Goal: Communication & Community: Answer question/provide support

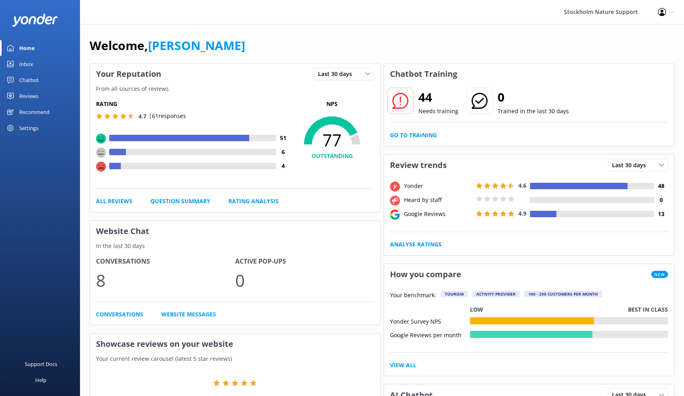
click at [30, 96] on div "Reviews" at bounding box center [28, 96] width 19 height 16
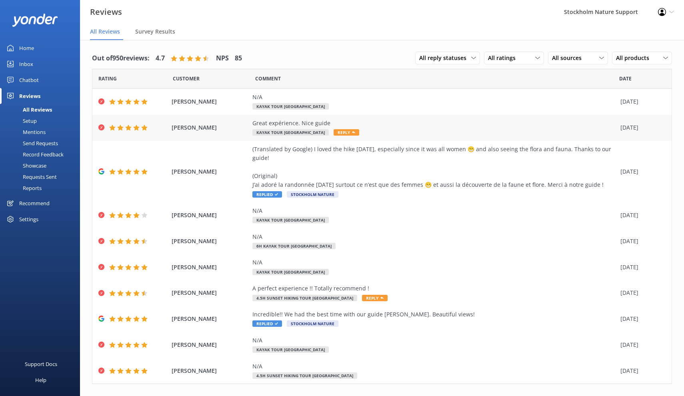
click at [367, 125] on div "Great expérience. Nice guide" at bounding box center [434, 123] width 364 height 9
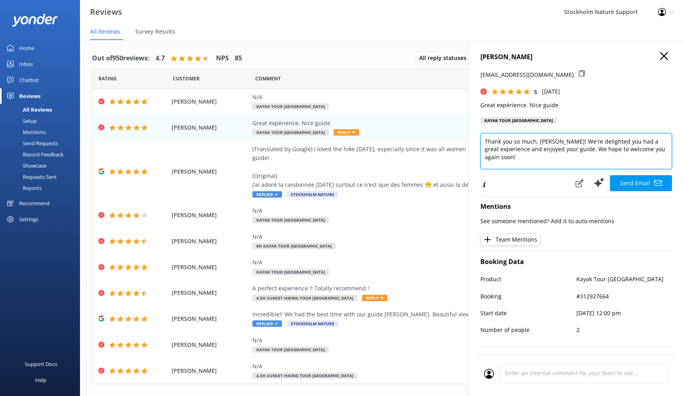
drag, startPoint x: 579, startPoint y: 148, endPoint x: 595, endPoint y: 164, distance: 22.9
click at [595, 164] on textarea "Thank you so much, [PERSON_NAME]! We're delighted you had a great experience an…" at bounding box center [575, 151] width 191 height 36
drag, startPoint x: 512, startPoint y: 155, endPoint x: 502, endPoint y: 155, distance: 10.0
click at [502, 155] on textarea "Thank you so much, [PERSON_NAME]! We're delighted you had a great experience an…" at bounding box center [575, 151] width 191 height 36
drag, startPoint x: 511, startPoint y: 156, endPoint x: 478, endPoint y: 130, distance: 42.5
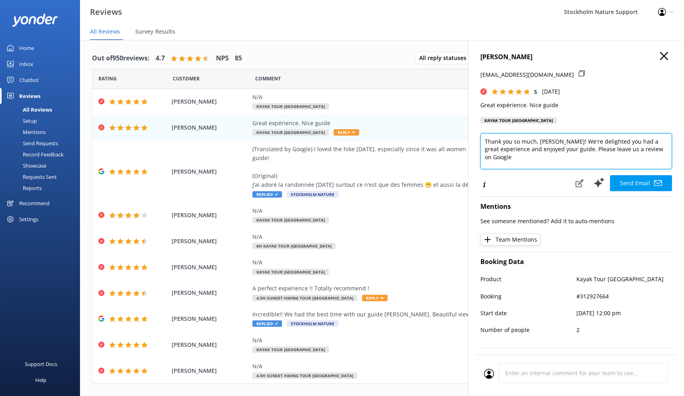
click at [478, 130] on div "Carole Robin [EMAIL_ADDRESS][DOMAIN_NAME] 5 [DATE] Great expérience. Nice guide…" at bounding box center [576, 238] width 216 height 396
paste textarea "for your kind words and the 5-star feedback in our survey — we’re delighted you…"
drag, startPoint x: 650, startPoint y: 141, endPoint x: 514, endPoint y: 156, distance: 136.7
click at [514, 156] on textarea "Thank you so much for your kind words and the 5-star feedback in our survey — w…" at bounding box center [575, 151] width 191 height 36
click at [575, 156] on textarea "Thank you so much for your kind words and the 5-star feedback ⭐ If you have a m…" at bounding box center [575, 151] width 191 height 36
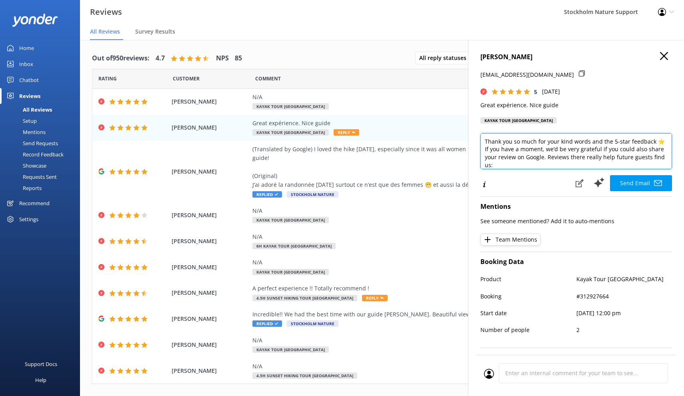
click at [575, 156] on textarea "Thank you so much for your kind words and the 5-star feedback ⭐ If you have a m…" at bounding box center [575, 151] width 191 height 36
click at [547, 155] on textarea "Thank you so much for your kind words and the 5-star feedback ⭐ If you have a m…" at bounding box center [575, 151] width 191 height 36
click at [598, 157] on textarea "Thank you so much for your kind words and the 5-star feedback ⭐ If you have a m…" at bounding box center [575, 151] width 191 height 36
click at [661, 157] on textarea "Thank you so much for your kind words and the 5-star feedback ⭐ If you have a m…" at bounding box center [575, 151] width 191 height 36
drag, startPoint x: 659, startPoint y: 156, endPoint x: 486, endPoint y: 133, distance: 174.2
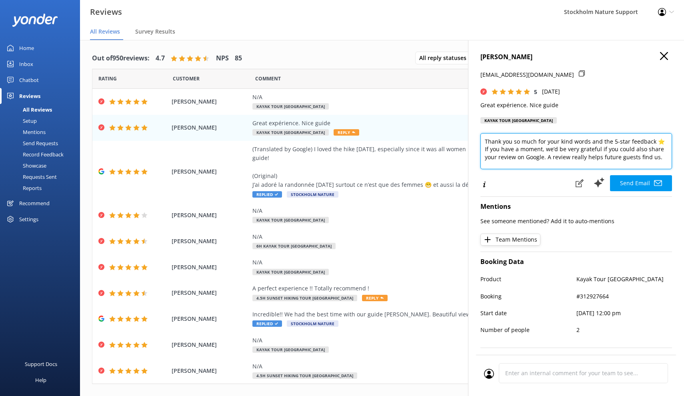
click at [486, 133] on textarea "Thank you so much for your kind words and the 5-star feedback ⭐ If you have a m…" at bounding box center [575, 151] width 191 height 36
paste textarea "star feedback ⭐ If you have a moment, we’d be very grateful if you could also l…"
click at [484, 149] on textarea "Thank you so much for your kind words and the 5 star feedback ⭐ If you have a m…" at bounding box center [575, 151] width 191 height 36
drag, startPoint x: 630, startPoint y: 157, endPoint x: 468, endPoint y: 131, distance: 163.7
click at [468, 131] on div "Carole Robin [EMAIL_ADDRESS][DOMAIN_NAME] 5 [DATE] Great expérience. Nice guide…" at bounding box center [576, 238] width 216 height 396
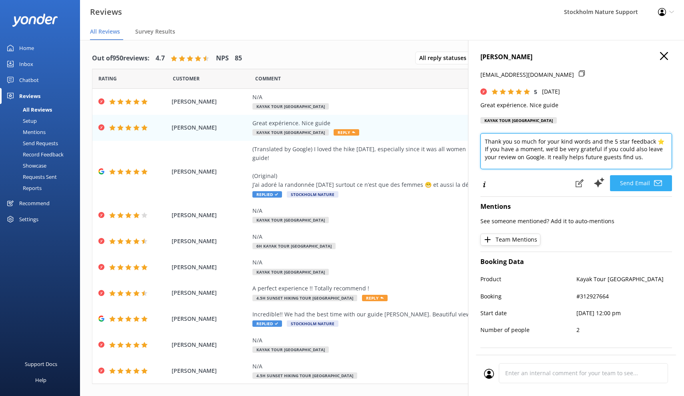
type textarea "Thank you so much for your kind words and the 5 star feedback ⭐ If you have a m…"
click at [633, 183] on button "Send Email" at bounding box center [641, 183] width 62 height 16
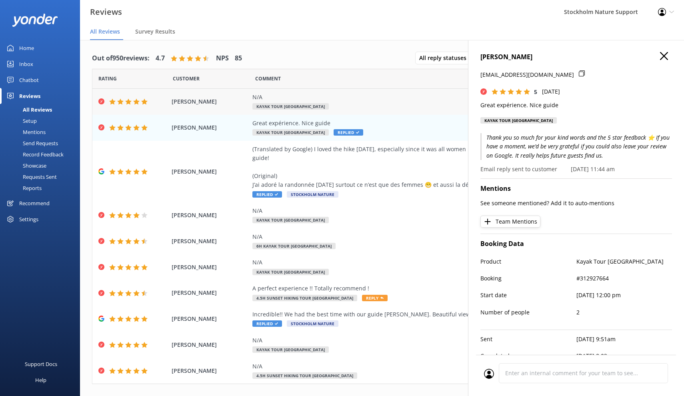
click at [335, 106] on div "N/A Kayak Tour [GEOGRAPHIC_DATA]" at bounding box center [434, 102] width 364 height 18
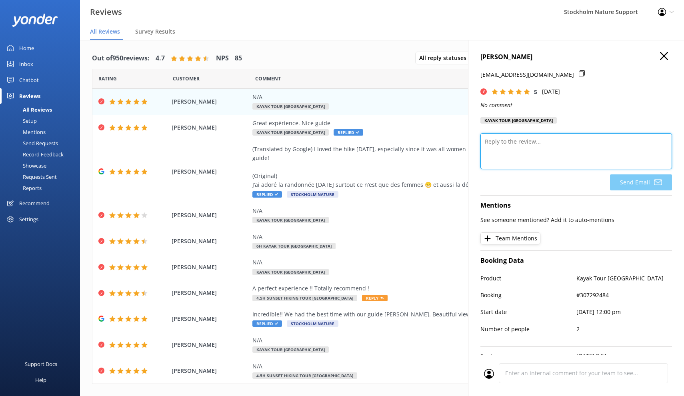
click at [557, 148] on textarea at bounding box center [575, 151] width 191 height 36
paste textarea "Thank you so much for your kind words and the 5 star feedback ⭐ If you have a m…"
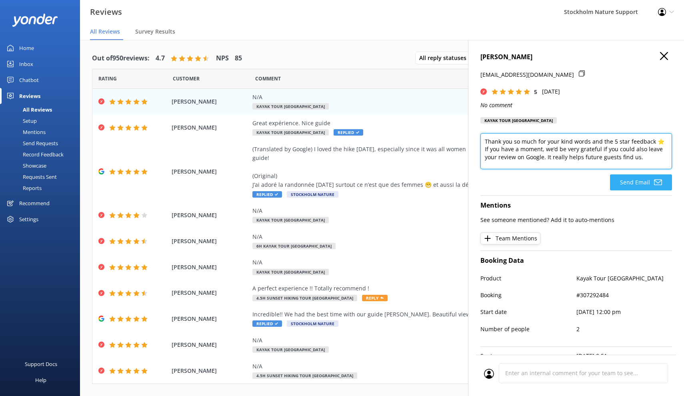
type textarea "Thank you so much for your kind words and the 5 star feedback ⭐ If you have a m…"
click at [634, 183] on button "Send Email" at bounding box center [641, 182] width 62 height 16
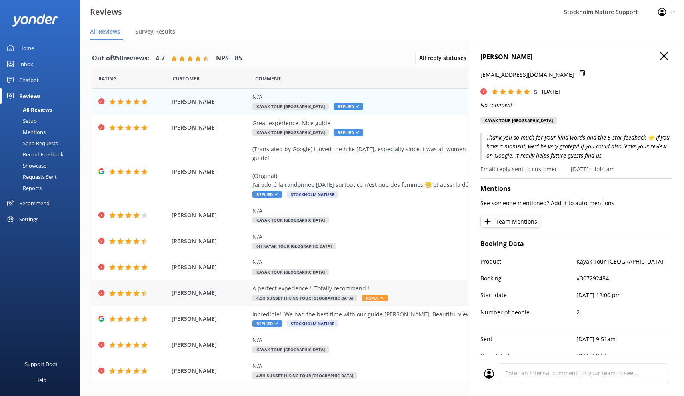
click at [430, 293] on div "A perfect experience !! Totally recommend ! 4.5h Sunset Hiking Tour [GEOGRAPHIC…" at bounding box center [434, 293] width 364 height 18
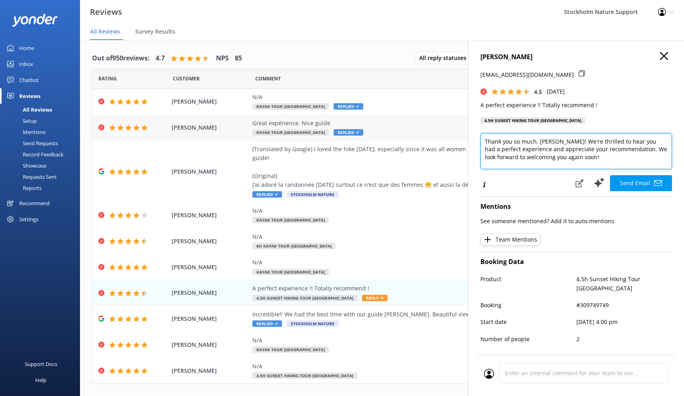
drag, startPoint x: 569, startPoint y: 154, endPoint x: 454, endPoint y: 124, distance: 119.1
click at [454, 124] on div "Out of 950 reviews: 4.7 NPS 85 All reply statuses All reply statuses Needs a re…" at bounding box center [382, 226] width 604 height 372
paste textarea "for your kind words and the 5 star feedback ⭐ If you have a moment, we’d be ver…"
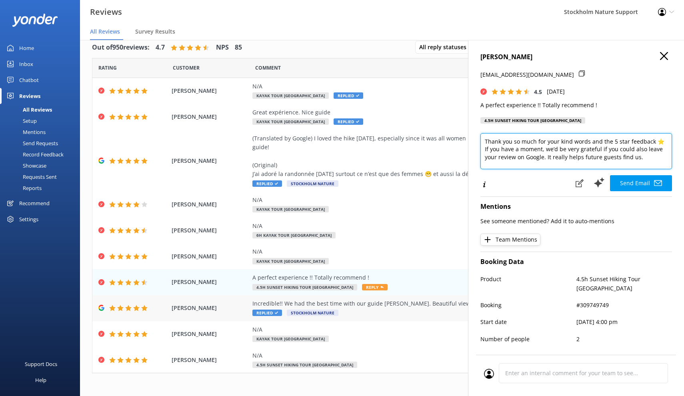
scroll to position [10, 0]
type textarea "Thank you so much for your kind words and the 5 star feedback ⭐ If you have a m…"
click at [354, 335] on div "N/A Kayak Tour [GEOGRAPHIC_DATA]" at bounding box center [434, 334] width 364 height 18
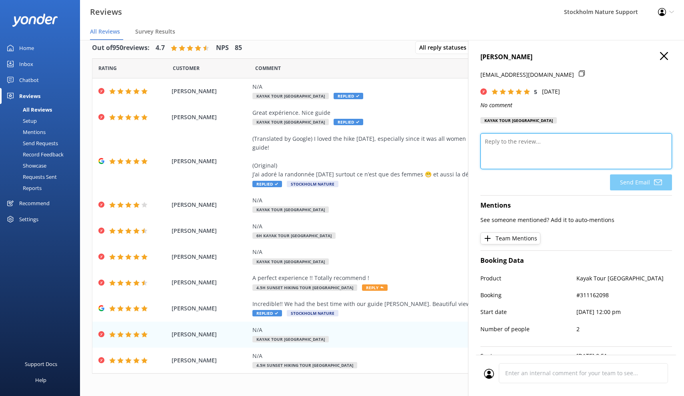
click at [517, 146] on textarea at bounding box center [575, 151] width 191 height 36
paste textarea "Thank you so much for your kind words and the 5 star feedback ⭐ If you have a m…"
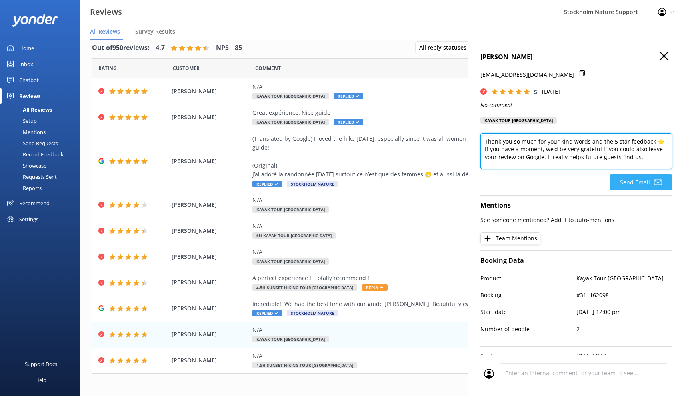
type textarea "Thank you so much for your kind words and the 5 star feedback ⭐ If you have a m…"
click at [636, 177] on button "Send Email" at bounding box center [641, 182] width 62 height 16
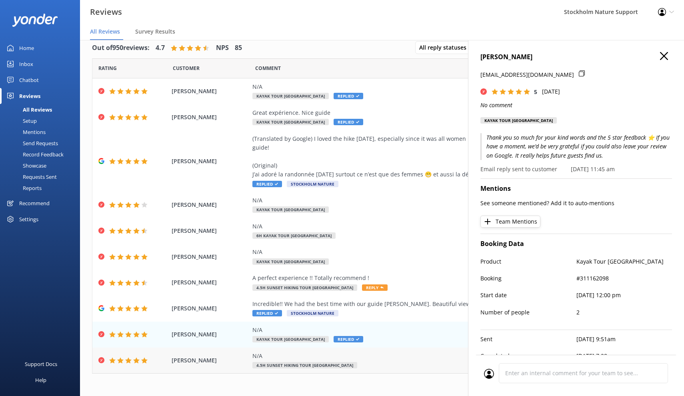
click at [410, 361] on div "N/A 4.5h Sunset Hiking Tour [GEOGRAPHIC_DATA]" at bounding box center [434, 360] width 364 height 18
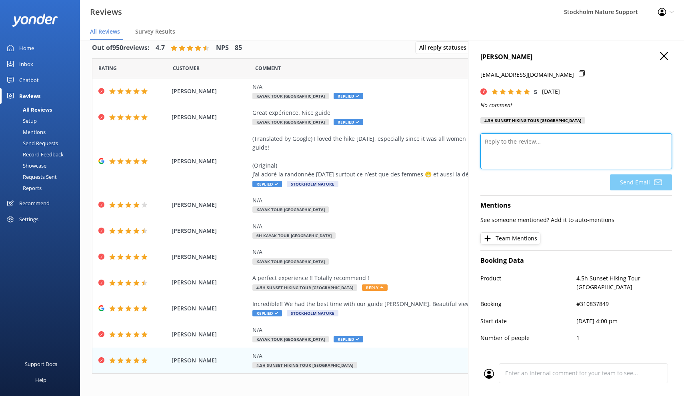
click at [537, 151] on textarea at bounding box center [575, 151] width 191 height 36
paste textarea "Thank you so much for your kind words and the 5 star feedback ⭐ If you have a m…"
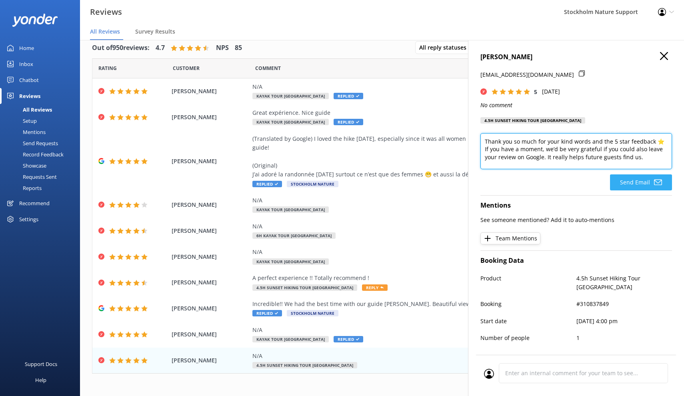
type textarea "Thank you so much for your kind words and the 5 star feedback ⭐ If you have a m…"
click at [635, 181] on button "Send Email" at bounding box center [641, 182] width 62 height 16
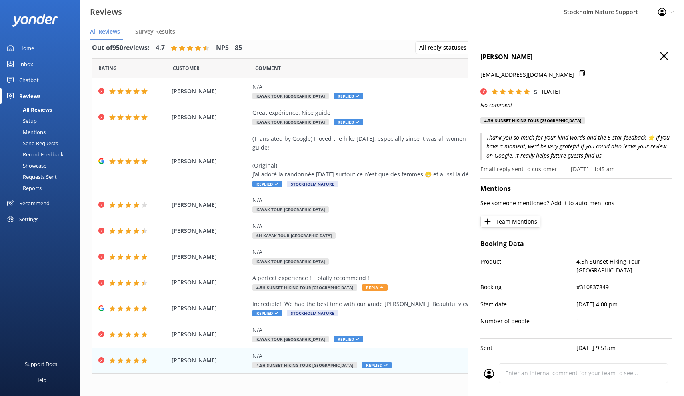
click at [664, 54] on icon "button" at bounding box center [664, 56] width 8 height 8
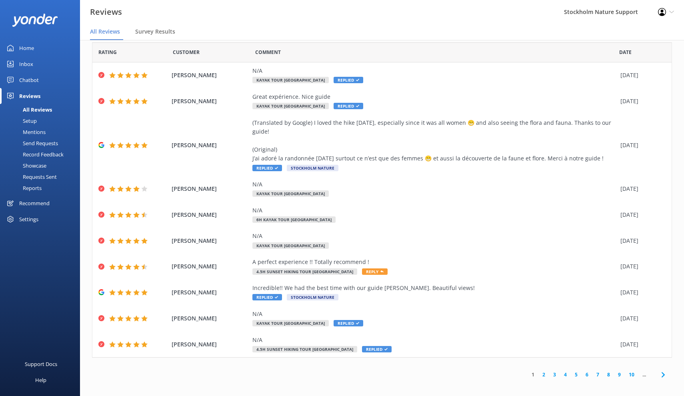
scroll to position [16, 0]
click at [544, 371] on link "2" at bounding box center [543, 375] width 11 height 8
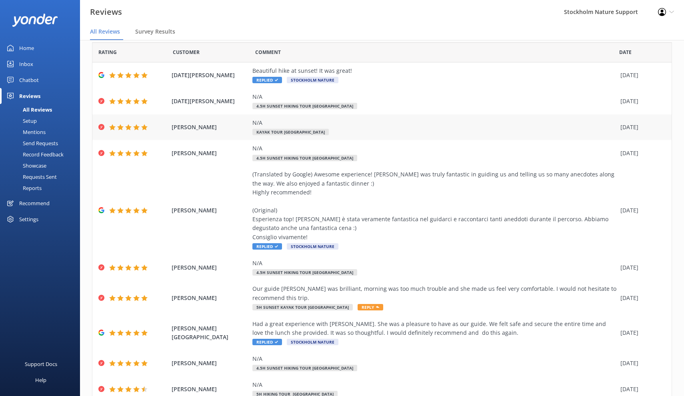
click at [372, 136] on div "[PERSON_NAME] N/A Kayak Tour [GEOGRAPHIC_DATA]-City [DATE]" at bounding box center [381, 127] width 579 height 26
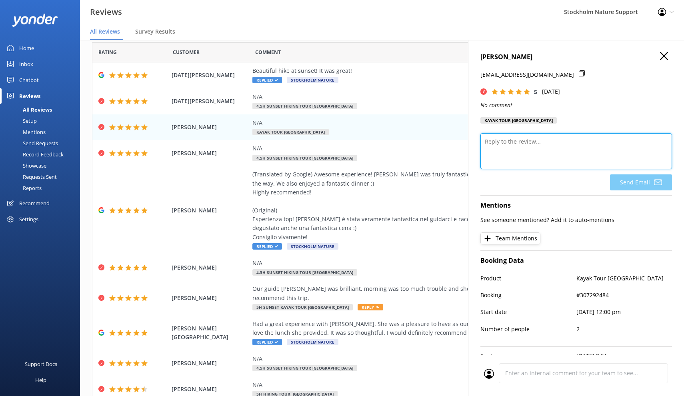
click at [516, 152] on textarea at bounding box center [575, 151] width 191 height 36
paste textarea "Thank you so much for your kind words and the 5 star feedback ⭐ If you have a m…"
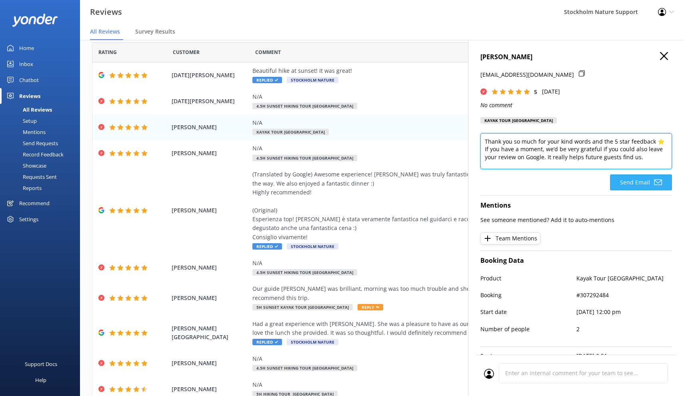
type textarea "Thank you so much for your kind words and the 5 star feedback ⭐ If you have a m…"
click at [639, 182] on button "Send Email" at bounding box center [641, 182] width 62 height 16
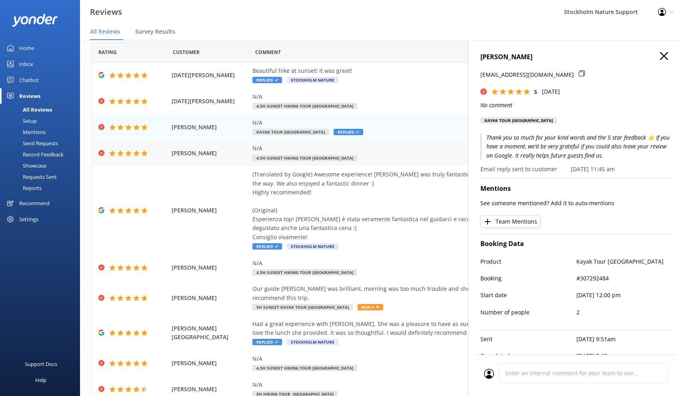
click at [406, 157] on div "N/A 4.5h Sunset Hiking Tour [GEOGRAPHIC_DATA]" at bounding box center [434, 153] width 364 height 18
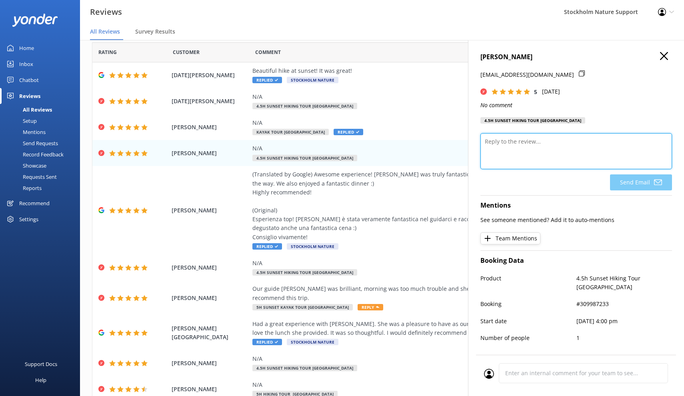
click at [522, 145] on textarea at bounding box center [575, 151] width 191 height 36
paste textarea "Thank you so much for your kind words and the 5 star feedback ⭐ If you have a m…"
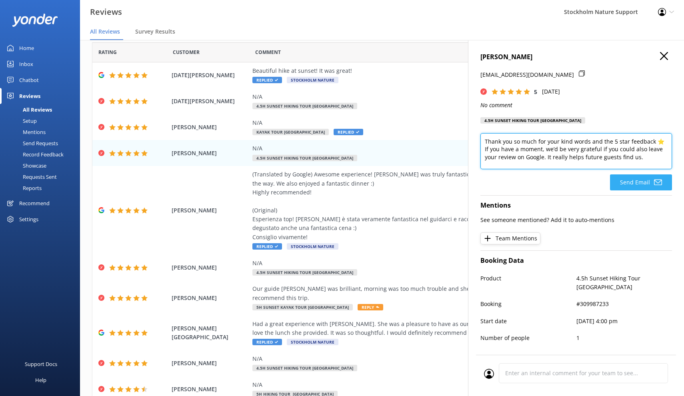
type textarea "Thank you so much for your kind words and the 5 star feedback ⭐ If you have a m…"
click at [627, 179] on button "Send Email" at bounding box center [641, 182] width 62 height 16
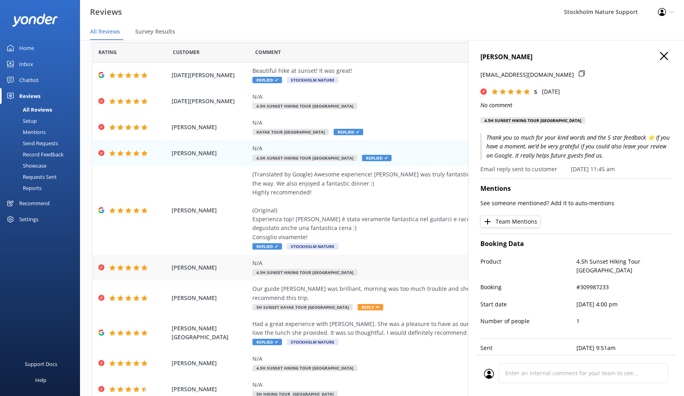
click at [389, 265] on div "N/A 4.5h Sunset Hiking Tour [GEOGRAPHIC_DATA]" at bounding box center [434, 268] width 364 height 18
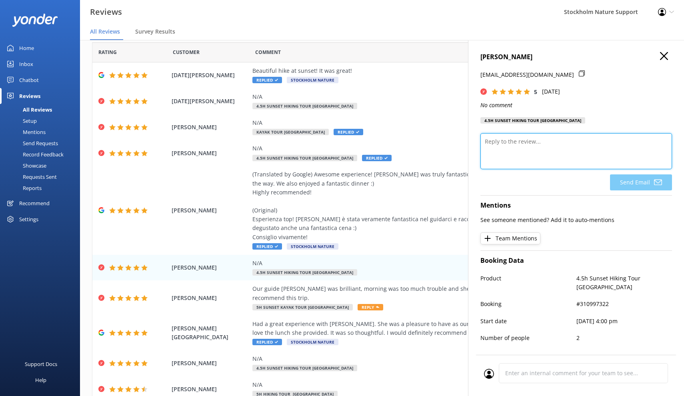
click at [529, 152] on textarea at bounding box center [575, 151] width 191 height 36
paste textarea "Thank you so much for your kind words and the 5 star feedback ⭐ If you have a m…"
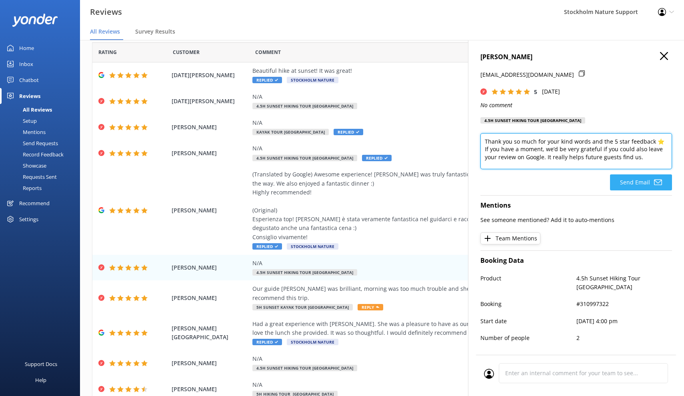
type textarea "Thank you so much for your kind words and the 5 star feedback ⭐ If you have a m…"
click at [634, 183] on button "Send Email" at bounding box center [641, 182] width 62 height 16
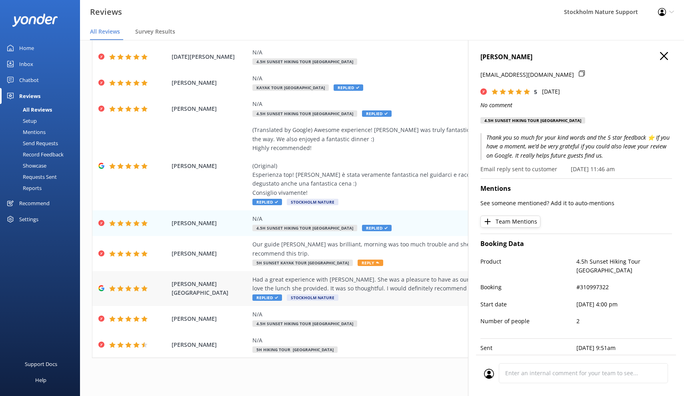
scroll to position [54, 0]
click at [408, 251] on div "Our guide [PERSON_NAME] was brilliant, morning was too much trouble and she mad…" at bounding box center [434, 249] width 364 height 18
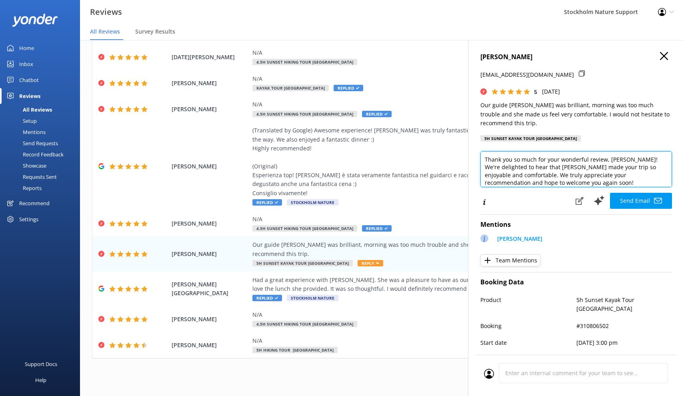
drag, startPoint x: 516, startPoint y: 182, endPoint x: 471, endPoint y: 147, distance: 56.7
click at [471, 147] on div "[PERSON_NAME] [EMAIL_ADDRESS][DOMAIN_NAME] 5 [DATE] Our guide [PERSON_NAME] was…" at bounding box center [576, 238] width 216 height 396
paste textarea "kind words and the 5 star feedback ⭐ If you have a moment, we’d be very gratefu…"
type textarea "Thank you so much for your kind words and the 5 star feedback ⭐ If you have a m…"
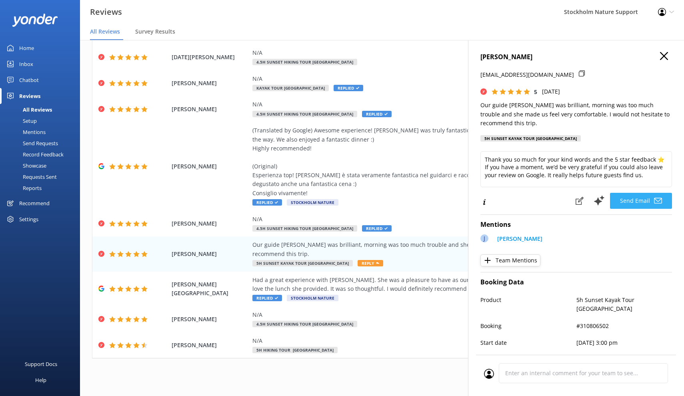
click at [628, 199] on button "Send Email" at bounding box center [641, 201] width 62 height 16
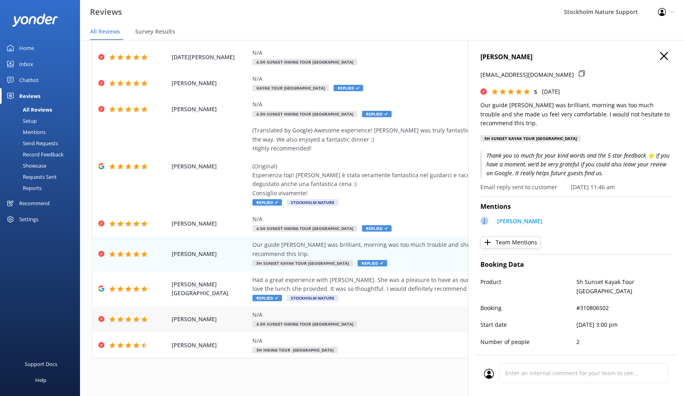
click at [387, 316] on div "N/A 4.5h Sunset Hiking Tour [GEOGRAPHIC_DATA]" at bounding box center [434, 319] width 364 height 18
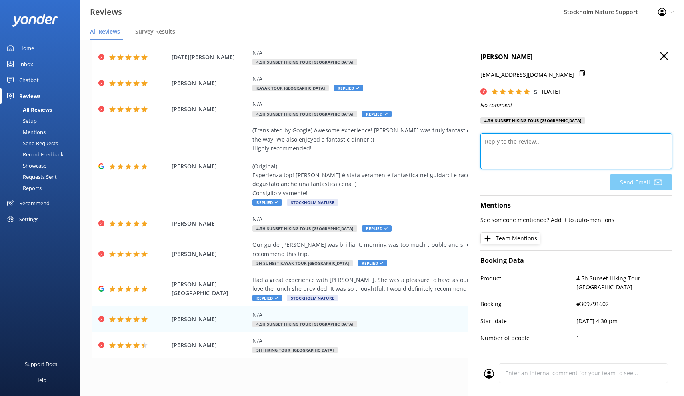
click at [522, 143] on textarea at bounding box center [575, 151] width 191 height 36
paste textarea "Thank you so much for your kind words and the 5 star feedback ⭐ If you have a m…"
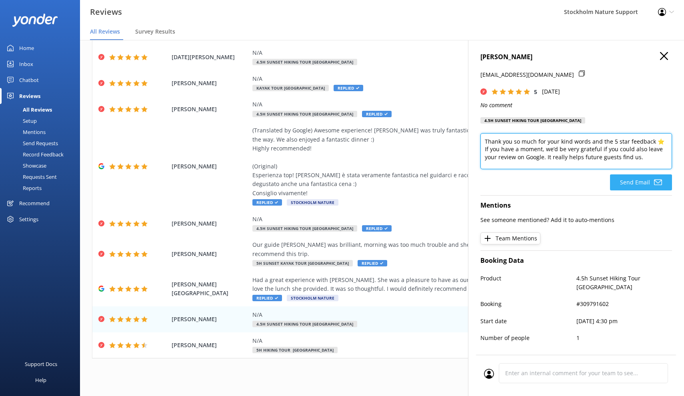
type textarea "Thank you so much for your kind words and the 5 star feedback ⭐ If you have a m…"
click at [640, 180] on button "Send Email" at bounding box center [641, 182] width 62 height 16
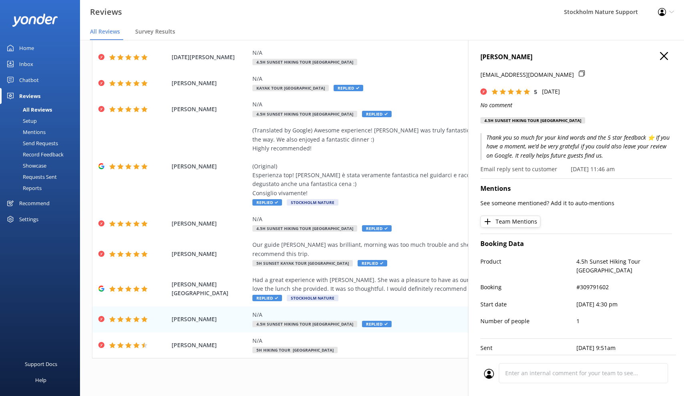
click at [663, 58] on icon "button" at bounding box center [664, 56] width 8 height 8
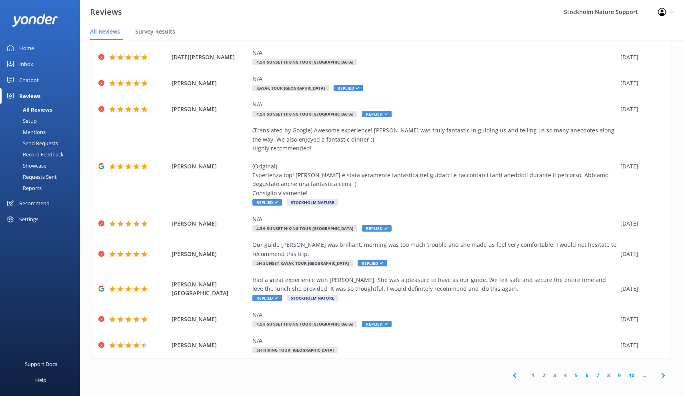
click at [554, 371] on link "3" at bounding box center [554, 375] width 11 height 8
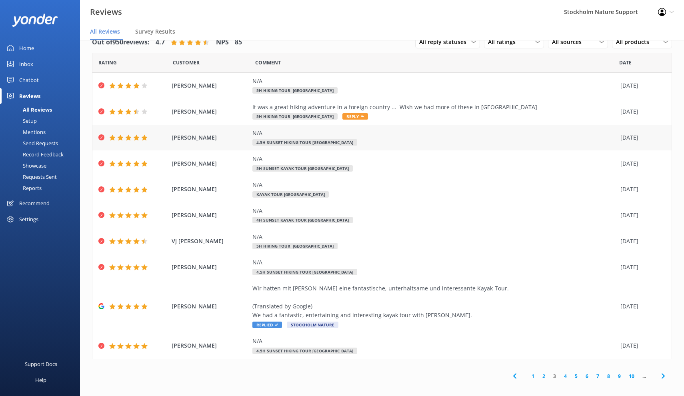
click at [420, 140] on div "N/A 4.5h Sunset Hiking Tour [GEOGRAPHIC_DATA]" at bounding box center [434, 138] width 364 height 18
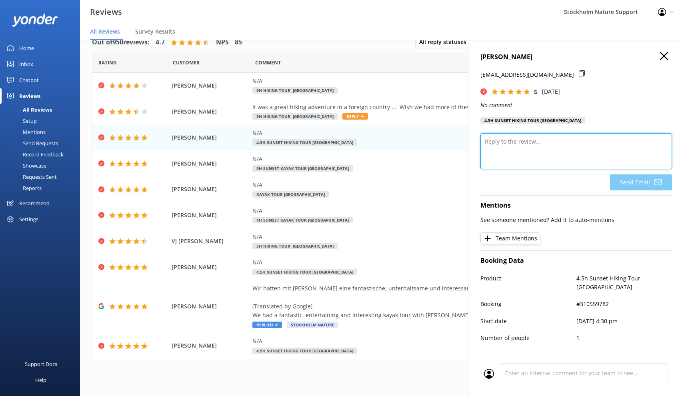
click at [522, 143] on textarea at bounding box center [575, 151] width 191 height 36
paste textarea "Thank you so much for your kind words and the 5 star feedback ⭐ If you have a m…"
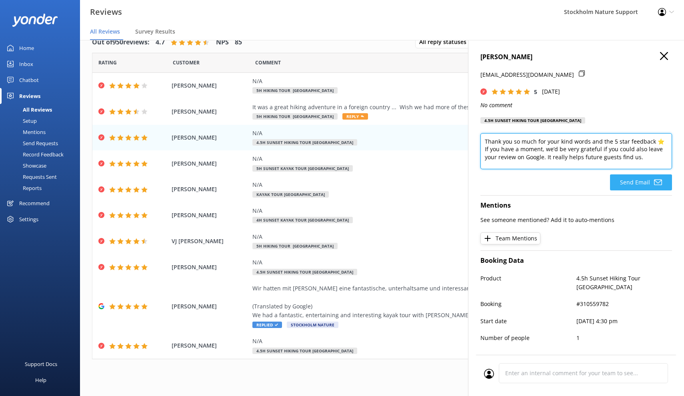
type textarea "Thank you so much for your kind words and the 5 star feedback ⭐ If you have a m…"
click at [631, 180] on button "Send Email" at bounding box center [641, 182] width 62 height 16
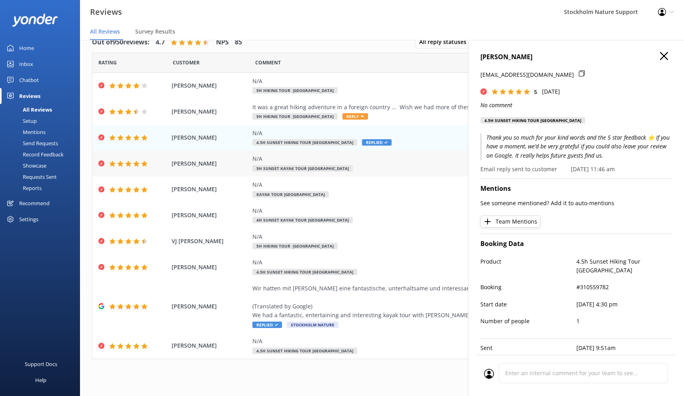
click at [393, 166] on div "N/A 5h Sunset Kayak Tour [GEOGRAPHIC_DATA]" at bounding box center [434, 163] width 364 height 18
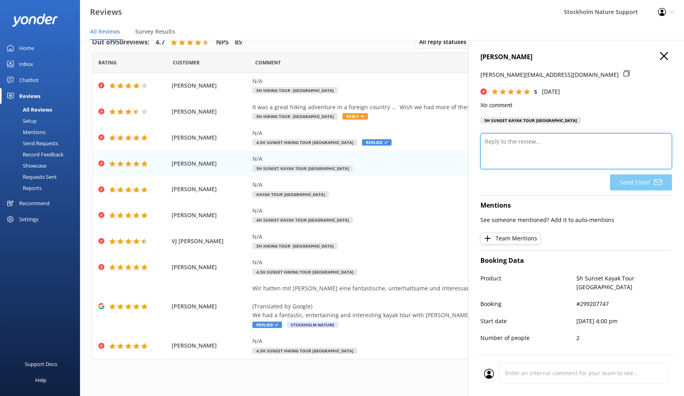
click at [537, 157] on textarea at bounding box center [575, 151] width 191 height 36
paste textarea "Thank you so much for your kind words and the 5 star feedback ⭐ If you have a m…"
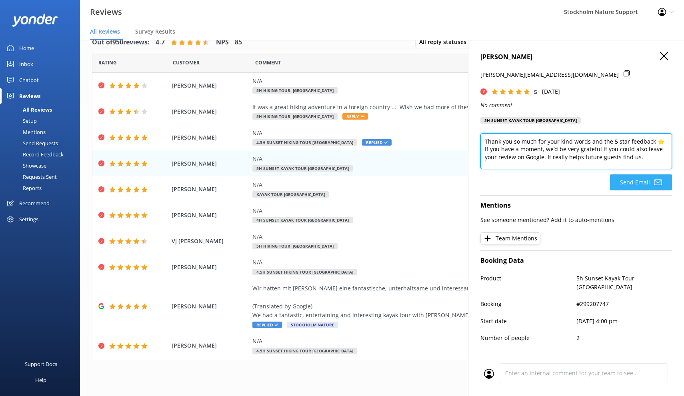
type textarea "Thank you so much for your kind words and the 5 star feedback ⭐ If you have a m…"
click at [632, 185] on button "Send Email" at bounding box center [641, 182] width 62 height 16
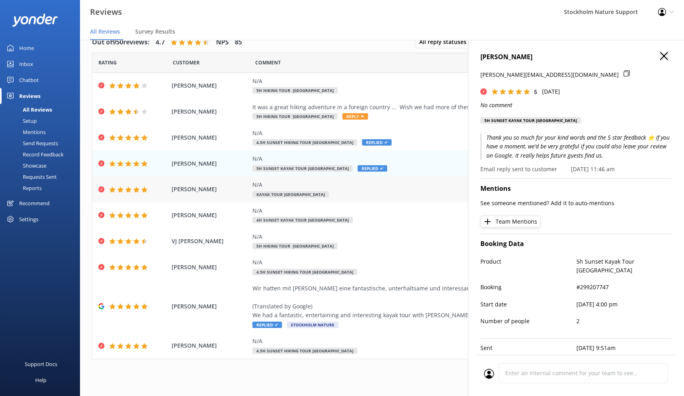
click at [349, 190] on div "N/A Kayak Tour [GEOGRAPHIC_DATA]" at bounding box center [434, 189] width 364 height 18
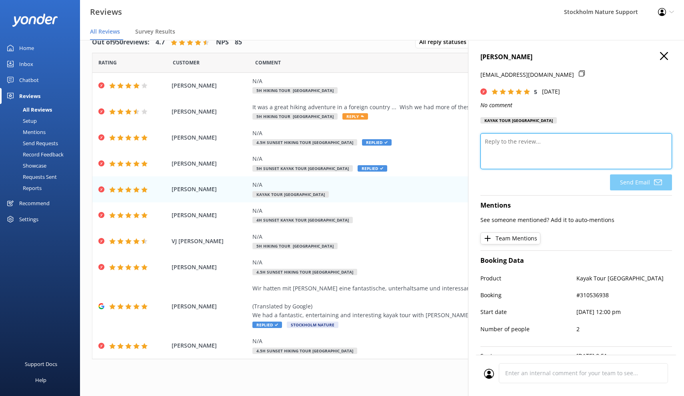
click at [522, 148] on textarea at bounding box center [575, 151] width 191 height 36
paste textarea "Thank you so much for your kind words and the 5 star feedback ⭐ If you have a m…"
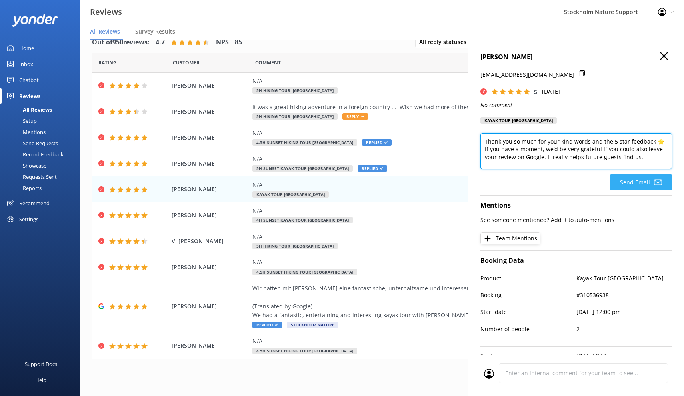
type textarea "Thank you so much for your kind words and the 5 star feedback ⭐ If you have a m…"
click at [633, 180] on button "Send Email" at bounding box center [641, 182] width 62 height 16
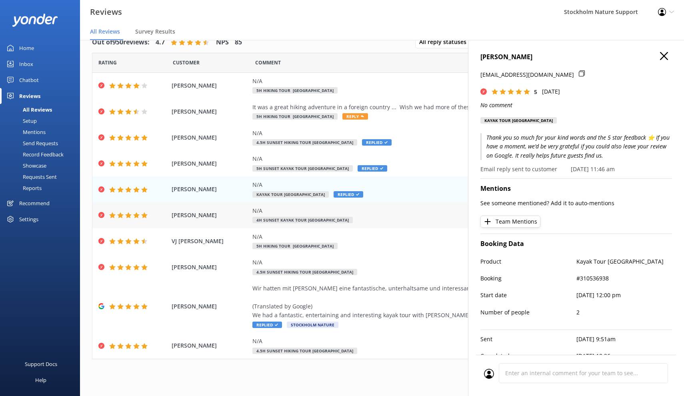
click at [395, 215] on div "N/A 4h Sunset Kayak Tour [GEOGRAPHIC_DATA]" at bounding box center [434, 215] width 364 height 18
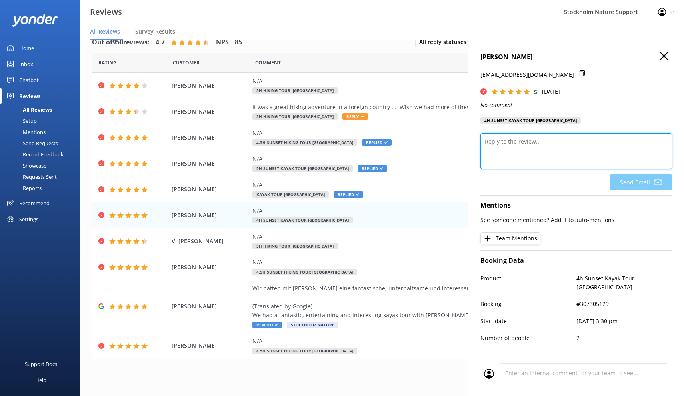
click at [531, 153] on textarea at bounding box center [575, 151] width 191 height 36
paste textarea "Thank you so much for your kind words and the 5 star feedback ⭐ If you have a m…"
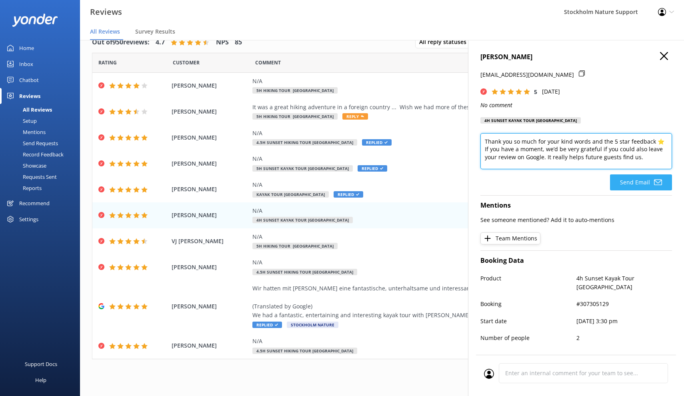
type textarea "Thank you so much for your kind words and the 5 star feedback ⭐ If you have a m…"
click at [629, 179] on button "Send Email" at bounding box center [641, 182] width 62 height 16
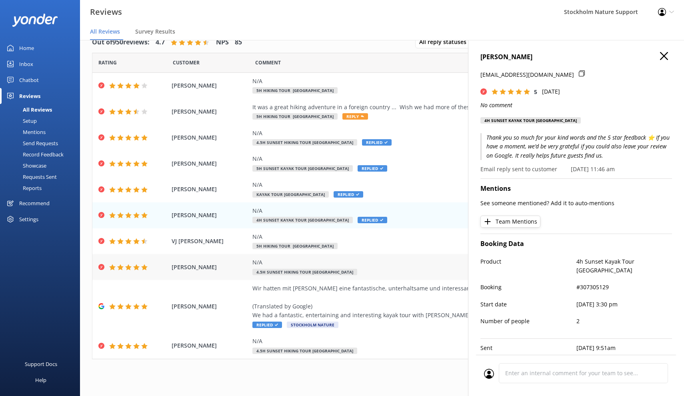
click at [384, 269] on div "N/A 4.5h Sunset Hiking Tour [GEOGRAPHIC_DATA]" at bounding box center [434, 267] width 364 height 18
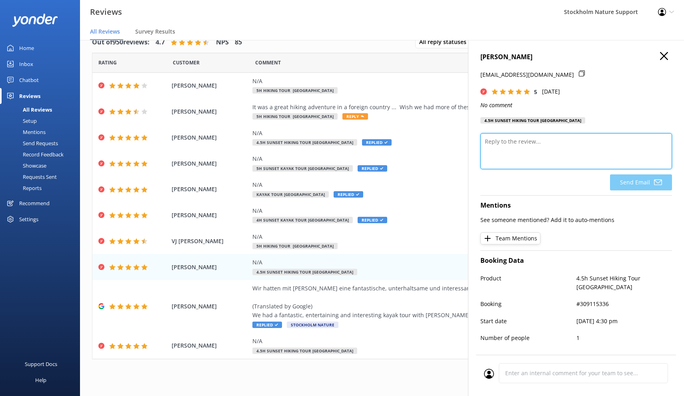
click at [519, 137] on textarea at bounding box center [575, 151] width 191 height 36
paste textarea "Thank you so much for your kind words and the 5 star feedback ⭐ If you have a m…"
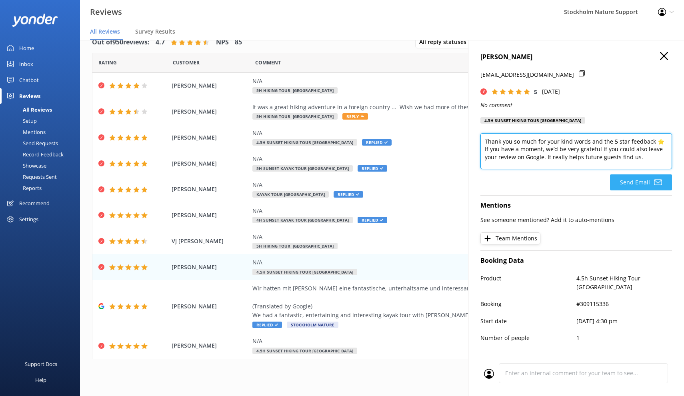
type textarea "Thank you so much for your kind words and the 5 star feedback ⭐ If you have a m…"
click at [635, 180] on button "Send Email" at bounding box center [641, 182] width 62 height 16
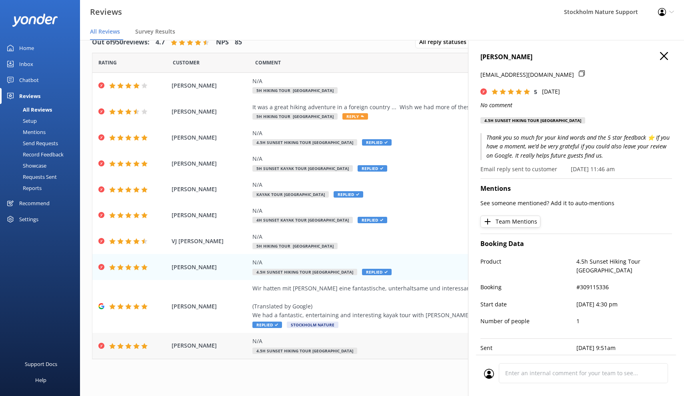
click at [394, 346] on div "N/A 4.5h Sunset Hiking Tour [GEOGRAPHIC_DATA]" at bounding box center [434, 346] width 364 height 18
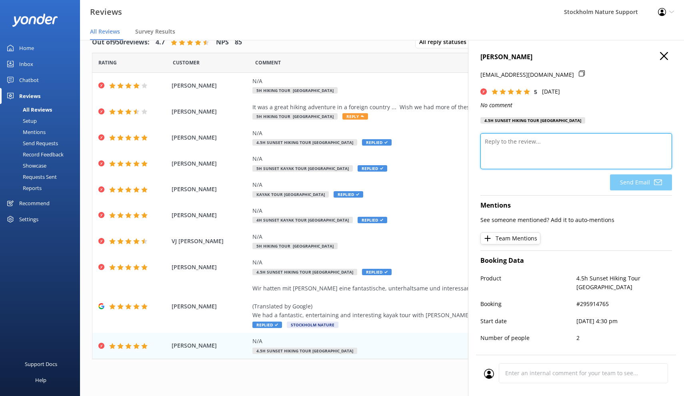
click at [531, 147] on textarea at bounding box center [575, 151] width 191 height 36
paste textarea "Thank you so much for your kind words and the 5 star feedback ⭐ If you have a m…"
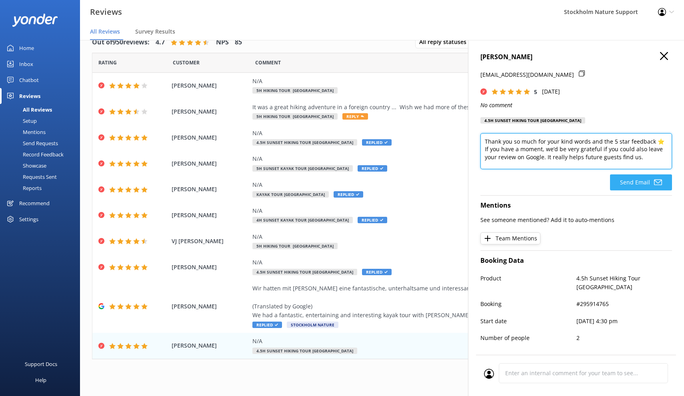
type textarea "Thank you so much for your kind words and the 5 star feedback ⭐ If you have a m…"
click at [635, 180] on button "Send Email" at bounding box center [641, 182] width 62 height 16
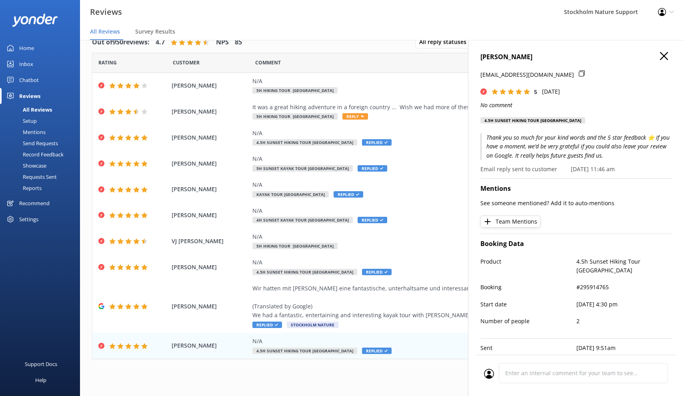
click at [663, 60] on button "button" at bounding box center [664, 56] width 8 height 9
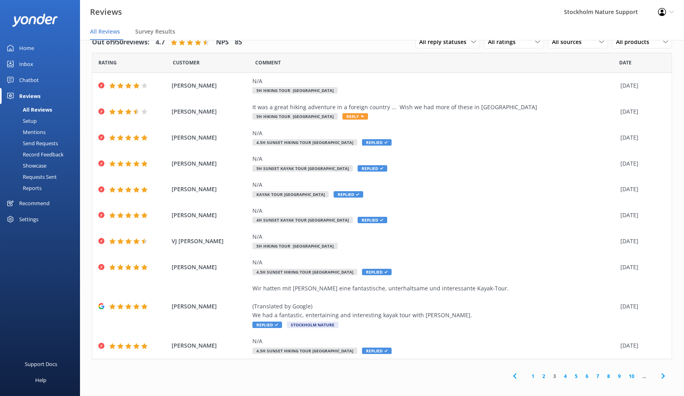
click at [565, 372] on link "4" at bounding box center [565, 376] width 11 height 8
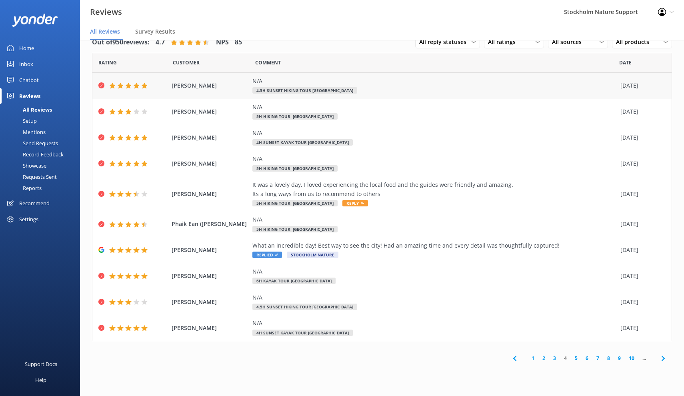
click at [419, 91] on div "N/A 4.5h Sunset Hiking Tour [GEOGRAPHIC_DATA]" at bounding box center [434, 86] width 364 height 18
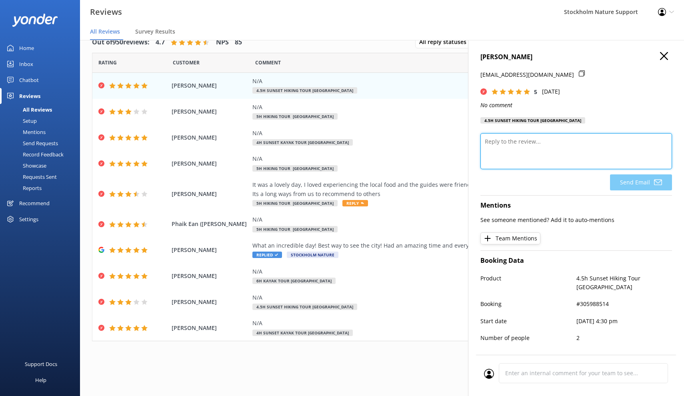
click at [566, 151] on textarea at bounding box center [575, 151] width 191 height 36
paste textarea "Thank you so much for your kind words and the 5 star feedback ⭐ If you have a m…"
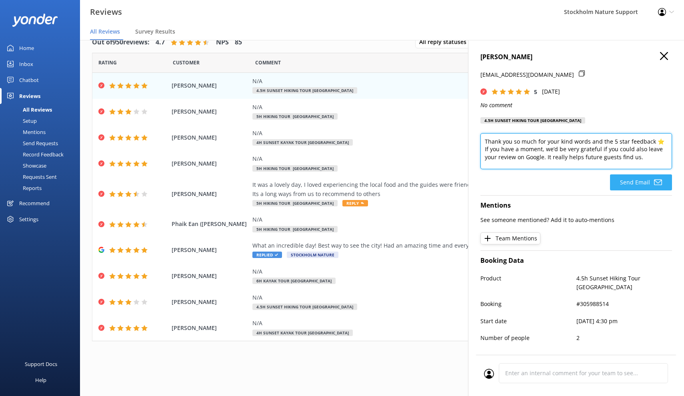
type textarea "Thank you so much for your kind words and the 5 star feedback ⭐ If you have a m…"
click at [632, 185] on button "Send Email" at bounding box center [641, 182] width 62 height 16
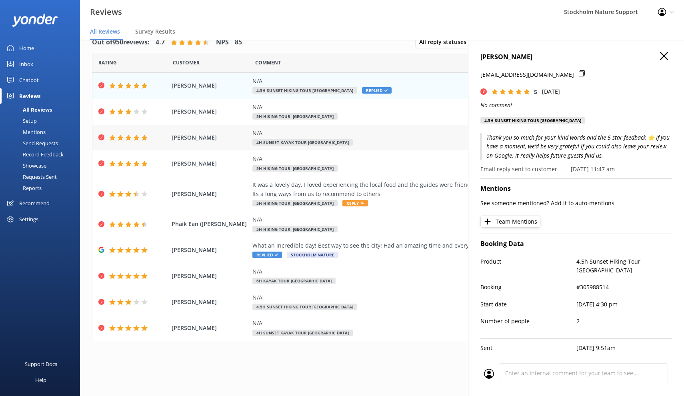
click at [405, 143] on div "N/A 4h Sunset Kayak Tour [GEOGRAPHIC_DATA]" at bounding box center [434, 138] width 364 height 18
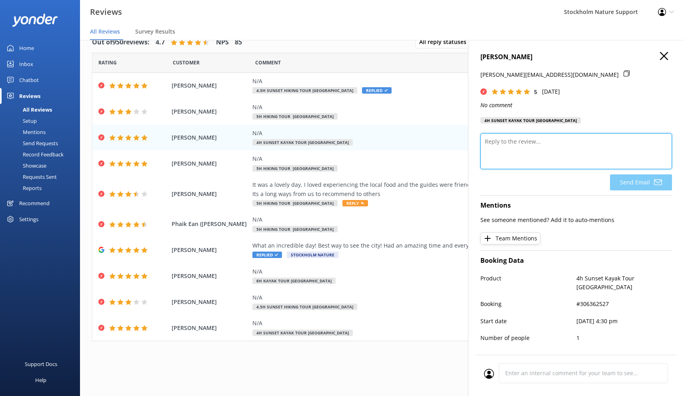
click at [554, 150] on textarea at bounding box center [575, 151] width 191 height 36
paste textarea "Thank you so much for your kind words and the 5 star feedback ⭐ If you have a m…"
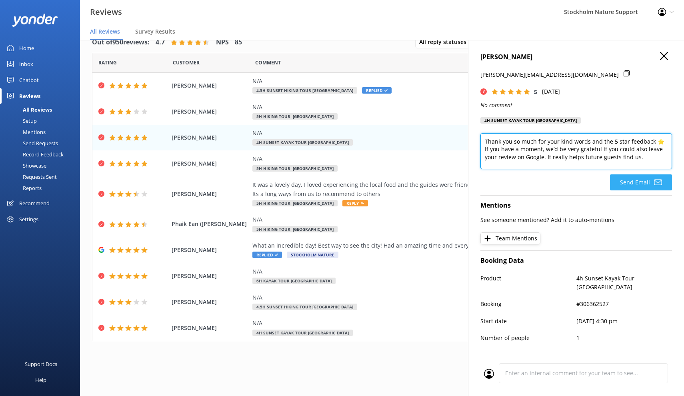
type textarea "Thank you so much for your kind words and the 5 star feedback ⭐ If you have a m…"
click at [634, 177] on button "Send Email" at bounding box center [641, 182] width 62 height 16
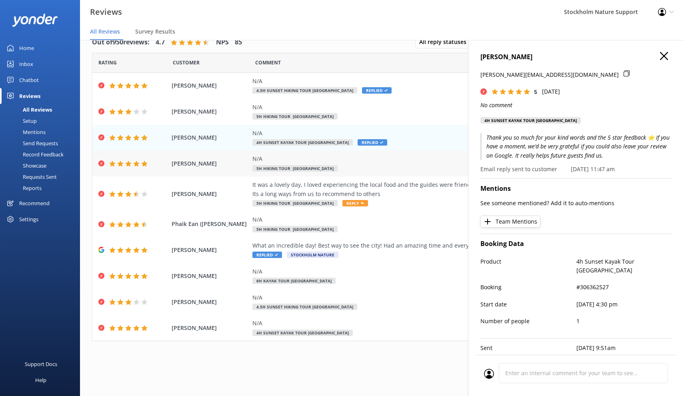
click at [402, 166] on div "N/A 5h Hiking Tour [GEOGRAPHIC_DATA]" at bounding box center [434, 163] width 364 height 18
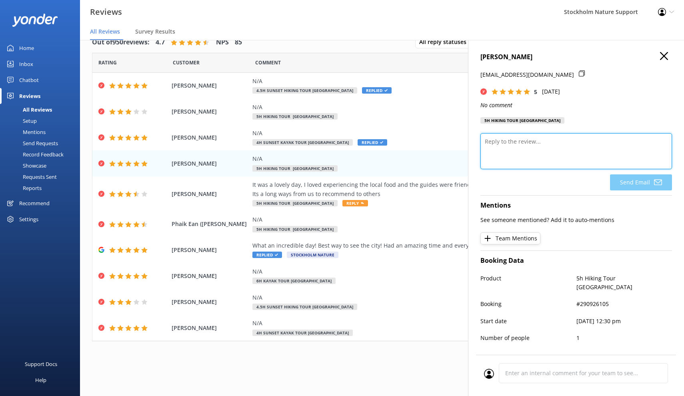
click at [525, 147] on textarea at bounding box center [575, 151] width 191 height 36
paste textarea "Thank you so much for your kind words and the 5 star feedback ⭐ If you have a m…"
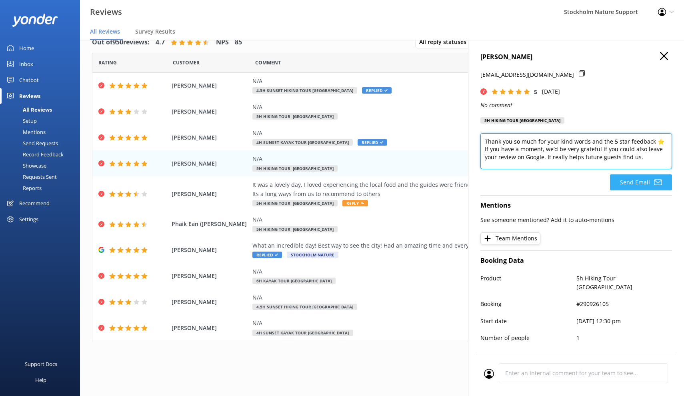
type textarea "Thank you so much for your kind words and the 5 star feedback ⭐ If you have a m…"
click at [632, 186] on button "Send Email" at bounding box center [641, 182] width 62 height 16
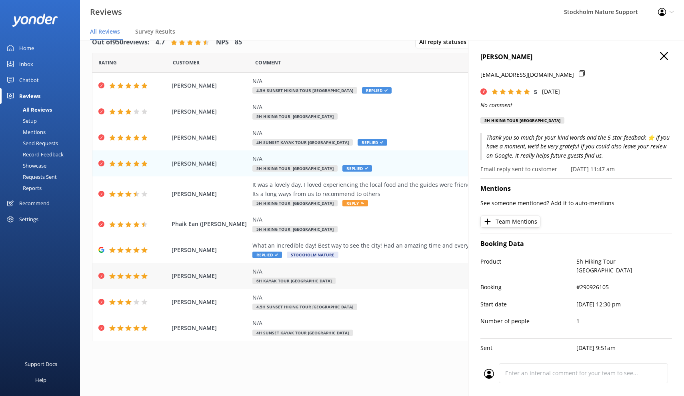
click at [391, 277] on div "N/A 6h Kayak Tour [GEOGRAPHIC_DATA]" at bounding box center [434, 276] width 364 height 18
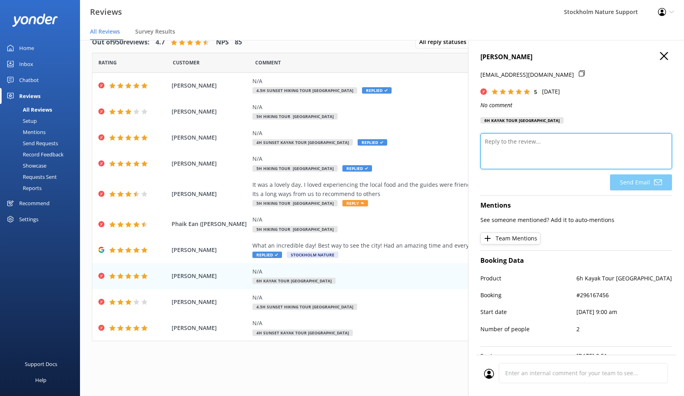
click at [540, 149] on textarea at bounding box center [575, 151] width 191 height 36
paste textarea "Thank you so much for your kind words and the 5 star feedback ⭐ If you have a m…"
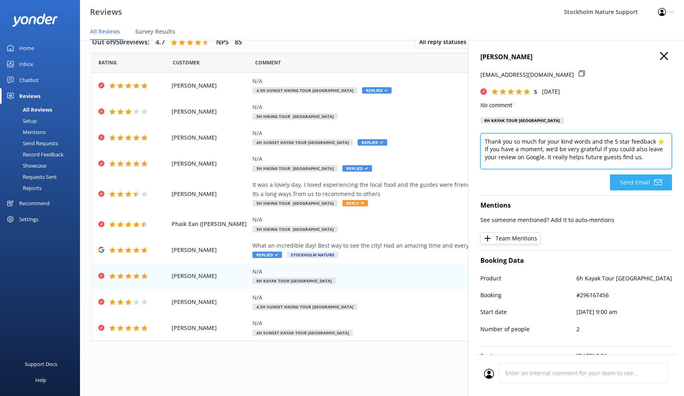
type textarea "Thank you so much for your kind words and the 5 star feedback ⭐ If you have a m…"
click at [644, 181] on button "Send Email" at bounding box center [641, 182] width 62 height 16
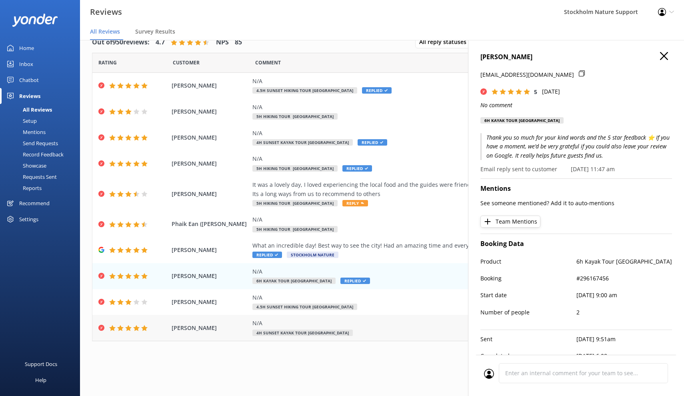
click at [359, 329] on div "N/A 4h Sunset Kayak Tour [GEOGRAPHIC_DATA]" at bounding box center [434, 328] width 364 height 18
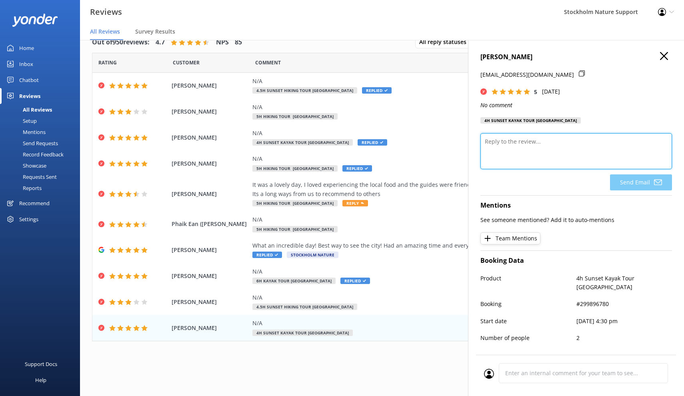
click at [536, 151] on textarea at bounding box center [575, 151] width 191 height 36
paste textarea "Thank you so much for your kind words and the 5 star feedback ⭐ If you have a m…"
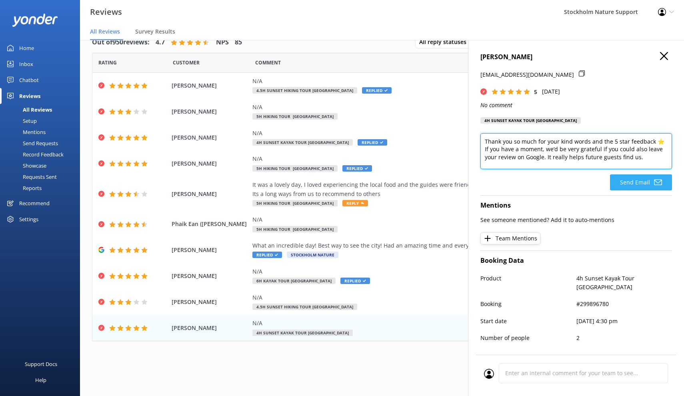
type textarea "Thank you so much for your kind words and the 5 star feedback ⭐ If you have a m…"
click at [635, 186] on button "Send Email" at bounding box center [641, 182] width 62 height 16
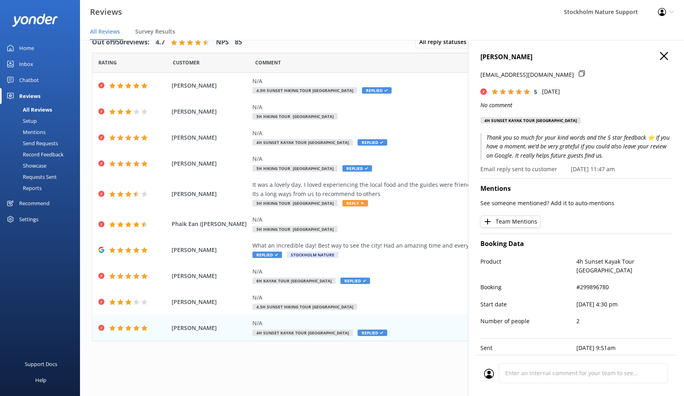
click at [664, 60] on button "button" at bounding box center [664, 56] width 8 height 9
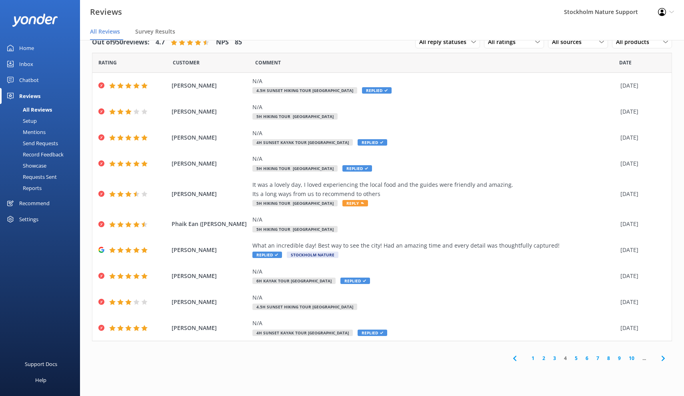
click at [576, 355] on link "5" at bounding box center [575, 358] width 11 height 8
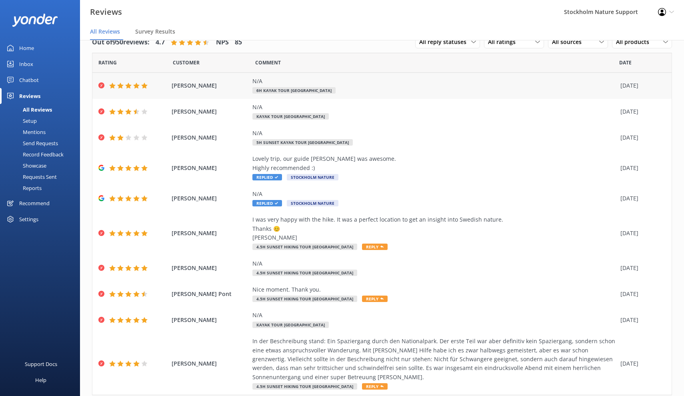
click at [419, 93] on div "N/A 6h Kayak Tour [GEOGRAPHIC_DATA]" at bounding box center [434, 86] width 364 height 18
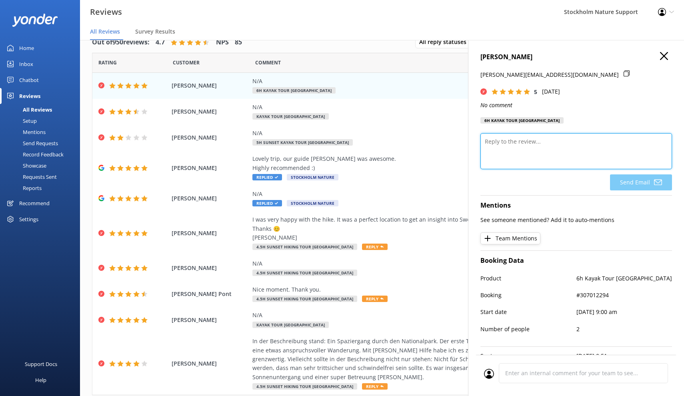
click at [525, 155] on textarea at bounding box center [575, 151] width 191 height 36
paste textarea "Thank you so much for your kind words and the 5 star feedback ⭐ If you have a m…"
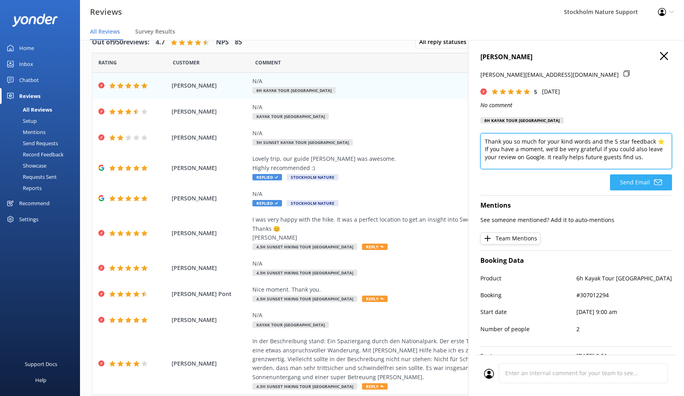
type textarea "Thank you so much for your kind words and the 5 star feedback ⭐ If you have a m…"
click at [625, 181] on button "Send Email" at bounding box center [641, 182] width 62 height 16
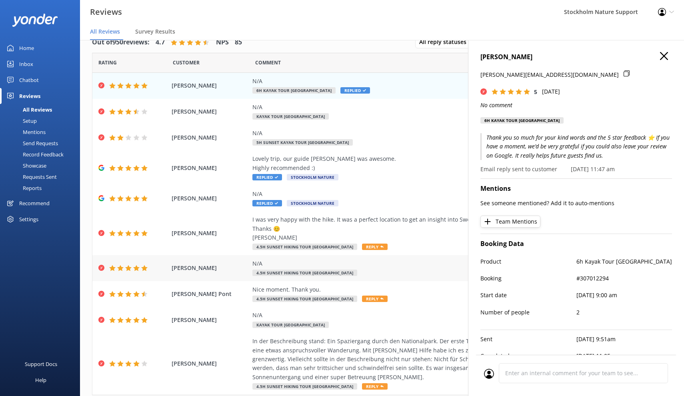
click at [405, 266] on div "N/A 4.5h Sunset Hiking Tour [GEOGRAPHIC_DATA]" at bounding box center [434, 268] width 364 height 18
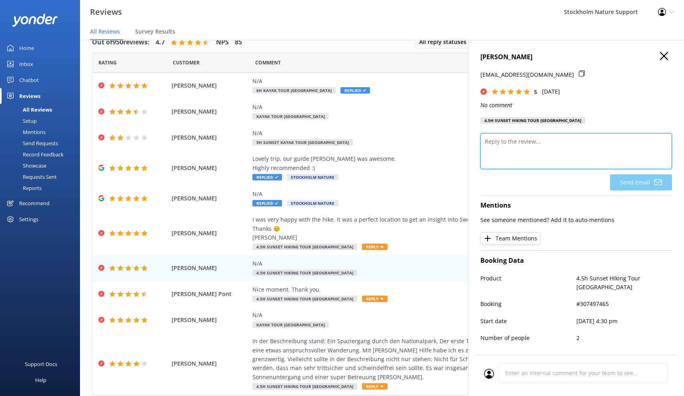
click at [522, 154] on textarea at bounding box center [575, 151] width 191 height 36
paste textarea "Thank you so much for your kind words and the 5 star feedback ⭐ If you have a m…"
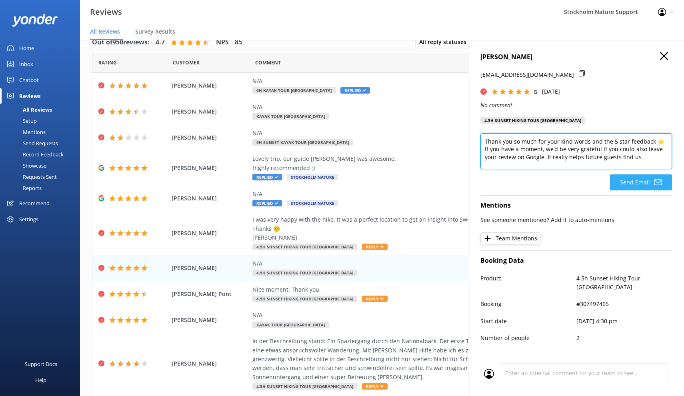
type textarea "Thank you so much for your kind words and the 5 star feedback ⭐ If you have a m…"
click at [626, 182] on button "Send Email" at bounding box center [641, 182] width 62 height 16
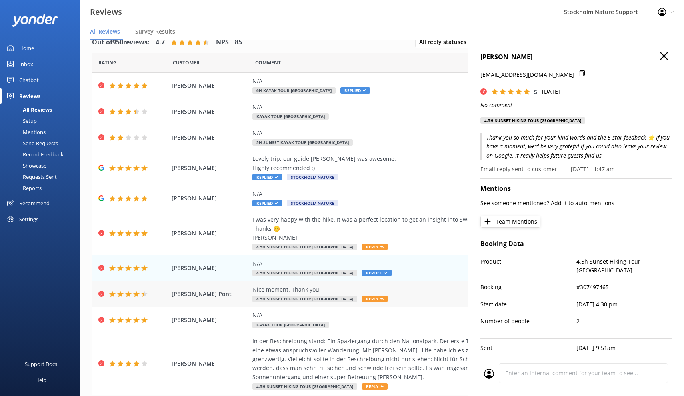
click at [419, 297] on div "Nice moment. Thank you. 4.5h Sunset Hiking Tour [GEOGRAPHIC_DATA] Reply" at bounding box center [434, 294] width 364 height 18
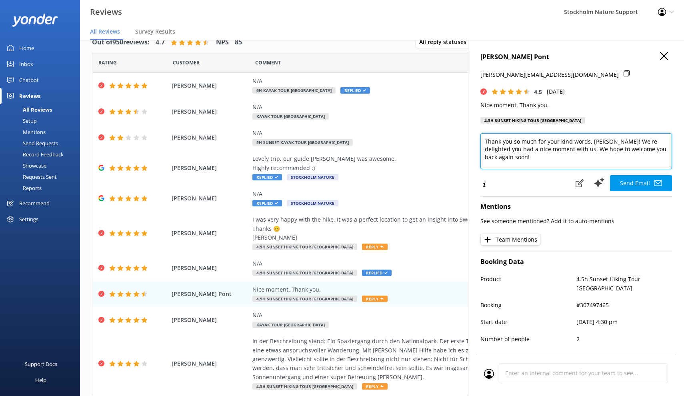
drag, startPoint x: 520, startPoint y: 156, endPoint x: 472, endPoint y: 133, distance: 53.1
click at [472, 133] on div "[PERSON_NAME] Pont [PERSON_NAME][EMAIL_ADDRESS][DOMAIN_NAME] 4.5 [DATE] Nice mo…" at bounding box center [576, 238] width 216 height 396
paste textarea "and the 5 star feedback ⭐ If you have a moment, we’d be very grateful if you co…"
type textarea "Thank you so much for your kind words and the 5 star feedback ⭐ If you have a m…"
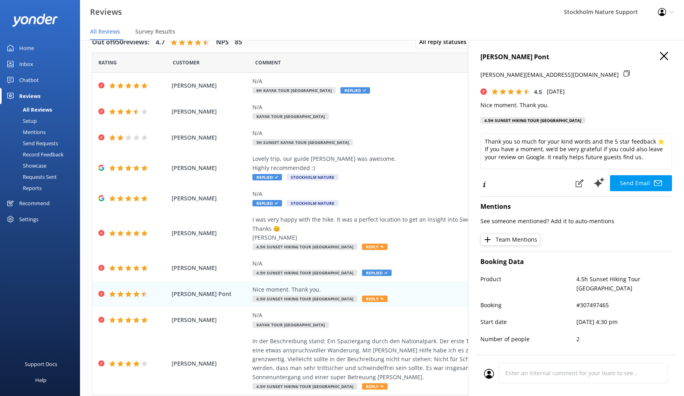
click at [666, 55] on icon "button" at bounding box center [664, 56] width 8 height 8
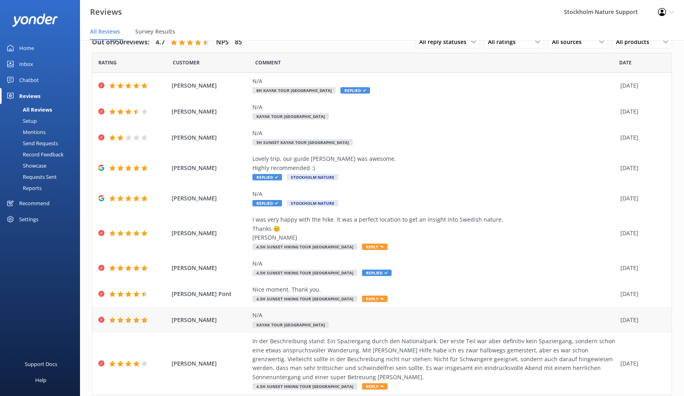
scroll to position [0, 0]
click at [419, 325] on div "[PERSON_NAME] N/A Kayak Tour [GEOGRAPHIC_DATA] [DATE]" at bounding box center [381, 319] width 579 height 26
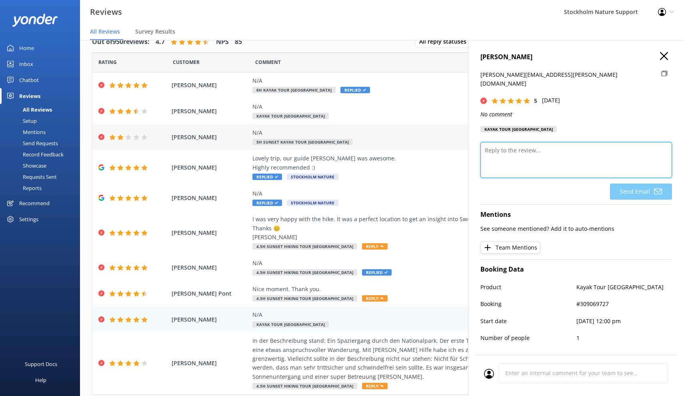
drag, startPoint x: 557, startPoint y: 143, endPoint x: 461, endPoint y: 138, distance: 95.7
click at [461, 138] on div "Out of 950 reviews: 4.7 NPS 85 All reply statuses All reply statuses Needs a re…" at bounding box center [382, 210] width 604 height 372
paste textarea "Thank you so much for your kind words and the 5 star feedback ⭐ If you have a m…"
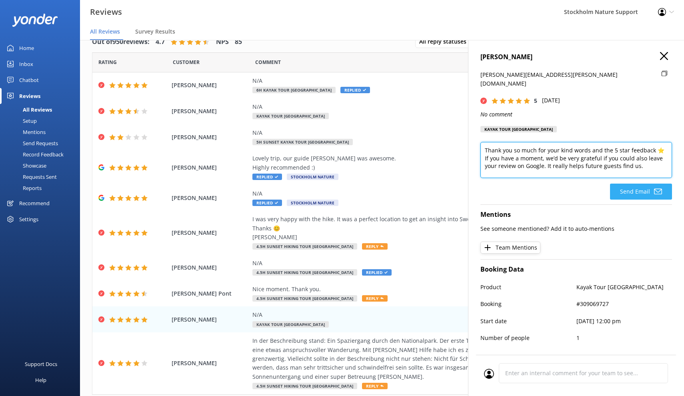
type textarea "Thank you so much for your kind words and the 5 star feedback ⭐ If you have a m…"
click at [639, 183] on button "Send Email" at bounding box center [641, 191] width 62 height 16
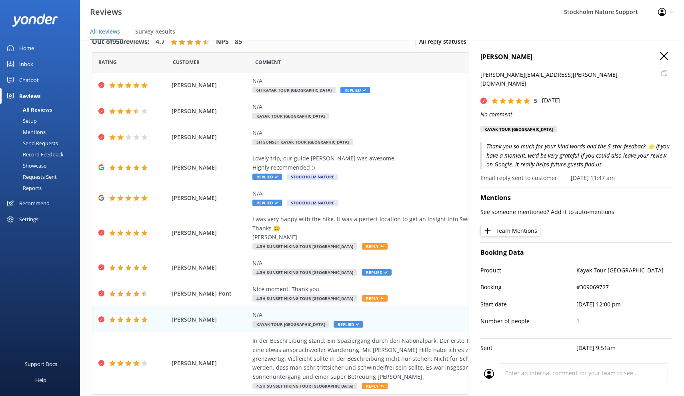
click at [665, 55] on use "button" at bounding box center [664, 56] width 8 height 8
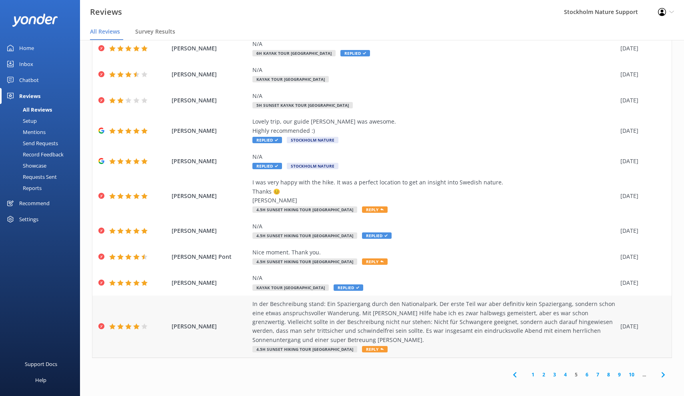
scroll to position [37, 0]
click at [586, 371] on link "6" at bounding box center [586, 375] width 11 height 8
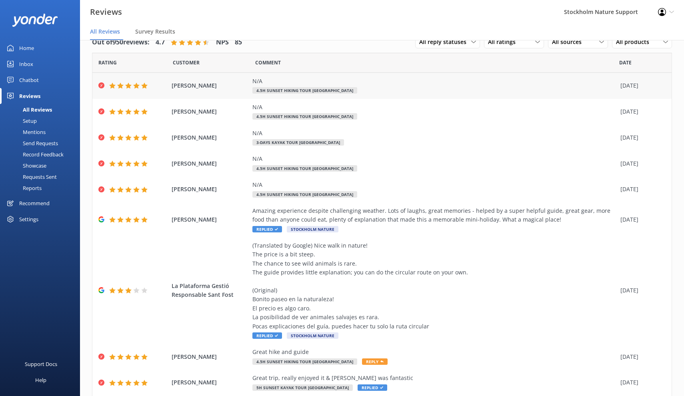
click at [391, 90] on div "N/A 4.5h Sunset Hiking Tour [GEOGRAPHIC_DATA]" at bounding box center [434, 86] width 364 height 18
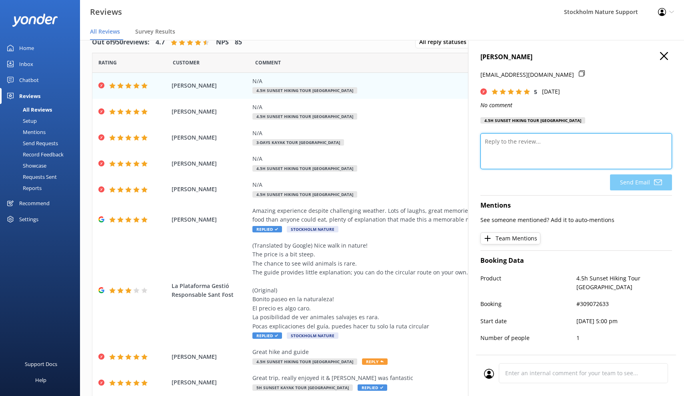
click at [526, 147] on textarea at bounding box center [575, 151] width 191 height 36
paste textarea "Thank you so much for your kind words and the 5 star feedback ⭐ If you have a m…"
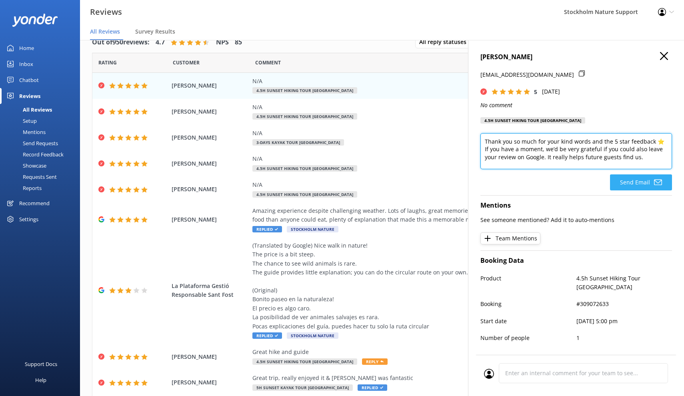
type textarea "Thank you so much for your kind words and the 5 star feedback ⭐ If you have a m…"
click at [634, 184] on button "Send Email" at bounding box center [641, 182] width 62 height 16
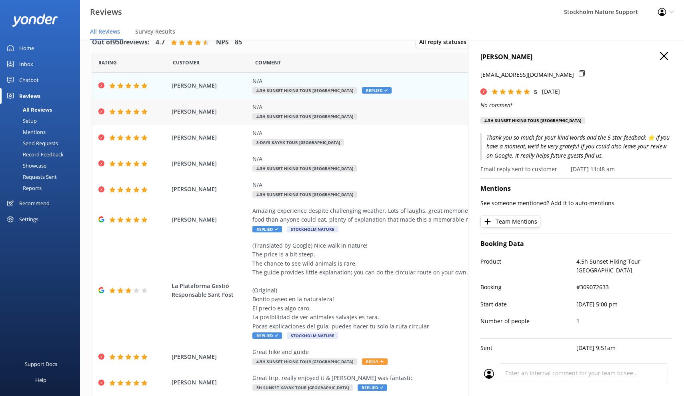
click at [368, 115] on div "N/A 4.5h Sunset Hiking Tour [GEOGRAPHIC_DATA]" at bounding box center [434, 112] width 364 height 18
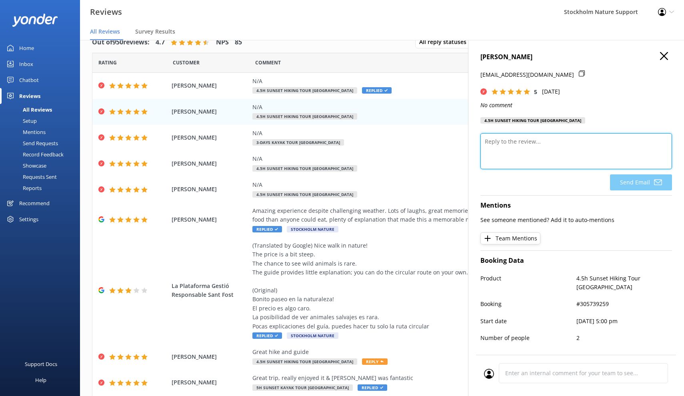
click at [527, 159] on textarea at bounding box center [575, 151] width 191 height 36
paste textarea "Thank you so much for your kind words and the 5 star feedback ⭐ If you have a m…"
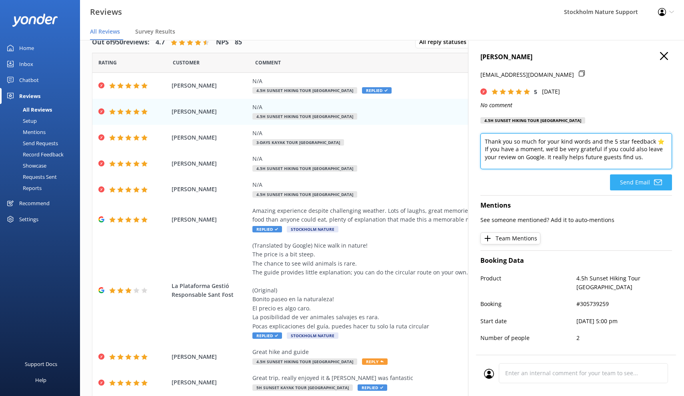
type textarea "Thank you so much for your kind words and the 5 star feedback ⭐ If you have a m…"
click at [627, 188] on button "Send Email" at bounding box center [641, 182] width 62 height 16
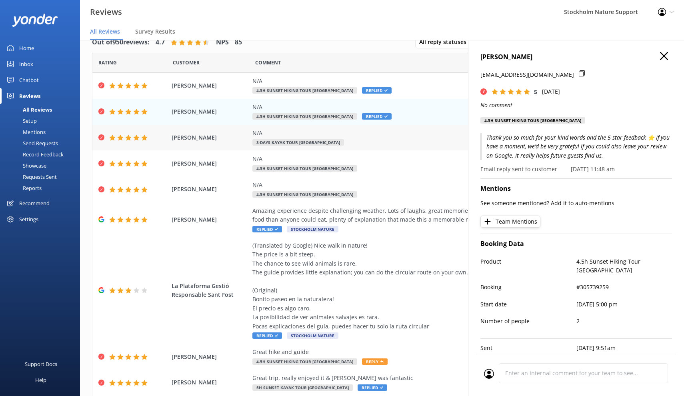
click at [373, 139] on div "N/A 3-Days Kayak Tour [GEOGRAPHIC_DATA]" at bounding box center [434, 138] width 364 height 18
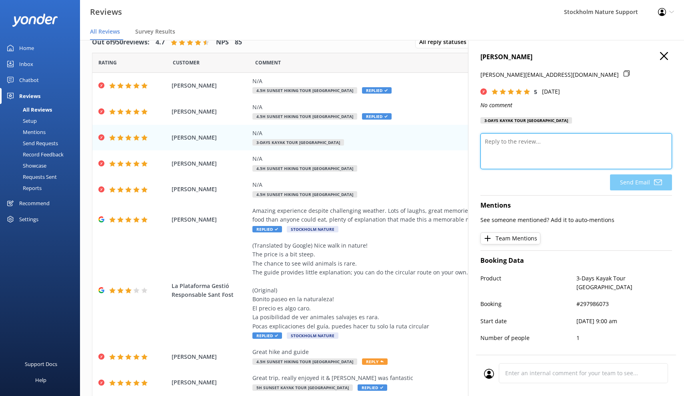
click at [515, 148] on textarea at bounding box center [575, 151] width 191 height 36
paste textarea "Thank you so much for your kind words and the 5 star feedback ⭐ If you have a m…"
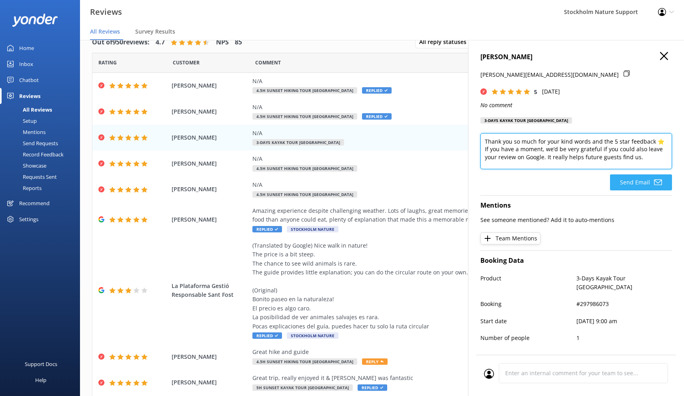
type textarea "Thank you so much for your kind words and the 5 star feedback ⭐ If you have a m…"
click at [636, 184] on button "Send Email" at bounding box center [641, 182] width 62 height 16
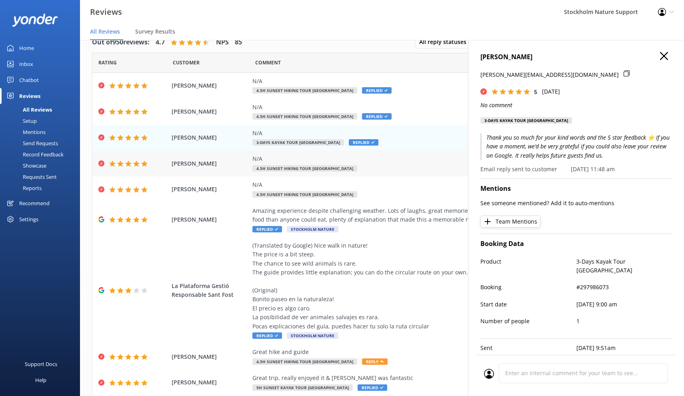
click at [397, 162] on div "N/A 4.5h Sunset Hiking Tour [GEOGRAPHIC_DATA]" at bounding box center [434, 163] width 364 height 18
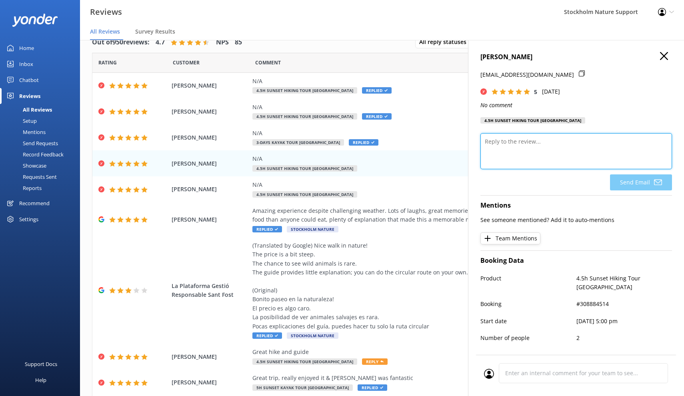
click at [551, 153] on textarea at bounding box center [575, 151] width 191 height 36
paste textarea "Thank you so much for your kind words and the 5 star feedback ⭐ If you have a m…"
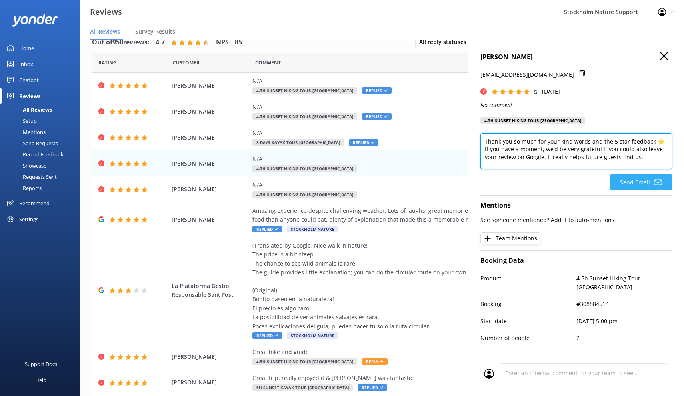
type textarea "Thank you so much for your kind words and the 5 star feedback ⭐ If you have a m…"
click at [634, 181] on button "Send Email" at bounding box center [641, 182] width 62 height 16
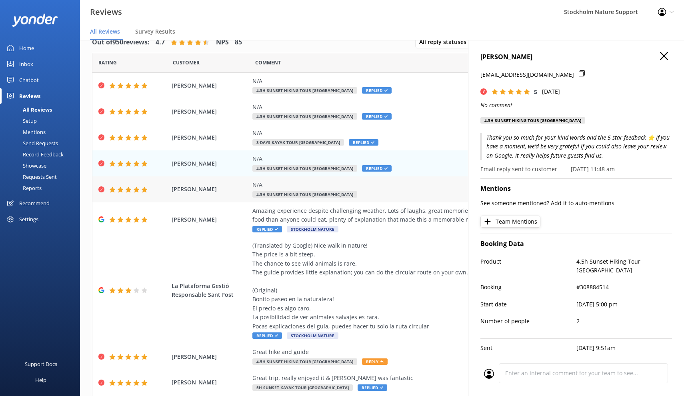
click at [393, 194] on div "N/A 4.5h Sunset Hiking Tour [GEOGRAPHIC_DATA]" at bounding box center [434, 189] width 364 height 18
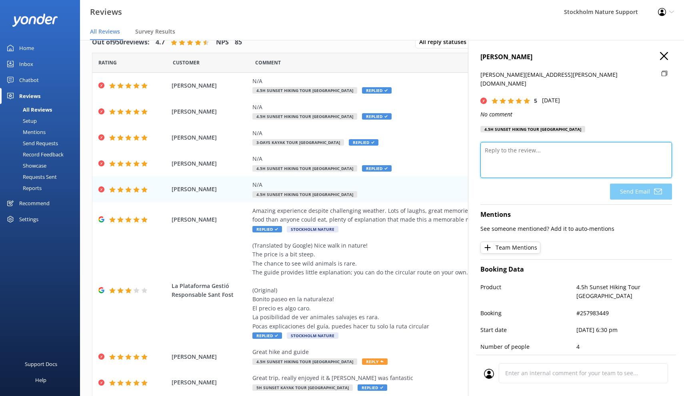
click at [553, 154] on textarea at bounding box center [575, 160] width 191 height 36
paste textarea "Thank you so much for your kind words and the 5 star feedback ⭐ If you have a m…"
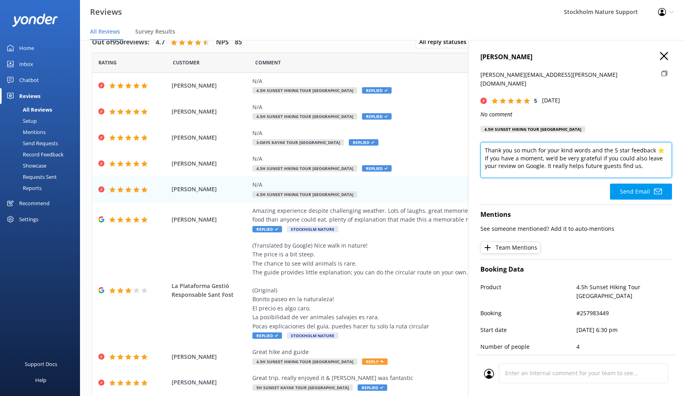
type textarea "Thank you so much for your kind words and the 5 star feedback ⭐ If you have a m…"
click at [665, 56] on icon "button" at bounding box center [664, 56] width 8 height 8
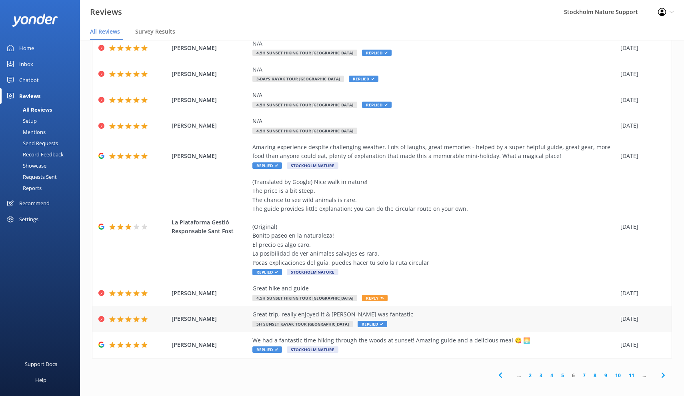
scroll to position [63, 0]
click at [452, 292] on div "Great hike and guide 4.5h Sunset Hiking Tour [GEOGRAPHIC_DATA] Reply" at bounding box center [434, 293] width 364 height 18
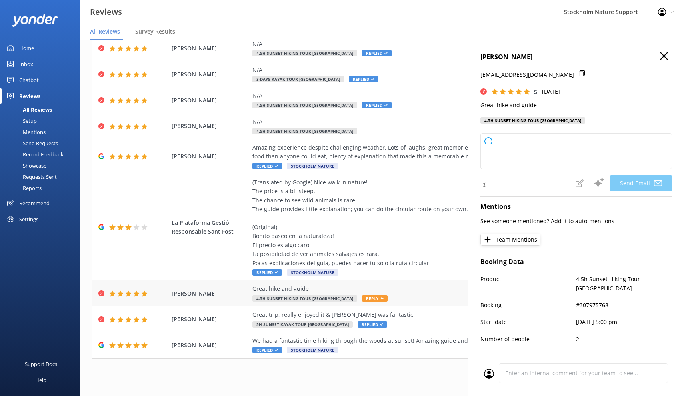
type textarea "Thank you so much, [PERSON_NAME]! We're thrilled you enjoyed the hike and your …"
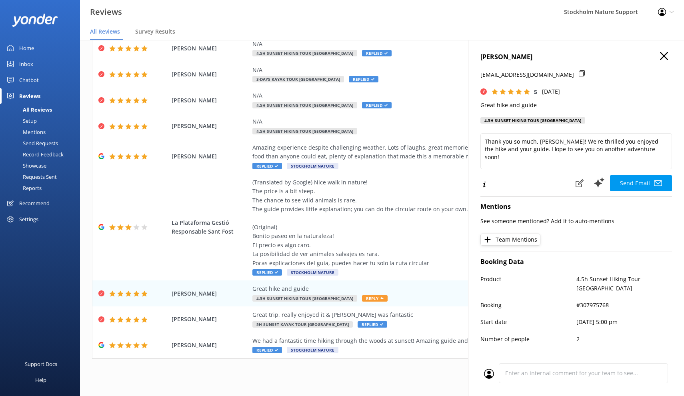
click at [664, 57] on icon "button" at bounding box center [664, 56] width 8 height 8
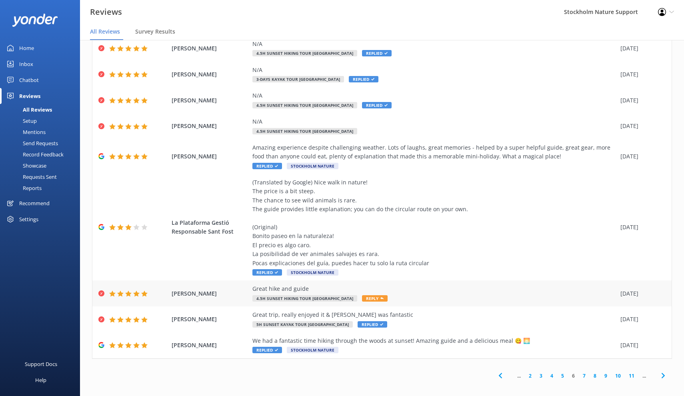
click at [383, 297] on use at bounding box center [381, 298] width 3 height 2
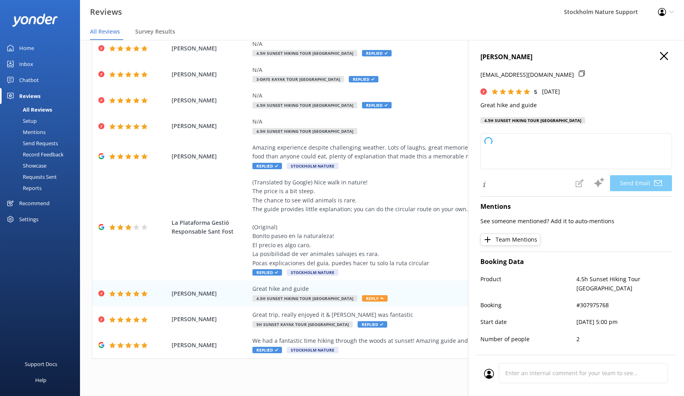
click at [668, 60] on h4 "[PERSON_NAME]" at bounding box center [575, 57] width 191 height 10
type textarea "Thank you so much for your kind words and perfect rating, [PERSON_NAME]! We're …"
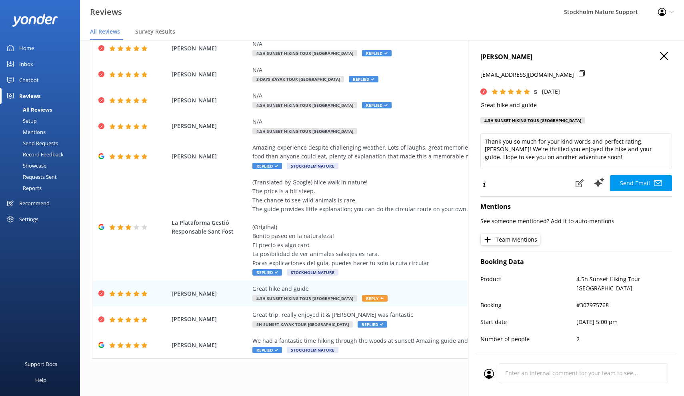
click at [664, 50] on div "[PERSON_NAME] [EMAIL_ADDRESS][DOMAIN_NAME] 5 [DATE] Great hike and guide 4.5h S…" at bounding box center [576, 238] width 216 height 396
click at [664, 53] on icon "button" at bounding box center [664, 56] width 8 height 8
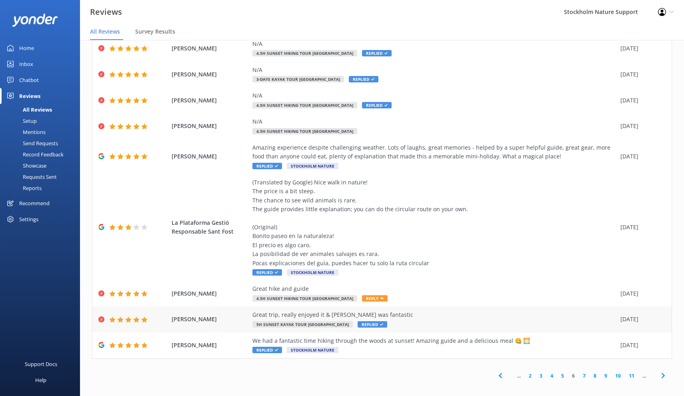
click at [445, 321] on div "Great trip, really enjoyed it & [PERSON_NAME] was fantastic 5h Sunset Kayak Tou…" at bounding box center [434, 319] width 364 height 18
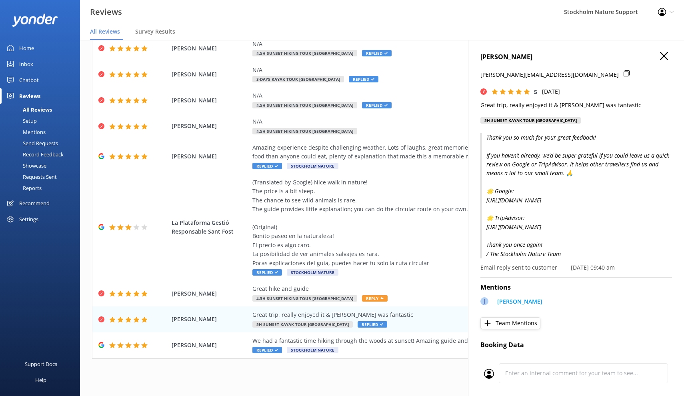
scroll to position [0, 0]
drag, startPoint x: 560, startPoint y: 259, endPoint x: 483, endPoint y: 137, distance: 144.2
click at [483, 137] on p "Thank you so much for your great feedback! If you haven’t already, we’d be supe…" at bounding box center [575, 195] width 191 height 125
copy p "Thank you so much for your great feedback! If you haven’t already, we’d be supe…"
click at [662, 53] on icon "button" at bounding box center [664, 56] width 8 height 8
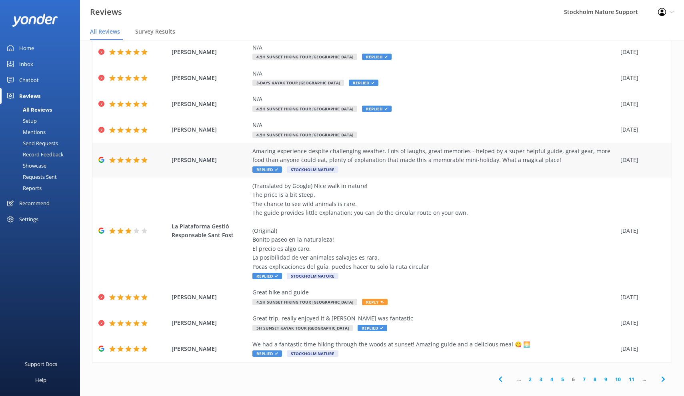
scroll to position [14, 0]
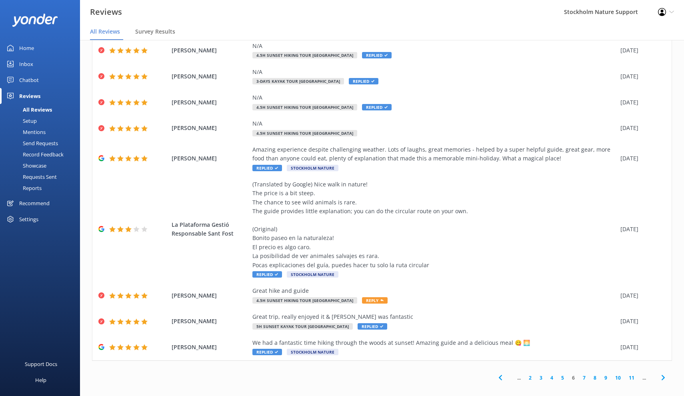
click at [584, 374] on link "7" at bounding box center [583, 378] width 11 height 8
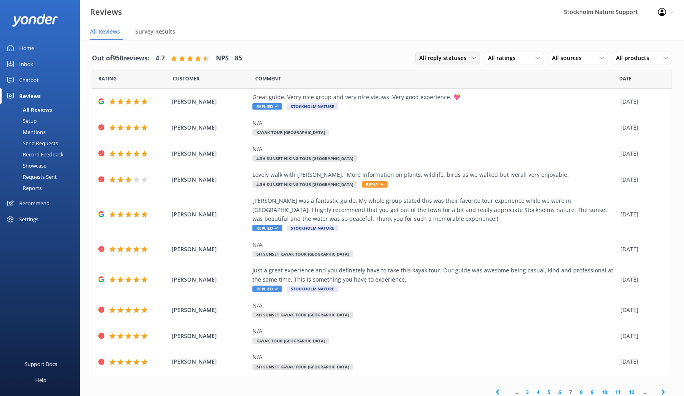
click at [473, 59] on icon at bounding box center [473, 58] width 5 height 5
click at [514, 59] on span "All ratings" at bounding box center [504, 58] width 32 height 9
click at [446, 55] on span "All reply statuses" at bounding box center [445, 58] width 52 height 9
click at [362, 128] on div "N/A Kayak Tour [GEOGRAPHIC_DATA]" at bounding box center [434, 128] width 364 height 18
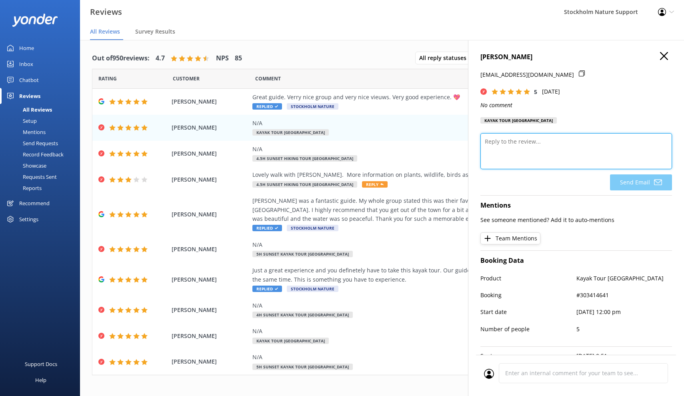
click at [530, 148] on textarea at bounding box center [575, 151] width 191 height 36
paste textarea "Thank you so much for your great feedback! If you haven’t already, we’d be supe…"
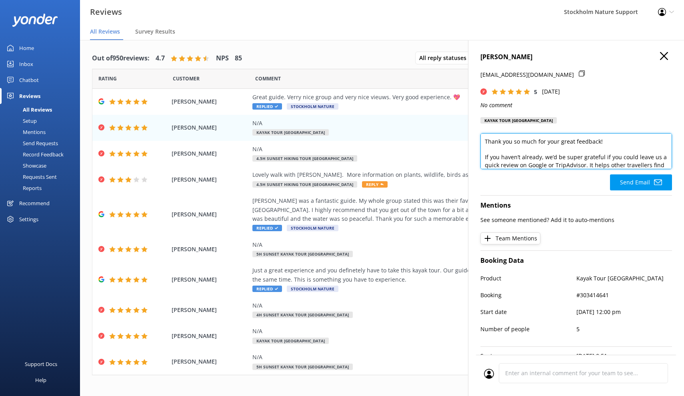
click at [552, 142] on textarea "Thank you so much for your great feedback! If you haven’t already, we’d be supe…" at bounding box center [575, 151] width 191 height 36
click at [576, 138] on textarea "Thank you so much for the-5star great feedback! If you haven’t already, we’d be…" at bounding box center [575, 151] width 191 height 36
click at [545, 154] on textarea "Thank you so much for the-5star feedback! If you haven’t already, we’d be super…" at bounding box center [575, 151] width 191 height 36
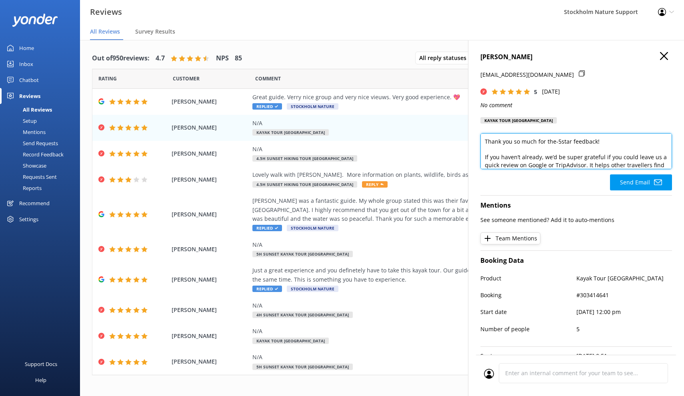
click at [557, 141] on textarea "Thank you so much for the-5star feedback! If you haven’t already, we’d be super…" at bounding box center [575, 151] width 191 height 36
click at [559, 141] on textarea "Thank you so much for the 5star feedback! If you haven’t already, we’d be super…" at bounding box center [575, 151] width 191 height 36
click at [544, 149] on textarea "Thank you so much for the 5-star feedback! If you haven’t already, we’d be supe…" at bounding box center [575, 151] width 191 height 36
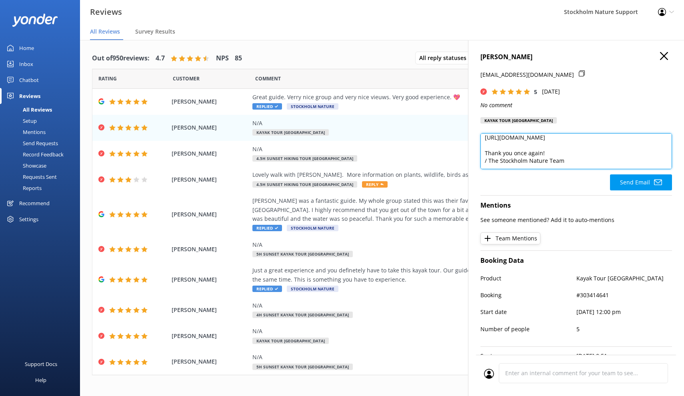
scroll to position [87, 0]
click at [488, 160] on textarea "Thank you so much for the 5-star feedback! If you haven’t already, we’d be supe…" at bounding box center [575, 151] width 191 height 36
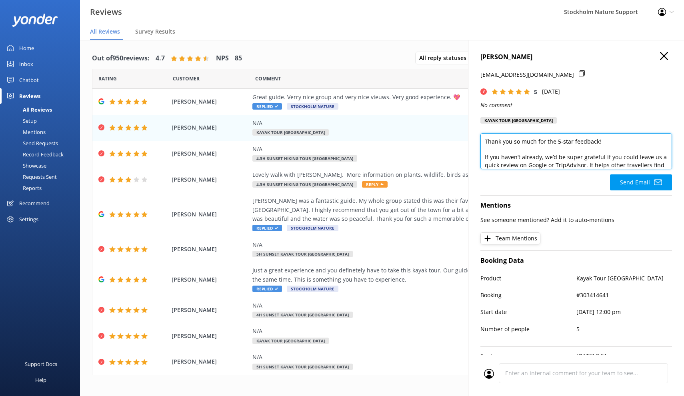
drag, startPoint x: 563, startPoint y: 159, endPoint x: 444, endPoint y: 84, distance: 140.5
click at [444, 84] on div "Out of 950 reviews: 4.7 NPS 85 All reply statuses All reply statuses Needs a re…" at bounding box center [382, 226] width 604 height 372
type textarea "Thank you so much for the 5-star feedback! If you haven’t already, we’d be supe…"
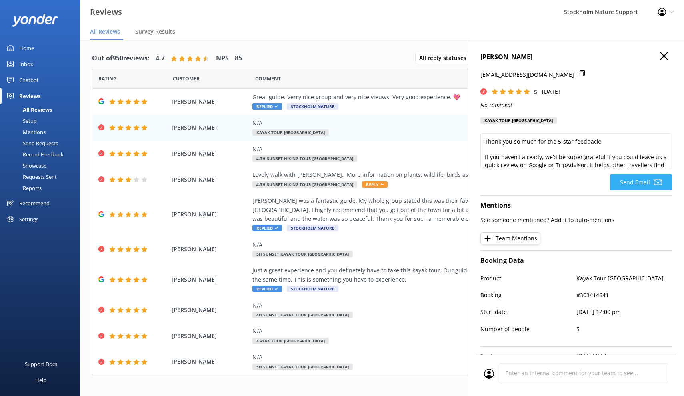
click at [630, 179] on button "Send Email" at bounding box center [641, 182] width 62 height 16
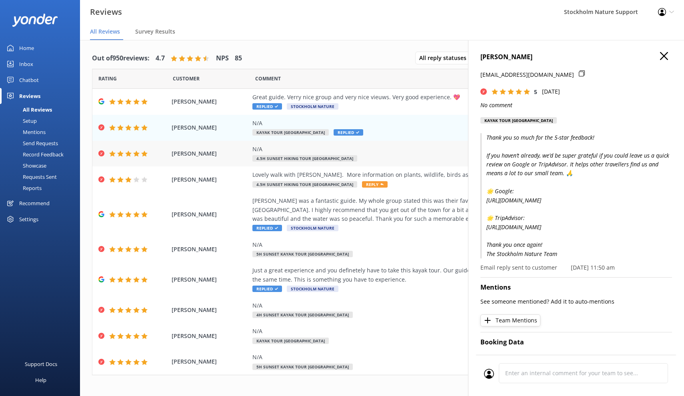
click at [386, 153] on div "N/A 4.5h Sunset Hiking Tour [GEOGRAPHIC_DATA]" at bounding box center [434, 154] width 364 height 18
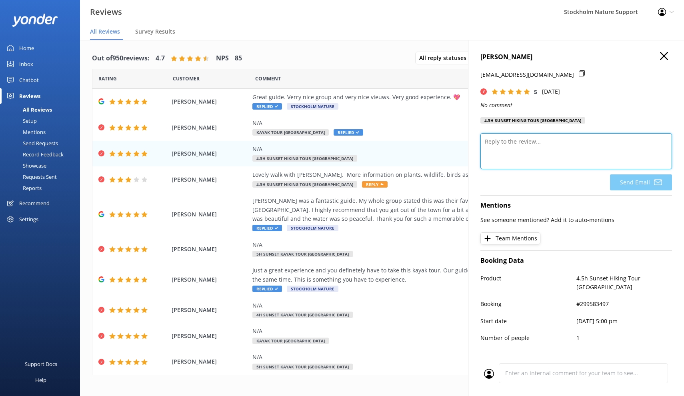
click at [512, 168] on textarea at bounding box center [575, 151] width 191 height 36
paste textarea "Thank you so much for the 5-star feedback! If you haven’t already, we’d be supe…"
type textarea "Thank you so much for the 5-star feedback! If you haven’t already, we’d be supe…"
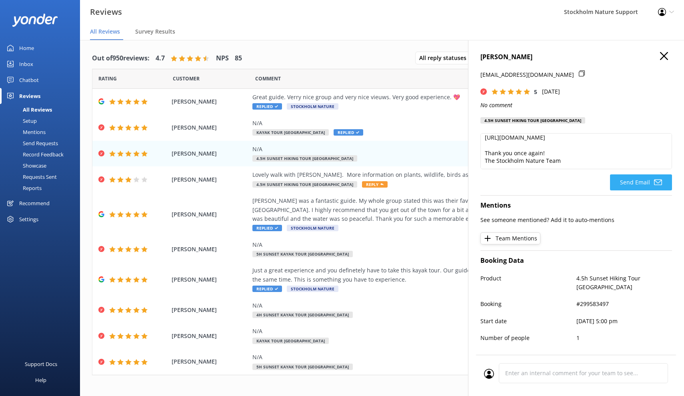
click at [635, 190] on button "Send Email" at bounding box center [641, 182] width 62 height 16
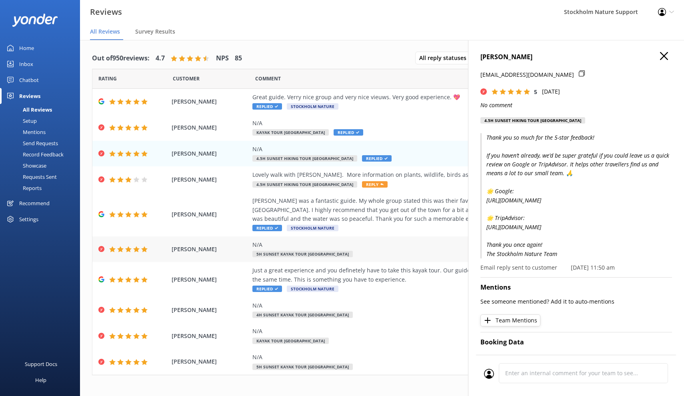
click at [381, 250] on div "N/A 5h Sunset Kayak Tour [GEOGRAPHIC_DATA]" at bounding box center [434, 249] width 364 height 18
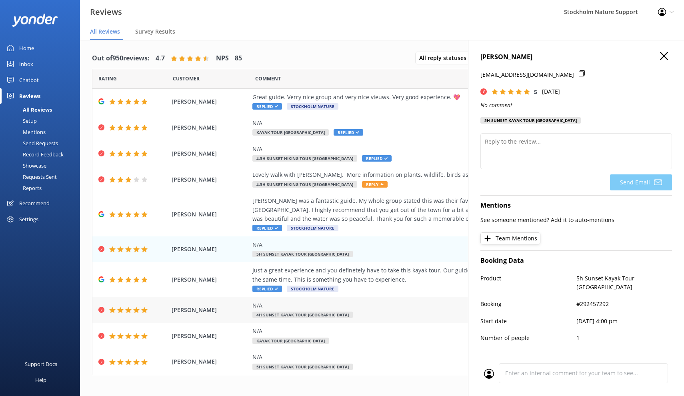
click at [366, 311] on div "N/A 4h Sunset Kayak Tour [GEOGRAPHIC_DATA]" at bounding box center [434, 310] width 364 height 18
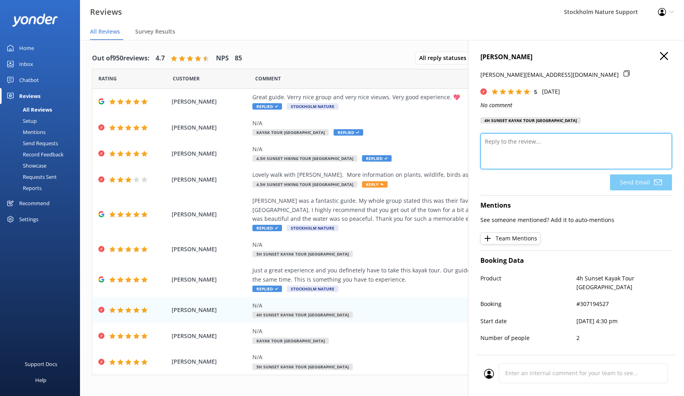
click at [542, 161] on textarea at bounding box center [575, 151] width 191 height 36
paste textarea "Thank you so much for the 5-star feedback! If you haven’t already, we’d be supe…"
type textarea "Thank you so much for the 5-star feedback! If you haven’t already, we’d be supe…"
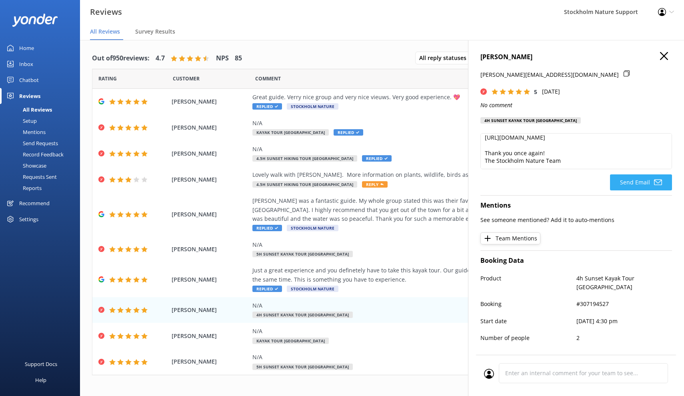
click at [629, 179] on button "Send Email" at bounding box center [641, 182] width 62 height 16
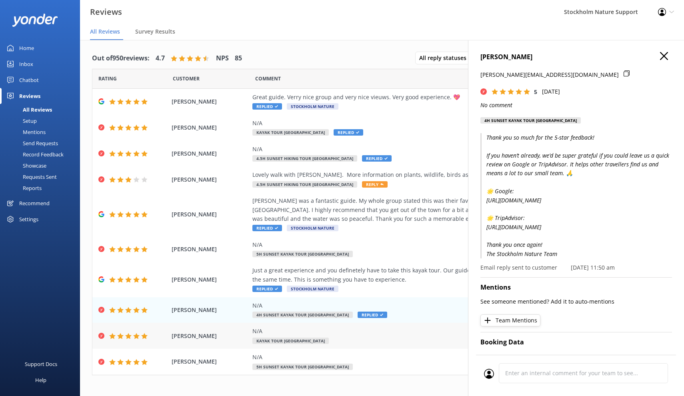
click at [396, 341] on div "N/A Kayak Tour [GEOGRAPHIC_DATA]" at bounding box center [434, 336] width 364 height 18
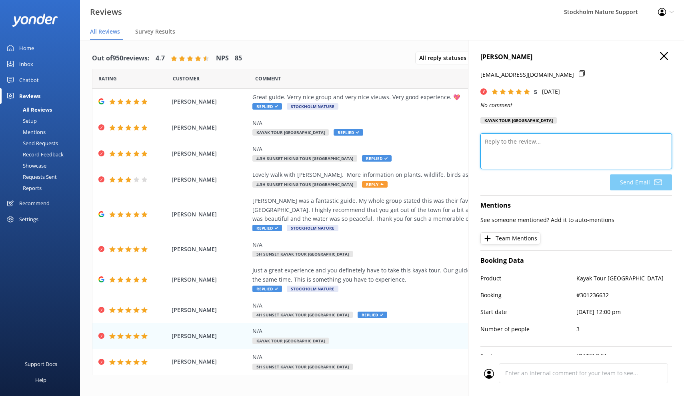
click at [542, 144] on textarea at bounding box center [575, 151] width 191 height 36
paste textarea "Thank you so much for the 5-star feedback! If you haven’t already, we’d be supe…"
type textarea "Thank you so much for the 5-star feedback! If you haven’t already, we’d be supe…"
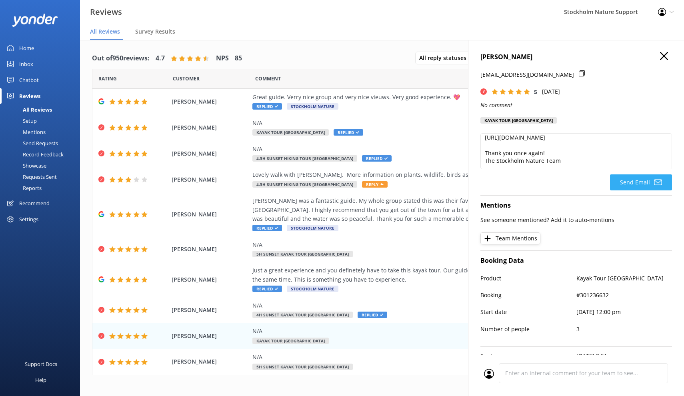
click at [639, 182] on button "Send Email" at bounding box center [641, 182] width 62 height 16
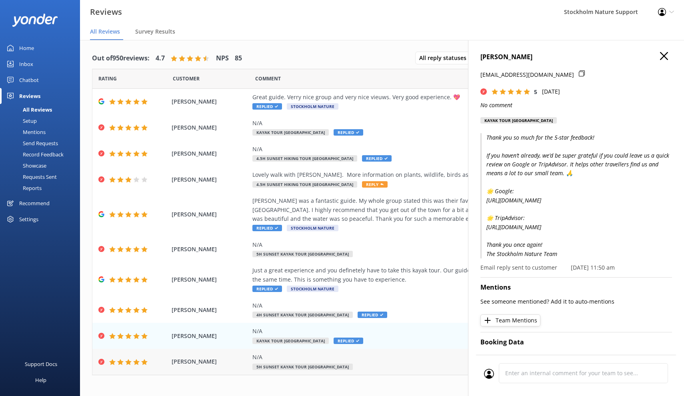
click at [386, 360] on div "N/A 5h Sunset Kayak Tour [GEOGRAPHIC_DATA]" at bounding box center [434, 362] width 364 height 18
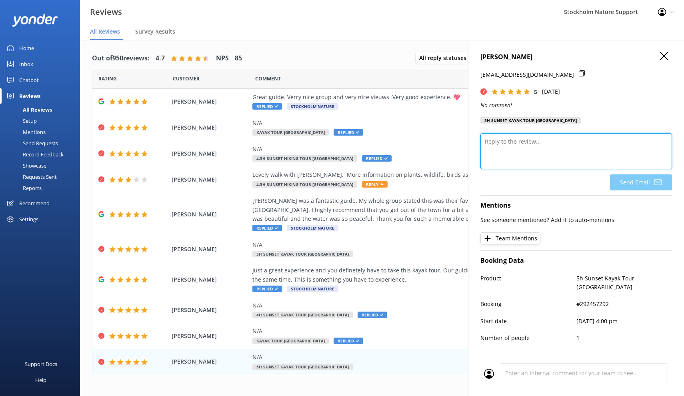
click at [557, 138] on textarea at bounding box center [575, 151] width 191 height 36
paste textarea "Thank you so much for the 5-star feedback! If you haven’t already, we’d be supe…"
type textarea "Thank you so much for the 5-star feedback! If you haven’t already, we’d be supe…"
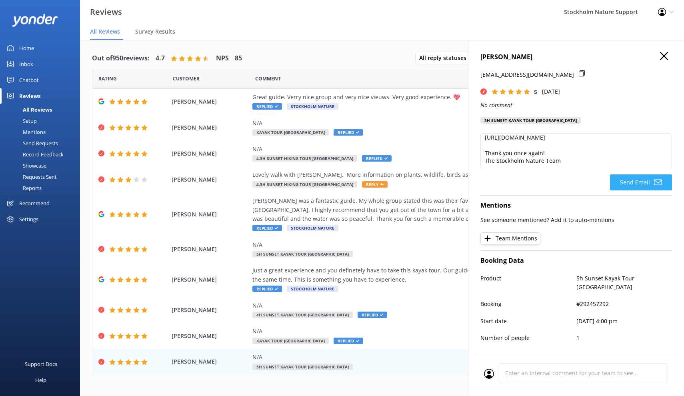
click at [629, 179] on button "Send Email" at bounding box center [641, 182] width 62 height 16
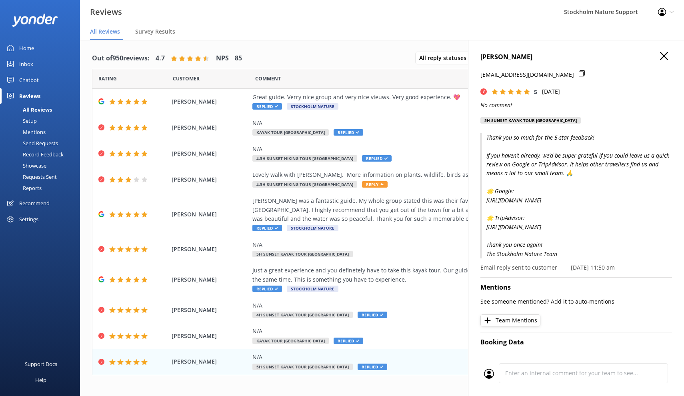
click at [666, 57] on icon "button" at bounding box center [664, 56] width 8 height 8
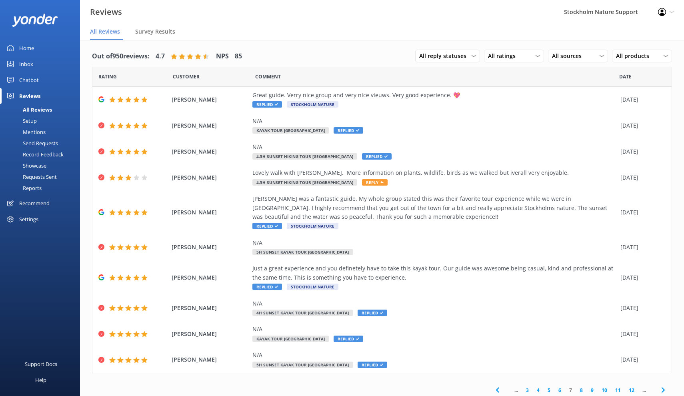
scroll to position [2, 0]
click at [582, 387] on link "8" at bounding box center [581, 391] width 11 height 8
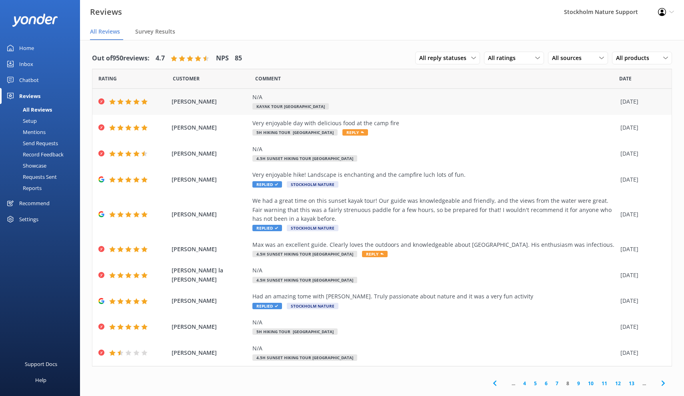
click at [405, 105] on div "N/A Kayak Tour [GEOGRAPHIC_DATA]" at bounding box center [434, 102] width 364 height 18
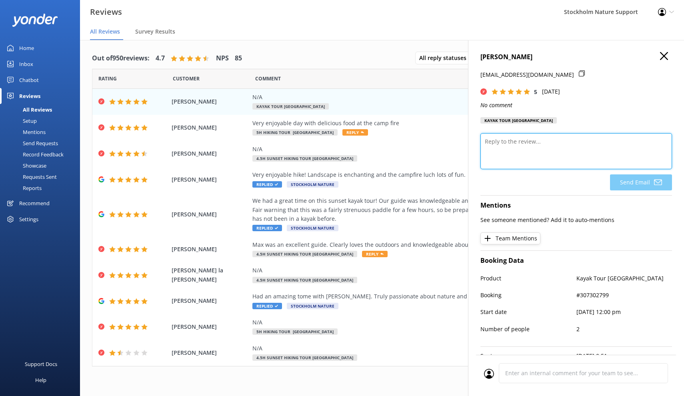
click at [528, 152] on textarea at bounding box center [575, 151] width 191 height 36
paste textarea "Thank you so much for the 5-star feedback! If you haven’t already, we’d be supe…"
type textarea "Thank you so much for the 5-star feedback! If you haven’t already, we’d be supe…"
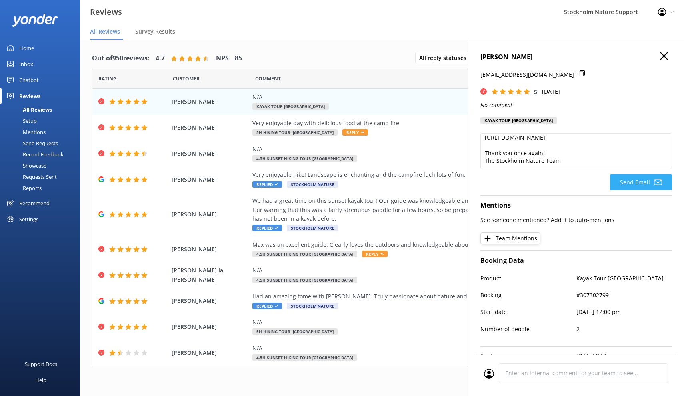
click at [632, 183] on button "Send Email" at bounding box center [641, 182] width 62 height 16
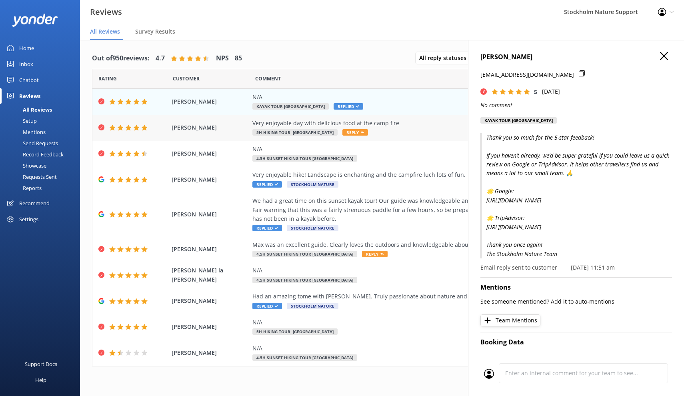
click at [391, 125] on div "Very enjoyable day with delicious food at the camp fire" at bounding box center [434, 123] width 364 height 9
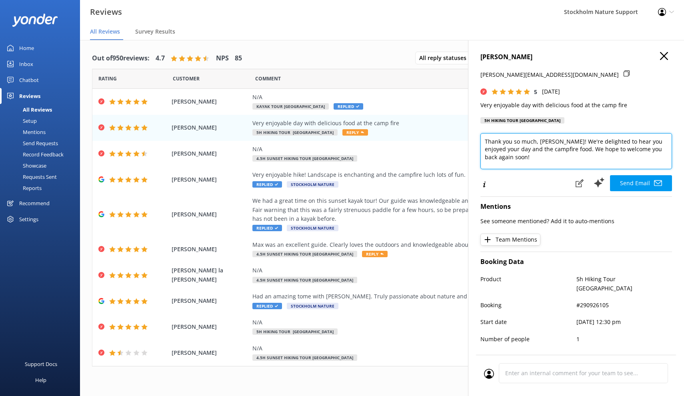
scroll to position [0, 0]
drag, startPoint x: 666, startPoint y: 151, endPoint x: 488, endPoint y: 130, distance: 179.5
click at [488, 130] on div "[PERSON_NAME] [PERSON_NAME][EMAIL_ADDRESS][DOMAIN_NAME] 5 [DATE] Very enjoyable…" at bounding box center [576, 238] width 216 height 396
paste textarea "for the 5-star feedback! If you haven’t already, we’d be super grateful if you …"
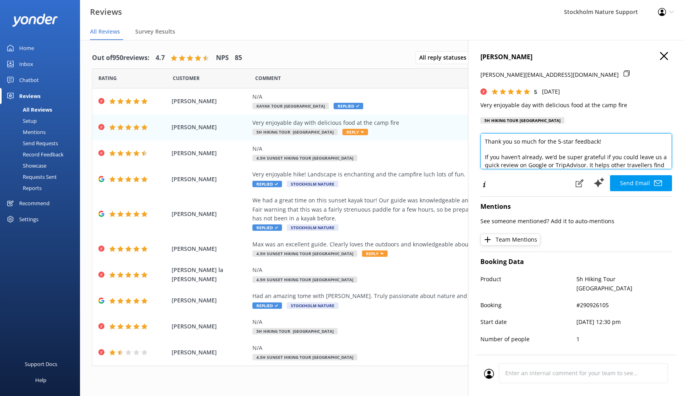
scroll to position [87, 0]
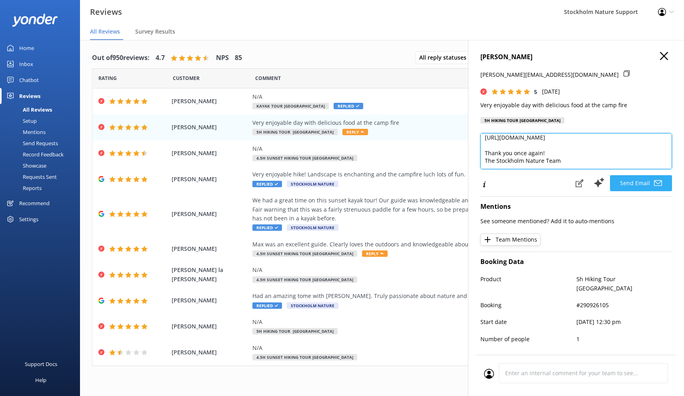
type textarea "Thank you so much for the 5-star feedback! If you haven’t already, we’d be supe…"
click at [632, 178] on button "Send Email" at bounding box center [641, 183] width 62 height 16
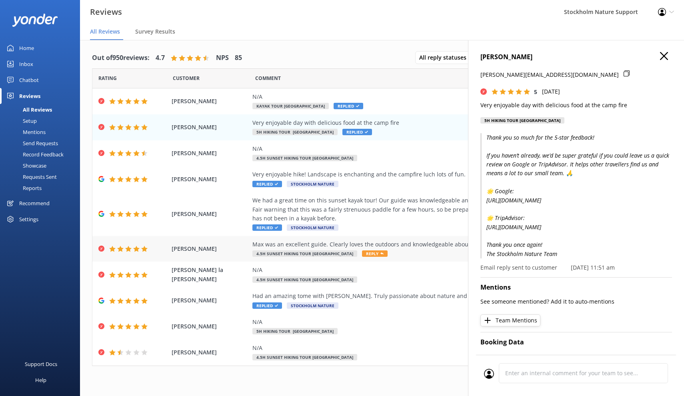
click at [412, 250] on div "Max was an excellent guide. Clearly loves the outdoors and knowledgeable about …" at bounding box center [434, 249] width 364 height 18
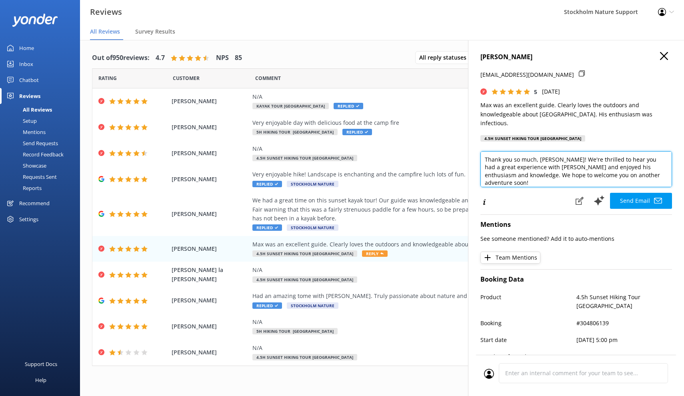
click at [576, 153] on textarea "Thank you so much, [PERSON_NAME]! We're thrilled to hear you had a great experi…" at bounding box center [575, 169] width 191 height 36
drag, startPoint x: 622, startPoint y: 167, endPoint x: 410, endPoint y: 98, distance: 223.4
click at [410, 98] on div "Out of 950 reviews: 4.7 NPS 85 All reply statuses All reply statuses Needs a re…" at bounding box center [382, 226] width 604 height 372
paste textarea "for the 5-star feedback! If you haven’t already, we’d be super grateful if you …"
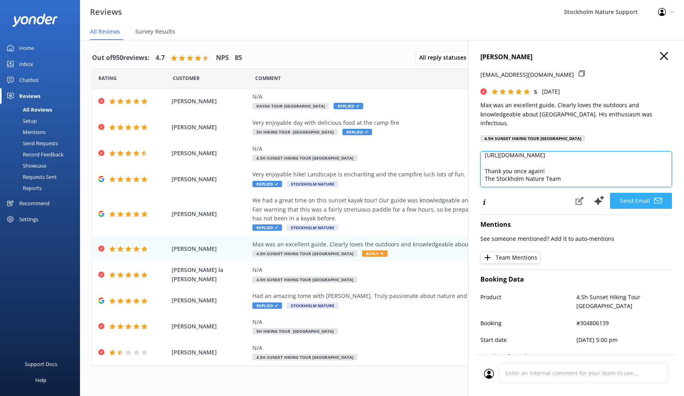
type textarea "Thank you so much for the 5-star feedback! If you haven’t already, we’d be supe…"
click at [640, 193] on button "Send Email" at bounding box center [641, 201] width 62 height 16
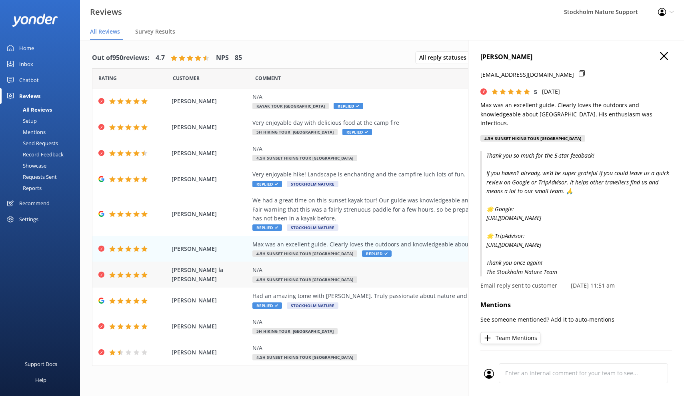
click at [394, 278] on div "N/A 4.5h Sunset Hiking Tour [GEOGRAPHIC_DATA]" at bounding box center [434, 274] width 364 height 18
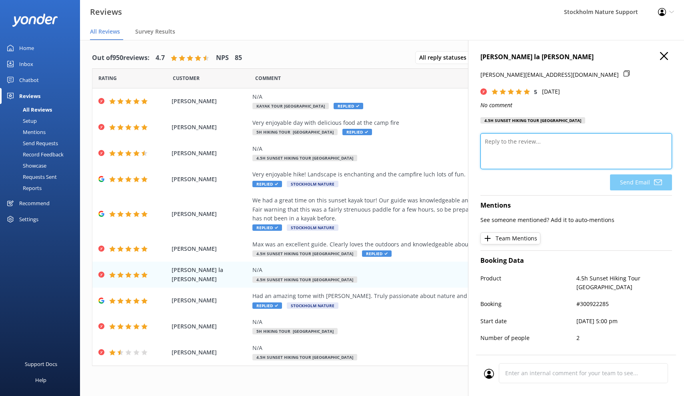
click at [528, 154] on textarea at bounding box center [575, 151] width 191 height 36
paste textarea "Thank you so much for the 5-star feedback! If you haven’t already, we’d be supe…"
type textarea "Thank you so much for the 5-star feedback! If you haven’t already, we’d be supe…"
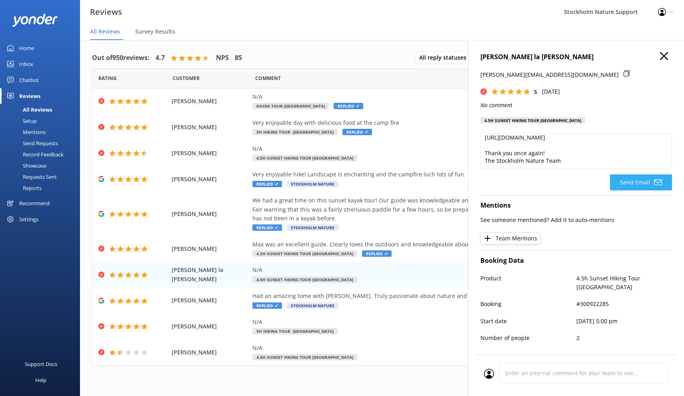
click at [618, 180] on button "Send Email" at bounding box center [641, 182] width 62 height 16
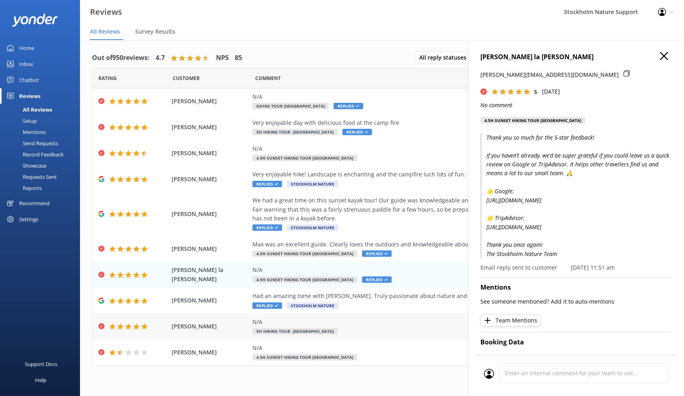
click at [354, 325] on div "N/A 5h Hiking Tour [GEOGRAPHIC_DATA]" at bounding box center [434, 326] width 364 height 18
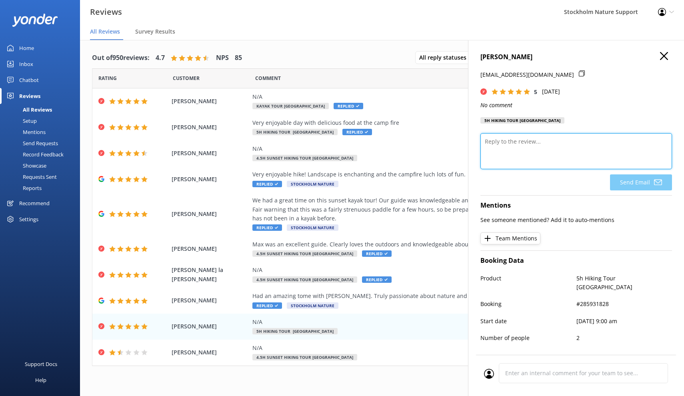
click at [516, 147] on textarea at bounding box center [575, 151] width 191 height 36
paste textarea "Thank you so much for the 5-star feedback! If you haven’t already, we’d be supe…"
type textarea "Thank you so much for the 5-star feedback! If you haven’t already, we’d be supe…"
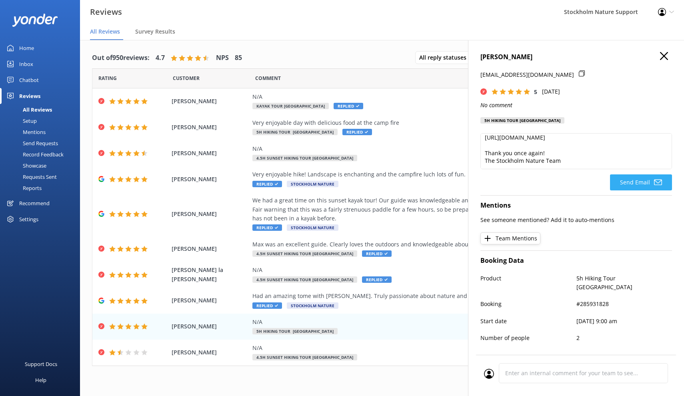
click at [628, 179] on button "Send Email" at bounding box center [641, 182] width 62 height 16
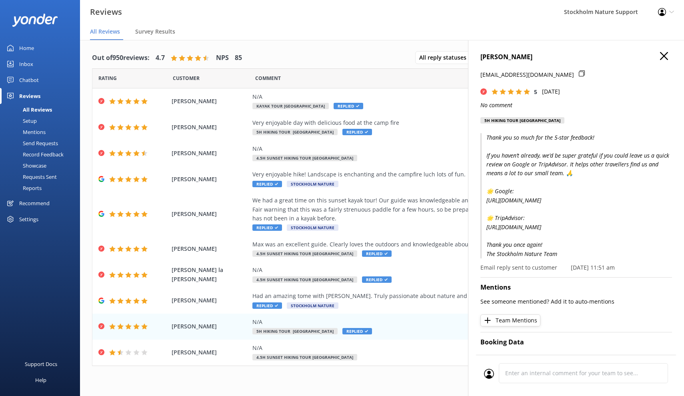
click at [665, 55] on use "button" at bounding box center [664, 56] width 8 height 8
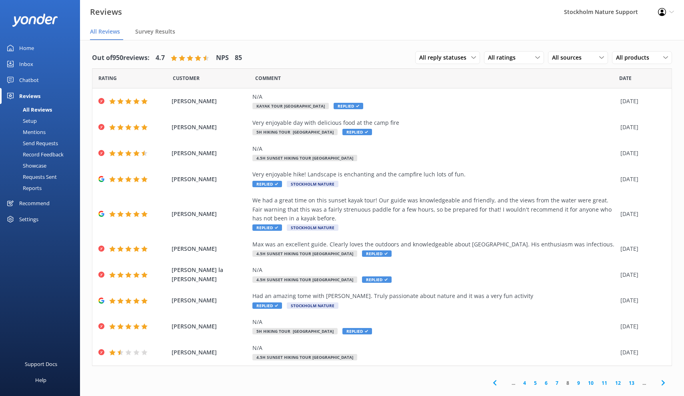
click at [576, 379] on link "9" at bounding box center [578, 383] width 11 height 8
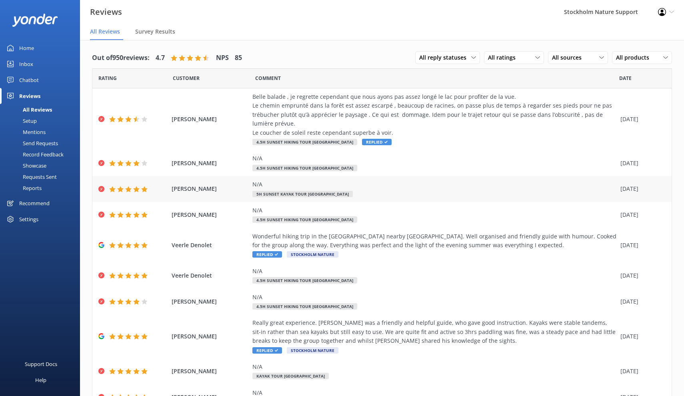
click at [424, 193] on div "N/A 5h Sunset Kayak Tour [GEOGRAPHIC_DATA]" at bounding box center [434, 189] width 364 height 18
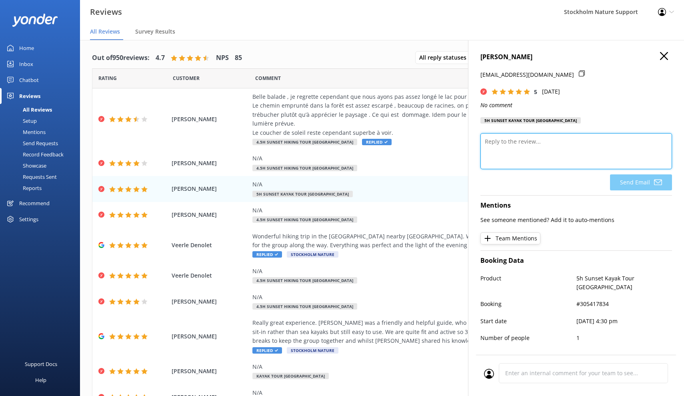
click at [547, 134] on textarea at bounding box center [575, 151] width 191 height 36
paste textarea "Thank you so much for the 5-star feedback! If you haven’t already, we’d be supe…"
type textarea "Thank you so much for the 5-star feedback! If you haven’t already, we’d be supe…"
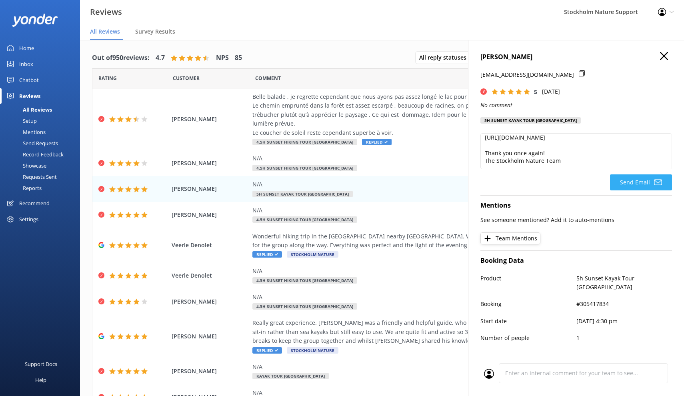
click at [626, 182] on button "Send Email" at bounding box center [641, 182] width 62 height 16
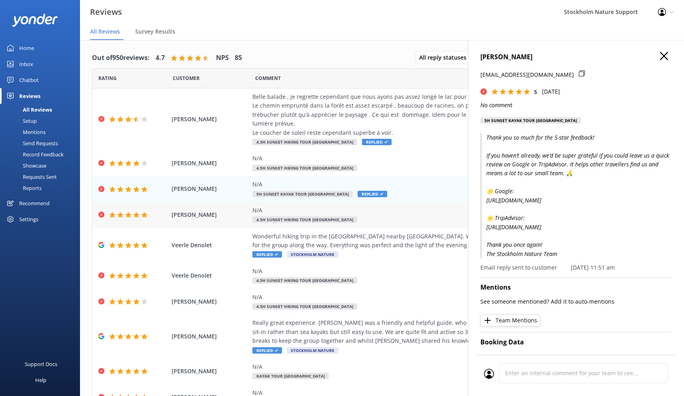
click at [410, 214] on div "N/A 4.5h Sunset Hiking Tour [GEOGRAPHIC_DATA]" at bounding box center [434, 215] width 364 height 18
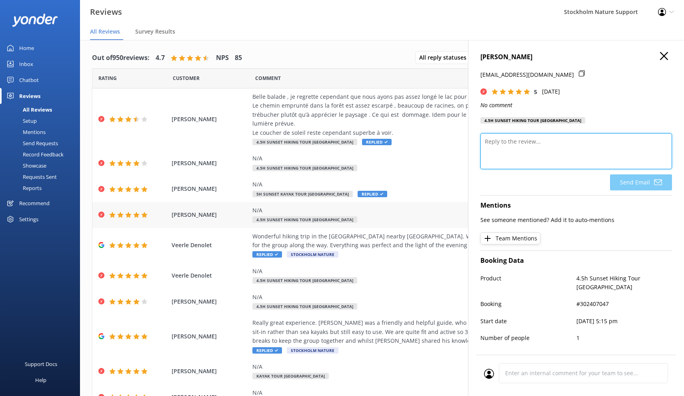
click at [547, 144] on textarea at bounding box center [575, 151] width 191 height 36
paste textarea "Thank you so much for the 5-star feedback! If you haven’t already, we’d be supe…"
type textarea "Thank you so much for the 5-star feedback! If you haven’t already, we’d be supe…"
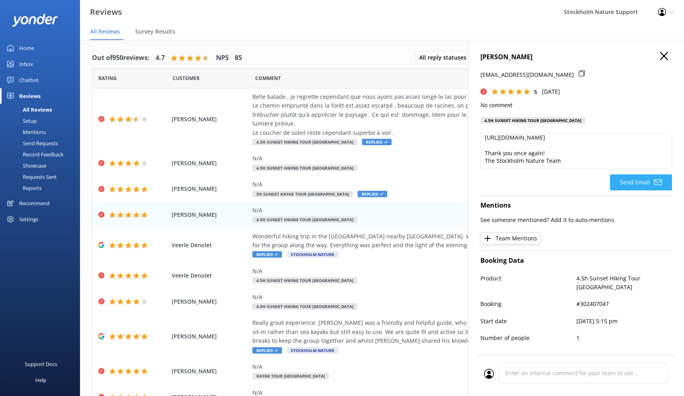
click at [632, 185] on button "Send Email" at bounding box center [641, 182] width 62 height 16
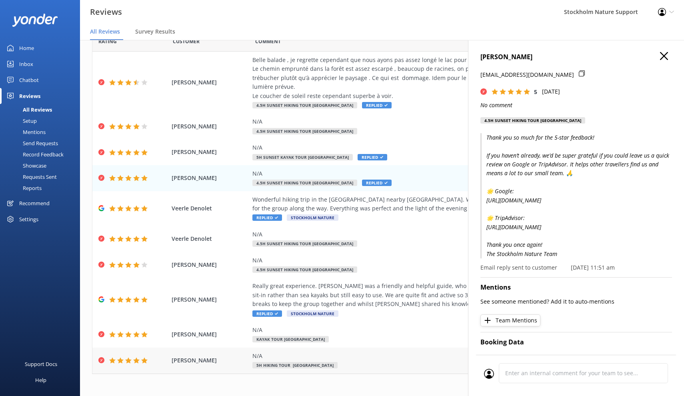
scroll to position [7, 0]
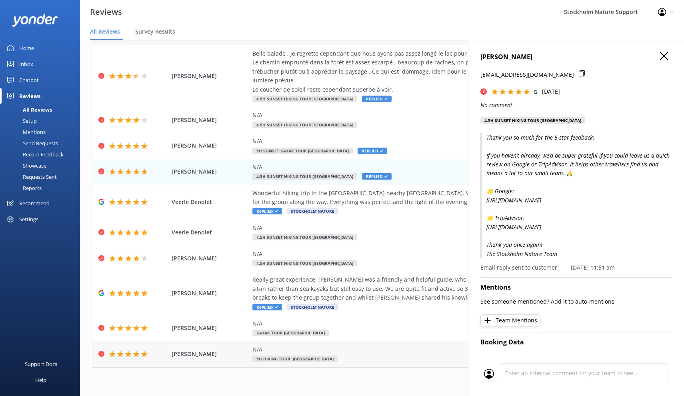
click at [377, 353] on div "N/A 5h Hiking Tour [GEOGRAPHIC_DATA]" at bounding box center [434, 354] width 364 height 18
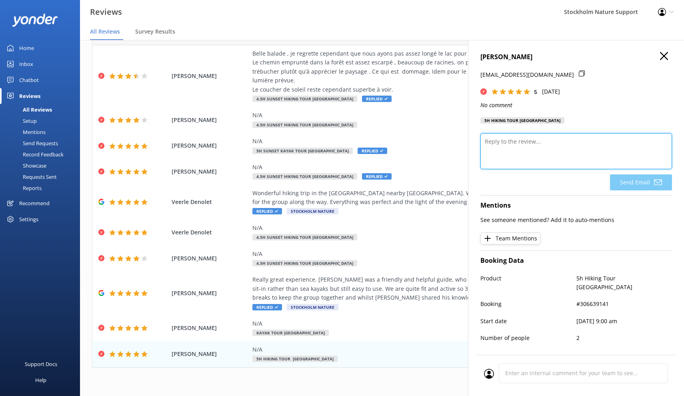
click at [567, 147] on textarea at bounding box center [575, 151] width 191 height 36
paste textarea "Thank you so much for the 5-star feedback! If you haven’t already, we’d be supe…"
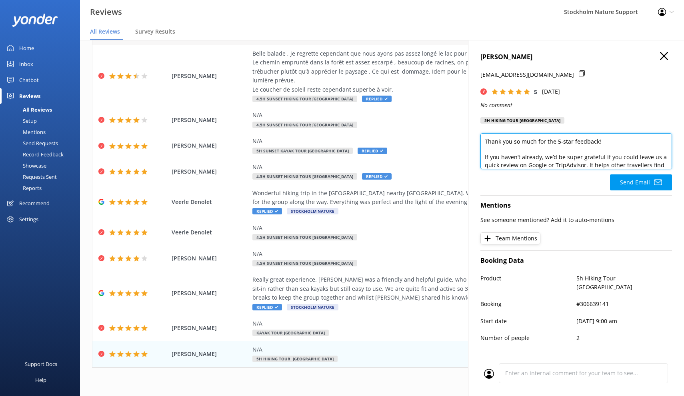
scroll to position [87, 0]
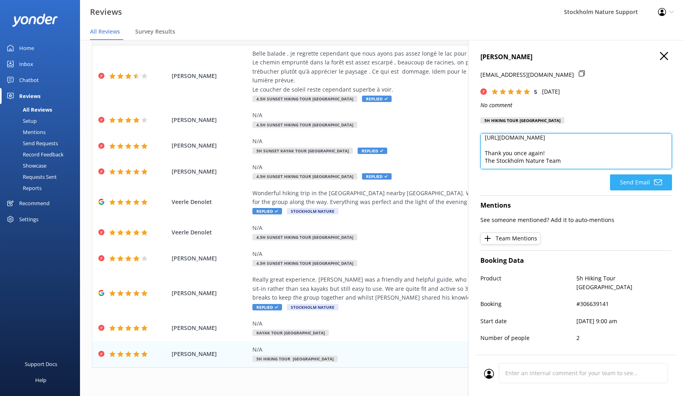
type textarea "Thank you so much for the 5-star feedback! If you haven’t already, we’d be supe…"
click at [636, 183] on button "Send Email" at bounding box center [641, 182] width 62 height 16
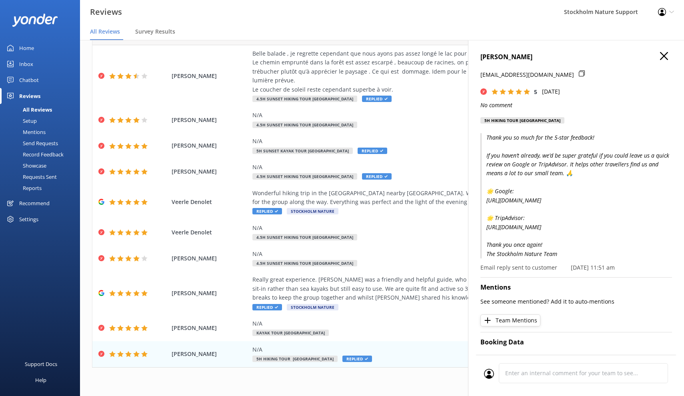
click at [666, 58] on icon "button" at bounding box center [664, 56] width 8 height 8
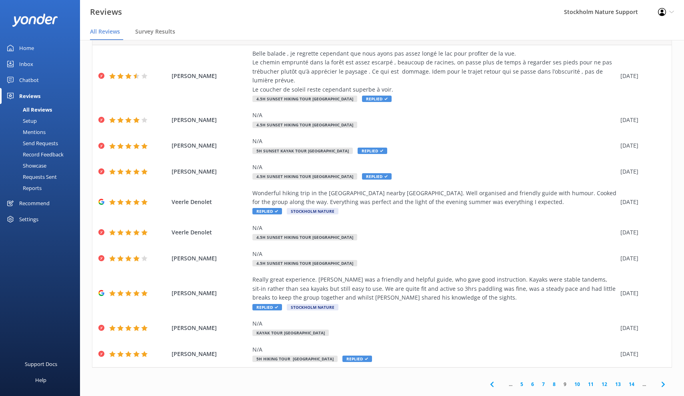
click at [578, 380] on link "10" at bounding box center [577, 384] width 14 height 8
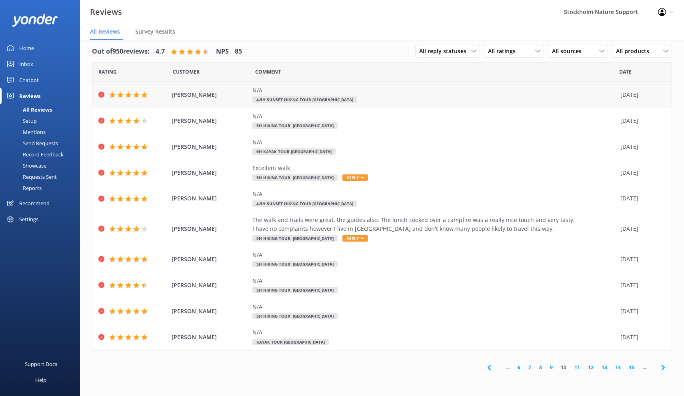
click at [418, 98] on div "N/A 4.5h Sunset Hiking Tour [GEOGRAPHIC_DATA]" at bounding box center [434, 95] width 364 height 18
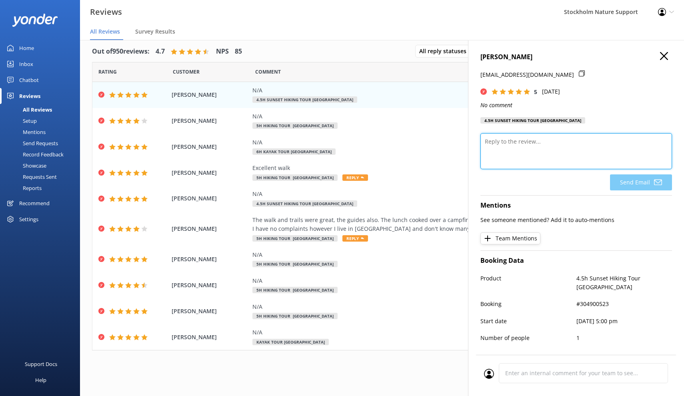
click at [530, 148] on textarea at bounding box center [575, 151] width 191 height 36
paste textarea "Thank you so much for the 5-star feedback! If you haven’t already, we’d be supe…"
type textarea "Thank you so much for the 5-star feedback! If you haven’t already, we’d be supe…"
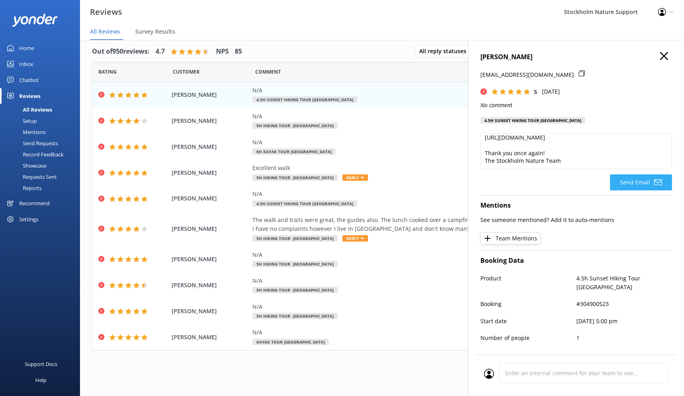
click at [646, 180] on button "Send Email" at bounding box center [641, 182] width 62 height 16
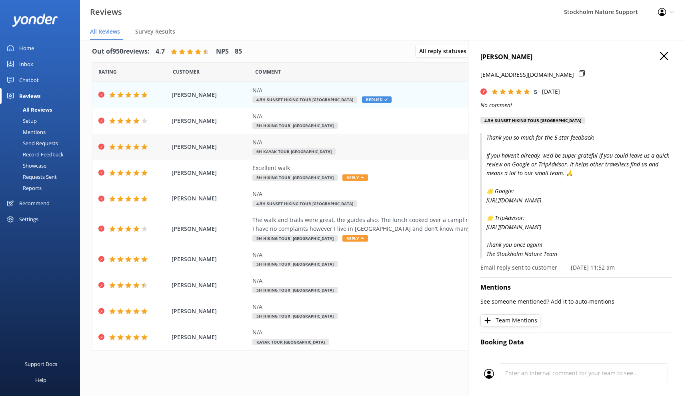
click at [413, 148] on div "N/A 6h Kayak Tour [GEOGRAPHIC_DATA]" at bounding box center [434, 147] width 364 height 18
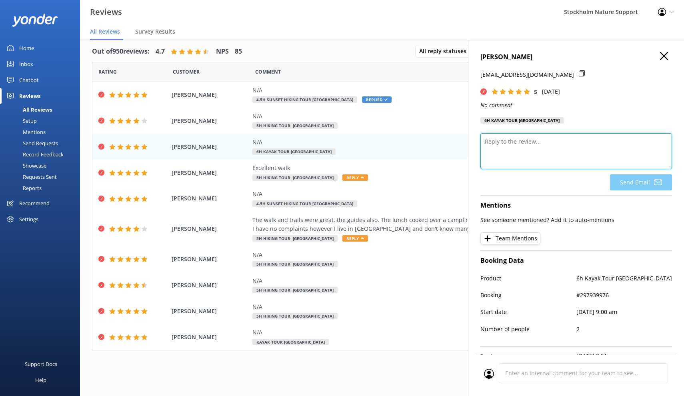
click at [546, 152] on textarea at bounding box center [575, 151] width 191 height 36
paste textarea "Thank you so much for the 5-star feedback! If you haven’t already, we’d be supe…"
type textarea "Thank you so much for the 5-star feedback! If you haven’t already, we’d be supe…"
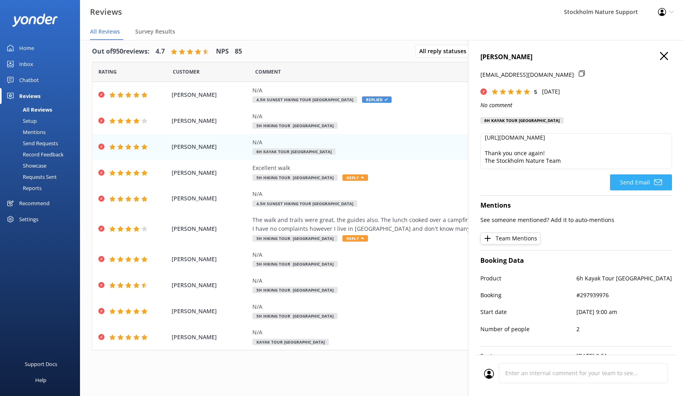
click at [627, 190] on button "Send Email" at bounding box center [641, 182] width 62 height 16
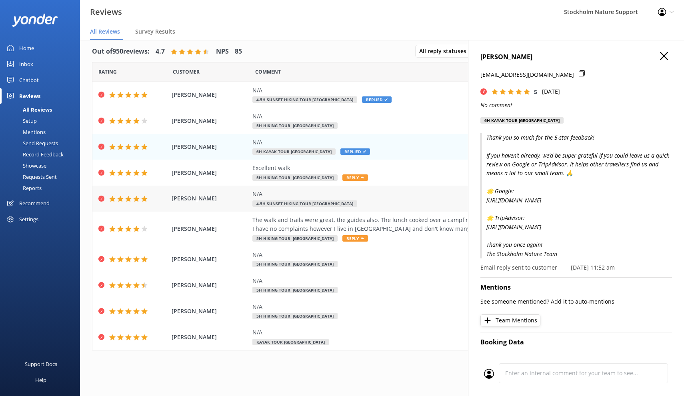
click at [405, 197] on div "N/A" at bounding box center [434, 193] width 364 height 9
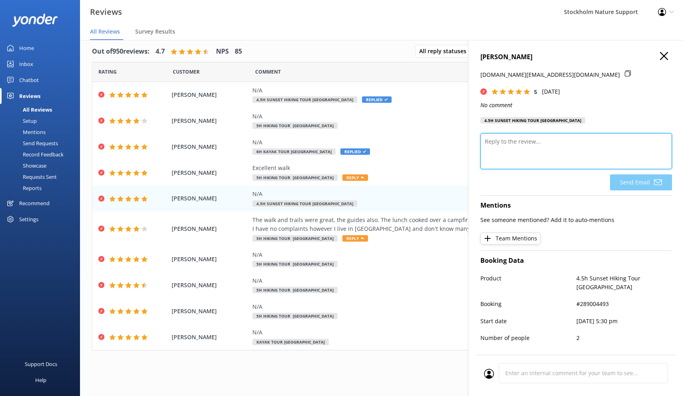
click at [514, 144] on textarea at bounding box center [575, 151] width 191 height 36
paste textarea "Thank you so much for the 5-star feedback! If you haven’t already, we’d be supe…"
type textarea "Thank you so much for the 5-star feedback! If you haven’t already, we’d be supe…"
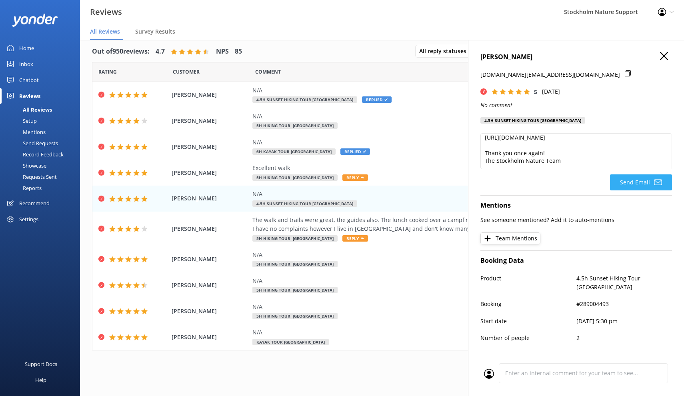
click at [629, 183] on button "Send Email" at bounding box center [641, 182] width 62 height 16
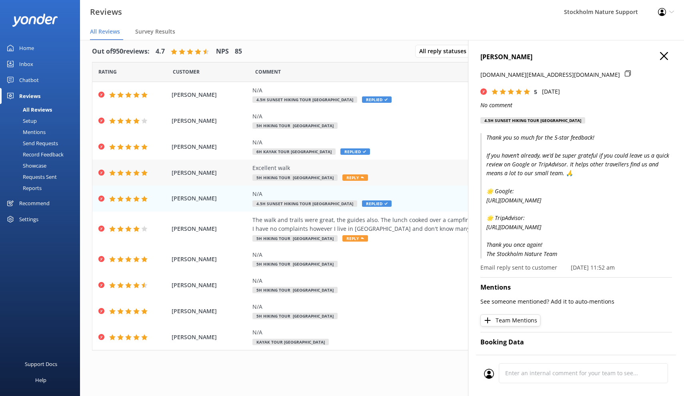
click at [414, 176] on div "Excellent walk 5h Hiking Tour [GEOGRAPHIC_DATA] Reply" at bounding box center [434, 172] width 364 height 18
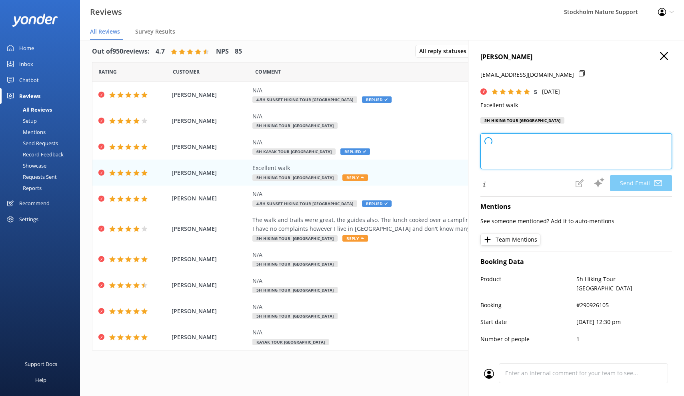
click at [542, 137] on textarea at bounding box center [575, 151] width 191 height 36
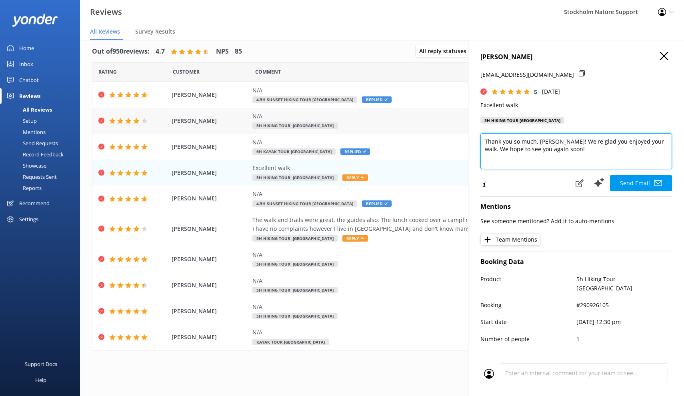
drag, startPoint x: 554, startPoint y: 150, endPoint x: 454, endPoint y: 122, distance: 103.3
click at [454, 122] on div "Out of 950 reviews: 4.7 NPS 85 All reply statuses All reply statuses Needs a re…" at bounding box center [382, 219] width 604 height 372
paste textarea "for the 5-star feedback! If you haven’t already, we’d be super grateful if you …"
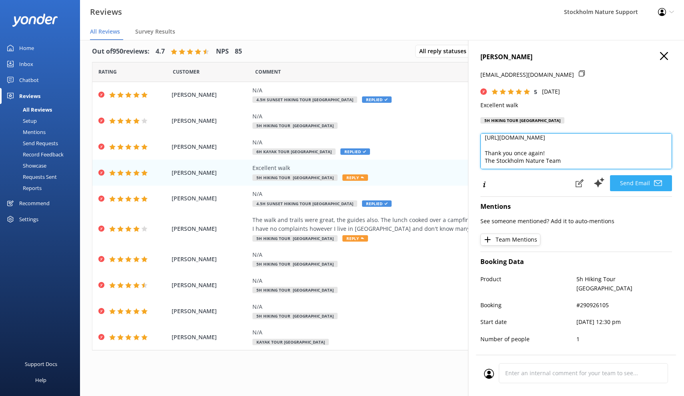
type textarea "Thank you so much for the 5-star feedback! If you haven’t already, we’d be supe…"
click at [626, 178] on button "Send Email" at bounding box center [641, 183] width 62 height 16
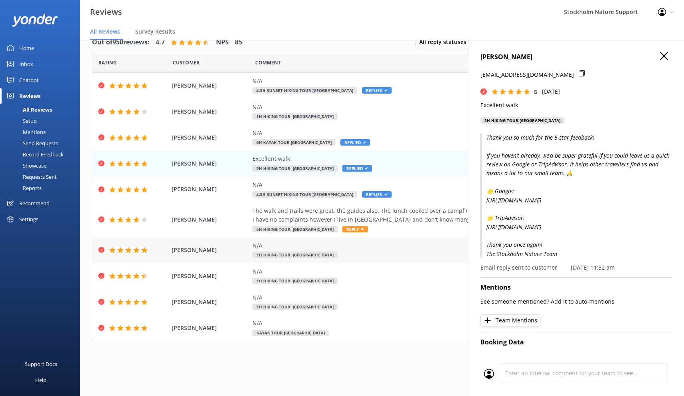
scroll to position [16, 0]
click at [386, 254] on div "N/A 5h Hiking Tour [GEOGRAPHIC_DATA]" at bounding box center [434, 250] width 364 height 18
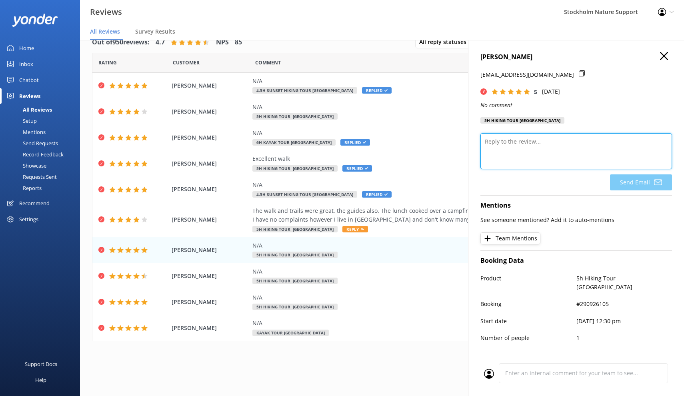
click at [536, 143] on textarea at bounding box center [575, 151] width 191 height 36
paste textarea "Thank you so much for the 5-star feedback! If you haven’t already, we’d be supe…"
type textarea "Thank you so much for the 5-star feedback! If you haven’t already, we’d be supe…"
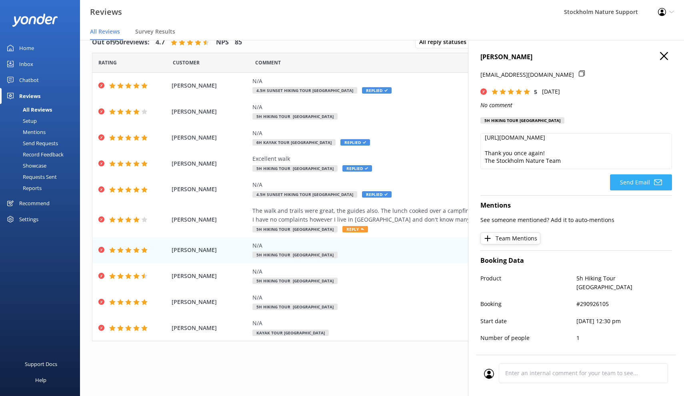
click at [628, 185] on button "Send Email" at bounding box center [641, 182] width 62 height 16
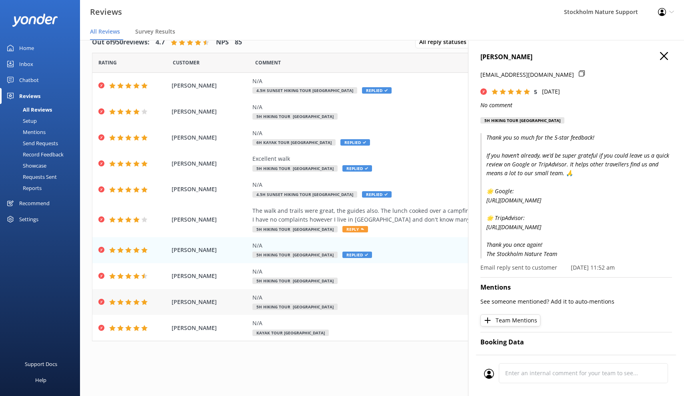
click at [375, 301] on div "N/A 5h Hiking Tour [GEOGRAPHIC_DATA]" at bounding box center [434, 302] width 364 height 18
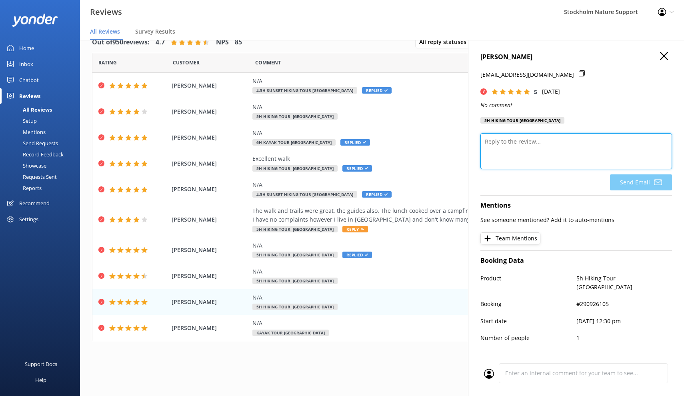
click at [537, 145] on textarea at bounding box center [575, 151] width 191 height 36
paste textarea "Thank you so much for the 5-star feedback! If you haven’t already, we’d be supe…"
type textarea "Thank you so much for the 5-star feedback! If you haven’t already, we’d be supe…"
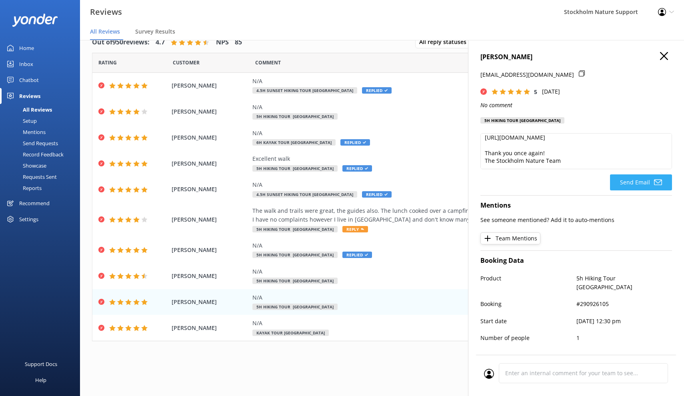
click at [634, 179] on button "Send Email" at bounding box center [641, 182] width 62 height 16
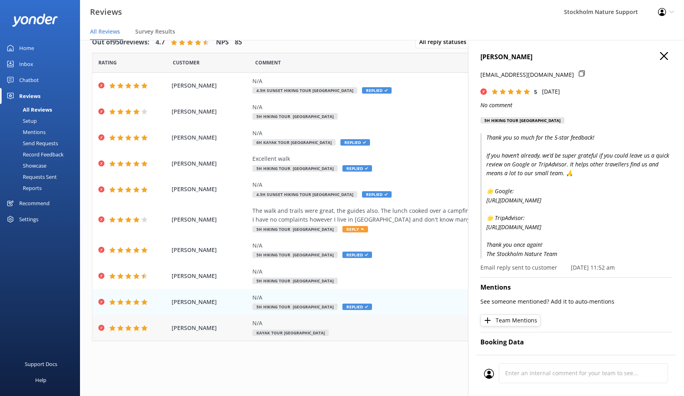
click at [363, 328] on div "N/A Kayak Tour [GEOGRAPHIC_DATA]" at bounding box center [434, 328] width 364 height 18
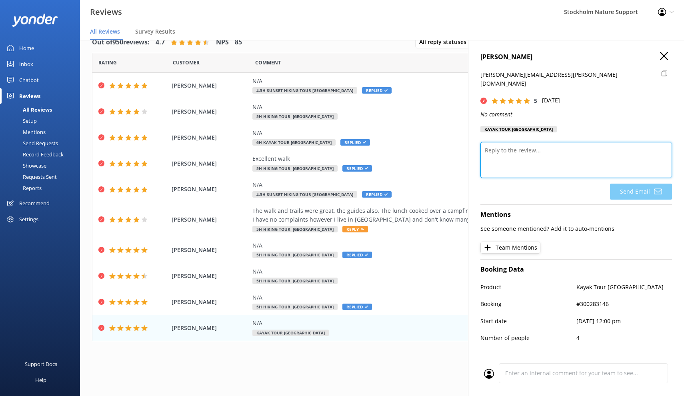
click at [534, 143] on textarea at bounding box center [575, 160] width 191 height 36
paste textarea "Thank you so much for the 5-star feedback! If you haven’t already, we’d be supe…"
type textarea "Thank you so much for the 5-star feedback! If you haven’t already, we’d be supe…"
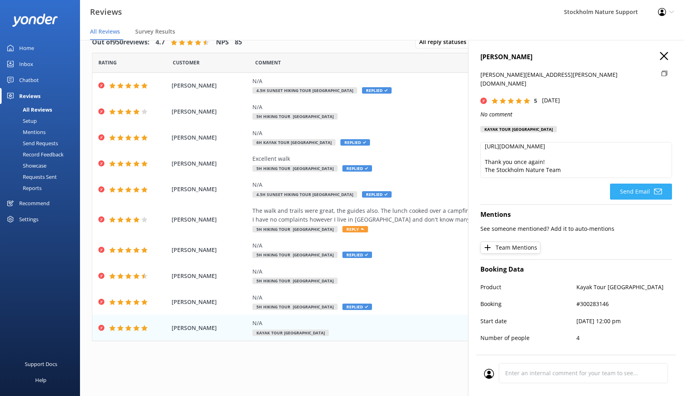
click at [628, 183] on button "Send Email" at bounding box center [641, 191] width 62 height 16
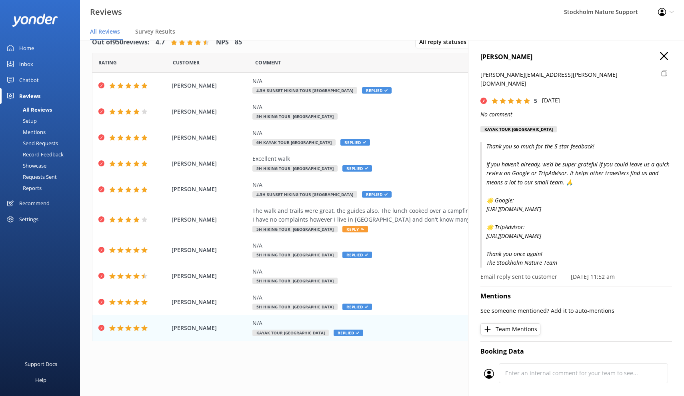
click at [667, 54] on icon "button" at bounding box center [664, 56] width 8 height 8
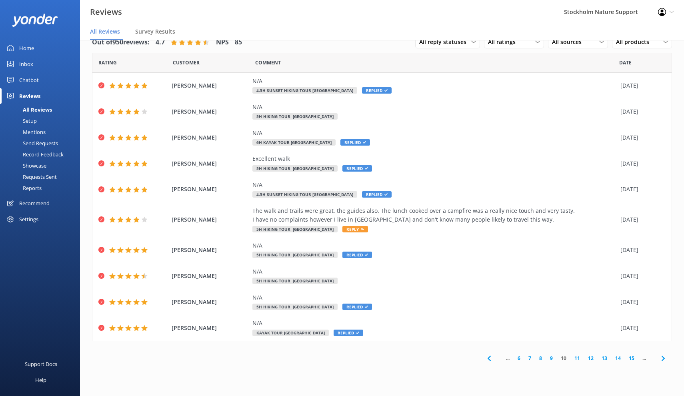
click at [576, 356] on link "11" at bounding box center [577, 358] width 14 height 8
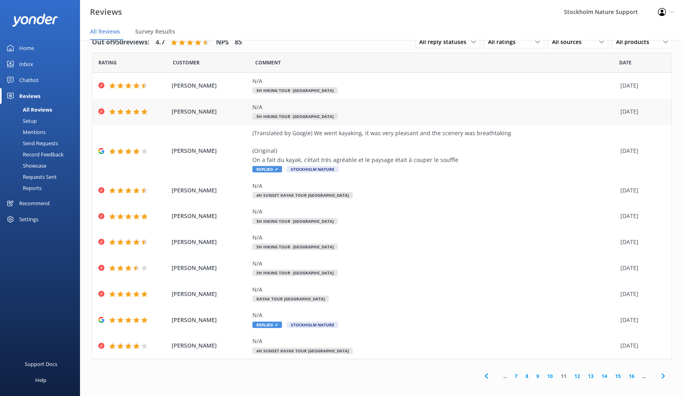
click at [419, 113] on div "N/A 5h Hiking Tour [GEOGRAPHIC_DATA]" at bounding box center [434, 112] width 364 height 18
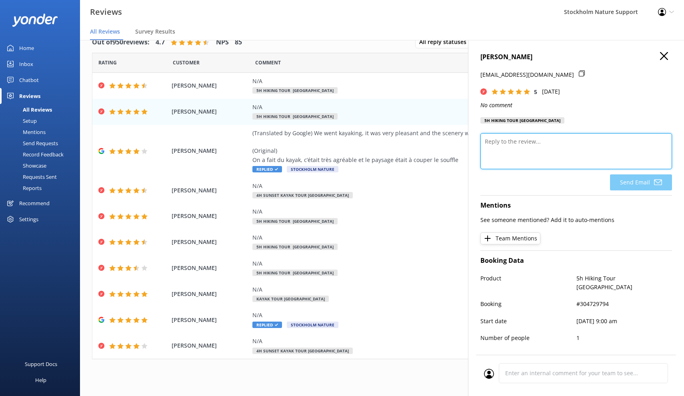
click at [532, 147] on textarea at bounding box center [575, 151] width 191 height 36
paste textarea "Thank you so much for the 5-star feedback! If you haven’t already, we’d be supe…"
type textarea "Thank you so much for the 5-star feedback! If you haven’t already, we’d be supe…"
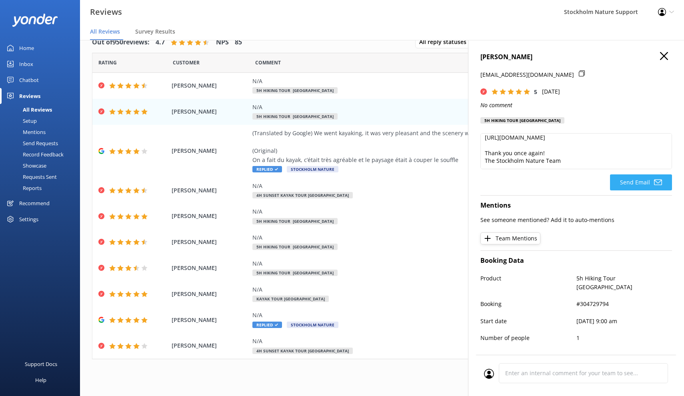
click at [632, 184] on button "Send Email" at bounding box center [641, 182] width 62 height 16
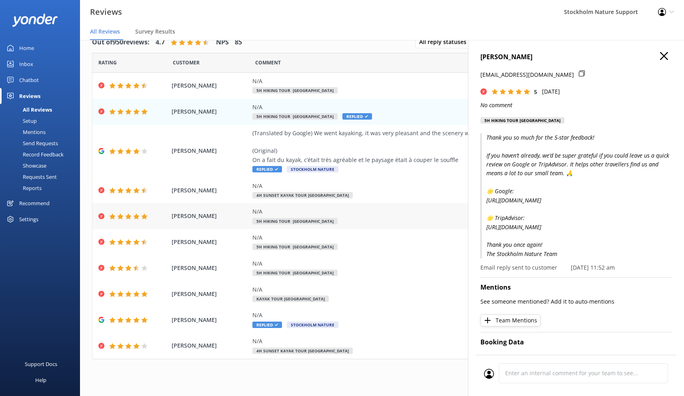
click at [368, 217] on div "N/A 5h Hiking Tour [GEOGRAPHIC_DATA]" at bounding box center [434, 216] width 364 height 18
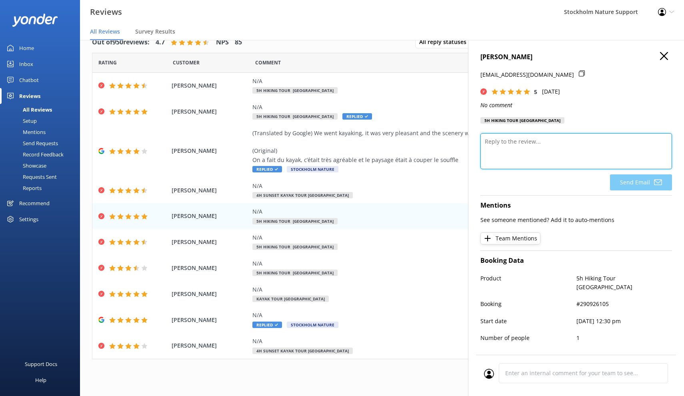
click at [510, 148] on textarea at bounding box center [575, 151] width 191 height 36
paste textarea "Thank you so much for the 5-star feedback! If you haven’t already, we’d be supe…"
type textarea "Thank you so much for the 5-star feedback! If you haven’t already, we’d be supe…"
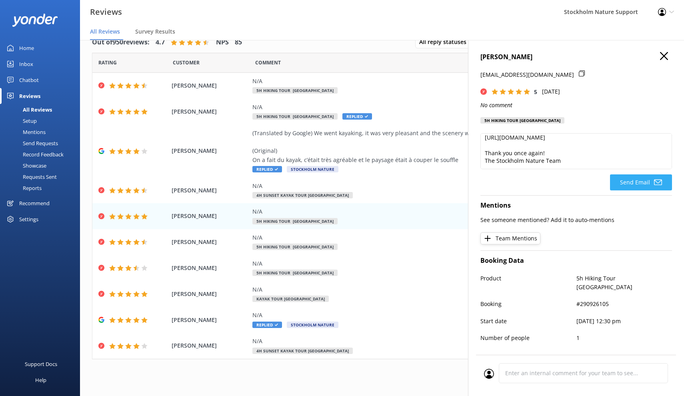
click at [622, 179] on button "Send Email" at bounding box center [641, 182] width 62 height 16
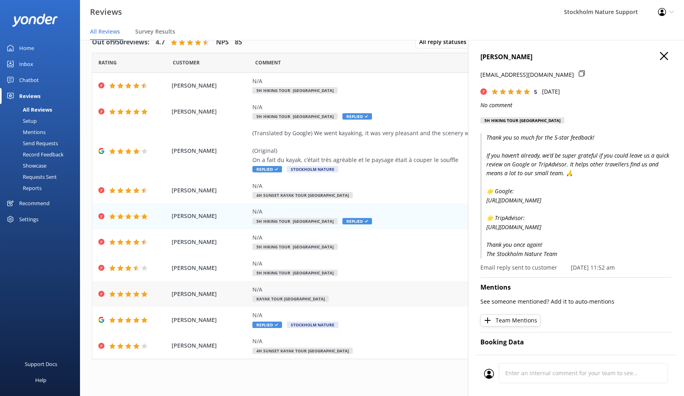
click at [342, 291] on div "N/A Kayak Tour [GEOGRAPHIC_DATA]" at bounding box center [434, 294] width 364 height 18
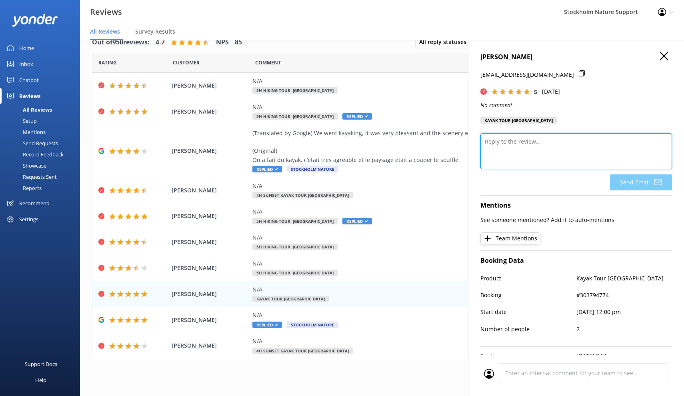
click at [515, 148] on textarea at bounding box center [575, 151] width 191 height 36
paste textarea "Thank you so much for the 5-star feedback! If you haven’t already, we’d be supe…"
type textarea "Thank you so much for the 5-star feedback! If you haven’t already, we’d be supe…"
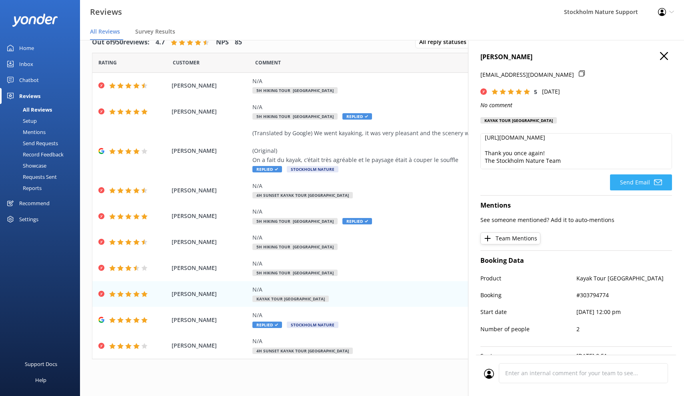
click at [629, 179] on button "Send Email" at bounding box center [641, 182] width 62 height 16
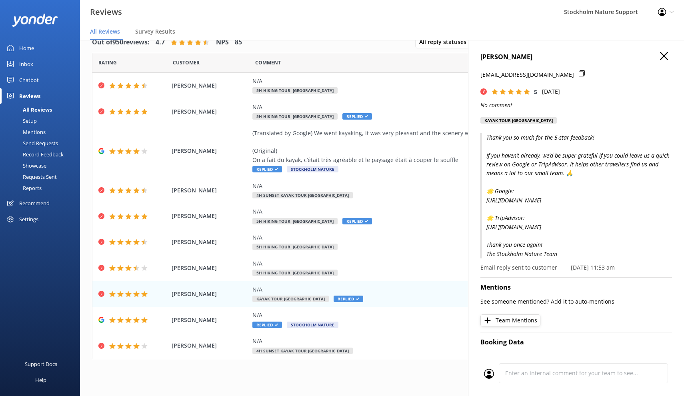
click at [661, 59] on use "button" at bounding box center [664, 56] width 8 height 8
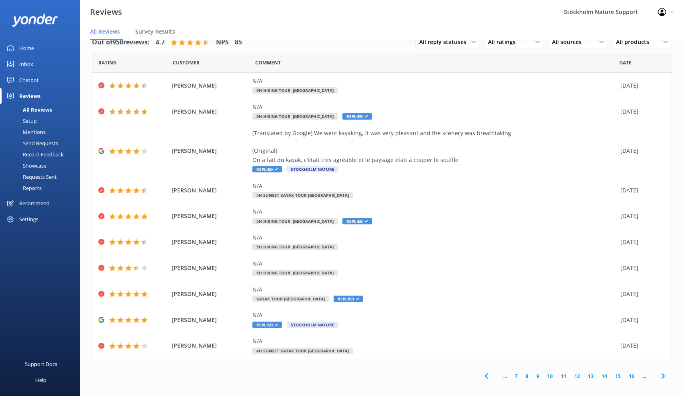
click at [575, 374] on link "12" at bounding box center [577, 376] width 14 height 8
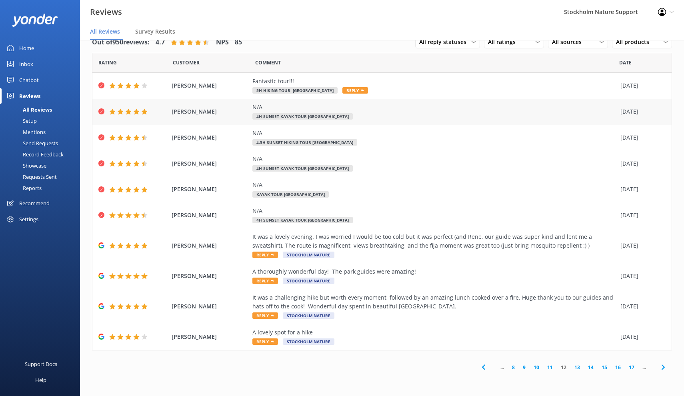
click at [416, 121] on div "[PERSON_NAME] N/A 4h Sunset Kayak Tour [GEOGRAPHIC_DATA]-City [DATE]" at bounding box center [381, 112] width 579 height 26
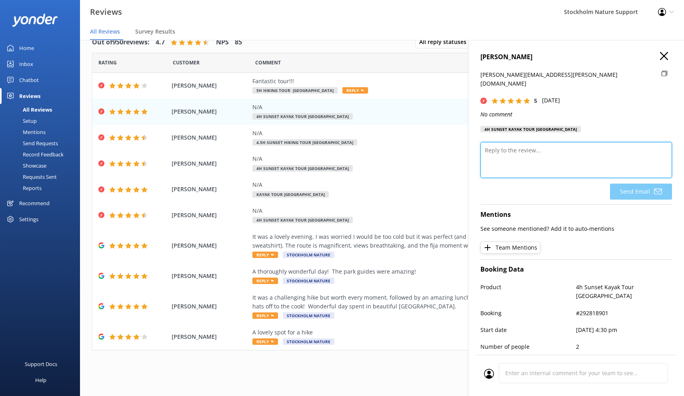
click at [537, 156] on textarea at bounding box center [575, 160] width 191 height 36
paste textarea "Thank you so much for the 5-star feedback! If you haven’t already, we’d be supe…"
type textarea "Thank you so much for the 5-star feedback! If you haven’t already, we’d be supe…"
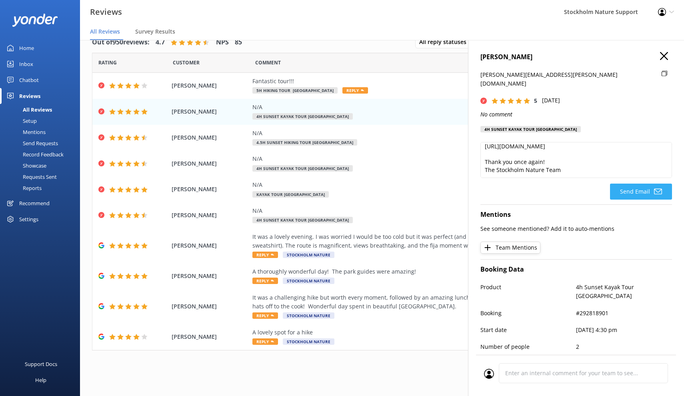
click at [637, 185] on button "Send Email" at bounding box center [641, 191] width 62 height 16
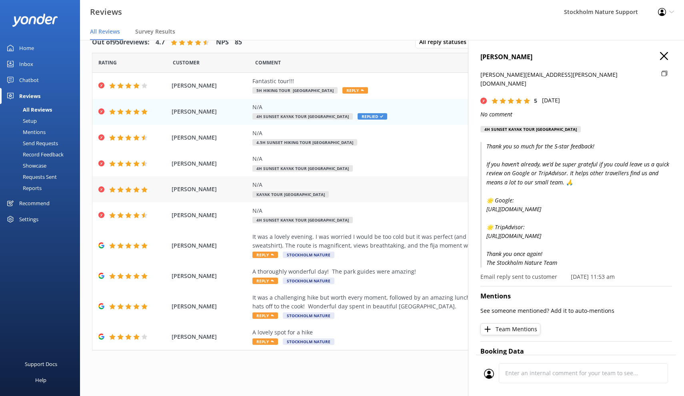
click at [396, 193] on div "N/A Kayak Tour [GEOGRAPHIC_DATA]" at bounding box center [434, 189] width 364 height 18
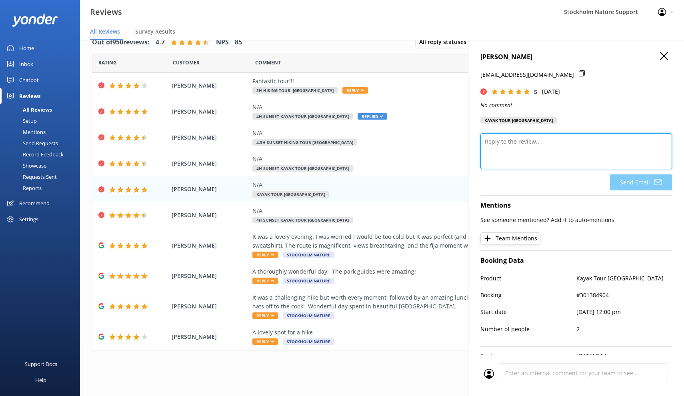
click at [560, 160] on textarea at bounding box center [575, 151] width 191 height 36
paste textarea "Thank you so much for the 5-star feedback! If you haven’t already, we’d be supe…"
type textarea "Thank you so much for the 5-star feedback! If you haven’t already, we’d be supe…"
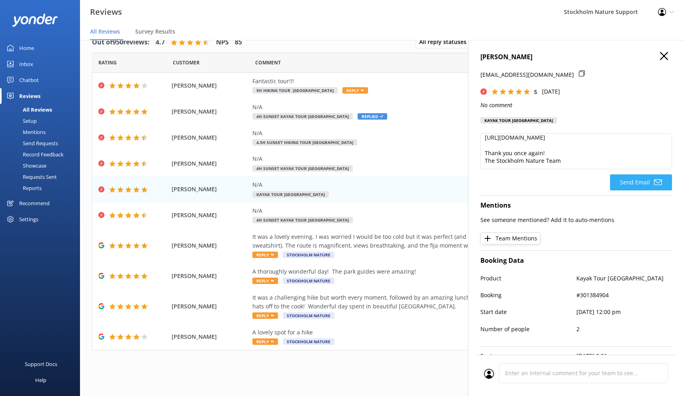
click at [633, 180] on button "Send Email" at bounding box center [641, 182] width 62 height 16
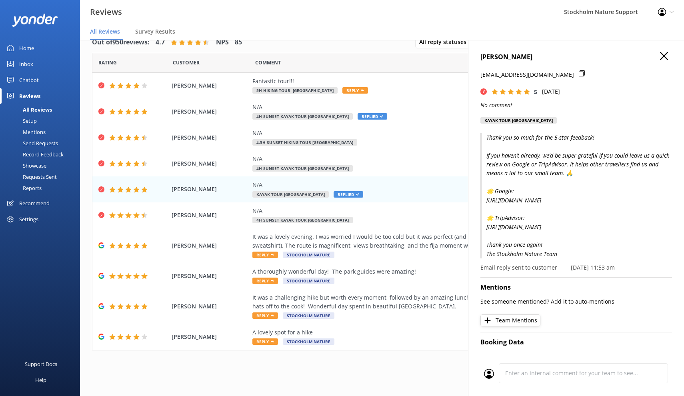
click at [666, 55] on icon "button" at bounding box center [664, 56] width 8 height 8
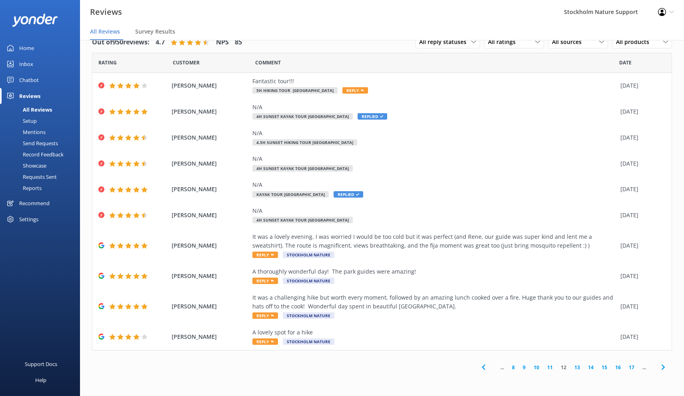
click at [577, 364] on link "13" at bounding box center [577, 367] width 14 height 8
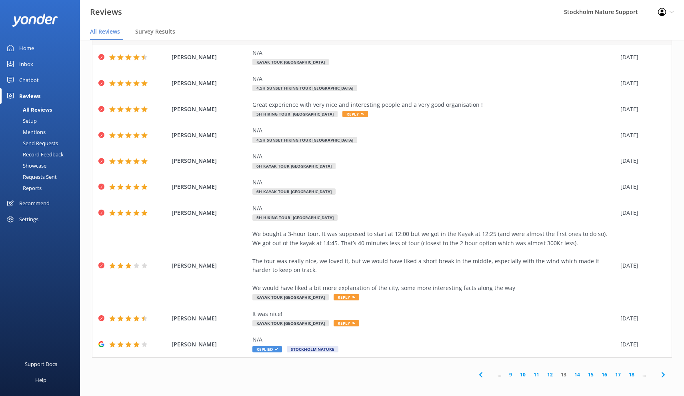
scroll to position [28, 0]
click at [549, 371] on link "12" at bounding box center [550, 375] width 14 height 8
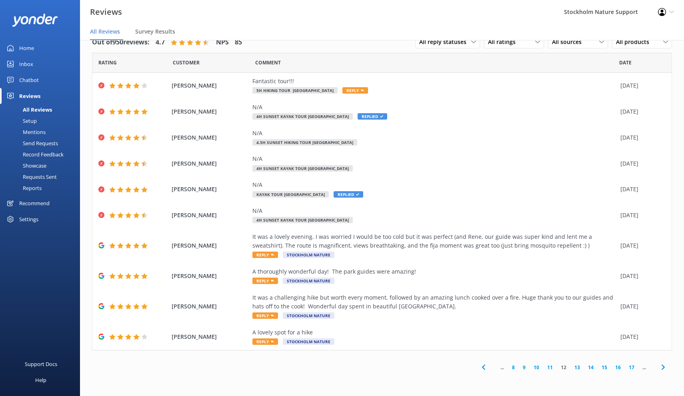
click at [577, 363] on link "13" at bounding box center [577, 367] width 14 height 8
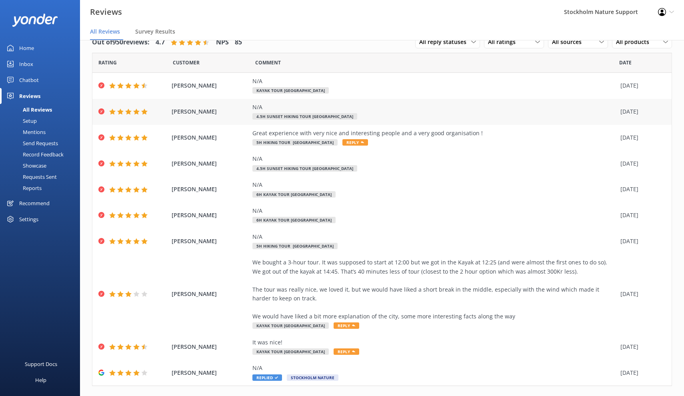
click at [421, 111] on div "N/A" at bounding box center [434, 107] width 364 height 9
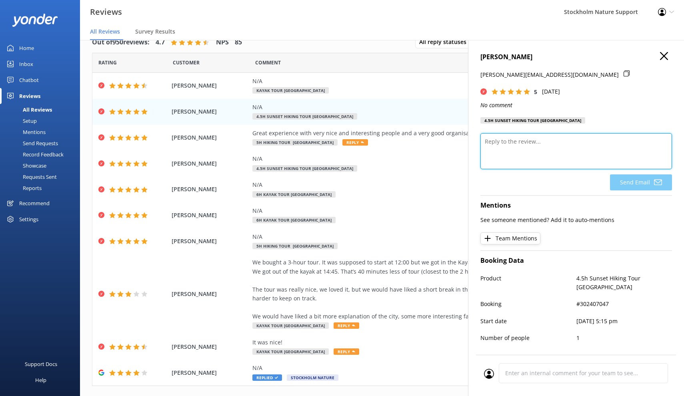
click at [548, 152] on textarea at bounding box center [575, 151] width 191 height 36
paste textarea "Thank you so much for the 5-star feedback! If you haven’t already, we’d be supe…"
type textarea "Thank you so much for the 5-star feedback! If you haven’t already, we’d be supe…"
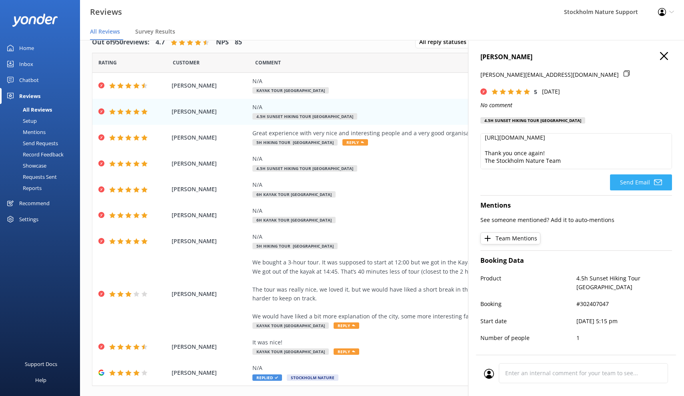
click at [634, 181] on button "Send Email" at bounding box center [641, 182] width 62 height 16
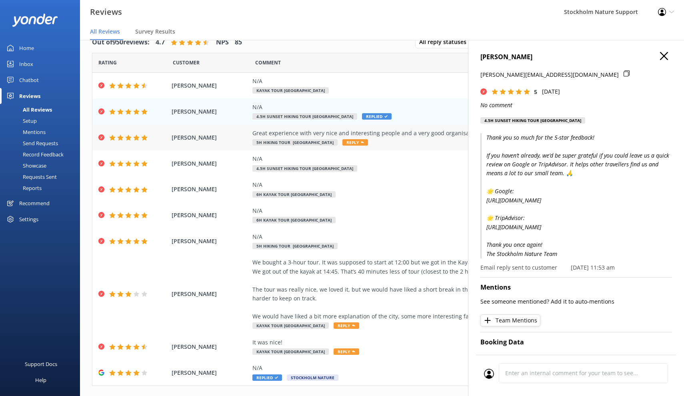
click at [428, 139] on div "Great experience with very nice and interesting people and a very good organisa…" at bounding box center [434, 138] width 364 height 18
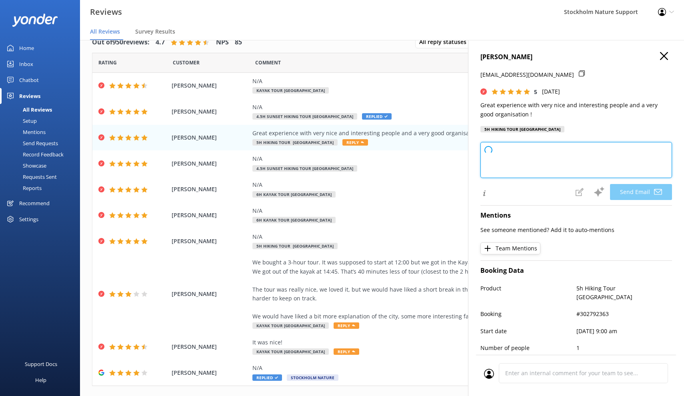
click at [538, 166] on textarea at bounding box center [575, 160] width 191 height 36
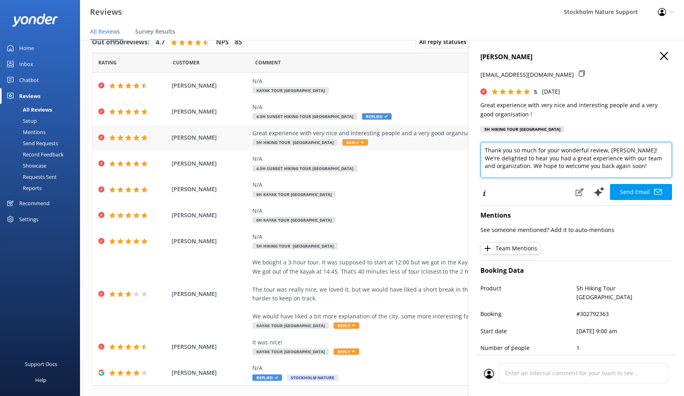
drag, startPoint x: 642, startPoint y: 164, endPoint x: 457, endPoint y: 131, distance: 188.0
click at [457, 131] on div "Out of 950 reviews: 4.7 NPS 85 All reply statuses All reply statuses Needs a re…" at bounding box center [382, 210] width 604 height 372
paste textarea "the 5-star feedback! If you haven’t already, we’d be super grateful if you coul…"
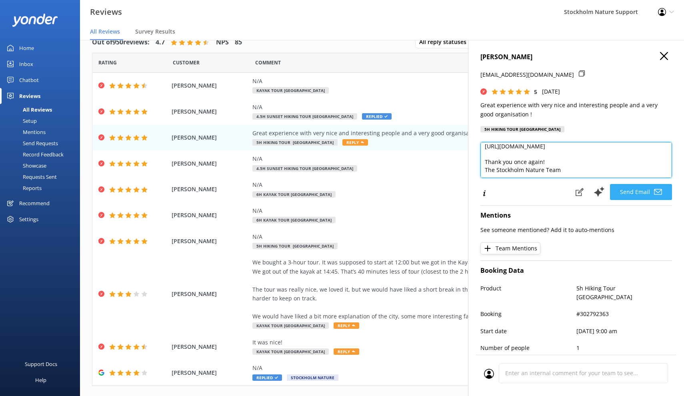
type textarea "Thank you so much for the 5-star feedback! If you haven’t already, we’d be supe…"
click at [632, 189] on button "Send Email" at bounding box center [641, 192] width 62 height 16
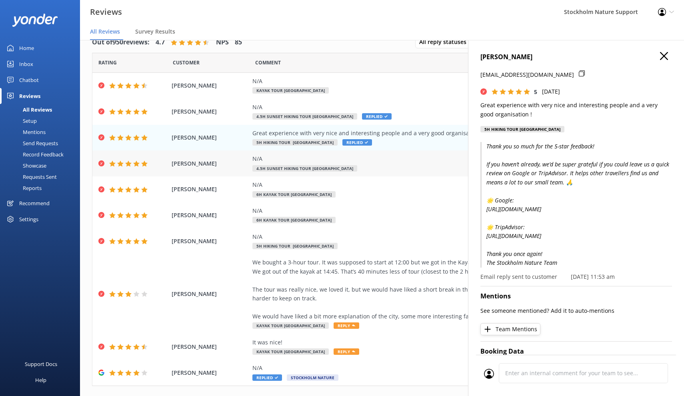
click at [408, 165] on div "N/A 4.5h Sunset Hiking Tour [GEOGRAPHIC_DATA]" at bounding box center [434, 163] width 364 height 18
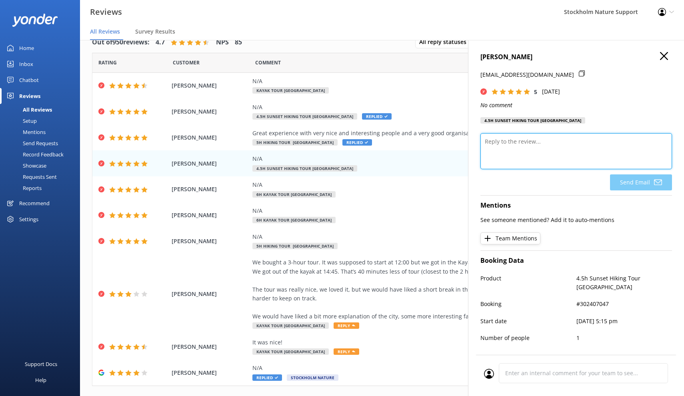
click at [552, 155] on textarea at bounding box center [575, 151] width 191 height 36
paste textarea "Thank you so much for the 5-star feedback! If you haven’t already, we’d be supe…"
type textarea "Thank you so much for the 5-star feedback! If you haven’t already, we’d be supe…"
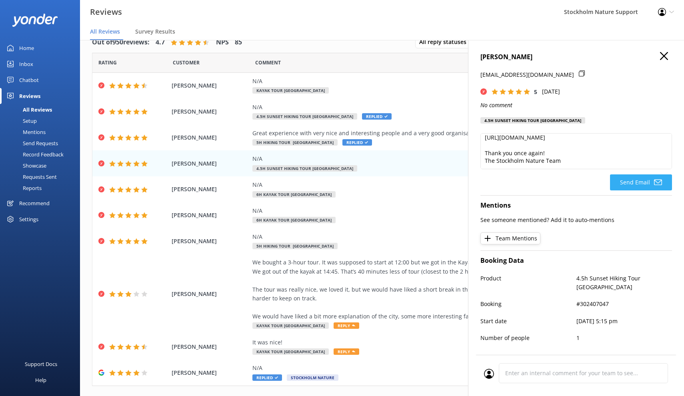
click at [636, 181] on button "Send Email" at bounding box center [641, 182] width 62 height 16
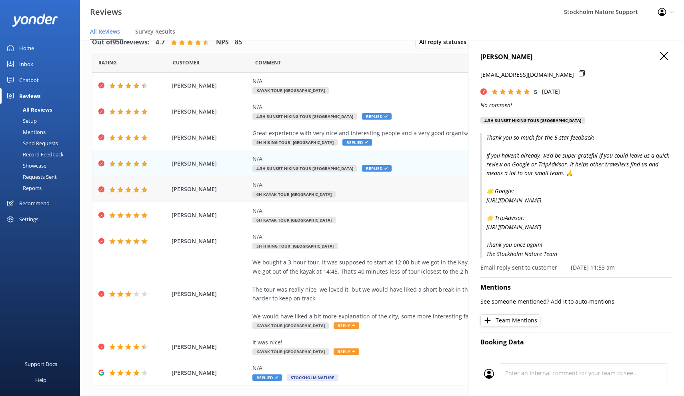
click at [387, 191] on div "N/A 6h Kayak Tour [GEOGRAPHIC_DATA]" at bounding box center [434, 189] width 364 height 18
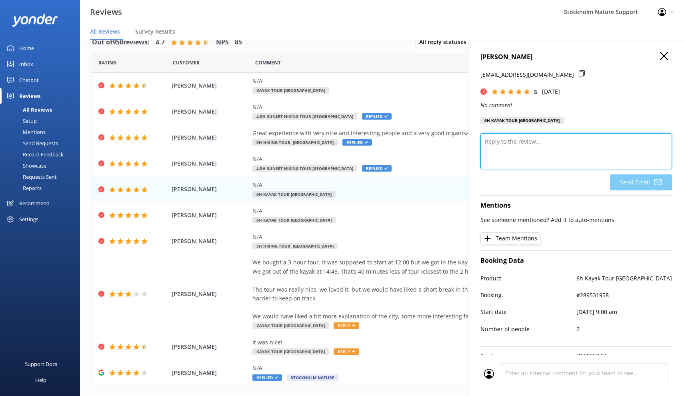
click at [530, 152] on textarea at bounding box center [575, 151] width 191 height 36
paste textarea "Thank you so much for the 5-star feedback! If you haven’t already, we’d be supe…"
type textarea "Thank you so much for the 5-star feedback! If you haven’t already, we’d be supe…"
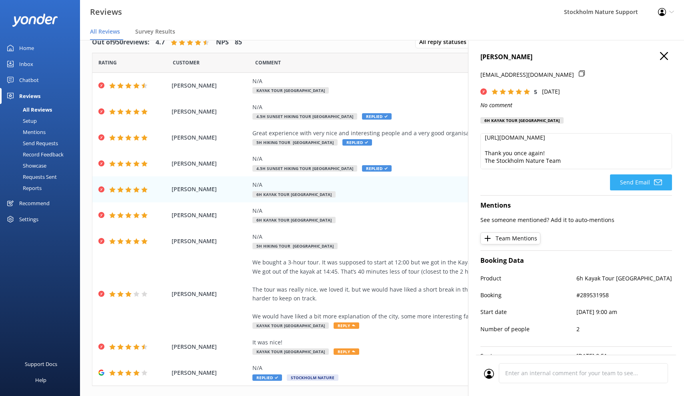
click at [625, 179] on button "Send Email" at bounding box center [641, 182] width 62 height 16
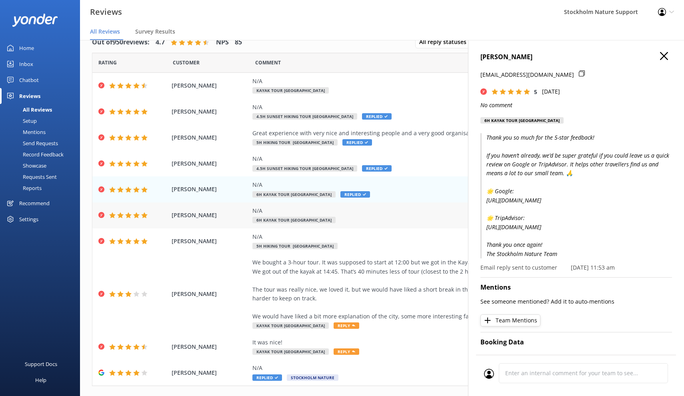
click at [400, 215] on div "N/A 6h Kayak Tour [GEOGRAPHIC_DATA]" at bounding box center [434, 215] width 364 height 18
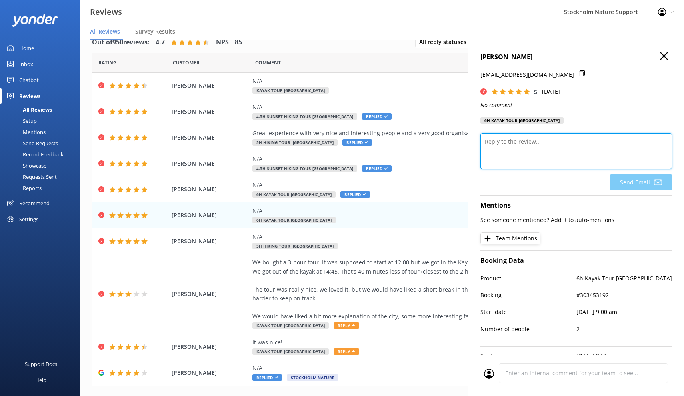
click at [554, 155] on textarea at bounding box center [575, 151] width 191 height 36
paste textarea "Thank you so much for the 5-star feedback! If you haven’t already, we’d be supe…"
type textarea "Thank you so much for the 5-star feedback! If you haven’t already, we’d be supe…"
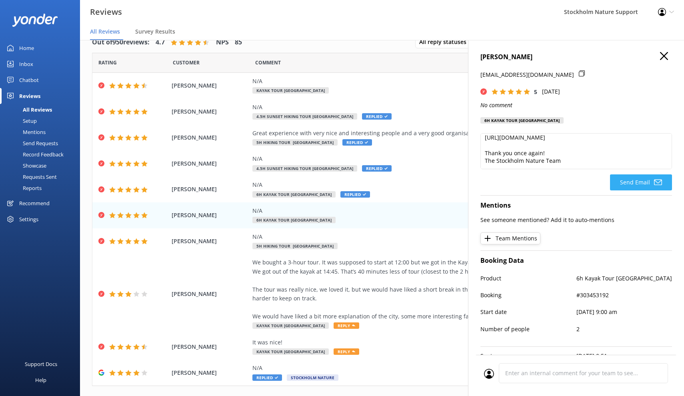
click at [634, 185] on button "Send Email" at bounding box center [641, 182] width 62 height 16
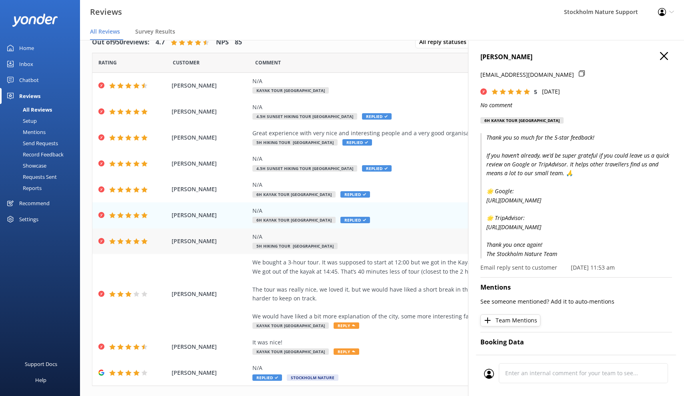
click at [415, 247] on div "N/A 5h Hiking Tour [GEOGRAPHIC_DATA]" at bounding box center [434, 241] width 364 height 18
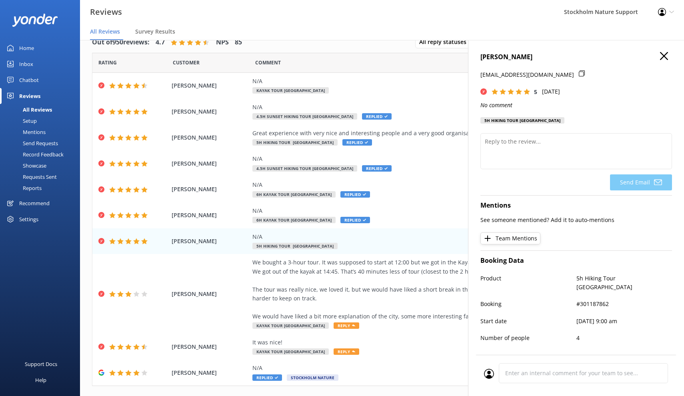
scroll to position [1, 0]
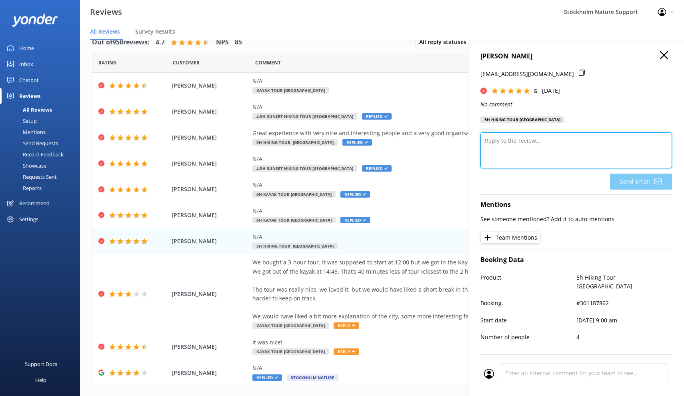
click at [559, 165] on textarea at bounding box center [575, 150] width 191 height 36
paste textarea "Thank you so much for the 5-star feedback! If you haven’t already, we’d be supe…"
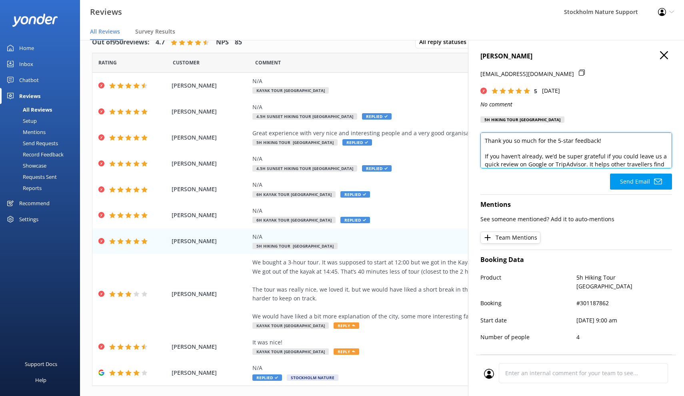
scroll to position [87, 0]
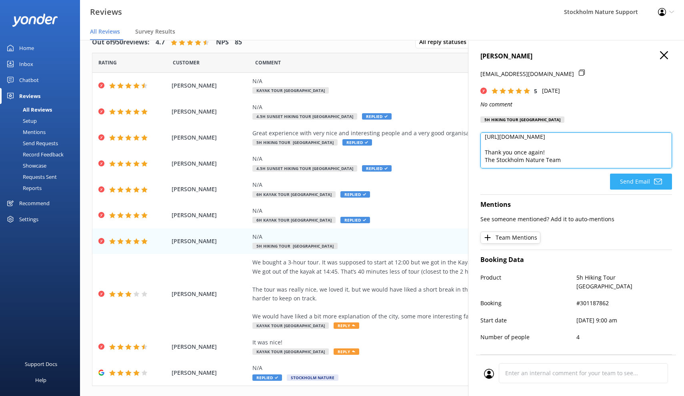
type textarea "Thank you so much for the 5-star feedback! If you haven’t already, we’d be supe…"
click at [634, 177] on button "Send Email" at bounding box center [641, 181] width 62 height 16
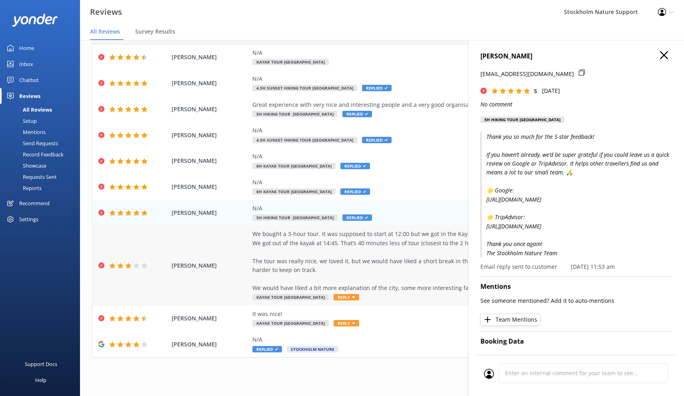
scroll to position [28, 0]
click at [666, 54] on icon "button" at bounding box center [664, 55] width 8 height 8
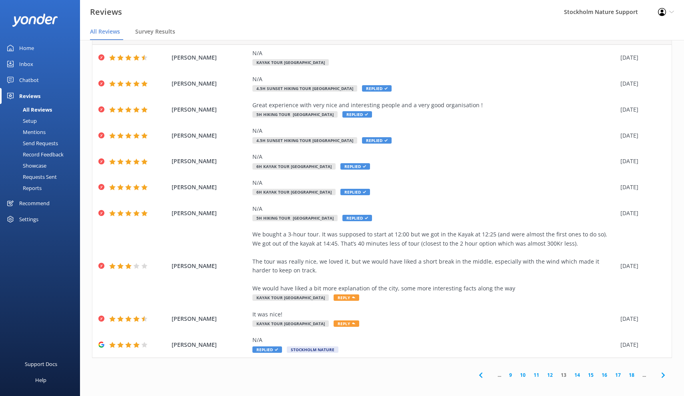
click at [577, 373] on link "14" at bounding box center [577, 375] width 14 height 8
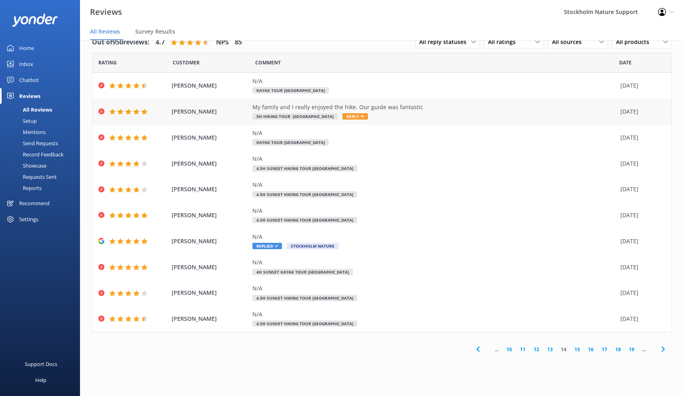
click at [425, 111] on div "My family and I really enjoyed the hike. Our guide was fantastic 5h Hiking Tour…" at bounding box center [434, 112] width 364 height 18
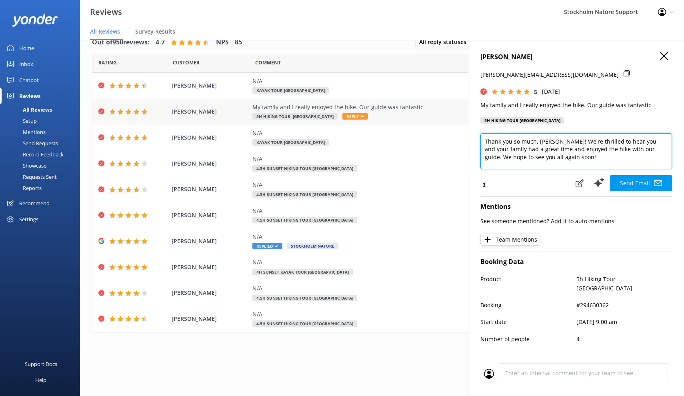
drag, startPoint x: 548, startPoint y: 157, endPoint x: 457, endPoint y: 113, distance: 101.2
click at [457, 113] on div "Out of 950 reviews: 4.7 NPS 85 All reply statuses All reply statuses Needs a re…" at bounding box center [382, 210] width 604 height 372
paste textarea "for the 5-star feedback! If you haven’t already, we’d be super grateful if you …"
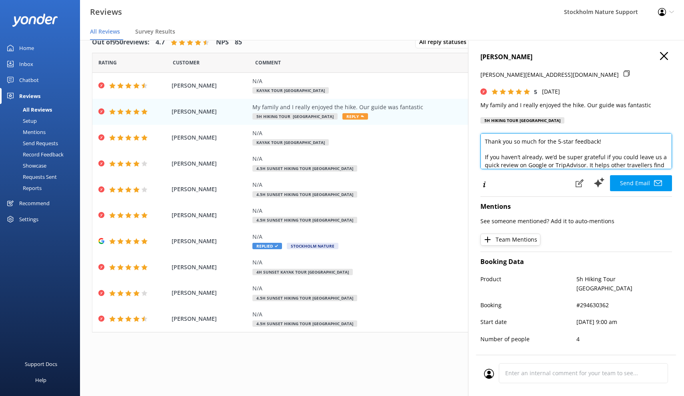
scroll to position [87, 0]
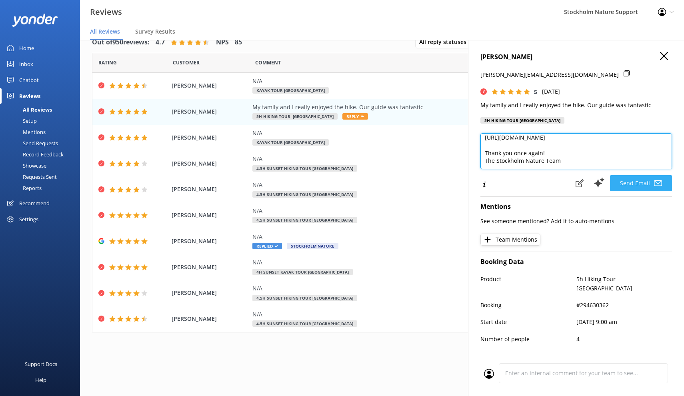
type textarea "Thank you so much for the 5-star feedback! If you haven’t already, we’d be supe…"
click at [644, 186] on button "Send Email" at bounding box center [641, 183] width 62 height 16
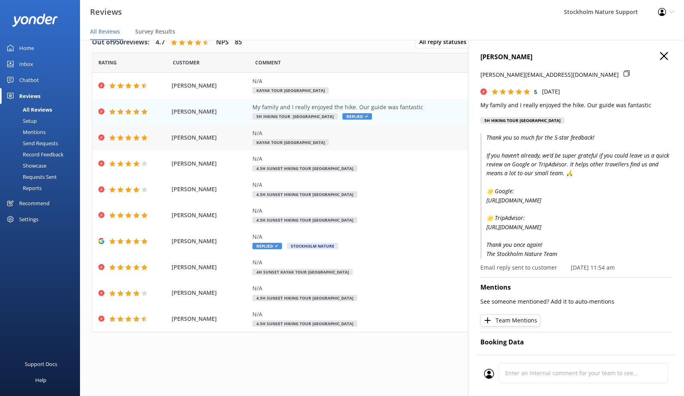
click at [379, 140] on div "N/A Kayak Tour [GEOGRAPHIC_DATA]" at bounding box center [434, 138] width 364 height 18
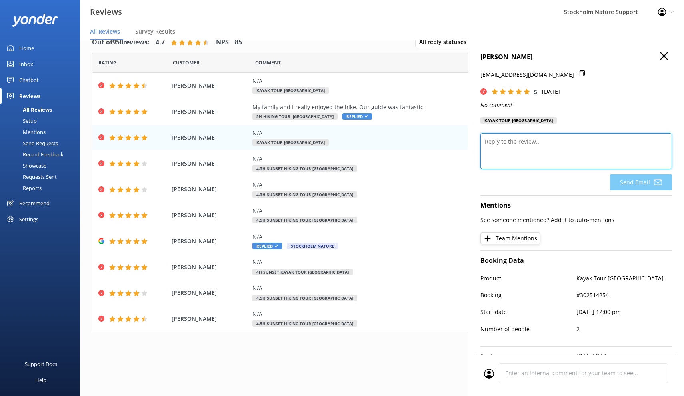
click at [535, 144] on textarea at bounding box center [575, 151] width 191 height 36
paste textarea "Thank you so much for the 5-star feedback! If you haven’t already, we’d be supe…"
type textarea "Thank you so much for the 5-star feedback! If you haven’t already, we’d be supe…"
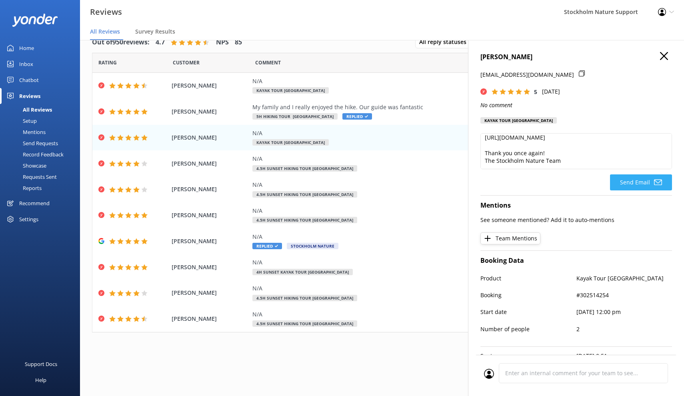
click at [626, 182] on button "Send Email" at bounding box center [641, 182] width 62 height 16
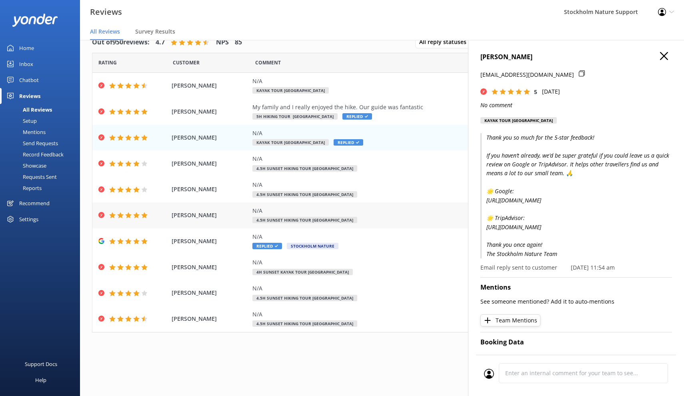
click at [418, 213] on div "N/A" at bounding box center [434, 210] width 364 height 9
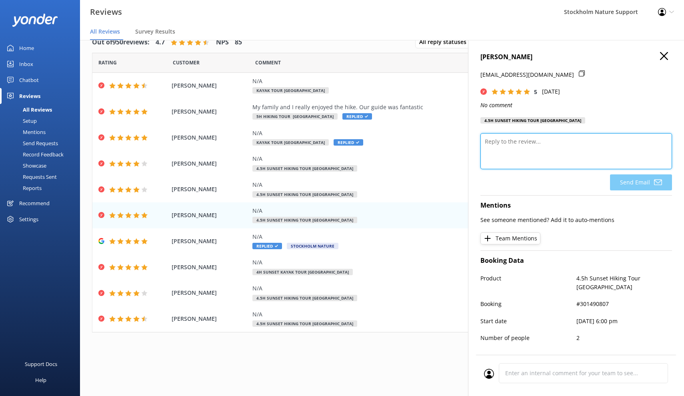
click at [554, 149] on textarea at bounding box center [575, 151] width 191 height 36
paste textarea "Thank you so much for the 5-star feedback! If you haven’t already, we’d be supe…"
type textarea "Thank you so much for the 5-star feedback! If you haven’t already, we’d be supe…"
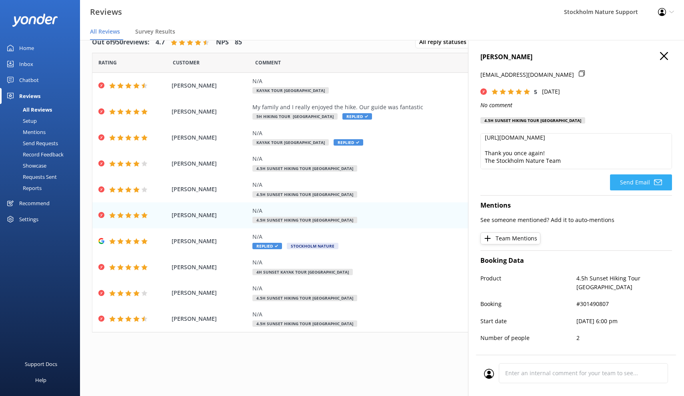
click at [628, 177] on button "Send Email" at bounding box center [641, 182] width 62 height 16
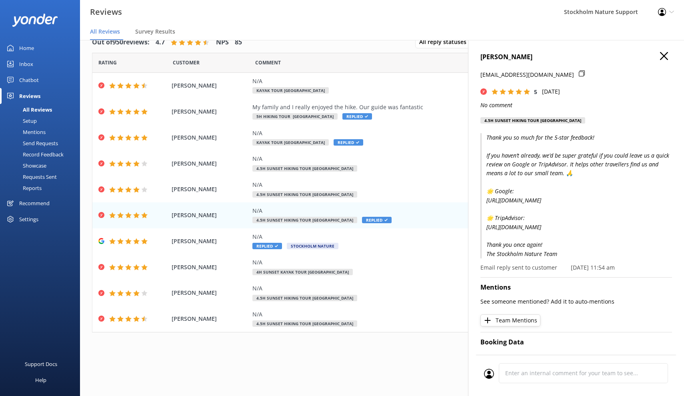
click at [665, 57] on use "button" at bounding box center [664, 56] width 8 height 8
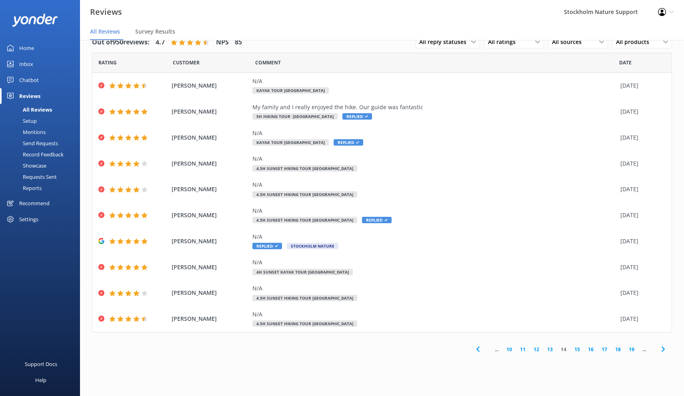
click at [576, 347] on link "15" at bounding box center [577, 349] width 14 height 8
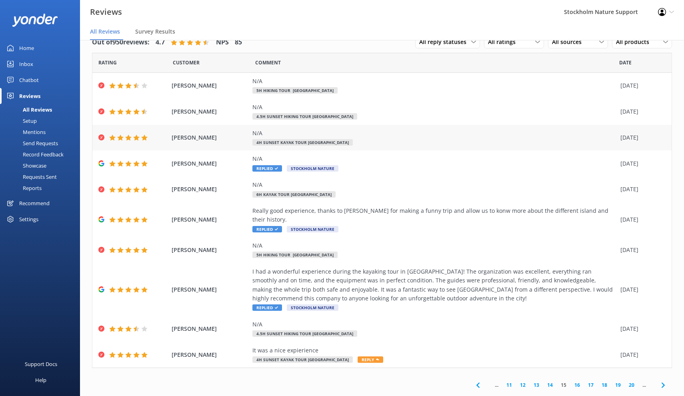
click at [440, 143] on div "N/A 4h Sunset Kayak Tour [GEOGRAPHIC_DATA]" at bounding box center [434, 138] width 364 height 18
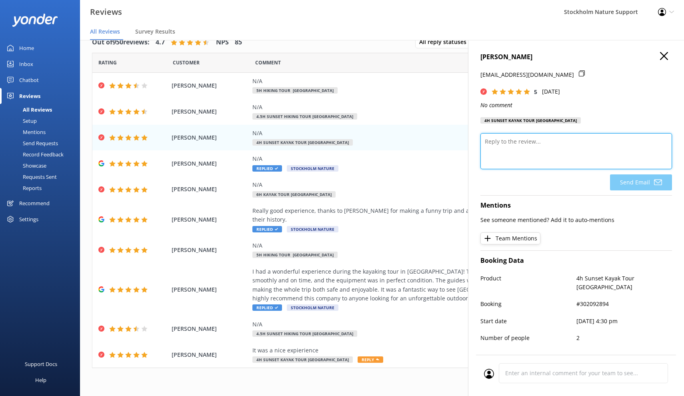
click at [544, 137] on textarea at bounding box center [575, 151] width 191 height 36
paste textarea "Thank you so much for the 5-star feedback! If you haven’t already, we’d be supe…"
type textarea "Thank you so much for the 5-star feedback! If you haven’t already, we’d be supe…"
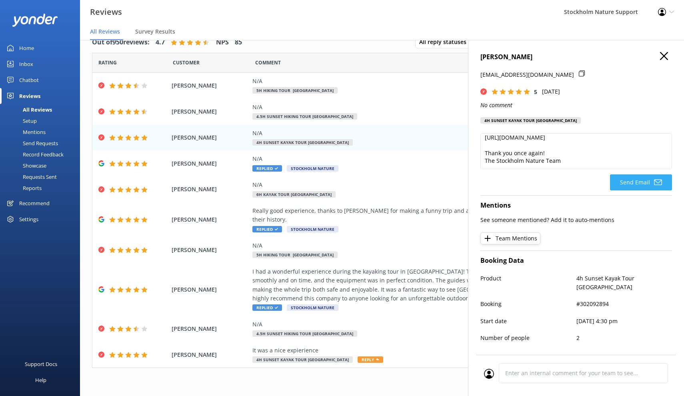
click at [626, 183] on button "Send Email" at bounding box center [641, 182] width 62 height 16
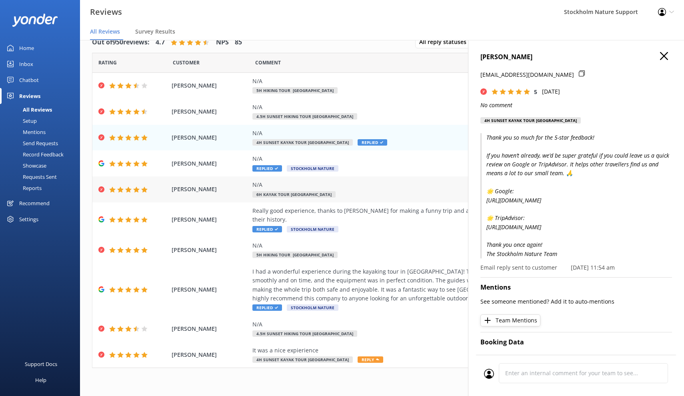
click at [406, 191] on div "N/A 6h Kayak Tour [GEOGRAPHIC_DATA]" at bounding box center [434, 189] width 364 height 18
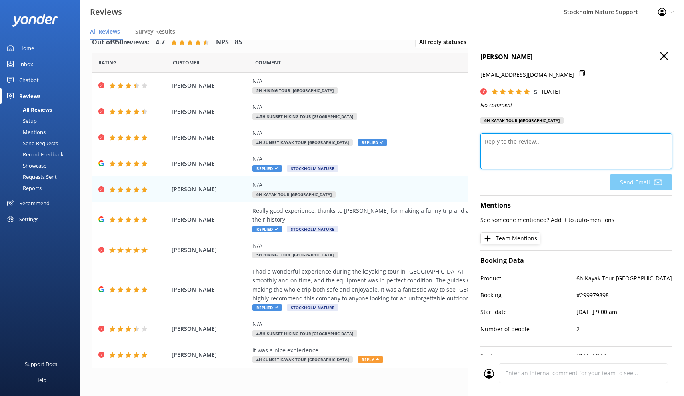
click at [534, 154] on textarea at bounding box center [575, 151] width 191 height 36
paste textarea "Thank you so much for the 5-star feedback! If you haven’t already, we’d be supe…"
type textarea "Thank you so much for the 5-star feedback! If you haven’t already, we’d be supe…"
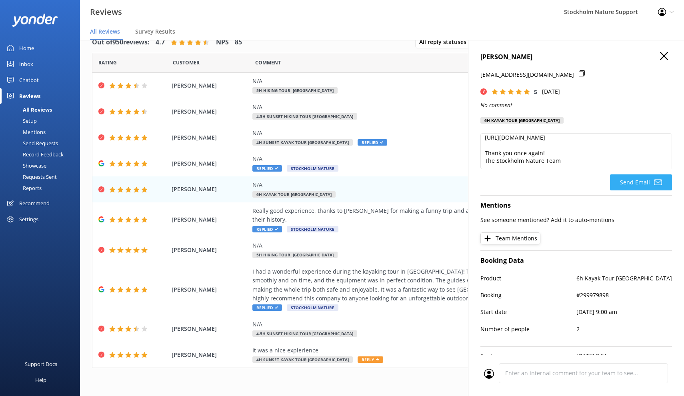
click at [634, 186] on button "Send Email" at bounding box center [641, 182] width 62 height 16
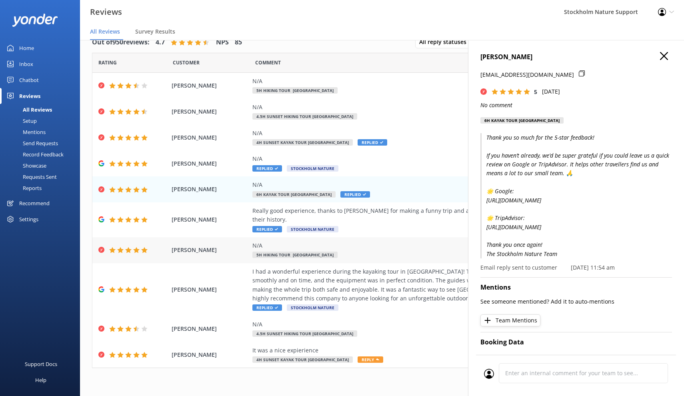
click at [392, 247] on div "N/A 5h Hiking Tour [GEOGRAPHIC_DATA]" at bounding box center [434, 250] width 364 height 18
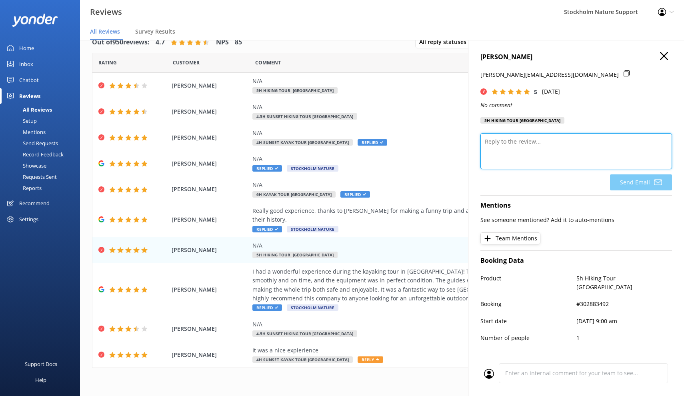
click at [558, 152] on textarea at bounding box center [575, 151] width 191 height 36
paste textarea "Thank you so much for the 5-star feedback! If you haven’t already, we’d be supe…"
type textarea "Thank you so much for the 5-star feedback! If you haven’t already, we’d be supe…"
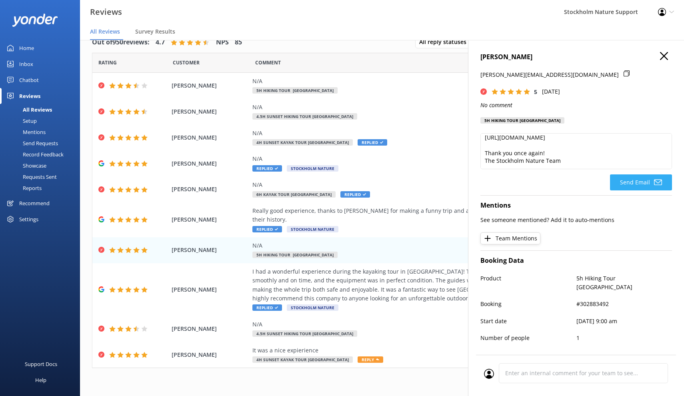
click at [637, 185] on button "Send Email" at bounding box center [641, 182] width 62 height 16
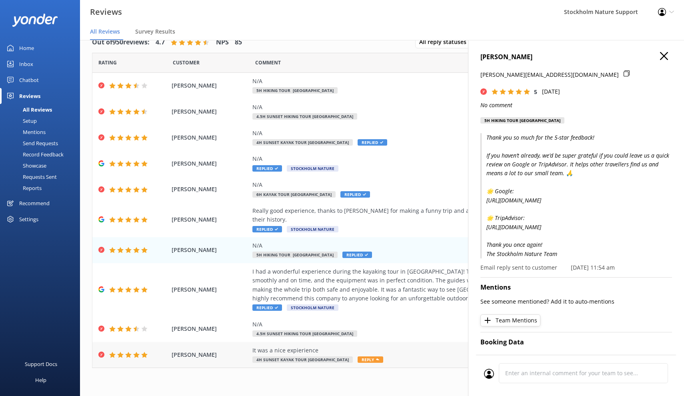
click at [397, 346] on div "It was a nice expierience 4h Sunset Kayak Tour [GEOGRAPHIC_DATA]-City Reply" at bounding box center [434, 355] width 364 height 18
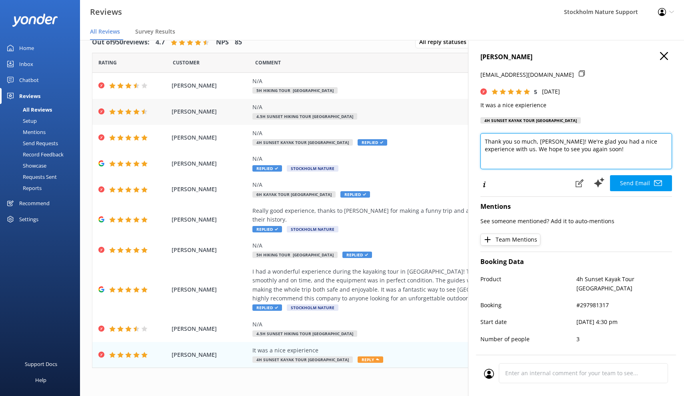
drag, startPoint x: 607, startPoint y: 147, endPoint x: 404, endPoint y: 104, distance: 208.0
click at [404, 104] on div "Out of 950 reviews: 4.7 NPS 85 All reply statuses All reply statuses Needs a re…" at bounding box center [382, 210] width 604 height 372
paste textarea "for the 5-star feedback! If you haven’t already, we’d be super grateful if you …"
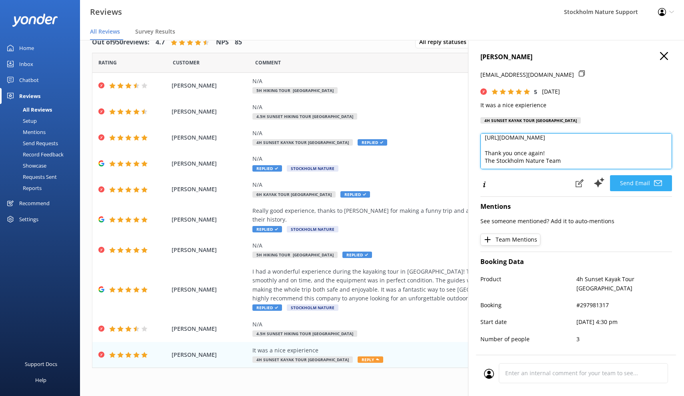
type textarea "Thank you so much for the 5-star feedback! If you haven’t already, we’d be supe…"
click at [636, 183] on button "Send Email" at bounding box center [641, 183] width 62 height 16
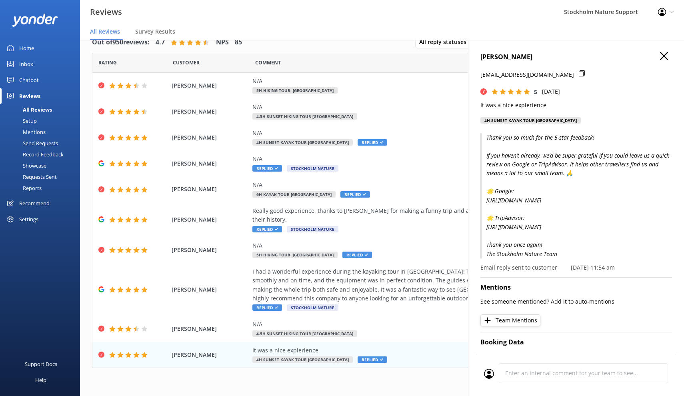
click at [663, 56] on icon "button" at bounding box center [664, 56] width 8 height 8
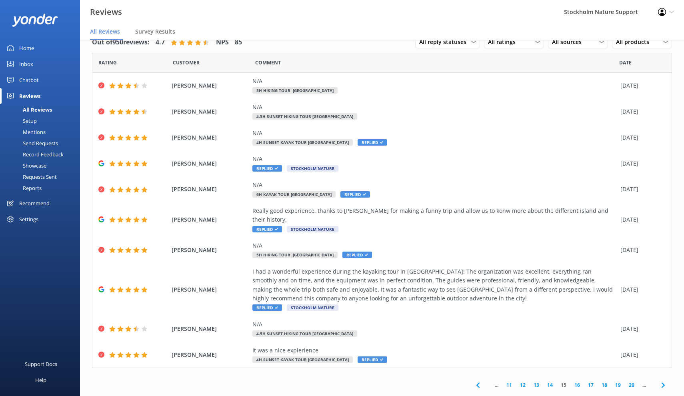
click at [577, 381] on link "16" at bounding box center [577, 385] width 14 height 8
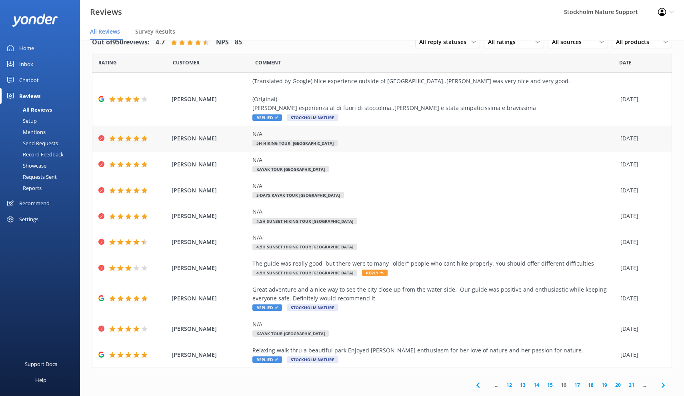
click at [409, 138] on div "N/A 5h Hiking Tour [GEOGRAPHIC_DATA]" at bounding box center [434, 139] width 364 height 18
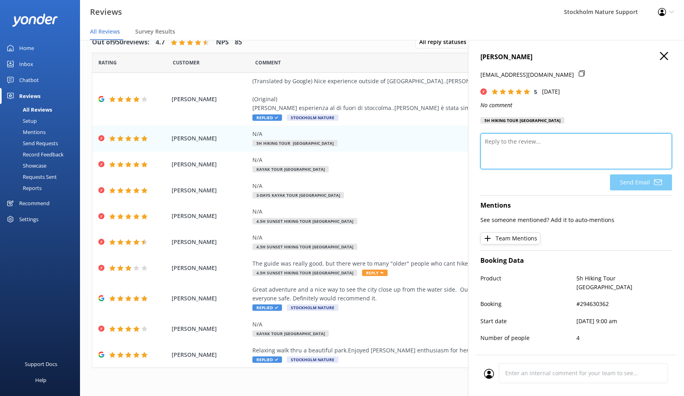
click at [536, 149] on textarea at bounding box center [575, 151] width 191 height 36
paste textarea "Thank you so much for the 5-star feedback! If you haven’t already, we’d be supe…"
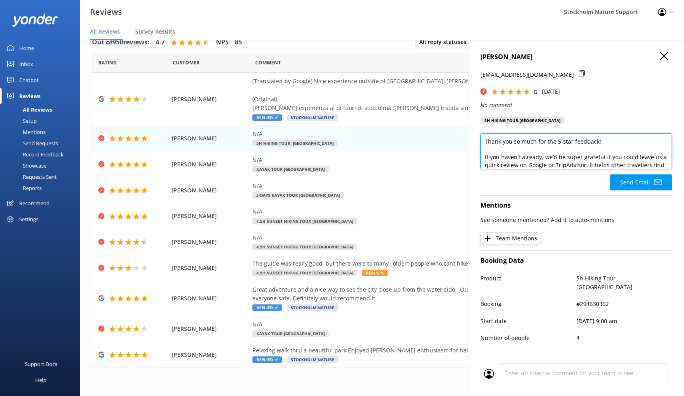
scroll to position [87, 0]
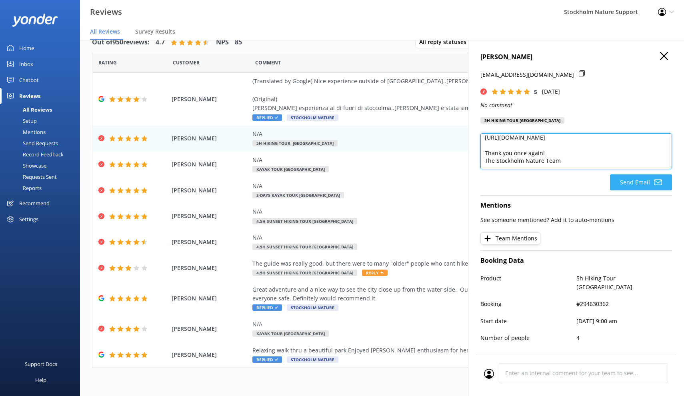
type textarea "Thank you so much for the 5-star feedback! If you haven’t already, we’d be supe…"
click at [632, 183] on button "Send Email" at bounding box center [641, 182] width 62 height 16
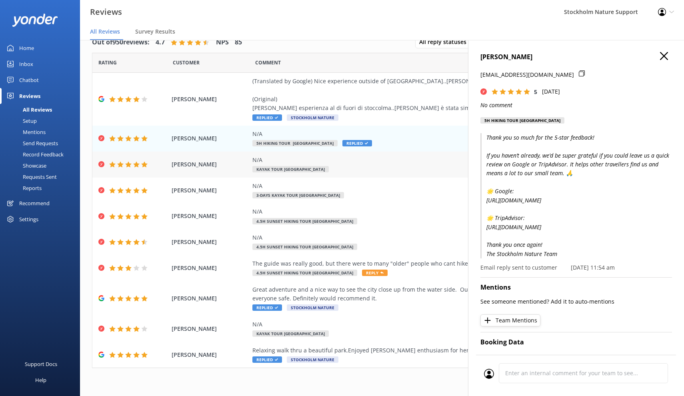
click at [386, 165] on div "N/A Kayak Tour [GEOGRAPHIC_DATA]" at bounding box center [434, 165] width 364 height 18
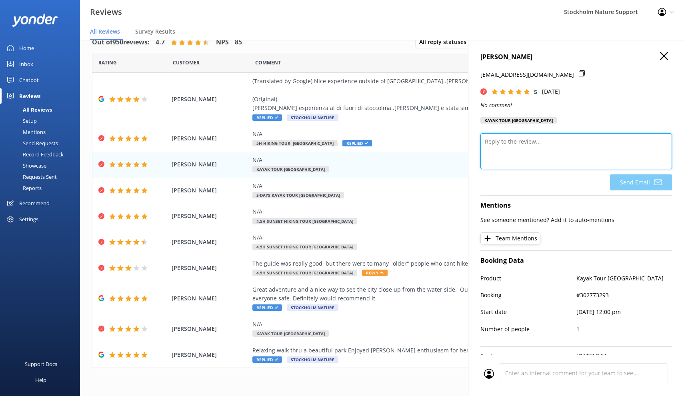
click at [549, 156] on textarea at bounding box center [575, 151] width 191 height 36
paste textarea "Thank you so much for the 5-star feedback! If you haven’t already, we’d be supe…"
type textarea "Thank you so much for the 5-star feedback! If you haven’t already, we’d be supe…"
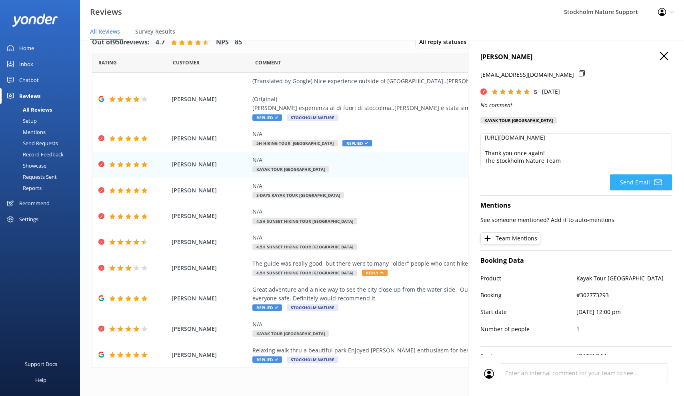
click at [628, 185] on button "Send Email" at bounding box center [641, 182] width 62 height 16
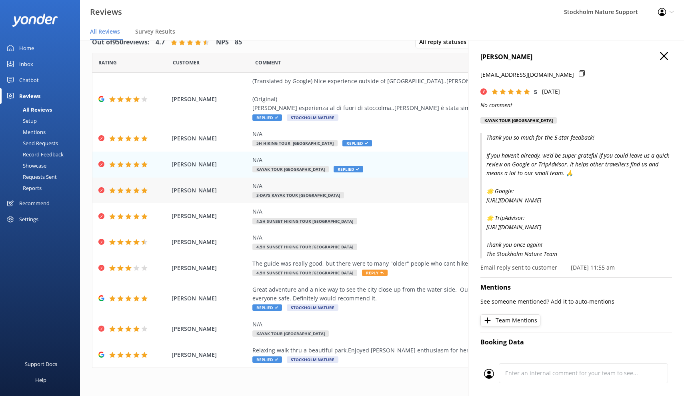
click at [383, 192] on div "N/A 3-Days Kayak Tour [GEOGRAPHIC_DATA]" at bounding box center [434, 190] width 364 height 18
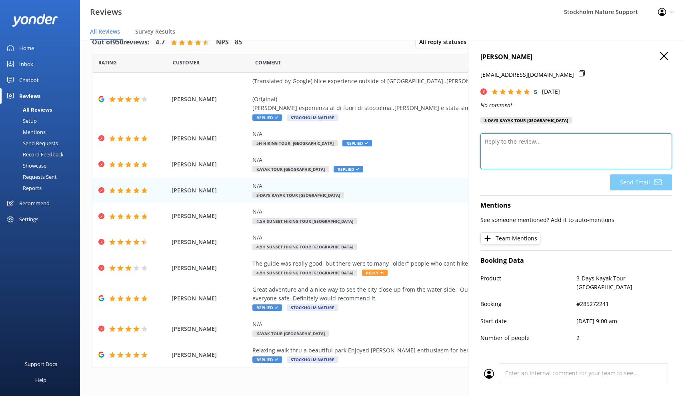
click at [539, 150] on textarea at bounding box center [575, 151] width 191 height 36
paste textarea "Thank you so much for the 5-star feedback! If you haven’t already, we’d be supe…"
type textarea "Thank you so much for the 5-star feedback! If you haven’t already, we’d be supe…"
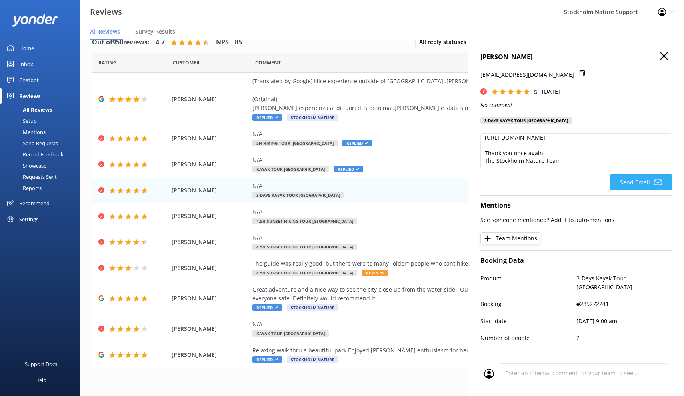
click at [632, 181] on button "Send Email" at bounding box center [641, 182] width 62 height 16
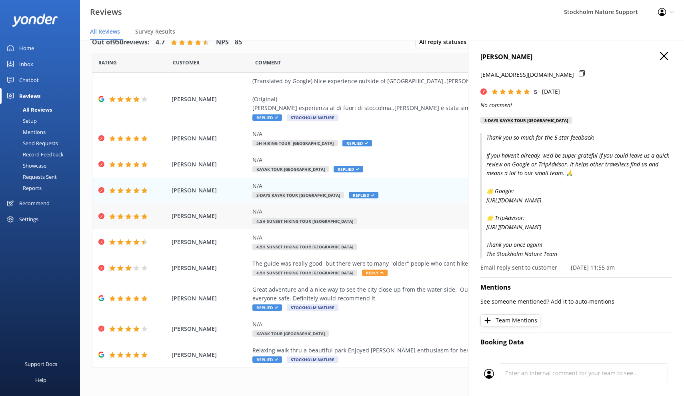
click at [412, 214] on div "N/A 4.5h Sunset Hiking Tour [GEOGRAPHIC_DATA]" at bounding box center [434, 216] width 364 height 18
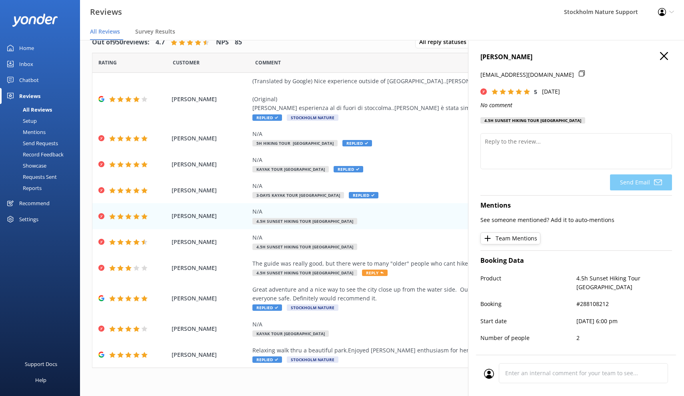
click at [542, 172] on div at bounding box center [575, 152] width 191 height 39
click at [539, 158] on textarea at bounding box center [575, 151] width 191 height 36
paste textarea "Thank you so much for the 5-star feedback! If you haven’t already, we’d be supe…"
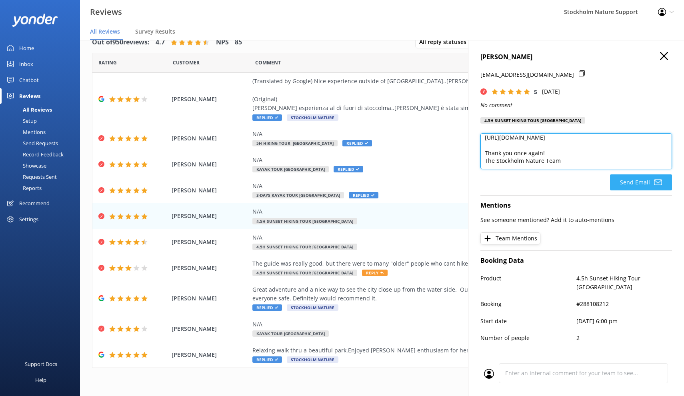
type textarea "Thank you so much for the 5-star feedback! If you haven’t already, we’d be supe…"
click at [633, 188] on button "Send Email" at bounding box center [641, 182] width 62 height 16
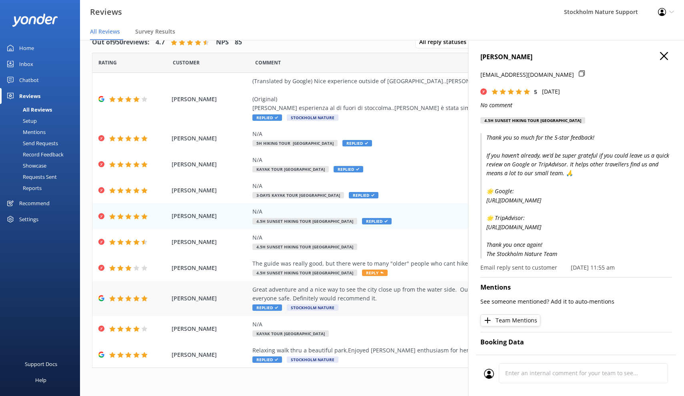
click at [390, 297] on div "Great adventure and a nice way to see the city close up from the water side. Ou…" at bounding box center [434, 294] width 364 height 18
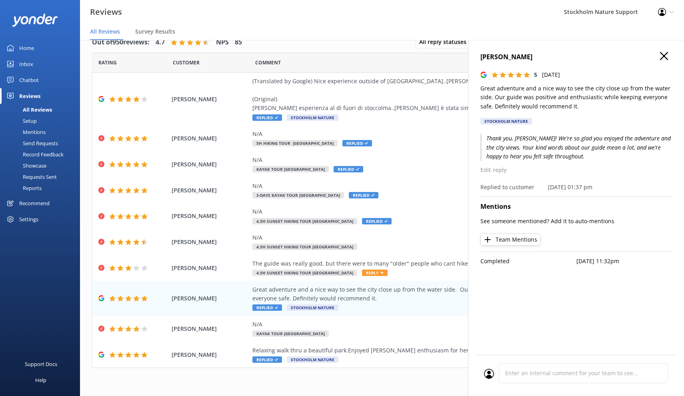
click at [666, 51] on div "[PERSON_NAME] 5 [DATE] Great adventure and a nice way to see the city close up …" at bounding box center [576, 238] width 216 height 396
click at [664, 56] on use "button" at bounding box center [664, 56] width 8 height 8
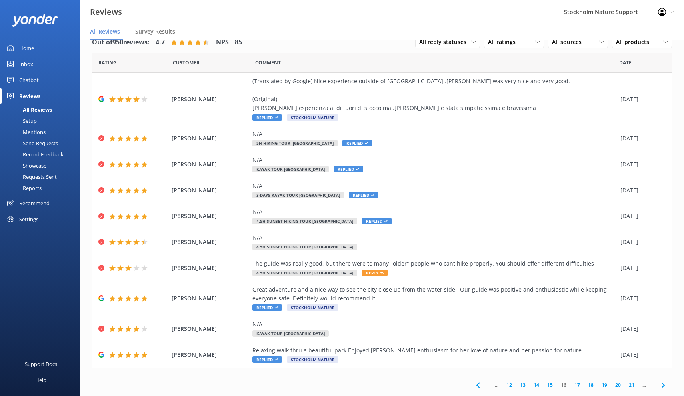
click at [578, 381] on link "17" at bounding box center [577, 385] width 14 height 8
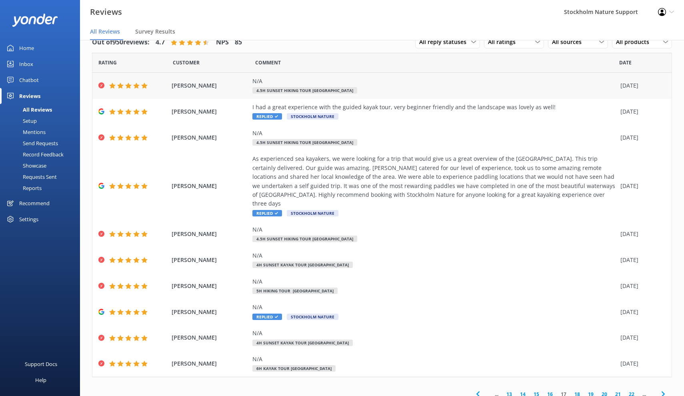
click at [425, 92] on div "N/A 4.5h Sunset Hiking Tour [GEOGRAPHIC_DATA]" at bounding box center [434, 86] width 364 height 18
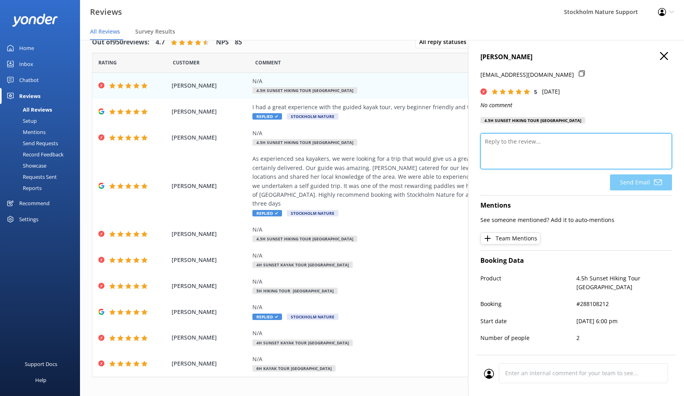
click at [573, 148] on textarea at bounding box center [575, 151] width 191 height 36
paste textarea "Thank you so much for the 5-star feedback! If you haven’t already, we’d be supe…"
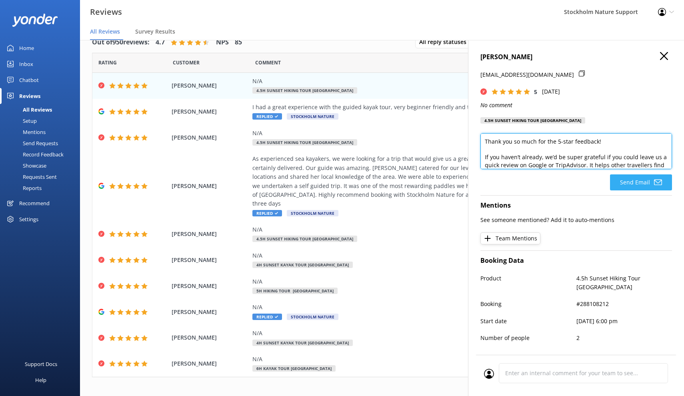
scroll to position [87, 0]
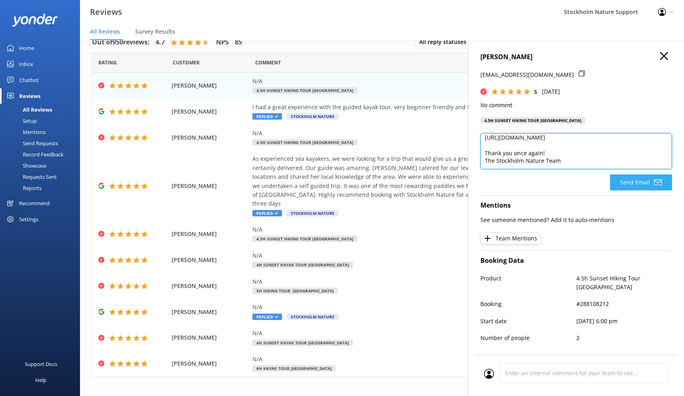
type textarea "Thank you so much for the 5-star feedback! If you haven’t already, we’d be supe…"
click at [628, 179] on button "Send Email" at bounding box center [641, 182] width 62 height 16
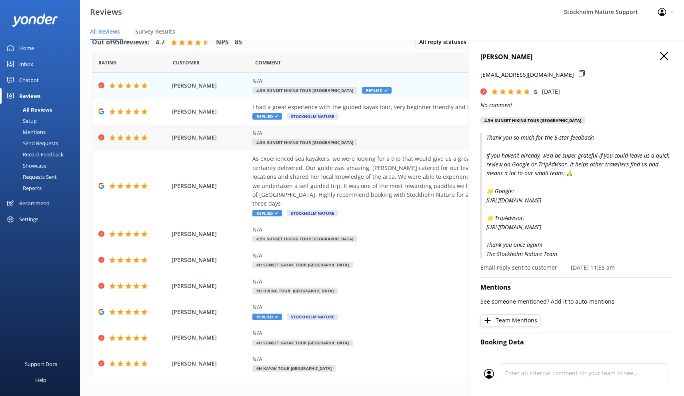
click at [416, 136] on div "N/A" at bounding box center [434, 133] width 364 height 9
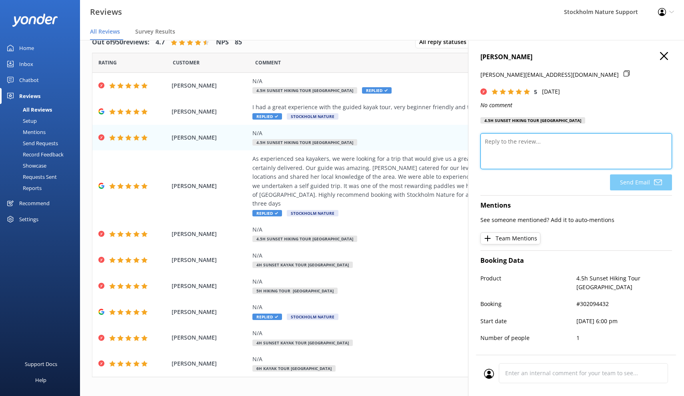
click at [567, 155] on textarea at bounding box center [575, 151] width 191 height 36
paste textarea "Thank you so much for the 5-star feedback! If you haven’t already, we’d be supe…"
type textarea "Thank you so much for the 5-star feedback! If you haven’t already, we’d be supe…"
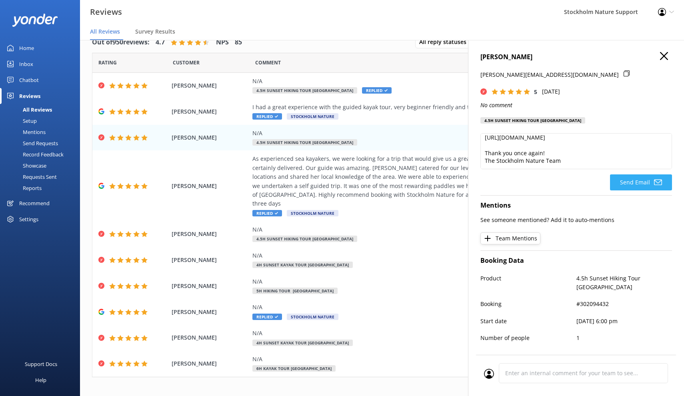
click at [626, 183] on button "Send Email" at bounding box center [641, 182] width 62 height 16
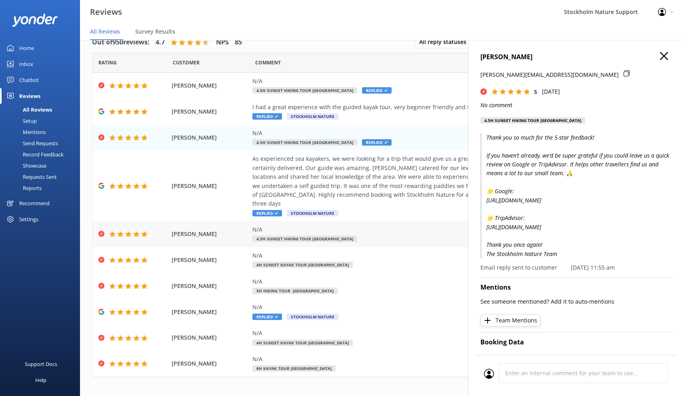
click at [401, 225] on div "N/A 4.5h Sunset Hiking Tour [GEOGRAPHIC_DATA]" at bounding box center [434, 234] width 364 height 18
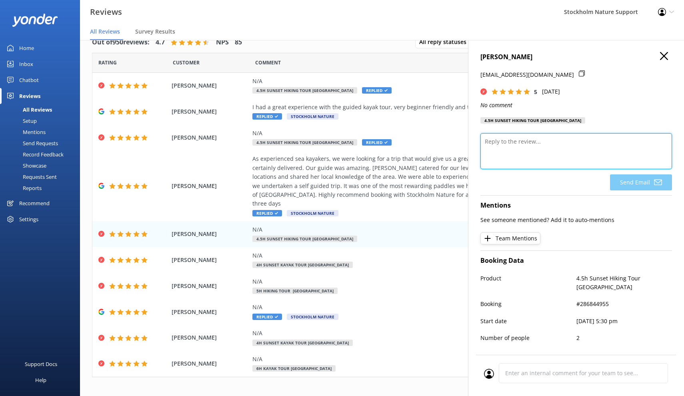
click at [544, 143] on textarea at bounding box center [575, 151] width 191 height 36
paste textarea "Thank you so much for the 5-star feedback! If you haven’t already, we’d be supe…"
type textarea "Thank you so much for the 5-star feedback! If you haven’t already, we’d be supe…"
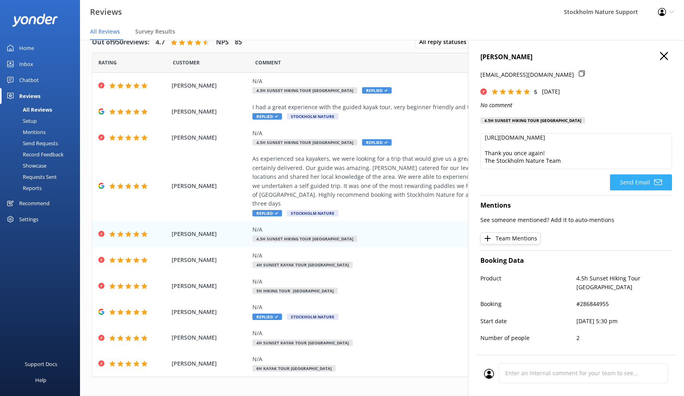
click at [636, 179] on button "Send Email" at bounding box center [641, 182] width 62 height 16
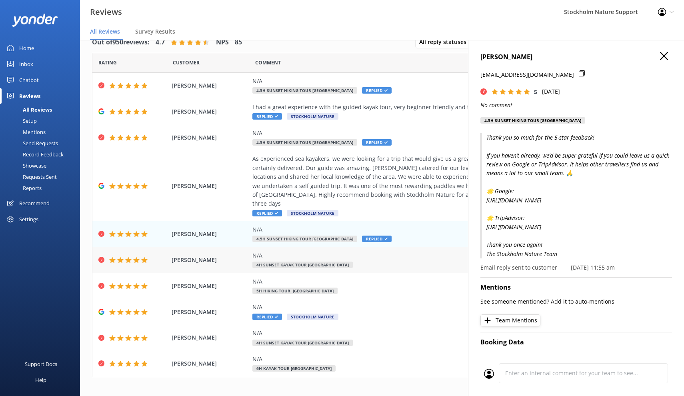
click at [409, 251] on div "N/A" at bounding box center [434, 255] width 364 height 9
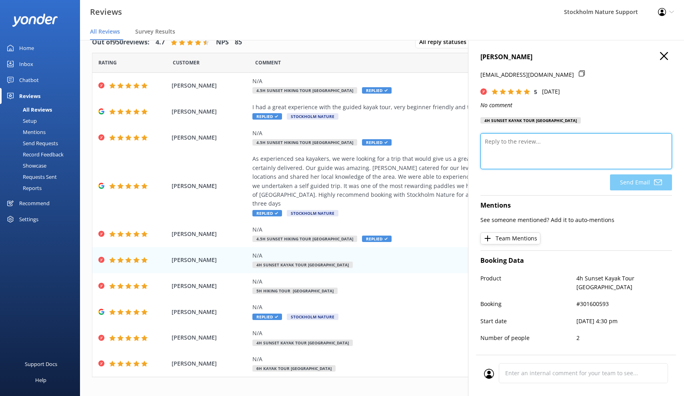
click at [564, 149] on textarea at bounding box center [575, 151] width 191 height 36
paste textarea "Thank you so much for the 5-star feedback! If you haven’t already, we’d be supe…"
type textarea "Thank you so much for the 5-star feedback! If you haven’t already, we’d be supe…"
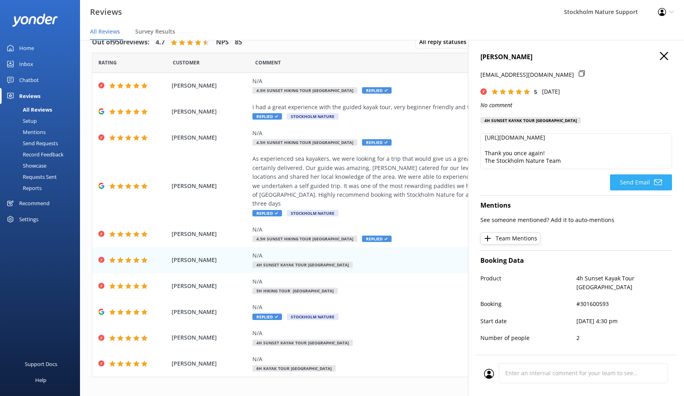
click at [638, 177] on button "Send Email" at bounding box center [641, 182] width 62 height 16
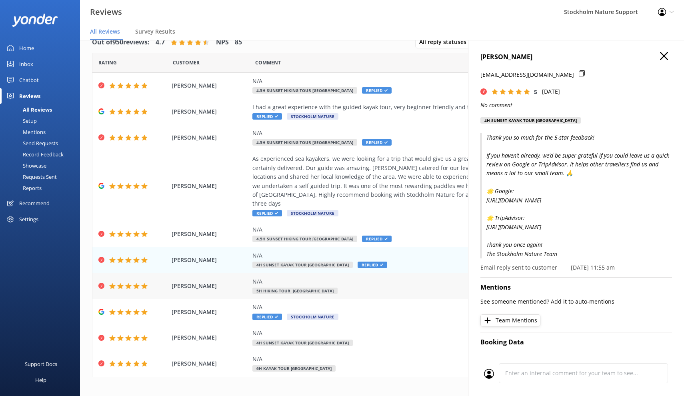
click at [398, 277] on div "N/A" at bounding box center [434, 281] width 364 height 9
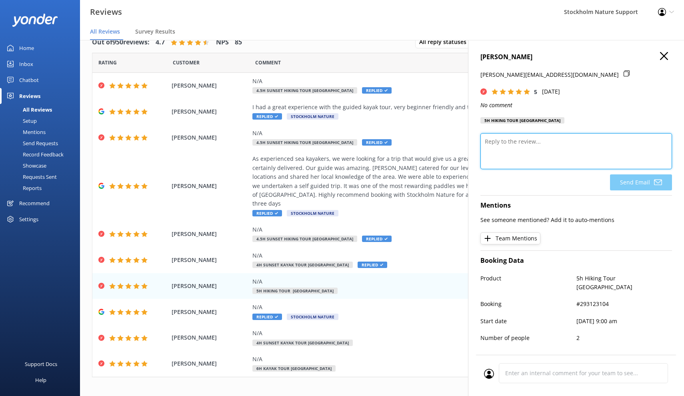
click at [544, 152] on textarea at bounding box center [575, 151] width 191 height 36
paste textarea "Thank you so much for the 5-star feedback! If you haven’t already, we’d be supe…"
type textarea "Thank you so much for the 5-star feedback! If you haven’t already, we’d be supe…"
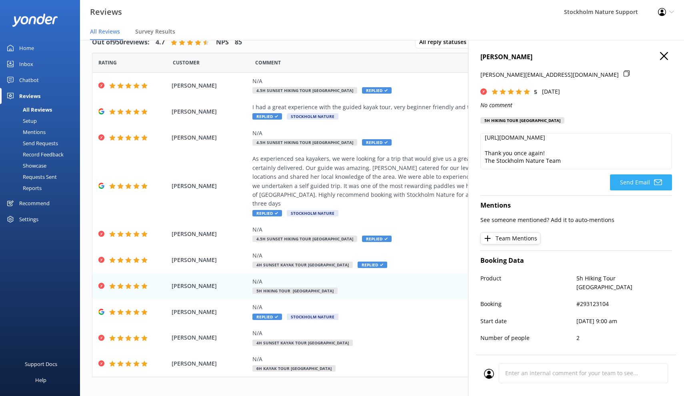
click at [634, 181] on button "Send Email" at bounding box center [641, 182] width 62 height 16
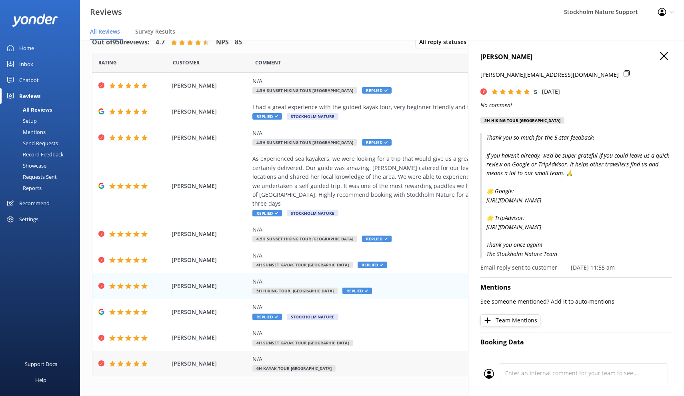
click at [382, 355] on div "N/A 6h Kayak Tour [GEOGRAPHIC_DATA]" at bounding box center [434, 364] width 364 height 18
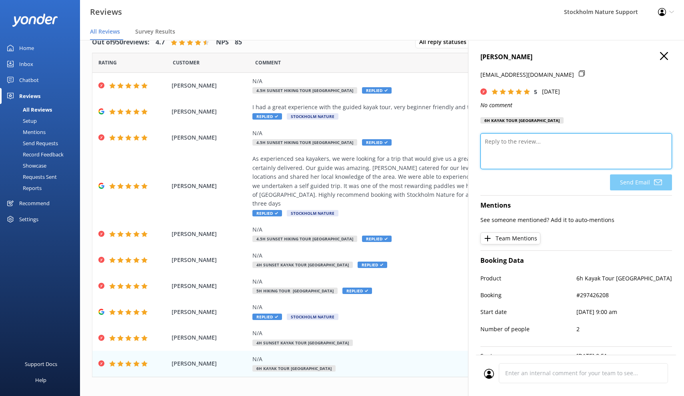
click at [558, 155] on textarea at bounding box center [575, 151] width 191 height 36
paste textarea "Thank you so much for the 5-star feedback! If you haven’t already, we’d be supe…"
type textarea "Thank you so much for the 5-star feedback! If you haven’t already, we’d be supe…"
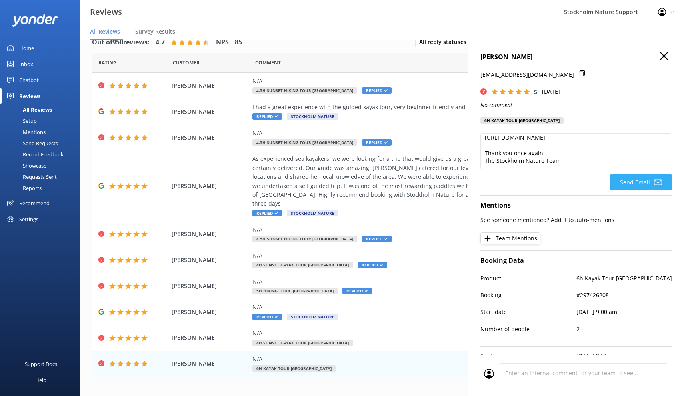
click at [644, 184] on button "Send Email" at bounding box center [641, 182] width 62 height 16
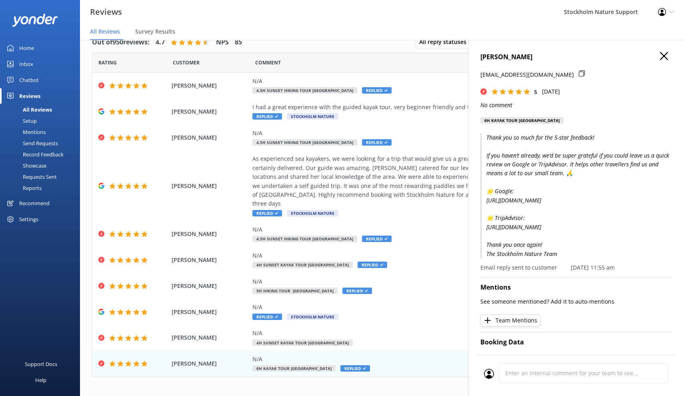
click at [664, 55] on use "button" at bounding box center [664, 56] width 8 height 8
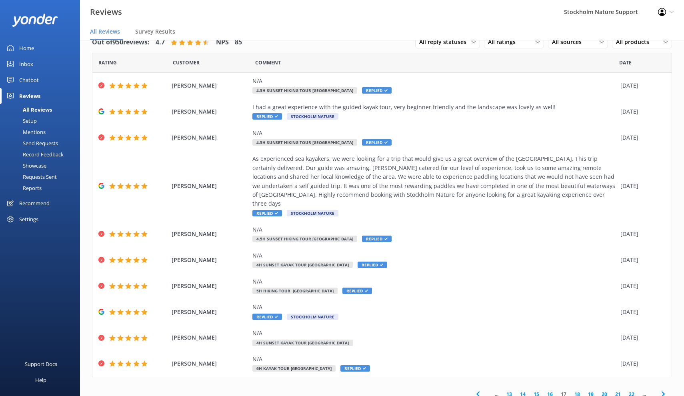
click at [579, 390] on link "18" at bounding box center [577, 394] width 14 height 8
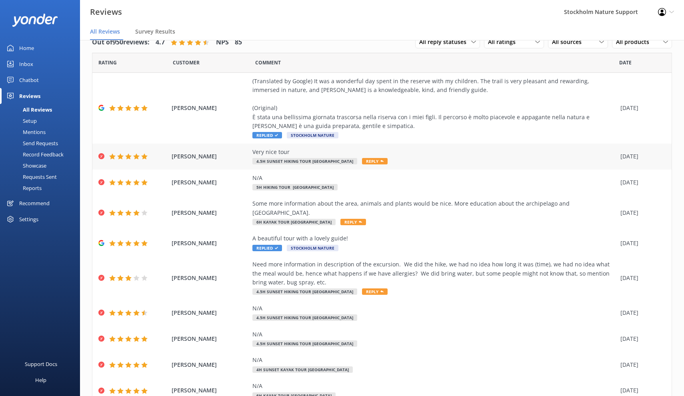
click at [472, 163] on div "Very nice tour 4.5h Sunset Hiking Tour [GEOGRAPHIC_DATA] Reply" at bounding box center [434, 157] width 364 height 18
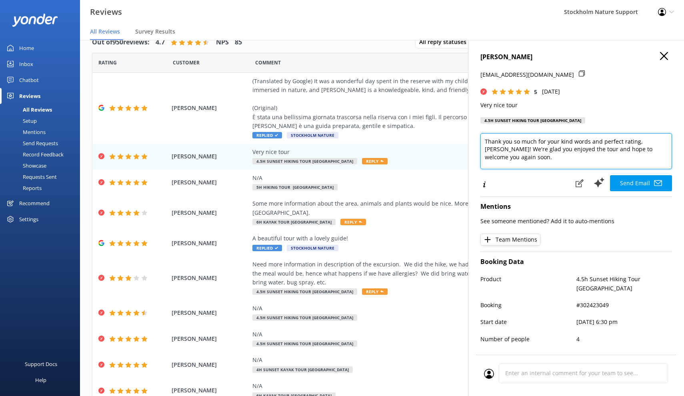
scroll to position [16, 0]
drag, startPoint x: 547, startPoint y: 156, endPoint x: 458, endPoint y: 102, distance: 103.9
click at [458, 102] on div "Out of 950 reviews: 4.7 NPS 85 All reply statuses All reply statuses Needs a re…" at bounding box center [382, 210] width 604 height 372
paste textarea "the 5-star feedback! If you haven’t already, we’d be super grateful if you coul…"
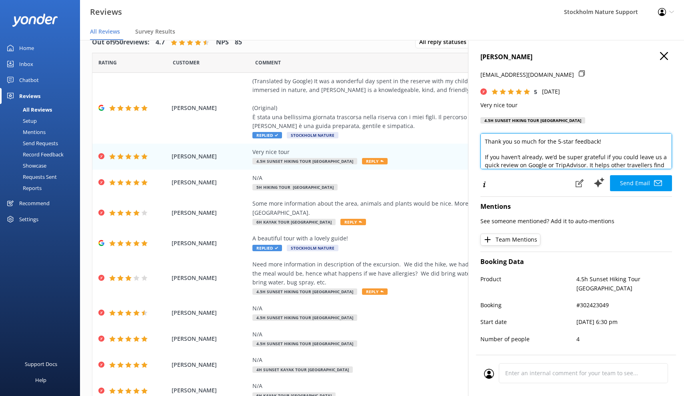
scroll to position [87, 0]
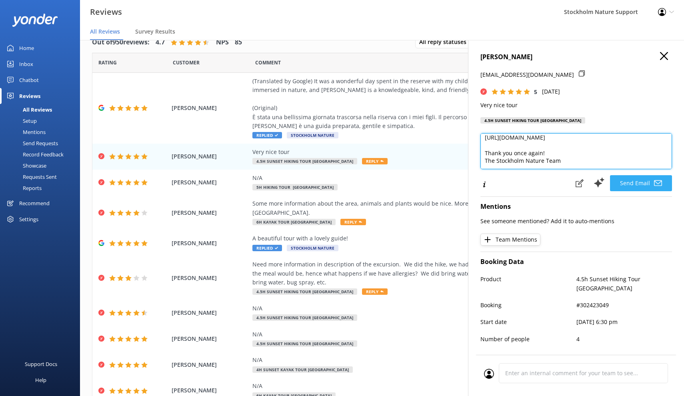
type textarea "Thank you so much for the 5-star feedback! If you haven’t already, we’d be supe…"
click at [632, 182] on button "Send Email" at bounding box center [641, 183] width 62 height 16
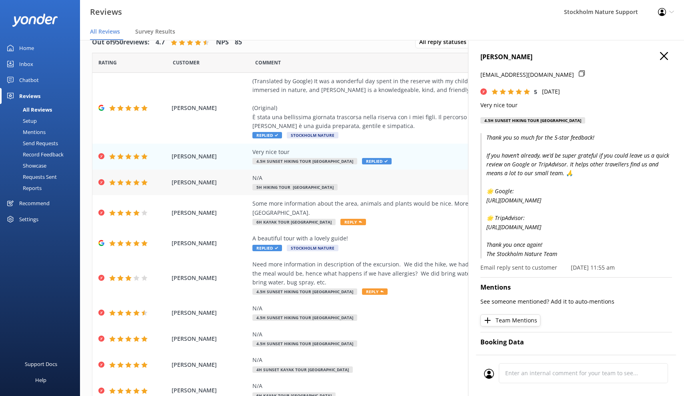
click at [395, 184] on div "N/A 5h Hiking Tour [GEOGRAPHIC_DATA]" at bounding box center [434, 182] width 364 height 18
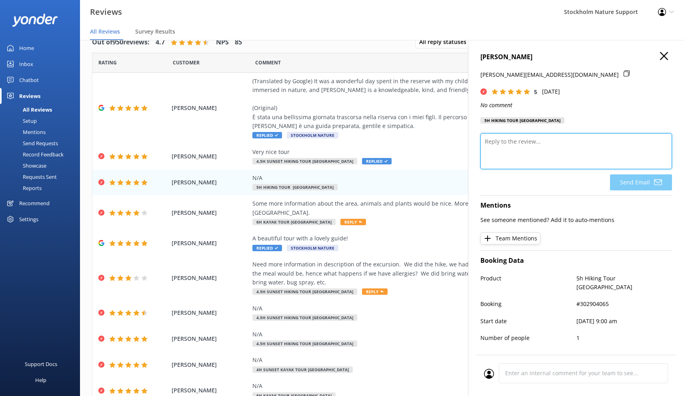
click at [550, 154] on textarea at bounding box center [575, 151] width 191 height 36
paste textarea "Thank you so much for the 5-star feedback! If you haven’t already, we’d be supe…"
type textarea "Thank you so much for the 5-star feedback! If you haven’t already, we’d be supe…"
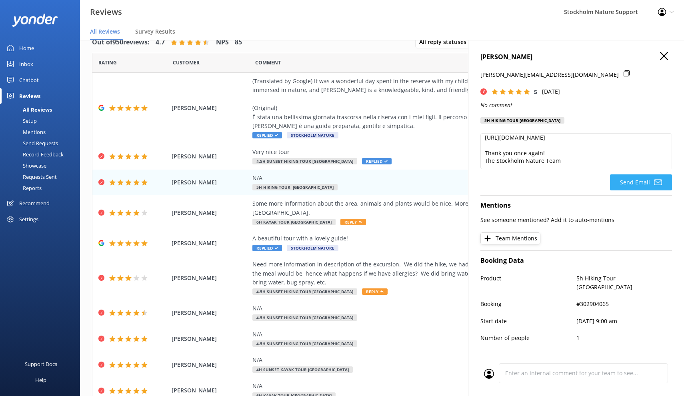
click at [634, 180] on button "Send Email" at bounding box center [641, 182] width 62 height 16
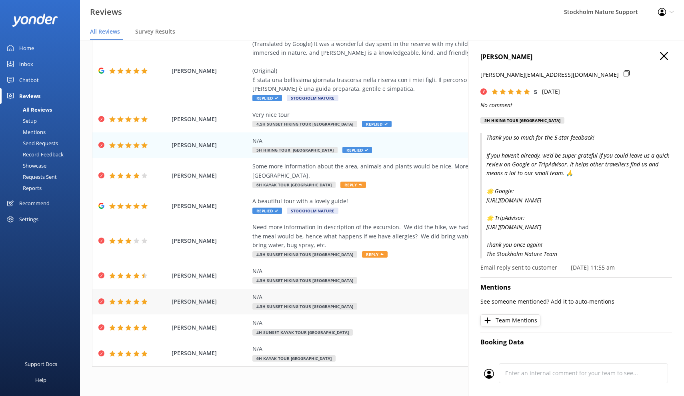
scroll to position [37, 0]
click at [389, 293] on div "N/A 4.5h Sunset Hiking Tour [GEOGRAPHIC_DATA]" at bounding box center [434, 302] width 364 height 18
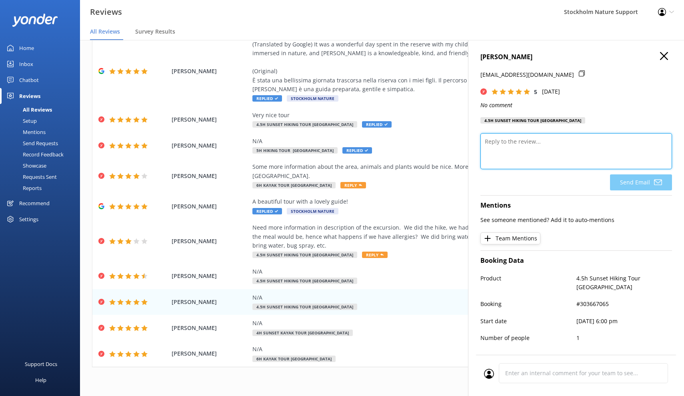
click at [551, 149] on textarea at bounding box center [575, 151] width 191 height 36
paste textarea "Thank you so much for the 5-star feedback! If you haven’t already, we’d be supe…"
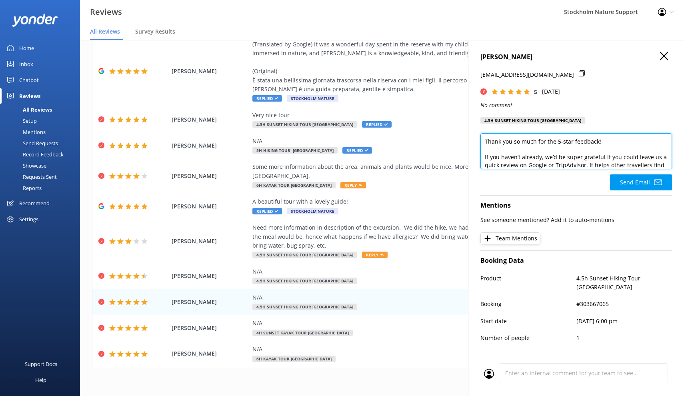
scroll to position [87, 0]
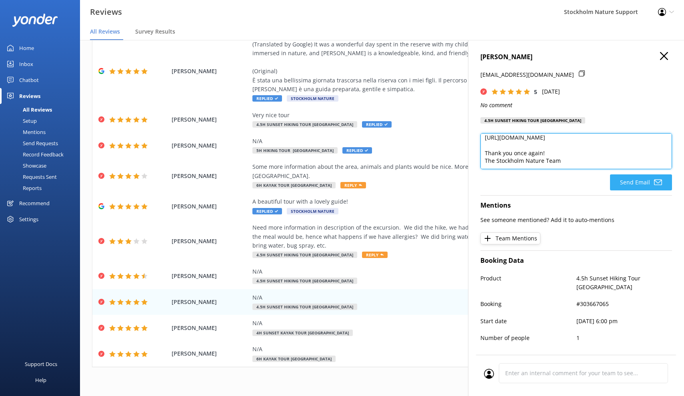
type textarea "Thank you so much for the 5-star feedback! If you haven’t already, we’d be supe…"
click at [628, 183] on button "Send Email" at bounding box center [641, 182] width 62 height 16
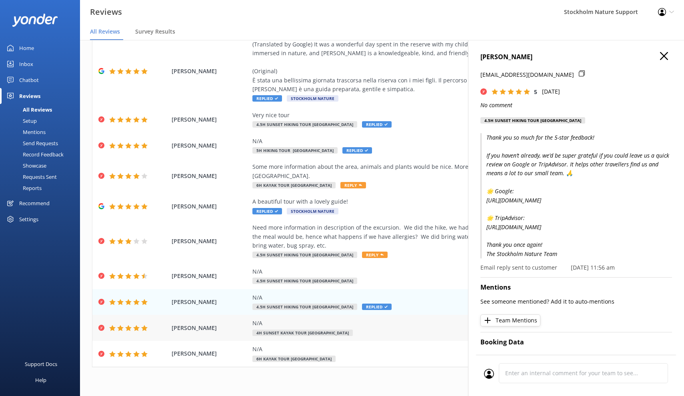
click at [364, 319] on div "N/A 4h Sunset Kayak Tour [GEOGRAPHIC_DATA]" at bounding box center [434, 328] width 364 height 18
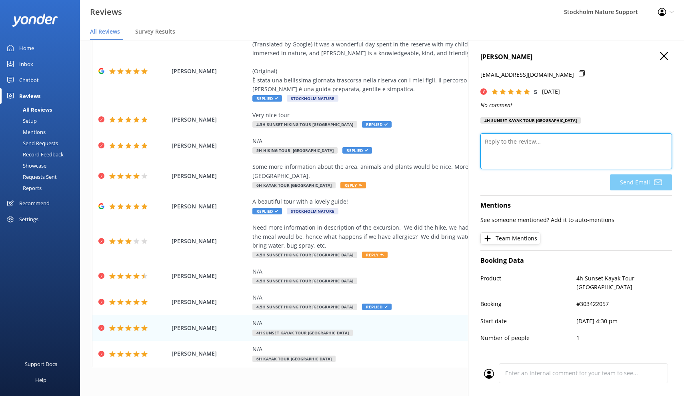
click at [545, 142] on textarea at bounding box center [575, 151] width 191 height 36
paste textarea "Thank you so much for the 5-star feedback! If you haven’t already, we’d be supe…"
type textarea "Thank you so much for the 5-star feedback! If you haven’t already, we’d be supe…"
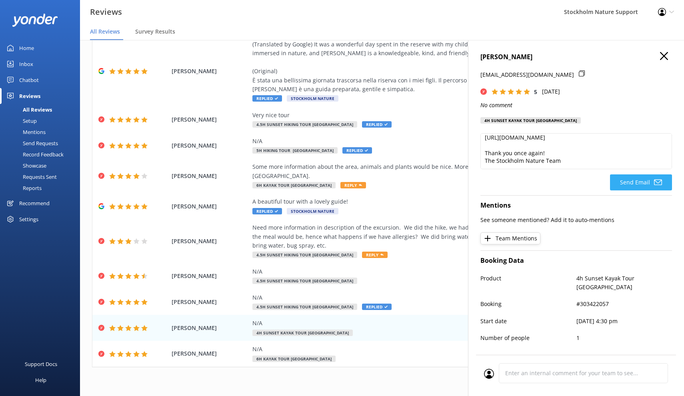
click at [628, 182] on button "Send Email" at bounding box center [641, 182] width 62 height 16
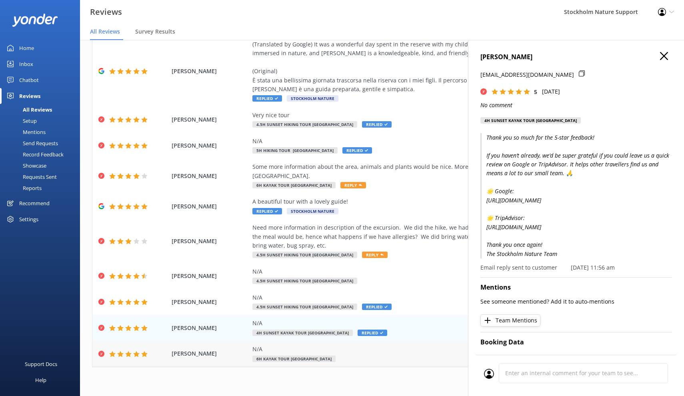
click at [365, 345] on div "N/A 6h Kayak Tour [GEOGRAPHIC_DATA]" at bounding box center [434, 354] width 364 height 18
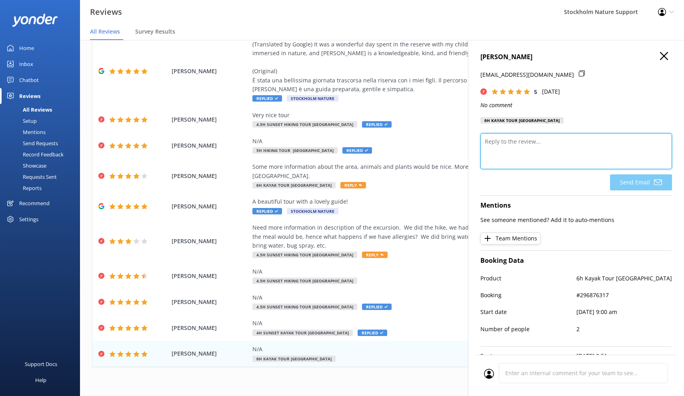
click at [544, 156] on textarea at bounding box center [575, 151] width 191 height 36
paste textarea "Thank you so much for the 5-star feedback! If you haven’t already, we’d be supe…"
type textarea "Thank you so much for the 5-star feedback! If you haven’t already, we’d be supe…"
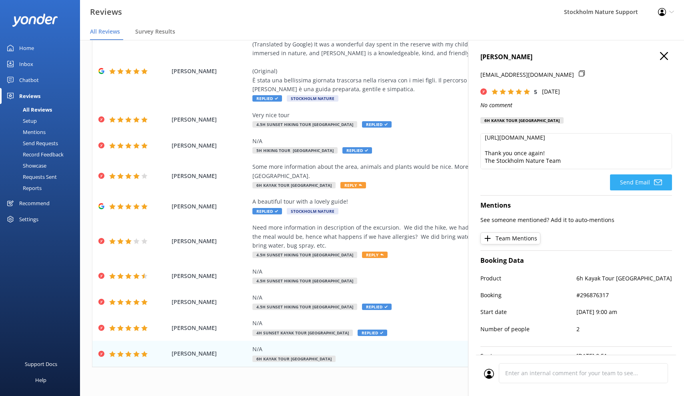
click at [647, 185] on button "Send Email" at bounding box center [641, 182] width 62 height 16
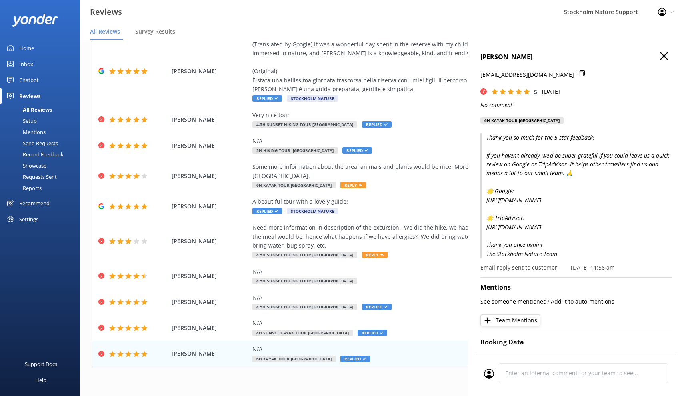
scroll to position [16, 0]
click at [664, 58] on icon "button" at bounding box center [664, 56] width 8 height 8
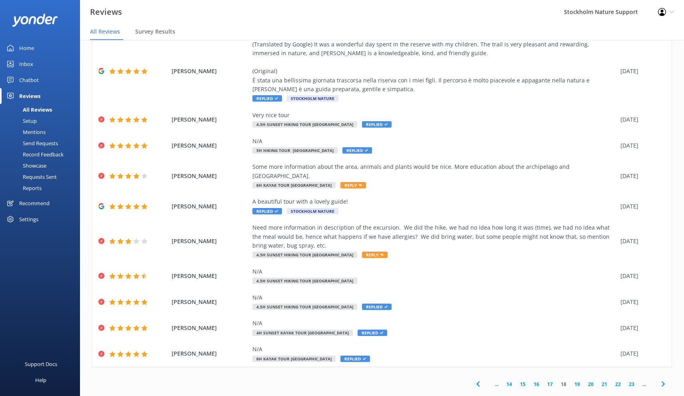
click at [579, 380] on link "19" at bounding box center [577, 384] width 14 height 8
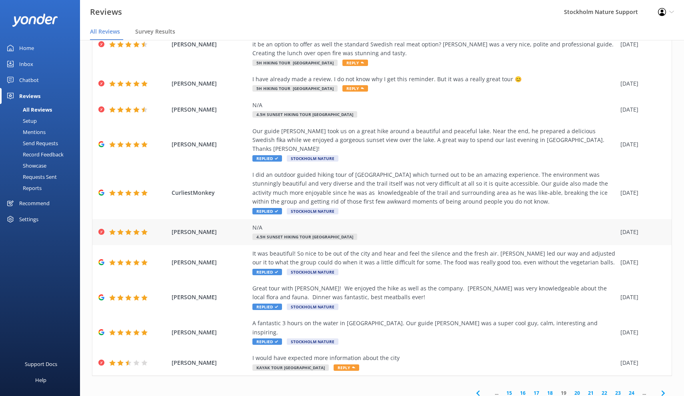
scroll to position [54, 0]
click at [385, 224] on div "N/A 4.5h Sunset Hiking Tour [GEOGRAPHIC_DATA]" at bounding box center [434, 232] width 364 height 18
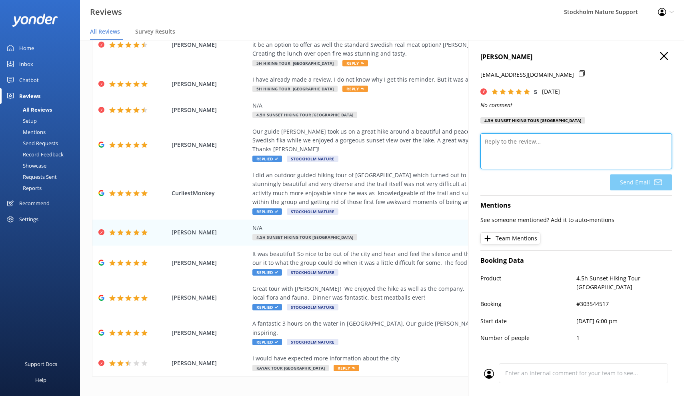
click at [515, 156] on textarea at bounding box center [575, 151] width 191 height 36
paste textarea "Thank you so much for the 5-star feedback! If you haven’t already, we’d be supe…"
type textarea "Thank you so much for the 5-star feedback! If you haven’t already, we’d be supe…"
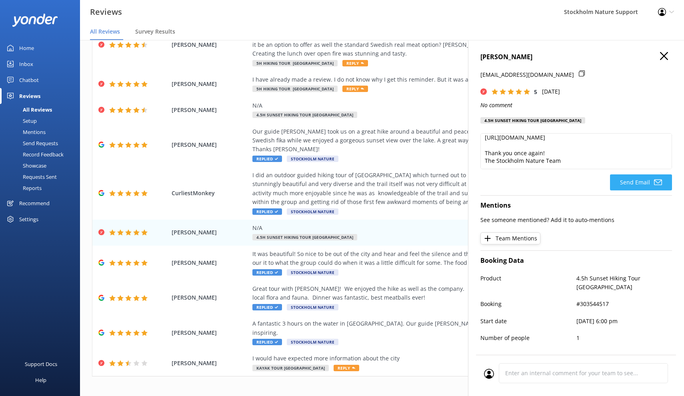
click at [632, 190] on button "Send Email" at bounding box center [641, 182] width 62 height 16
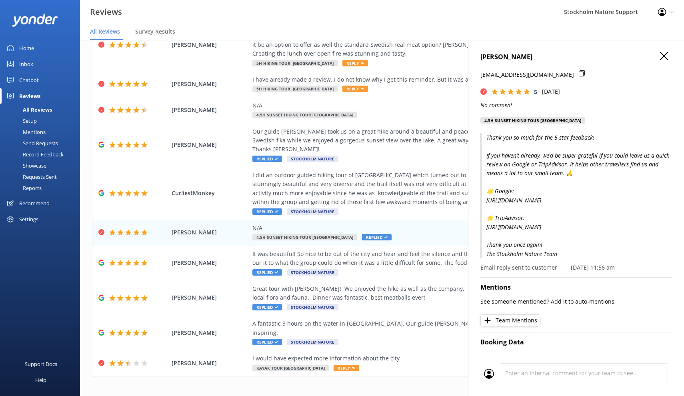
click at [663, 54] on icon "button" at bounding box center [664, 56] width 8 height 8
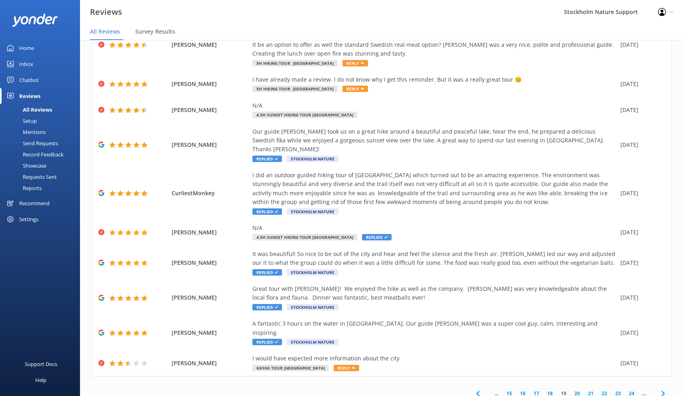
click at [576, 389] on link "20" at bounding box center [577, 393] width 14 height 8
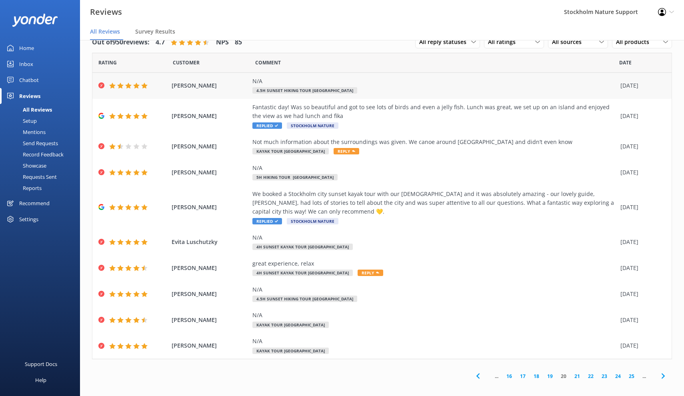
click at [390, 90] on div "N/A 4.5h Sunset Hiking Tour [GEOGRAPHIC_DATA]" at bounding box center [434, 86] width 364 height 18
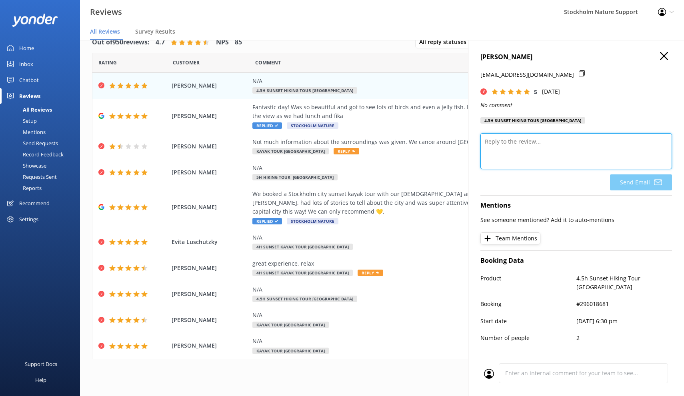
click at [550, 146] on textarea at bounding box center [575, 151] width 191 height 36
paste textarea "Thank you so much for the 5-star feedback! If you haven’t already, we’d be supe…"
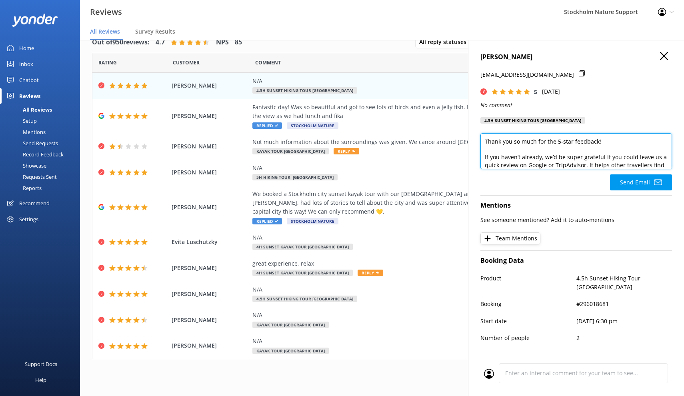
scroll to position [87, 0]
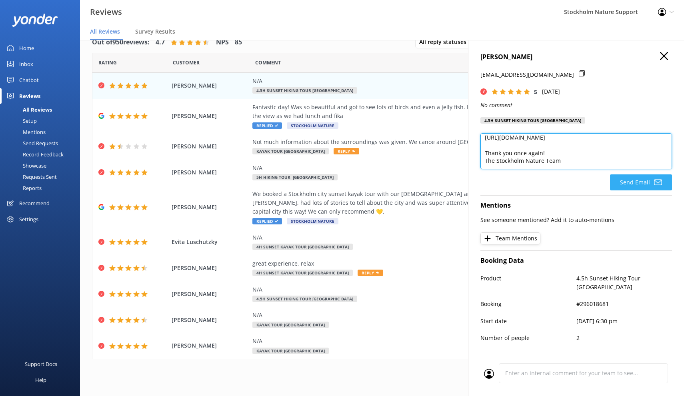
type textarea "Thank you so much for the 5-star feedback! If you haven’t already, we’d be supe…"
click at [624, 178] on button "Send Email" at bounding box center [641, 182] width 62 height 16
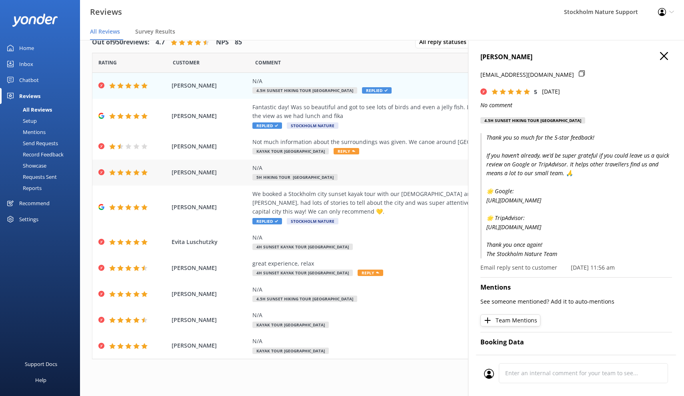
click at [385, 178] on div "N/A 5h Hiking Tour [GEOGRAPHIC_DATA]" at bounding box center [434, 172] width 364 height 18
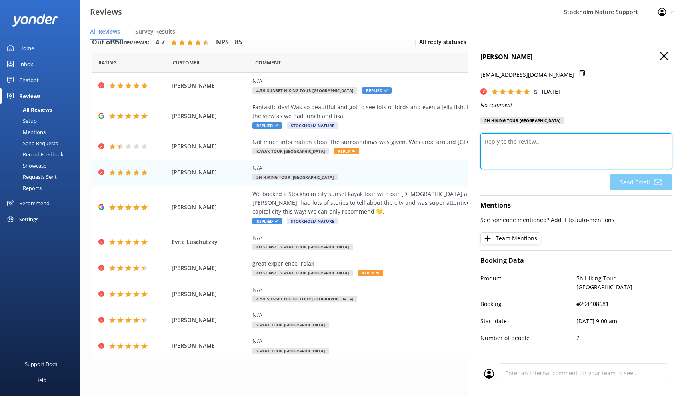
click at [555, 148] on textarea at bounding box center [575, 151] width 191 height 36
paste textarea "Thank you so much for the 5-star feedback! If you haven’t already, we’d be supe…"
type textarea "Thank you so much for the 5-star feedback! If you haven’t already, we’d be supe…"
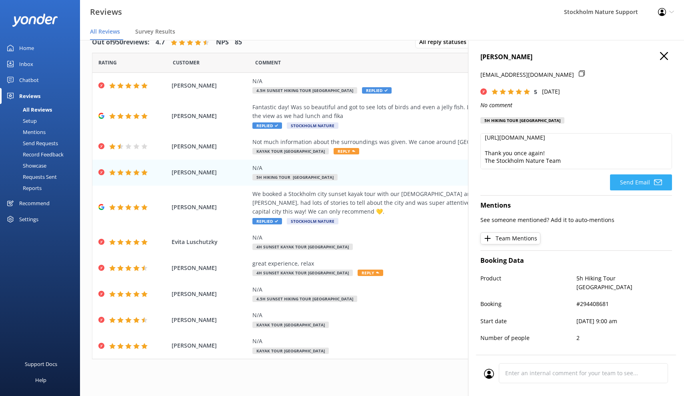
click at [635, 183] on button "Send Email" at bounding box center [641, 182] width 62 height 16
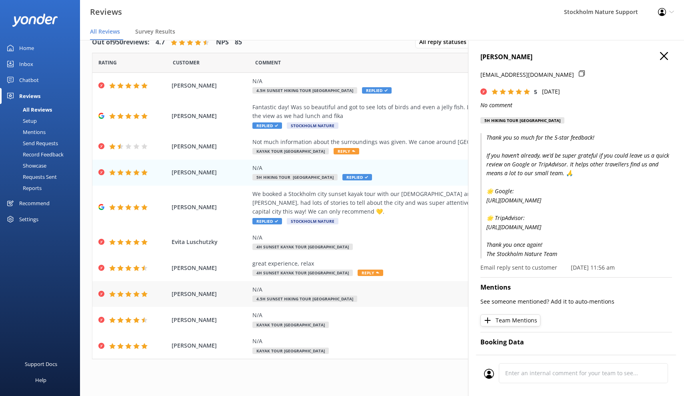
click at [379, 292] on div "N/A 4.5h Sunset Hiking Tour [GEOGRAPHIC_DATA]" at bounding box center [434, 294] width 364 height 18
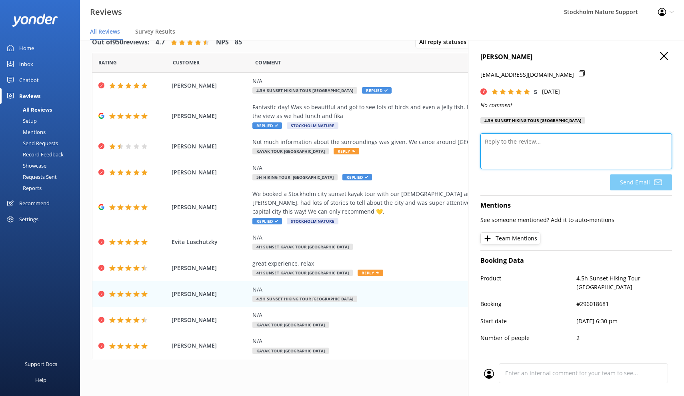
click at [553, 142] on textarea at bounding box center [575, 151] width 191 height 36
paste textarea "Thank you so much for the 5-star feedback! If you haven’t already, we’d be supe…"
type textarea "Thank you so much for the 5-star feedback! If you haven’t already, we’d be supe…"
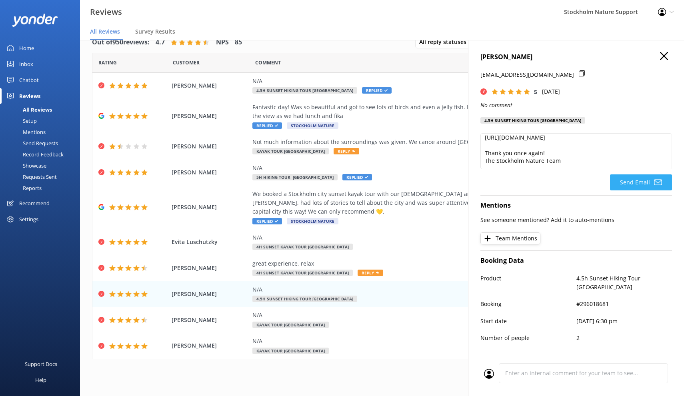
click at [639, 181] on button "Send Email" at bounding box center [641, 182] width 62 height 16
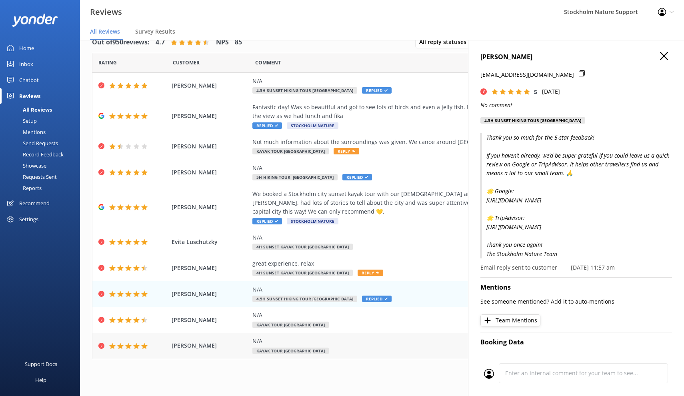
click at [362, 343] on div "N/A Kayak Tour [GEOGRAPHIC_DATA]" at bounding box center [434, 346] width 364 height 18
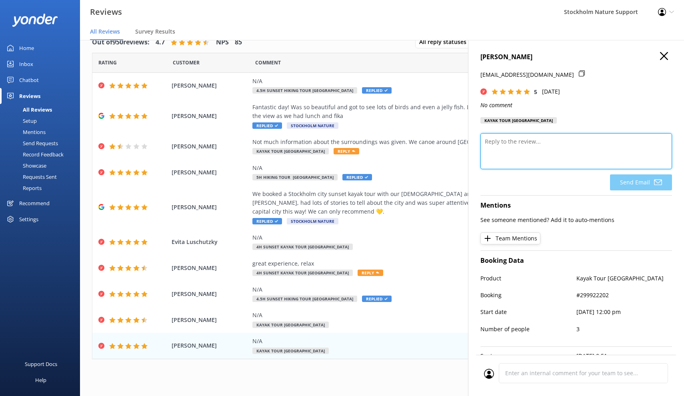
click at [540, 134] on textarea at bounding box center [575, 151] width 191 height 36
paste textarea "Thank you so much for the 5-star feedback! If you haven’t already, we’d be supe…"
type textarea "Thank you so much for the 5-star feedback! If you haven’t already, we’d be supe…"
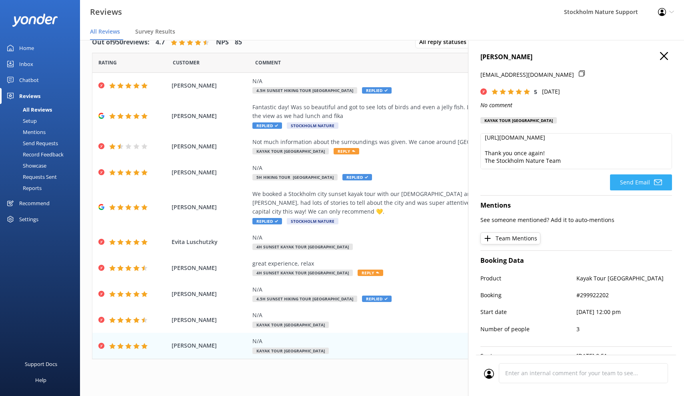
click at [620, 180] on button "Send Email" at bounding box center [641, 182] width 62 height 16
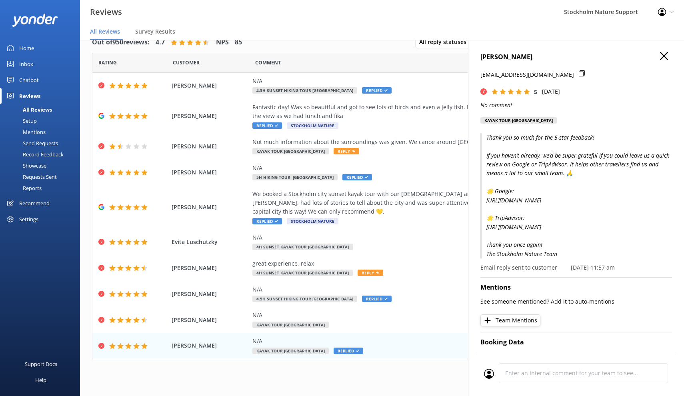
click at [666, 56] on icon "button" at bounding box center [664, 56] width 8 height 8
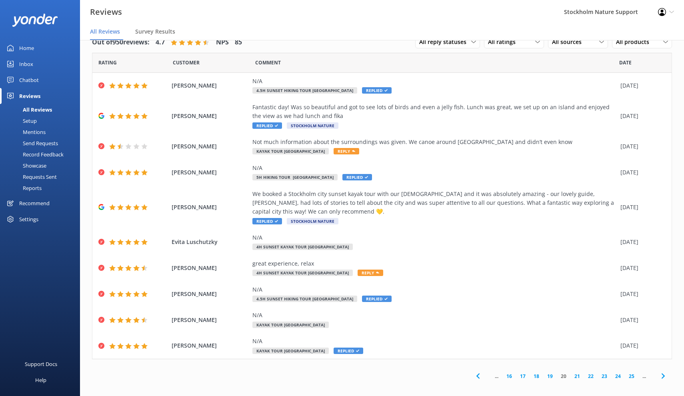
click at [579, 372] on link "21" at bounding box center [577, 376] width 14 height 8
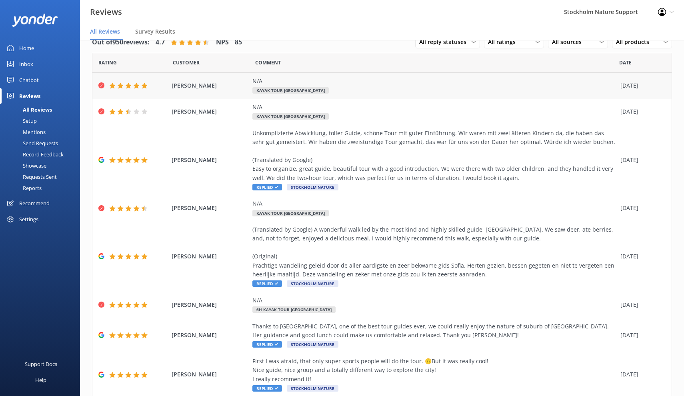
click at [361, 87] on div "N/A Kayak Tour [GEOGRAPHIC_DATA]" at bounding box center [434, 86] width 364 height 18
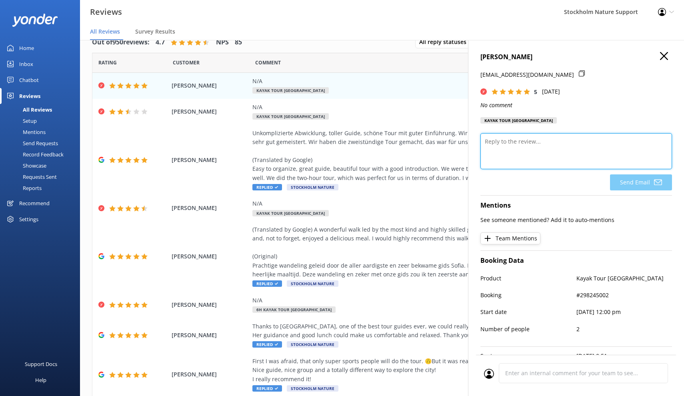
click at [544, 142] on textarea at bounding box center [575, 151] width 191 height 36
paste textarea "Thank you so much for the 5-star feedback! If you haven’t already, we’d be supe…"
type textarea "Thank you so much for the 5-star feedback! If you haven’t already, we’d be supe…"
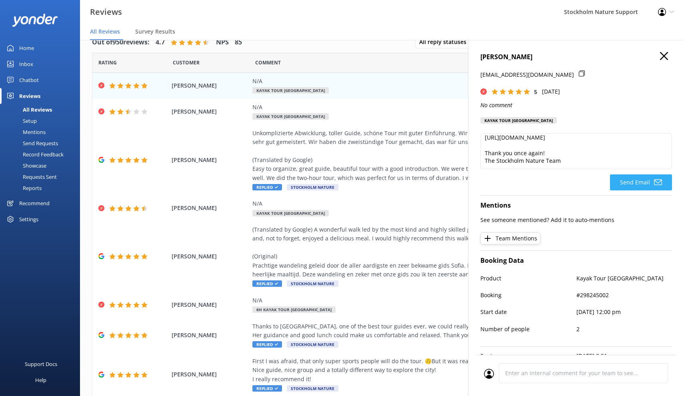
click at [636, 180] on button "Send Email" at bounding box center [641, 182] width 62 height 16
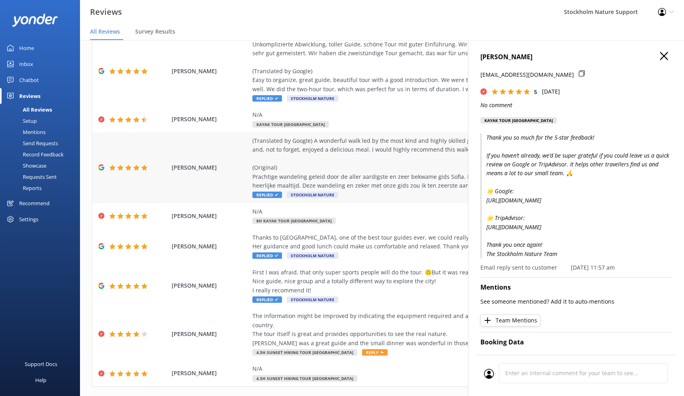
scroll to position [95, 0]
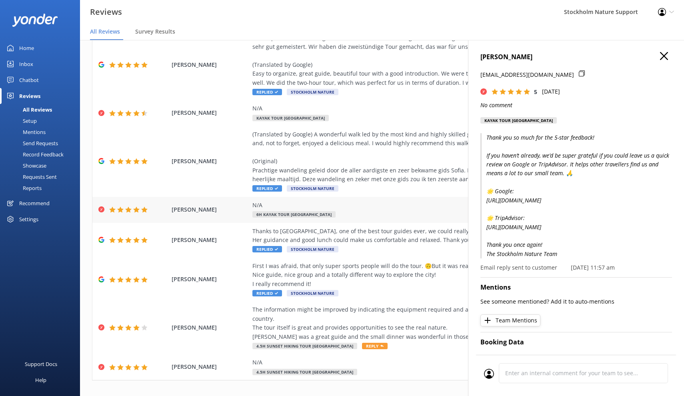
click at [371, 210] on div "N/A 6h Kayak Tour [GEOGRAPHIC_DATA]" at bounding box center [434, 210] width 364 height 18
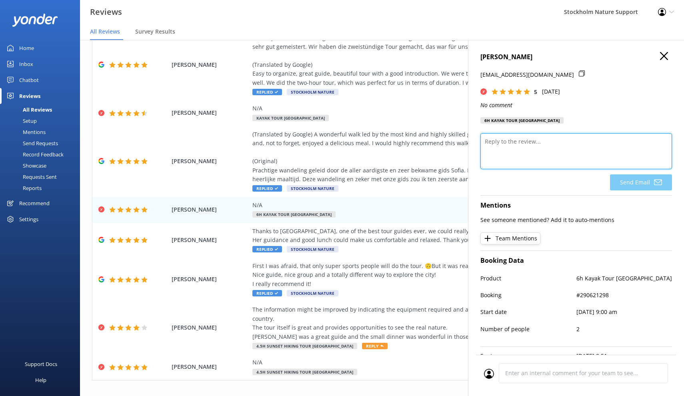
click at [529, 146] on textarea at bounding box center [575, 151] width 191 height 36
paste textarea "Thank you so much for the 5-star feedback! If you haven’t already, we’d be supe…"
type textarea "Thank you so much for the 5-star feedback! If you haven’t already, we’d be supe…"
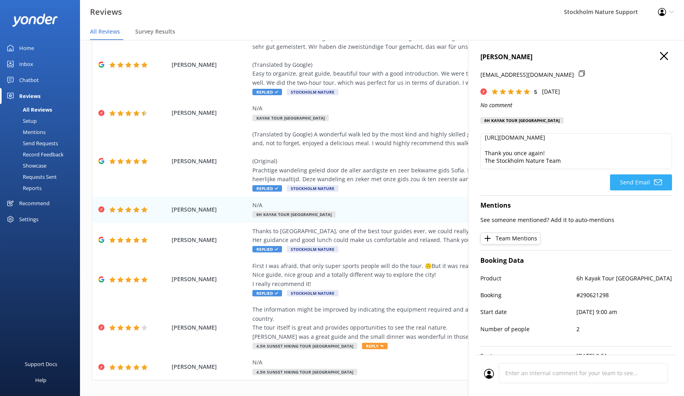
click at [636, 178] on button "Send Email" at bounding box center [641, 182] width 62 height 16
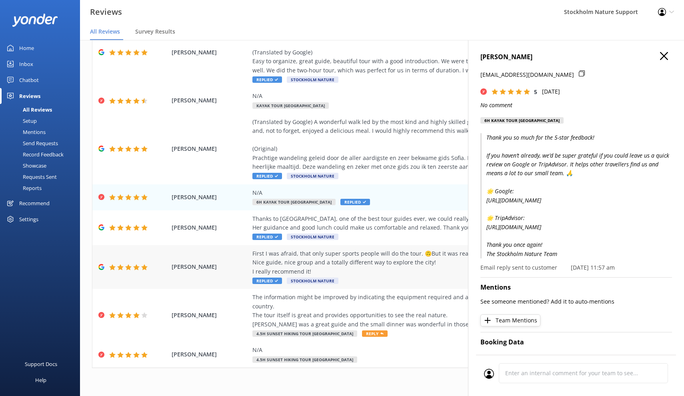
scroll to position [107, 0]
click at [388, 346] on div "N/A 4.5h Sunset Hiking Tour [GEOGRAPHIC_DATA]" at bounding box center [434, 355] width 364 height 18
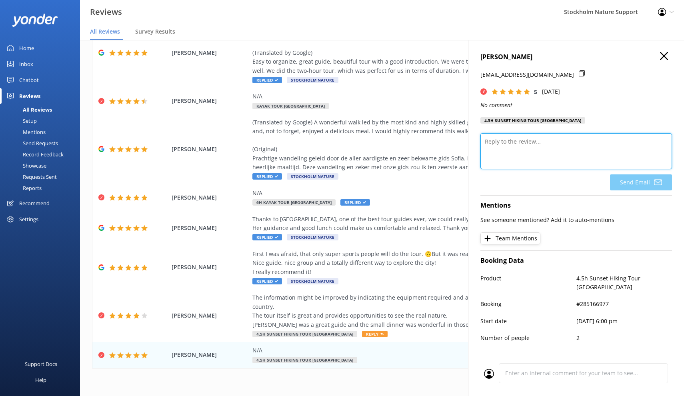
click at [552, 149] on textarea at bounding box center [575, 151] width 191 height 36
paste textarea "Thank you so much for the 5-star feedback! If you haven’t already, we’d be supe…"
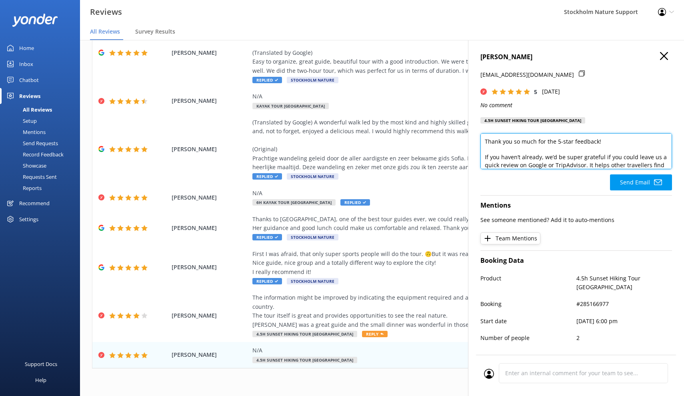
scroll to position [87, 0]
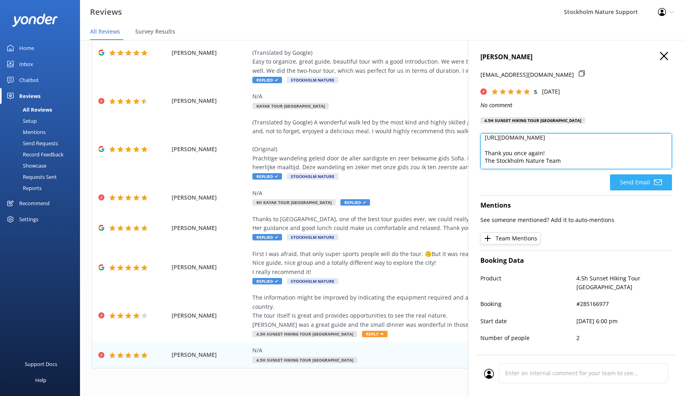
type textarea "Thank you so much for the 5-star feedback! If you haven’t already, we’d be supe…"
click at [629, 180] on button "Send Email" at bounding box center [641, 182] width 62 height 16
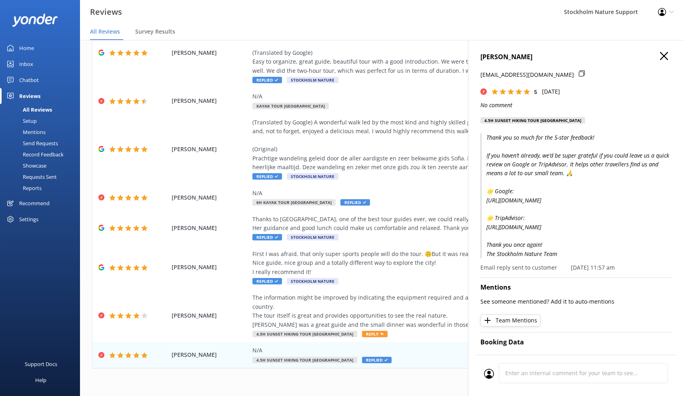
click at [663, 58] on icon "button" at bounding box center [664, 56] width 8 height 8
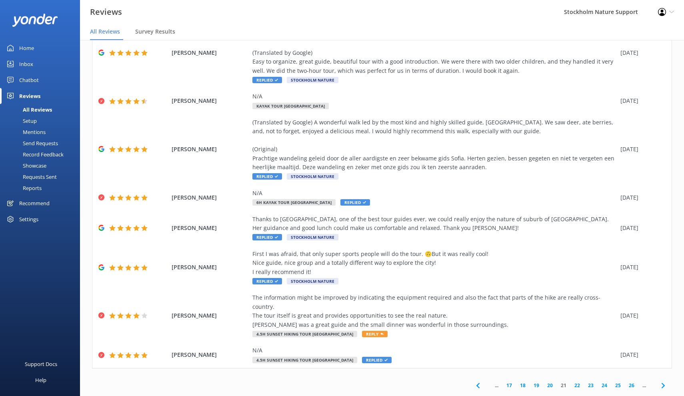
click at [575, 381] on link "22" at bounding box center [577, 385] width 14 height 8
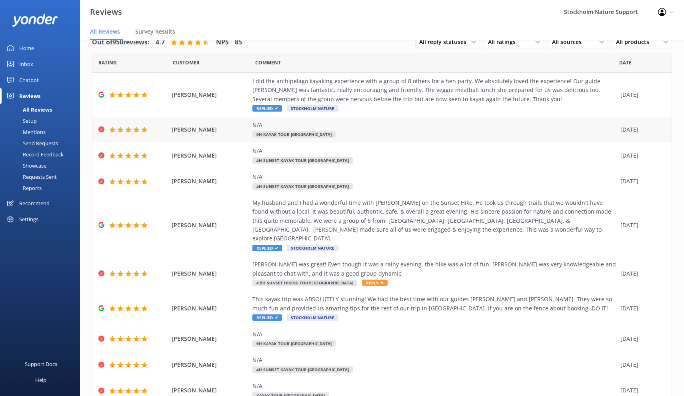
click at [433, 131] on div "N/A 6h Kayak Tour [GEOGRAPHIC_DATA]" at bounding box center [434, 130] width 364 height 18
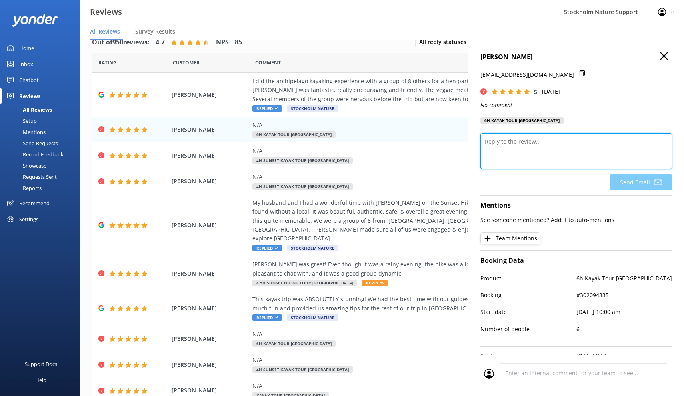
click at [568, 150] on textarea at bounding box center [575, 151] width 191 height 36
paste textarea "Thank you so much for the 5-star feedback! If you haven’t already, we’d be supe…"
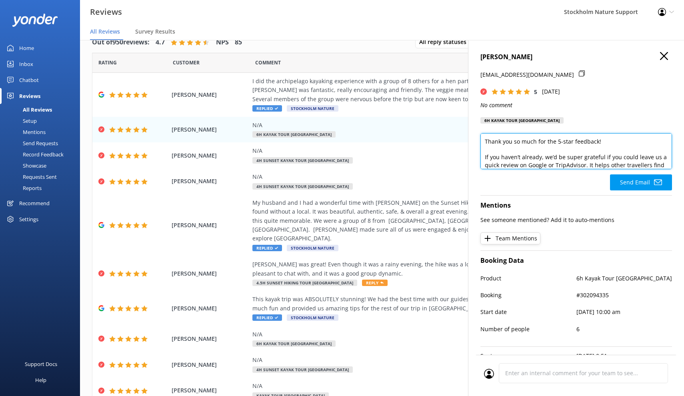
scroll to position [87, 0]
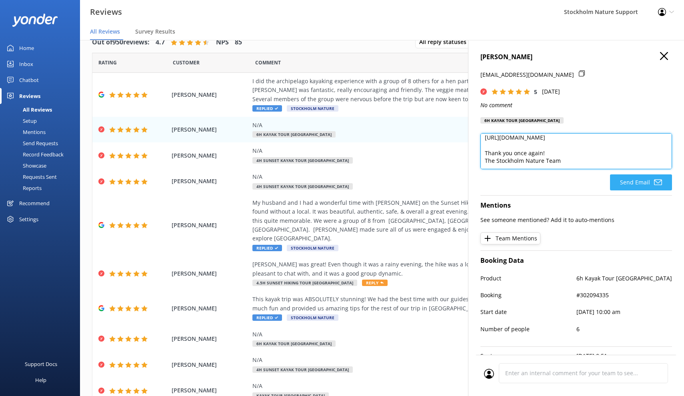
type textarea "Thank you so much for the 5-star feedback! If you haven’t already, we’d be supe…"
click at [634, 182] on button "Send Email" at bounding box center [641, 182] width 62 height 16
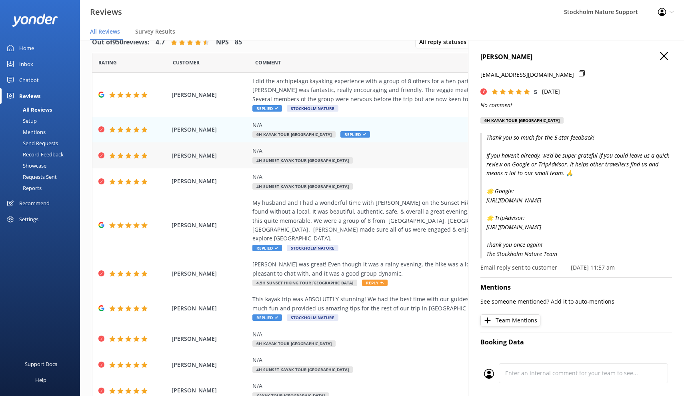
click at [411, 161] on div "N/A 4h Sunset Kayak Tour [GEOGRAPHIC_DATA]" at bounding box center [434, 155] width 364 height 18
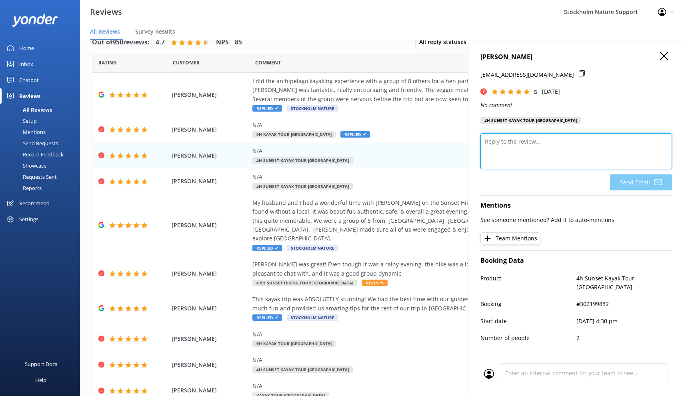
click at [542, 151] on textarea at bounding box center [575, 151] width 191 height 36
paste textarea "Thank you so much for the 5-star feedback! If you haven’t already, we’d be supe…"
type textarea "Thank you so much for the 5-star feedback! If you haven’t already, we’d be supe…"
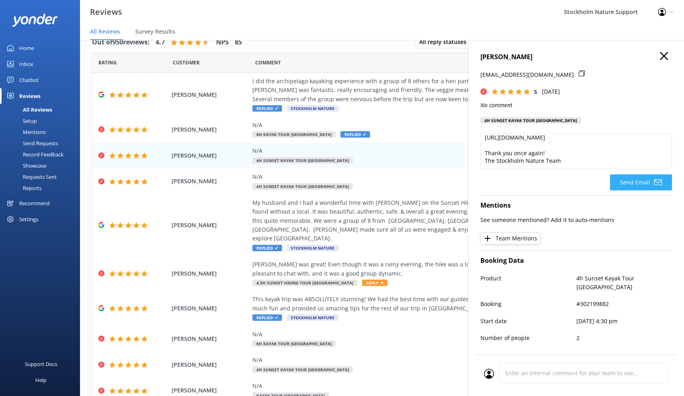
click at [636, 182] on button "Send Email" at bounding box center [641, 182] width 62 height 16
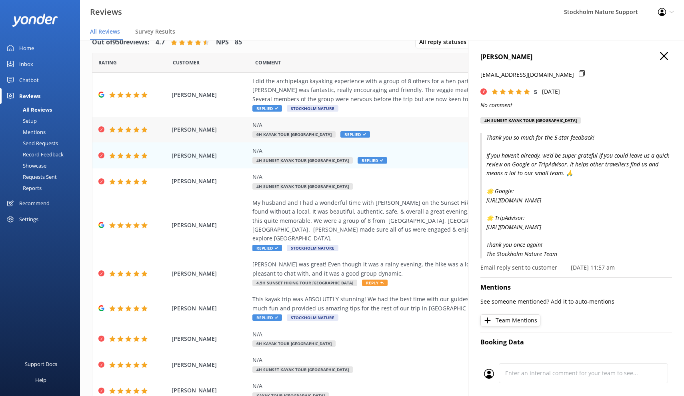
click at [366, 134] on icon at bounding box center [364, 134] width 3 height 3
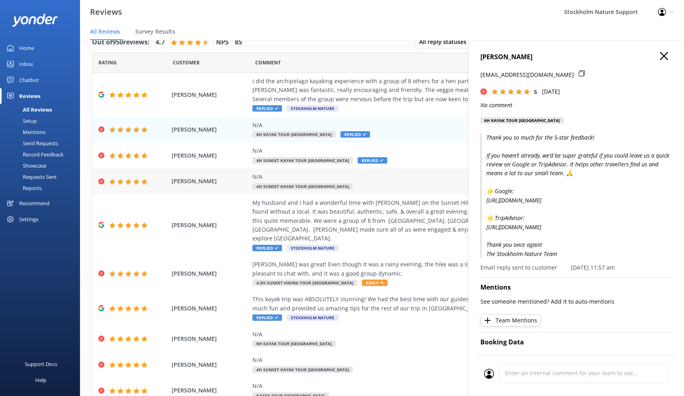
click at [371, 184] on div "N/A 4h Sunset Kayak Tour [GEOGRAPHIC_DATA]" at bounding box center [434, 181] width 364 height 18
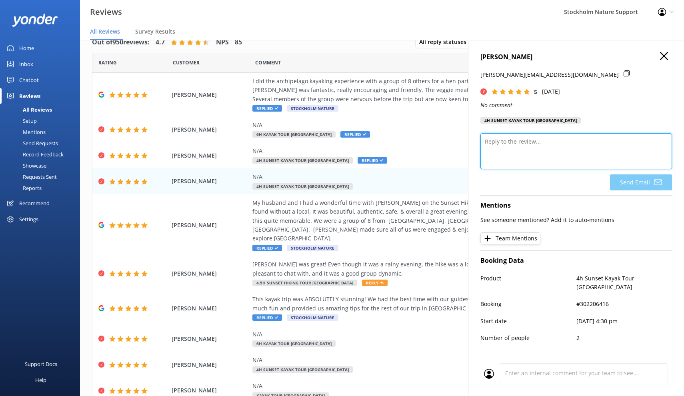
click at [571, 158] on textarea at bounding box center [575, 151] width 191 height 36
paste textarea "Thank you so much for the 5-star feedback! If you haven’t already, we’d be supe…"
type textarea "Thank you so much for the 5-star feedback! If you haven’t already, we’d be supe…"
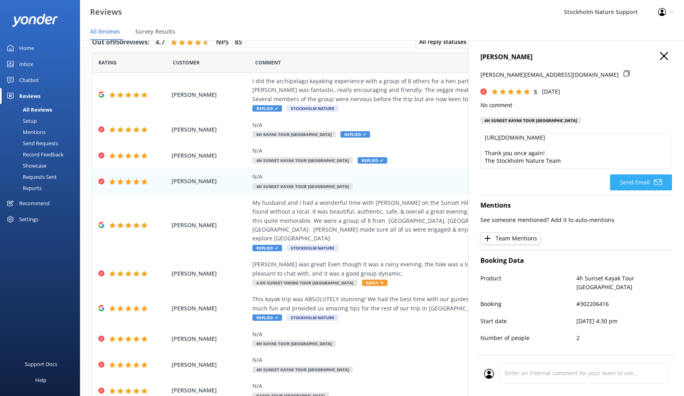
click at [643, 182] on button "Send Email" at bounding box center [641, 182] width 62 height 16
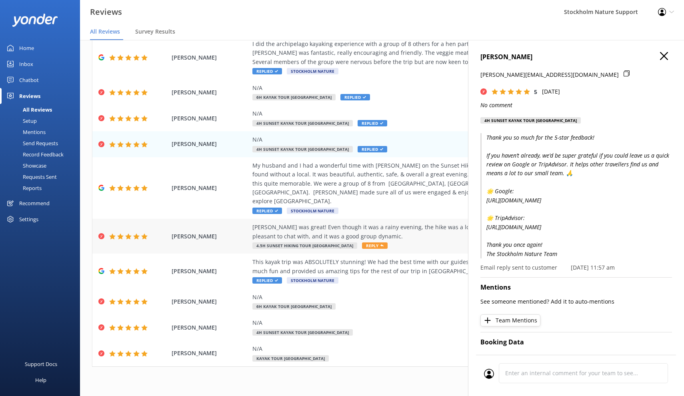
scroll to position [37, 0]
click at [405, 226] on div "[PERSON_NAME] was great! Even though it was a rainy evening, the hike was a lot…" at bounding box center [434, 232] width 364 height 18
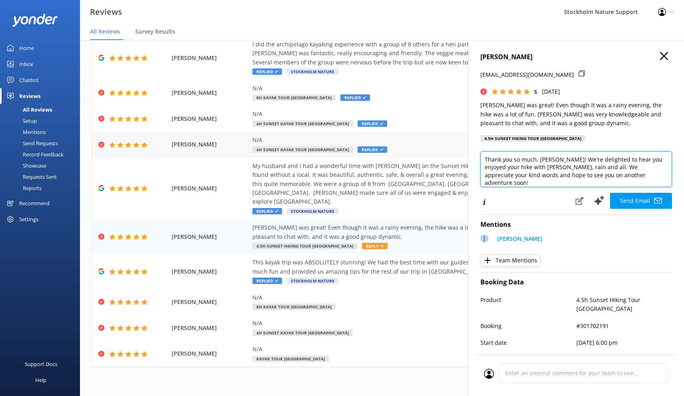
drag, startPoint x: 616, startPoint y: 185, endPoint x: 446, endPoint y: 145, distance: 174.5
click at [446, 145] on div "Out of 950 reviews: 4.7 NPS 85 All reply statuses All reply statuses Needs a re…" at bounding box center [382, 210] width 604 height 372
paste textarea "for the 5-star feedback! If you haven’t already, we’d be super grateful if you …"
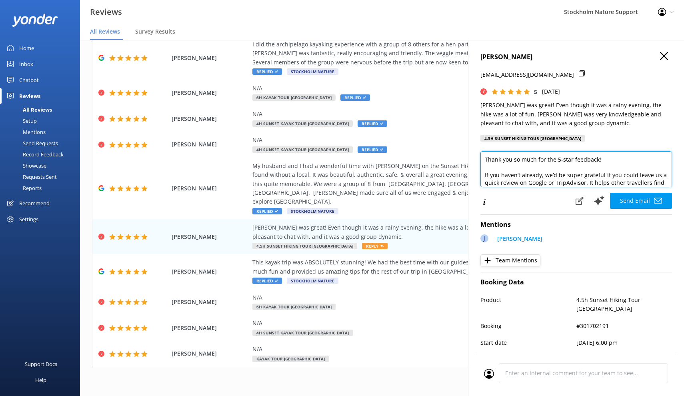
scroll to position [87, 0]
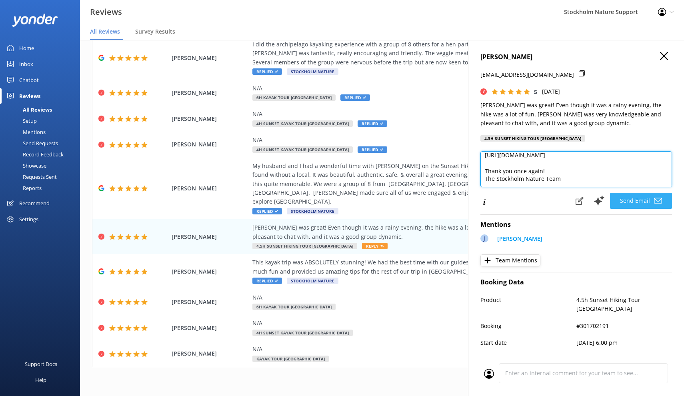
type textarea "Thank you so much for the 5-star feedback! If you haven’t already, we’d be supe…"
click at [634, 209] on button "Send Email" at bounding box center [641, 201] width 62 height 16
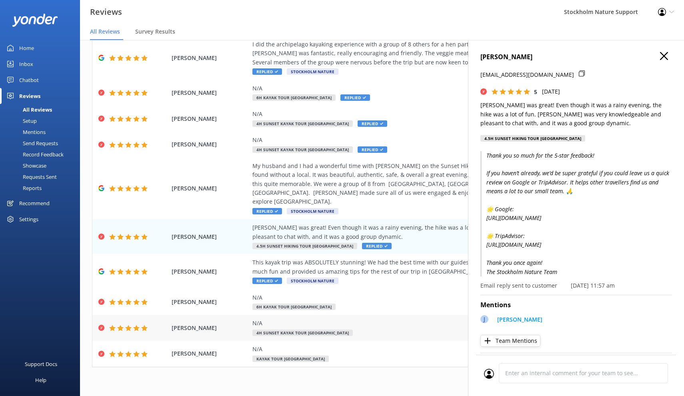
click at [383, 319] on div "N/A 4h Sunset Kayak Tour [GEOGRAPHIC_DATA]" at bounding box center [434, 328] width 364 height 18
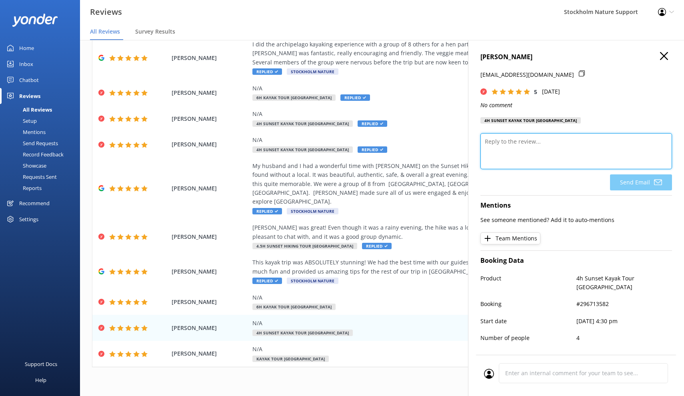
click at [517, 160] on textarea at bounding box center [575, 151] width 191 height 36
paste textarea "Thank you so much for the 5-star feedback! If you haven’t already, we’d be supe…"
type textarea "Thank you so much for the 5-star feedback! If you haven’t already, we’d be supe…"
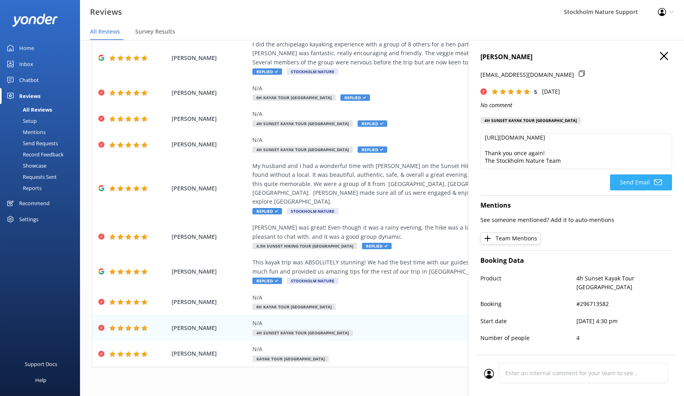
click at [625, 186] on button "Send Email" at bounding box center [641, 182] width 62 height 16
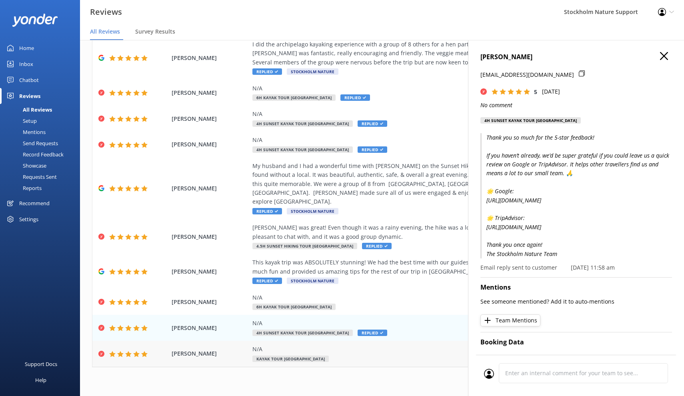
click at [344, 345] on div "N/A Kayak Tour [GEOGRAPHIC_DATA]" at bounding box center [434, 354] width 364 height 18
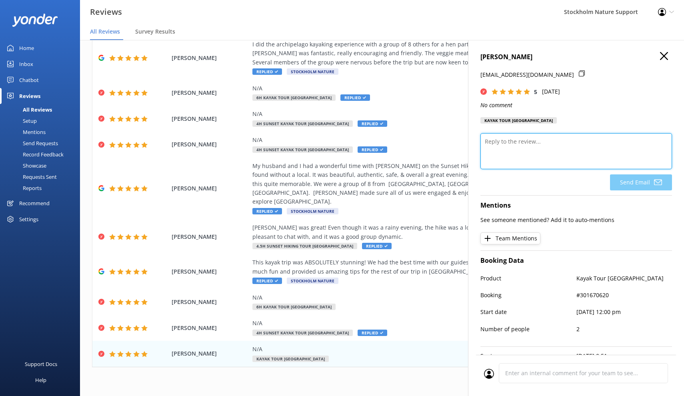
click at [550, 152] on textarea at bounding box center [575, 151] width 191 height 36
paste textarea "Thank you so much for the 5-star feedback! If you haven’t already, we’d be supe…"
type textarea "Thank you so much for the 5-star feedback! If you haven’t already, we’d be supe…"
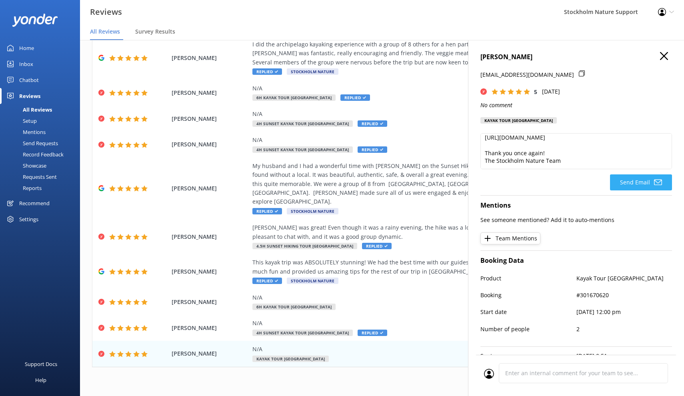
click at [638, 180] on button "Send Email" at bounding box center [641, 182] width 62 height 16
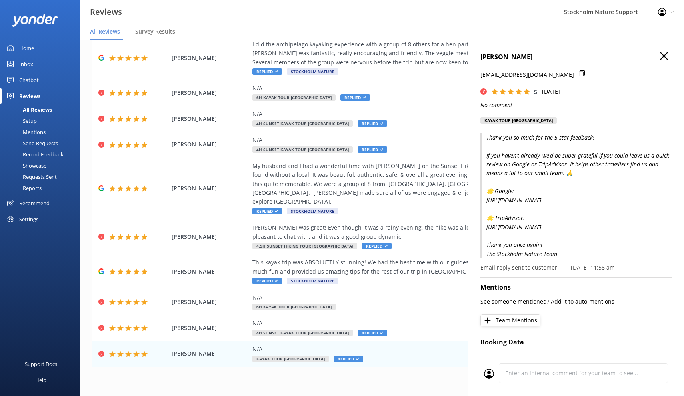
click at [666, 50] on div "[PERSON_NAME] [PERSON_NAME][EMAIL_ADDRESS][DOMAIN_NAME] 5 [DATE] No comment Kay…" at bounding box center [576, 238] width 216 height 396
click at [666, 56] on icon "button" at bounding box center [664, 56] width 8 height 8
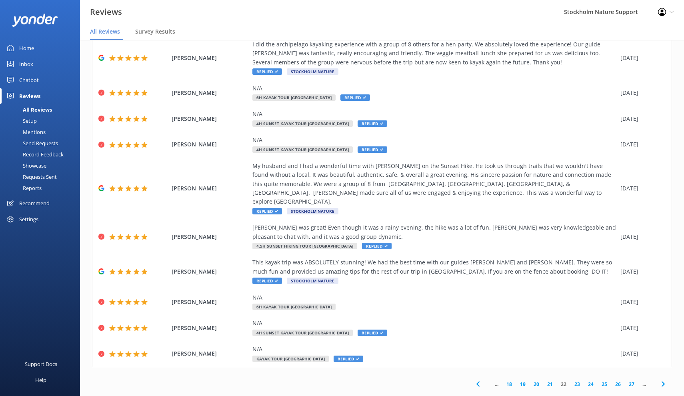
click at [576, 380] on link "23" at bounding box center [577, 384] width 14 height 8
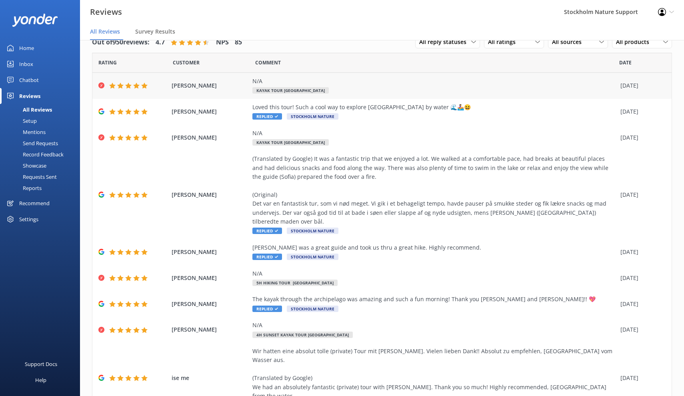
click at [427, 87] on div "N/A Kayak Tour [GEOGRAPHIC_DATA]" at bounding box center [434, 86] width 364 height 18
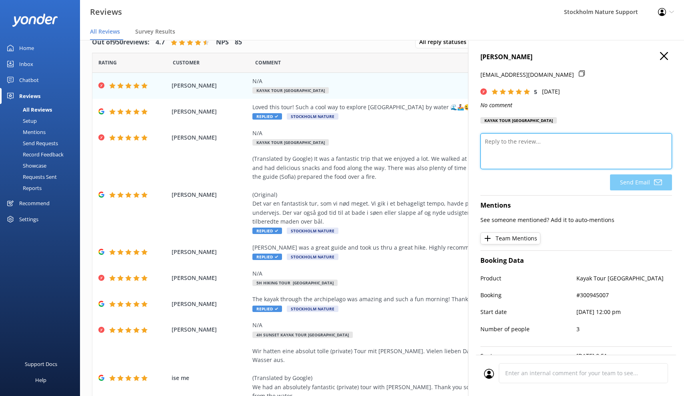
click at [538, 153] on textarea at bounding box center [575, 151] width 191 height 36
paste textarea "Thank you so much for the 5-star feedback! If you haven’t already, we’d be supe…"
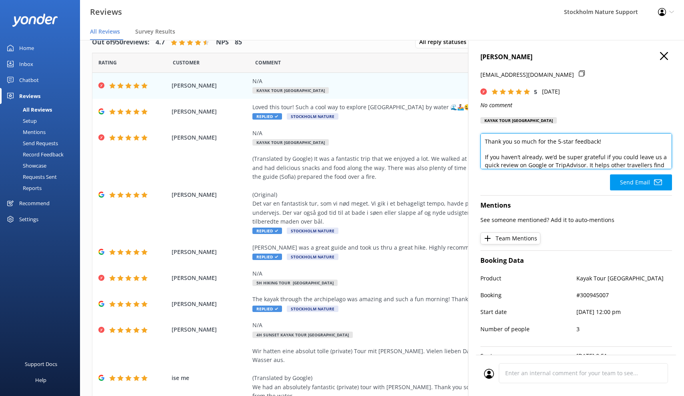
scroll to position [87, 0]
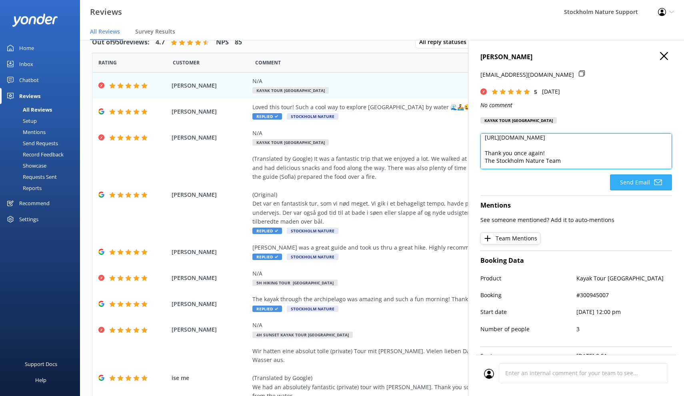
type textarea "Thank you so much for the 5-star feedback! If you haven’t already, we’d be supe…"
click at [622, 181] on button "Send Email" at bounding box center [641, 182] width 62 height 16
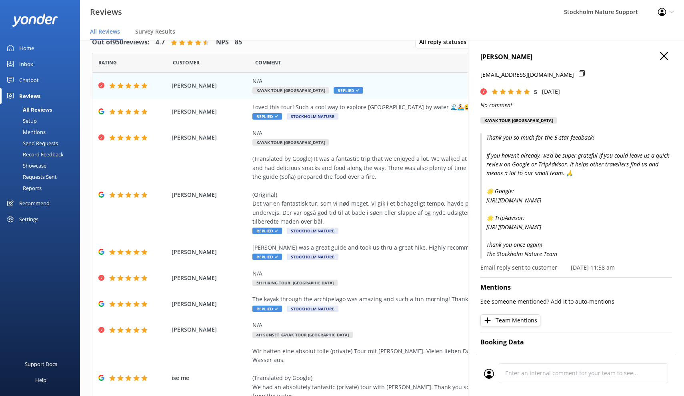
click at [658, 55] on h4 "[PERSON_NAME]" at bounding box center [575, 57] width 191 height 10
click at [662, 57] on use "button" at bounding box center [664, 56] width 8 height 8
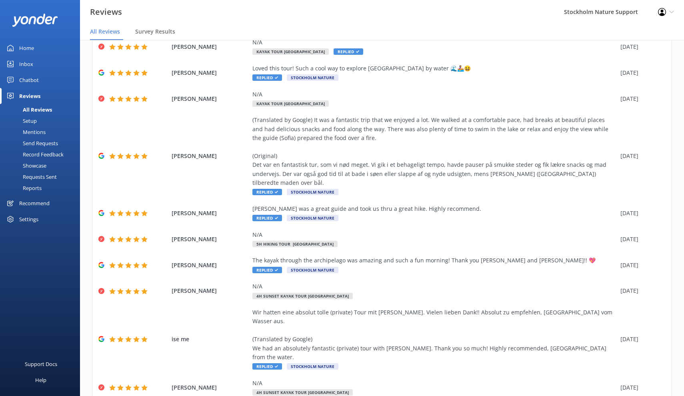
scroll to position [54, 0]
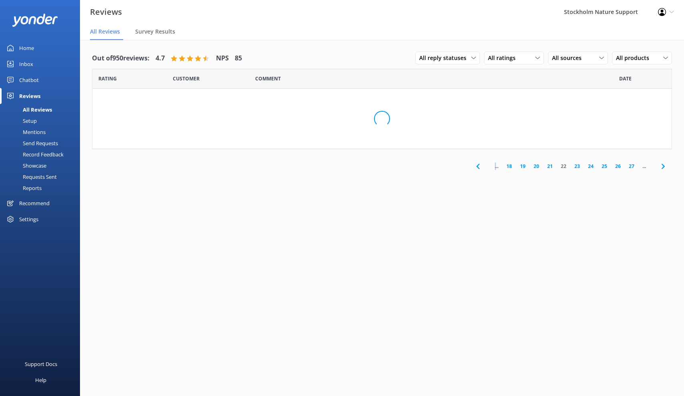
click at [477, 386] on div "Out of 950 reviews: 4.7 NPS 85 All reply statuses All reply statuses Needs a re…" at bounding box center [382, 226] width 604 height 372
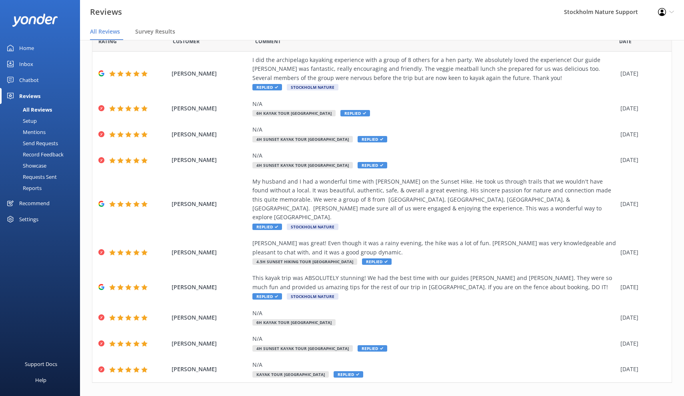
scroll to position [37, 0]
click at [510, 395] on link "18" at bounding box center [509, 400] width 14 height 8
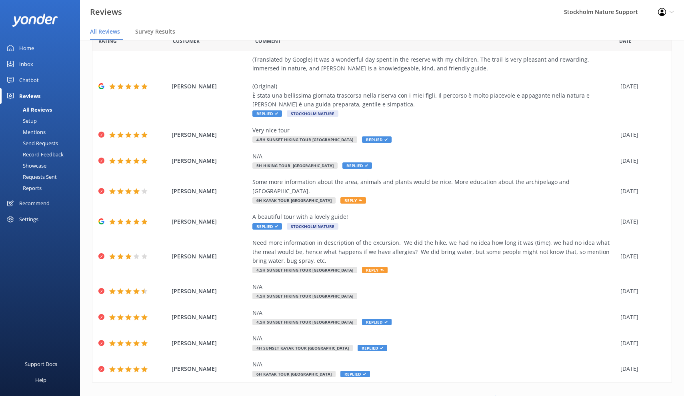
scroll to position [37, 0]
click at [478, 395] on icon at bounding box center [478, 400] width 10 height 10
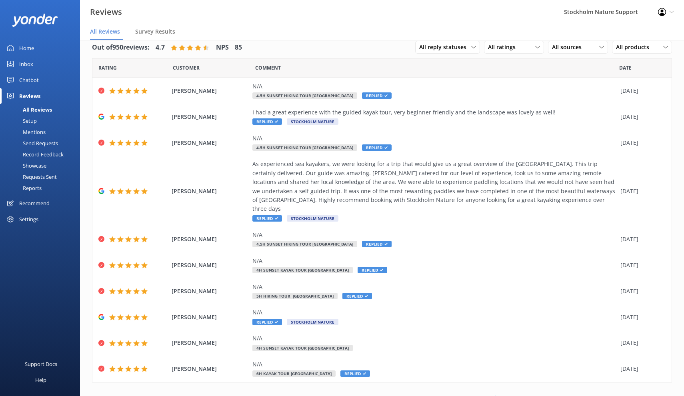
scroll to position [10, 0]
click at [478, 395] on icon at bounding box center [478, 400] width 10 height 10
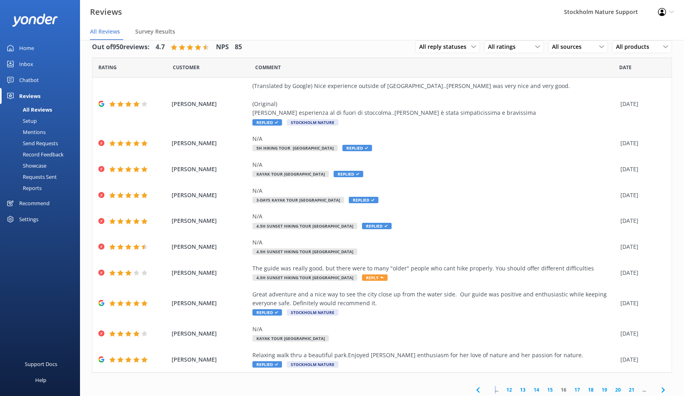
scroll to position [11, 0]
click at [474, 387] on icon at bounding box center [478, 390] width 10 height 10
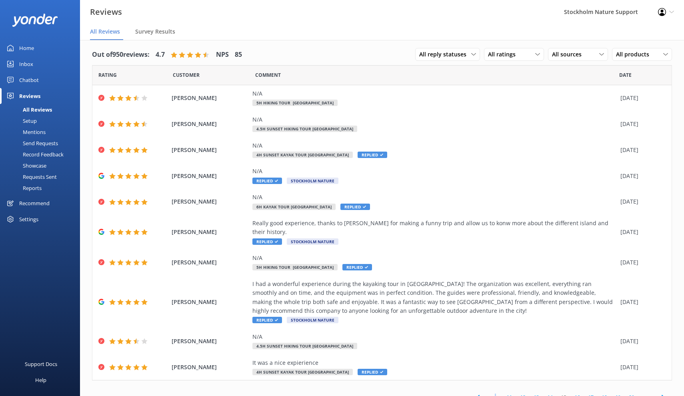
scroll to position [2, 0]
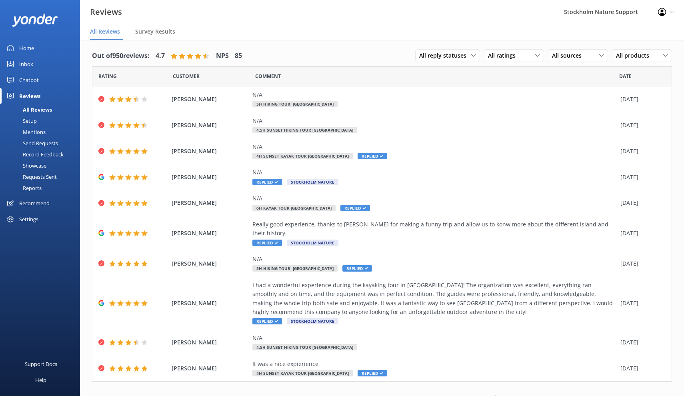
click at [479, 394] on icon at bounding box center [478, 399] width 10 height 10
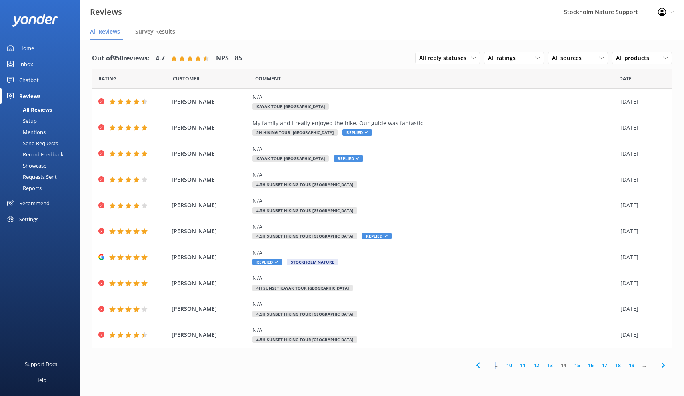
click at [476, 361] on icon at bounding box center [478, 365] width 10 height 10
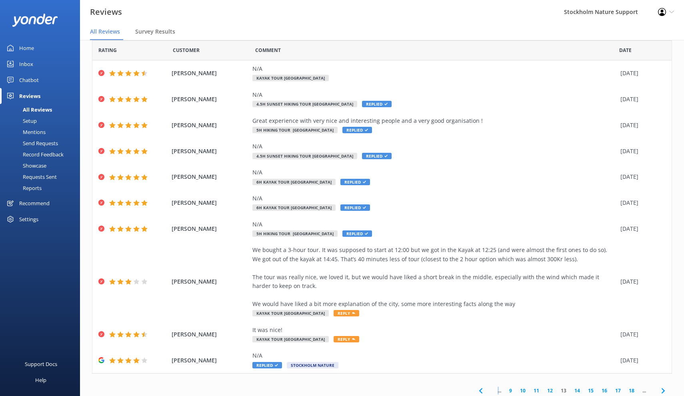
scroll to position [28, 0]
click at [479, 388] on use at bounding box center [479, 390] width 3 height 5
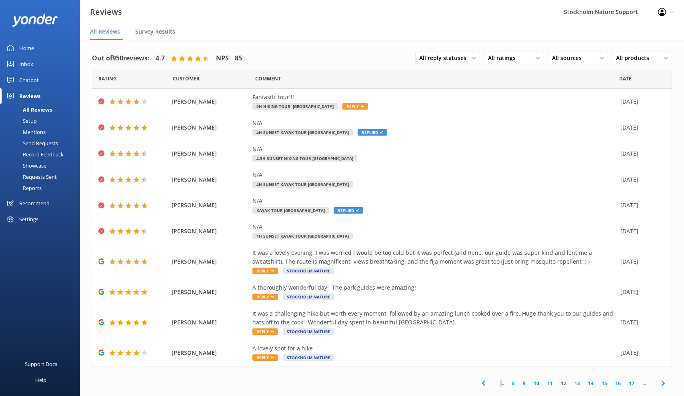
click at [482, 381] on icon at bounding box center [483, 383] width 10 height 10
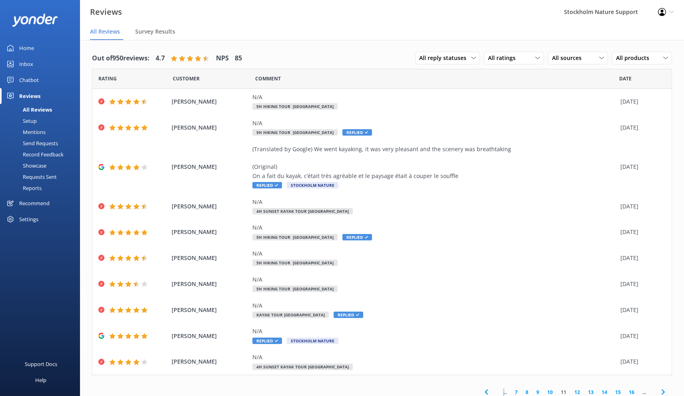
click at [484, 387] on icon at bounding box center [486, 392] width 10 height 10
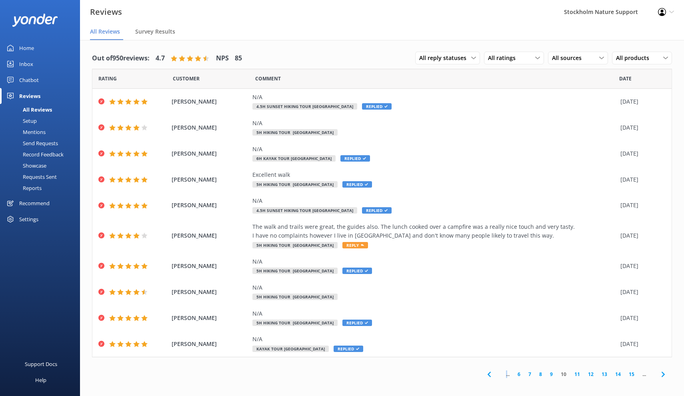
click at [519, 371] on link "6" at bounding box center [518, 374] width 11 height 8
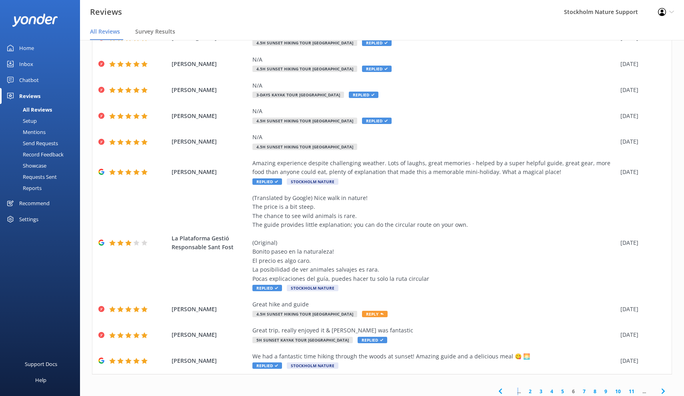
scroll to position [63, 0]
click at [561, 388] on link "5" at bounding box center [562, 392] width 11 height 8
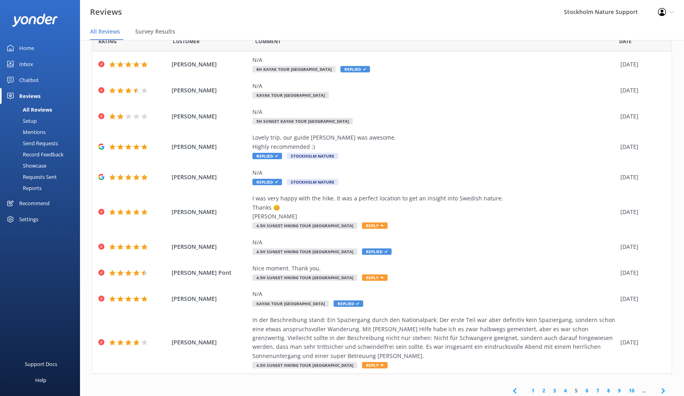
scroll to position [37, 0]
click at [566, 390] on link "4" at bounding box center [565, 391] width 11 height 8
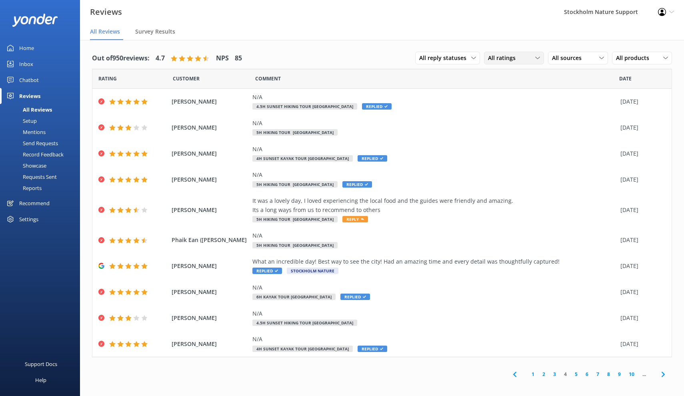
click at [522, 58] on div "All ratings" at bounding box center [514, 58] width 56 height 9
click at [574, 56] on span "All sources" at bounding box center [569, 58] width 34 height 9
click at [633, 58] on span "All products" at bounding box center [635, 58] width 38 height 9
click at [512, 57] on span "All ratings" at bounding box center [504, 58] width 32 height 9
click at [505, 90] on div "Promoters" at bounding box center [513, 91] width 36 height 8
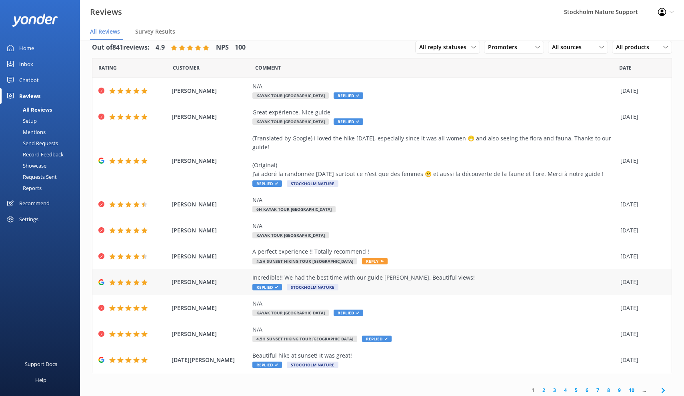
scroll to position [10, 0]
click at [545, 388] on link "2" at bounding box center [543, 391] width 11 height 8
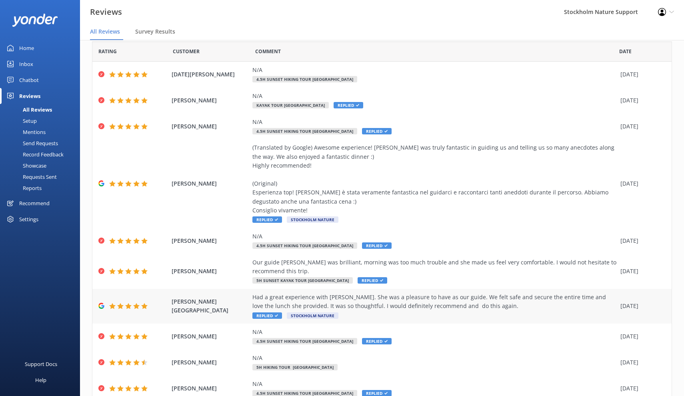
scroll to position [28, 0]
click at [397, 76] on div "N/A 4.5h Sunset Hiking Tour [GEOGRAPHIC_DATA]" at bounding box center [434, 74] width 364 height 18
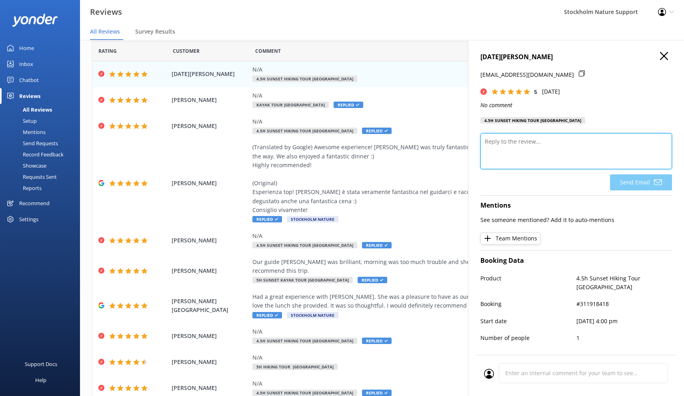
click at [510, 153] on textarea at bounding box center [575, 151] width 191 height 36
paste textarea "Thank you so much for the 5-star feedback! If you haven’t already, we’d be supe…"
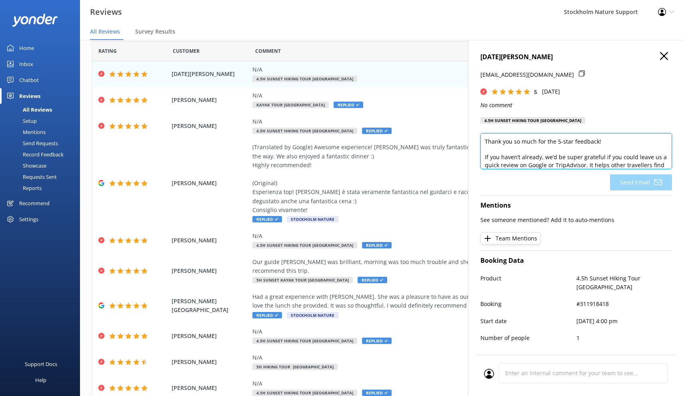
scroll to position [87, 0]
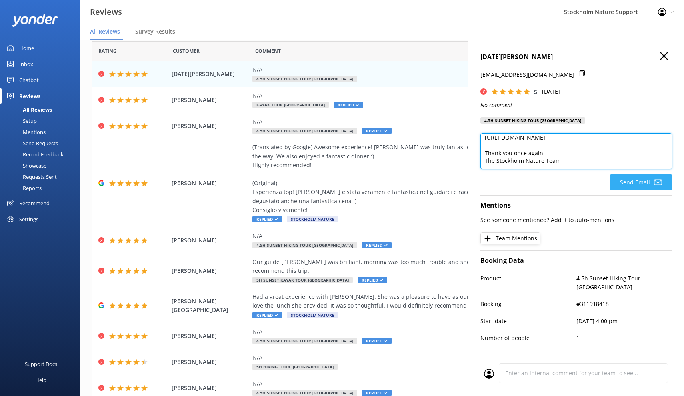
type textarea "Thank you so much for the 5-star feedback! If you haven’t already, we’d be supe…"
click at [626, 182] on button "Send Email" at bounding box center [641, 182] width 62 height 16
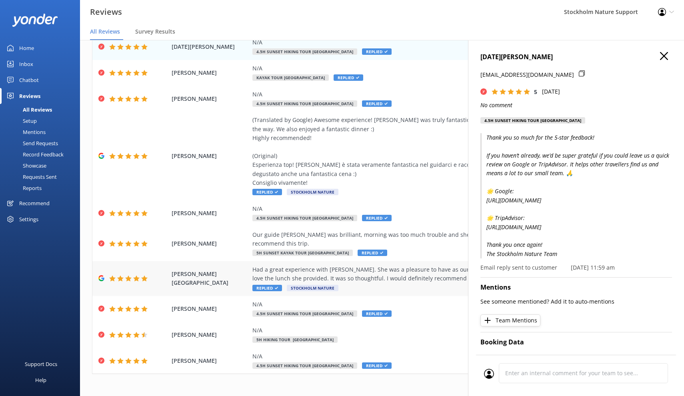
scroll to position [54, 0]
click at [666, 54] on icon "button" at bounding box center [664, 56] width 8 height 8
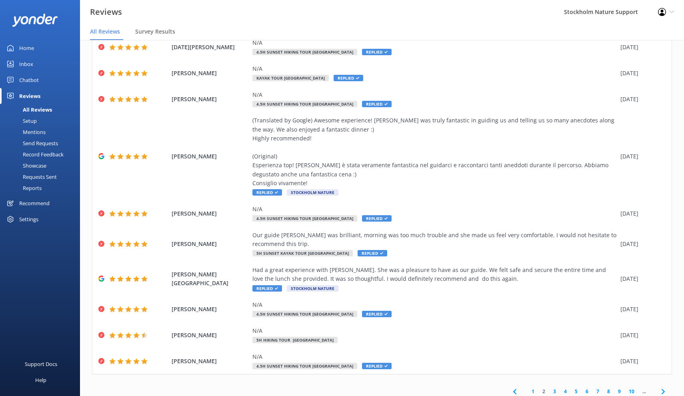
click at [554, 387] on link "3" at bounding box center [554, 391] width 11 height 8
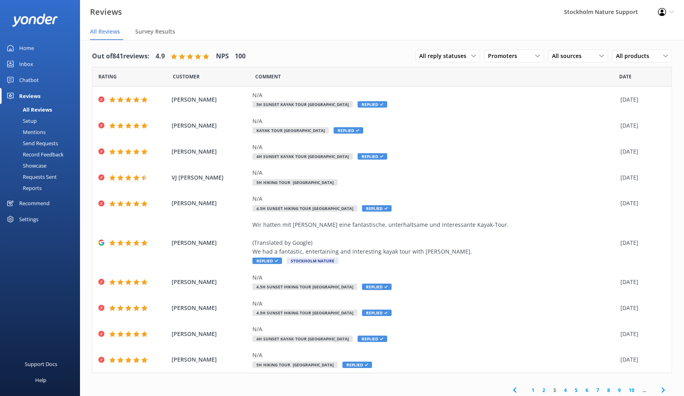
scroll to position [2, 0]
click at [566, 387] on link "4" at bounding box center [565, 391] width 11 height 8
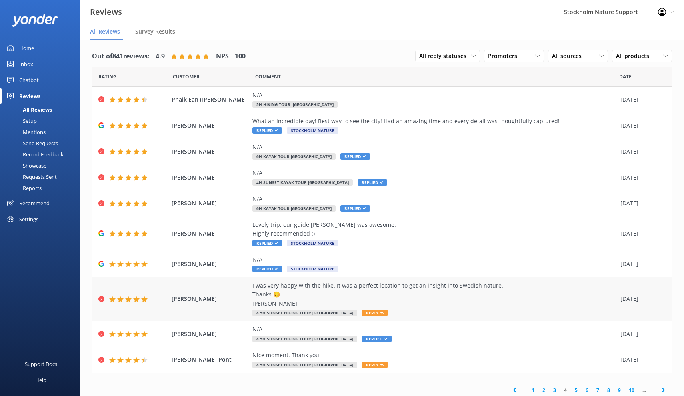
scroll to position [2, 0]
click at [575, 387] on link "5" at bounding box center [575, 391] width 11 height 8
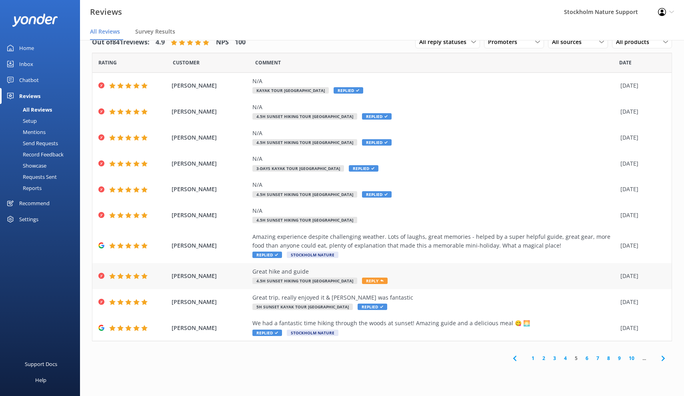
scroll to position [16, 0]
click at [586, 356] on link "6" at bounding box center [586, 358] width 11 height 8
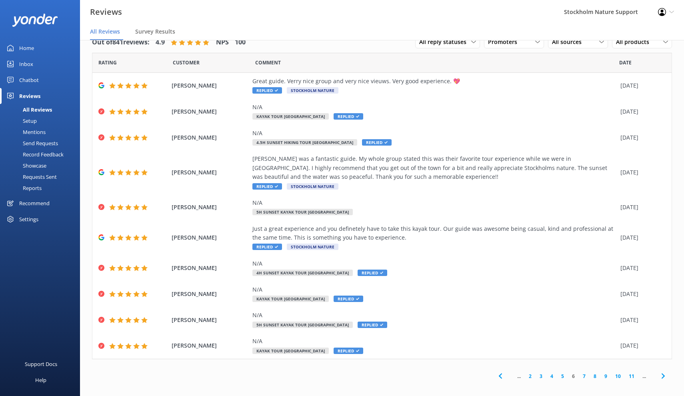
click at [563, 372] on link "5" at bounding box center [562, 376] width 11 height 8
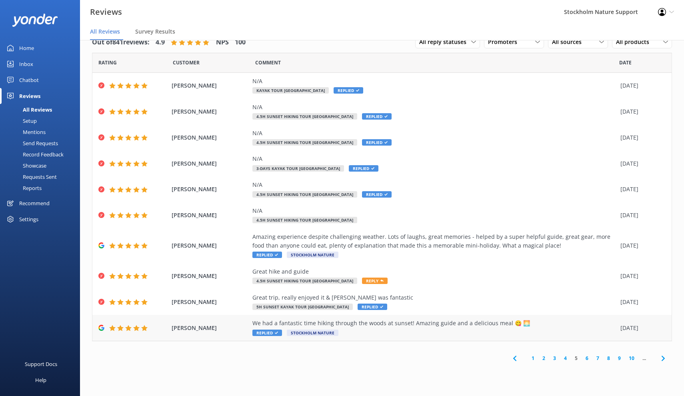
scroll to position [16, 0]
click at [310, 330] on span "Stockholm Nature" at bounding box center [313, 332] width 52 height 6
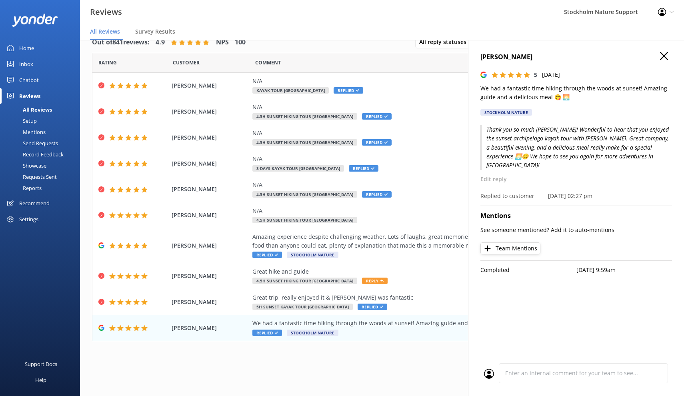
click at [516, 111] on div "Stockholm Nature" at bounding box center [506, 112] width 52 height 6
click at [665, 56] on icon "button" at bounding box center [664, 56] width 8 height 8
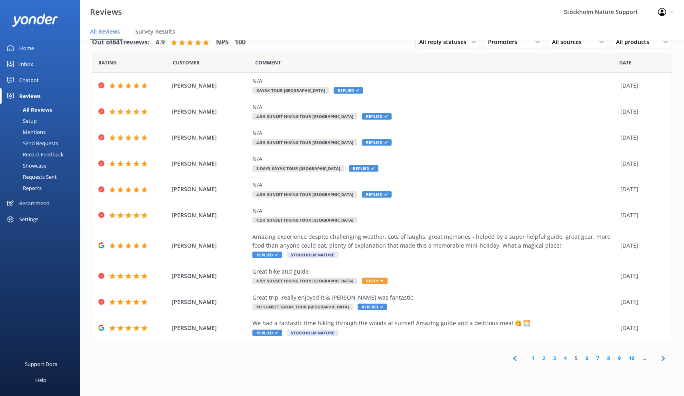
click at [587, 355] on link "6" at bounding box center [586, 358] width 11 height 8
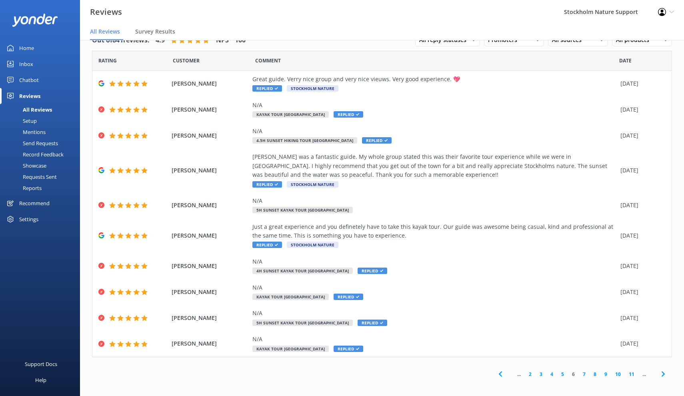
scroll to position [2, 0]
click at [584, 371] on link "7" at bounding box center [583, 375] width 11 height 8
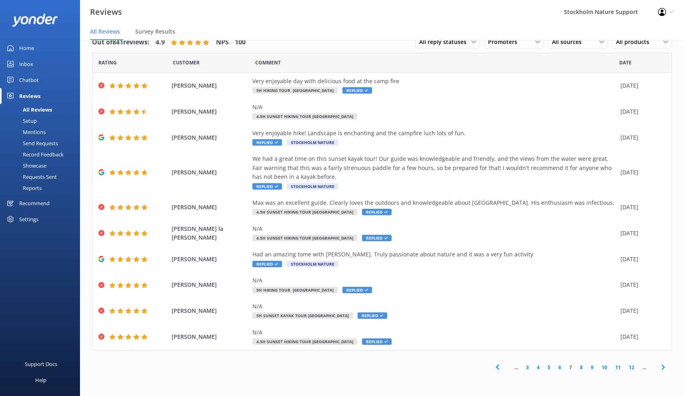
click at [582, 363] on link "8" at bounding box center [581, 367] width 11 height 8
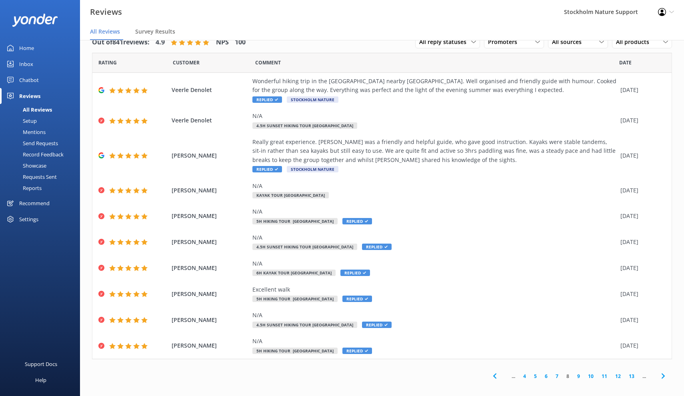
click at [579, 374] on link "9" at bounding box center [578, 376] width 11 height 8
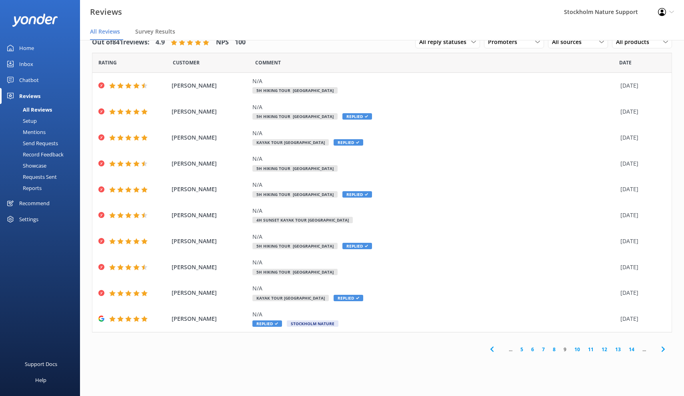
click at [574, 345] on link "10" at bounding box center [577, 349] width 14 height 8
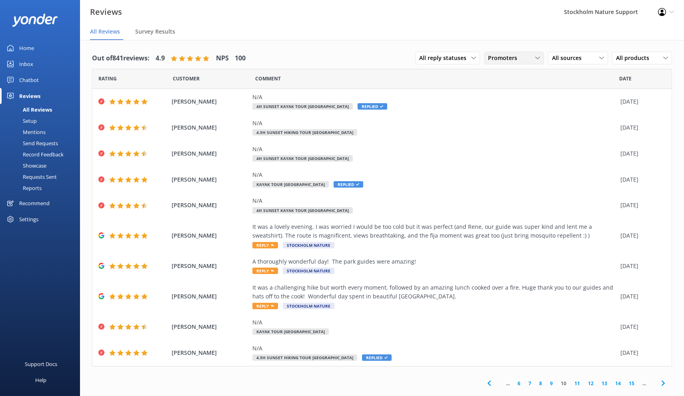
click at [530, 60] on div "Promoters" at bounding box center [514, 58] width 56 height 9
click at [518, 108] on div "Passives" at bounding box center [510, 107] width 31 height 8
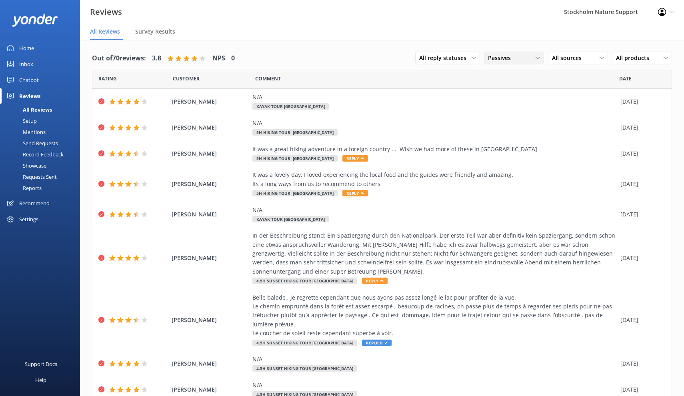
click at [516, 60] on div "Passives" at bounding box center [514, 58] width 56 height 9
click at [514, 122] on div "Detractors" at bounding box center [513, 123] width 37 height 8
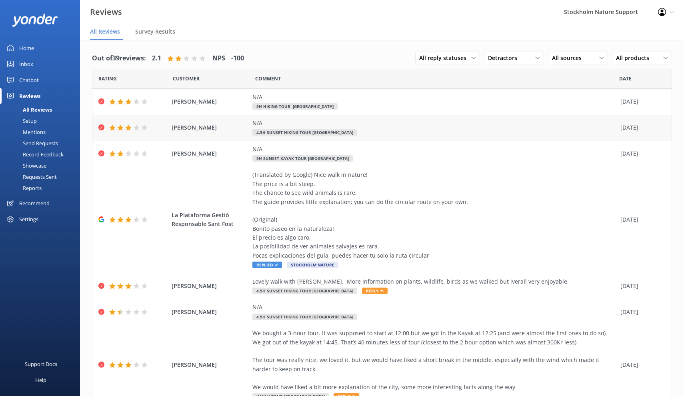
click at [392, 126] on div "N/A" at bounding box center [434, 123] width 364 height 9
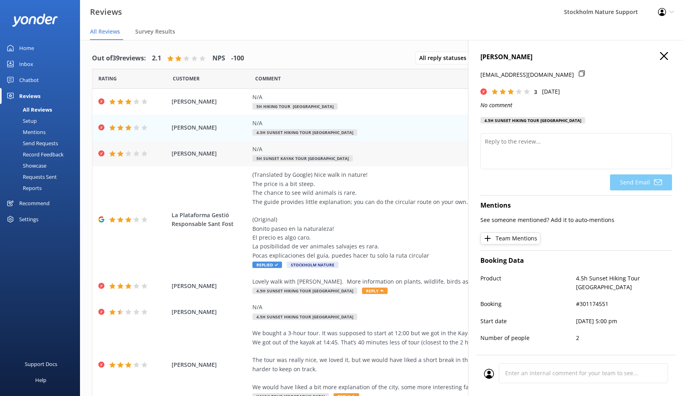
click at [375, 153] on div "N/A 5h Sunset Kayak Tour [GEOGRAPHIC_DATA]" at bounding box center [434, 154] width 364 height 18
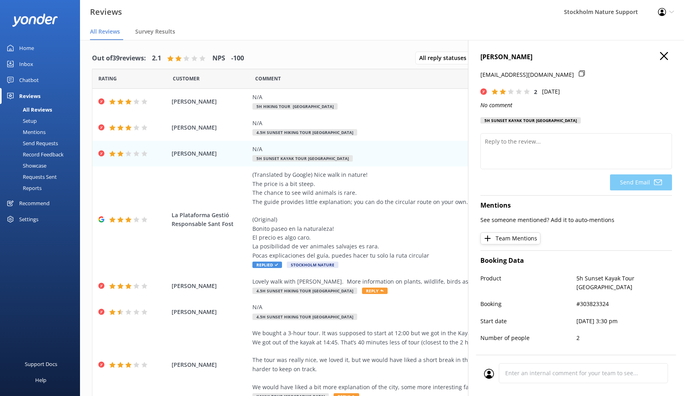
click at [664, 54] on icon "button" at bounding box center [664, 56] width 8 height 8
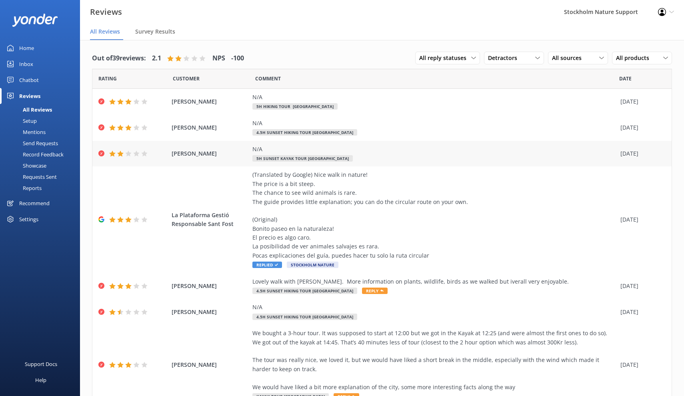
click at [427, 157] on div "N/A 5h Sunset Kayak Tour [GEOGRAPHIC_DATA]" at bounding box center [434, 154] width 364 height 18
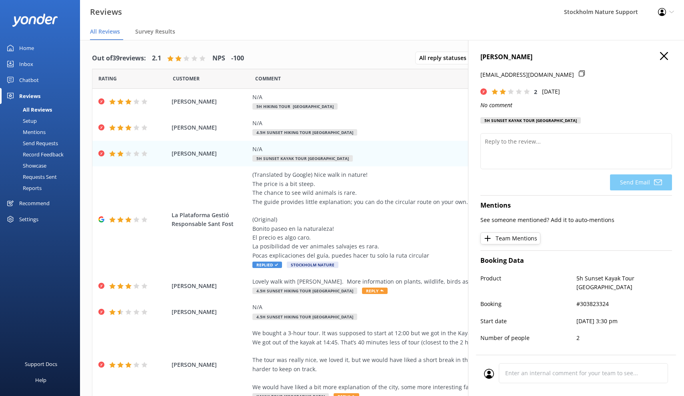
click at [663, 57] on icon "button" at bounding box center [664, 56] width 8 height 8
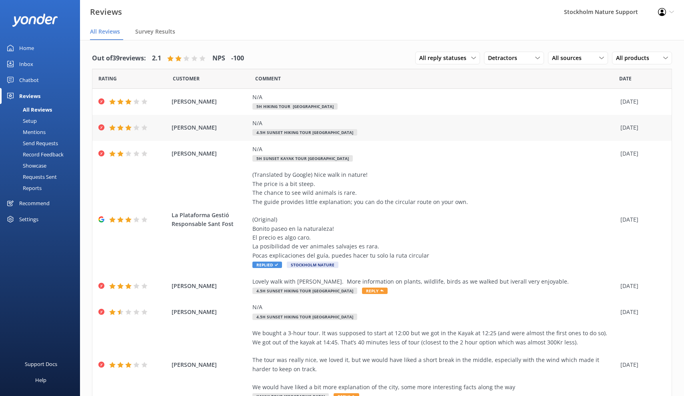
click at [414, 129] on div "N/A 4.5h Sunset Hiking Tour [GEOGRAPHIC_DATA]" at bounding box center [434, 128] width 364 height 18
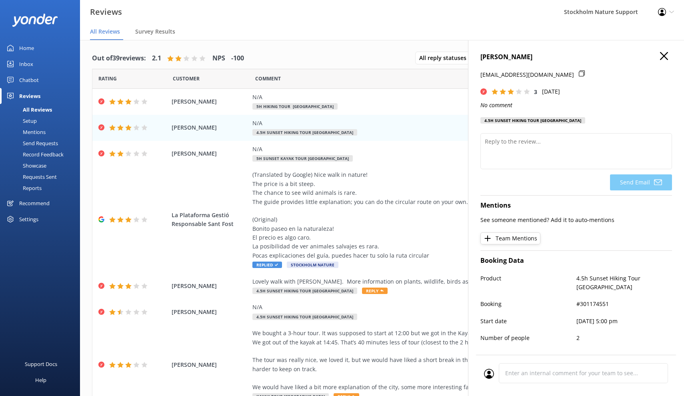
click at [663, 56] on icon "button" at bounding box center [664, 56] width 8 height 8
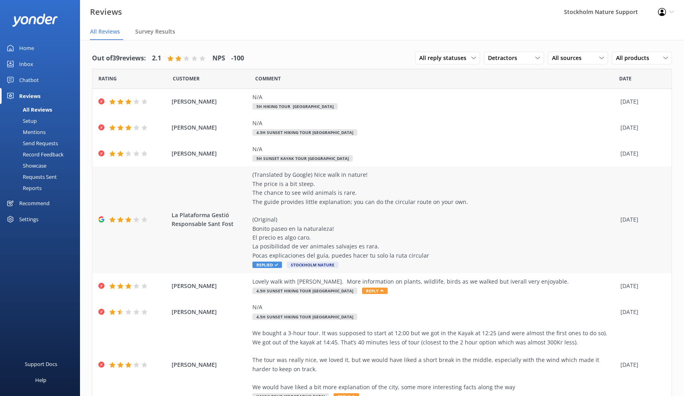
click at [421, 227] on div "(Translated by Google) Nice walk in nature! The price is a bit steep. The chanc…" at bounding box center [434, 215] width 364 height 90
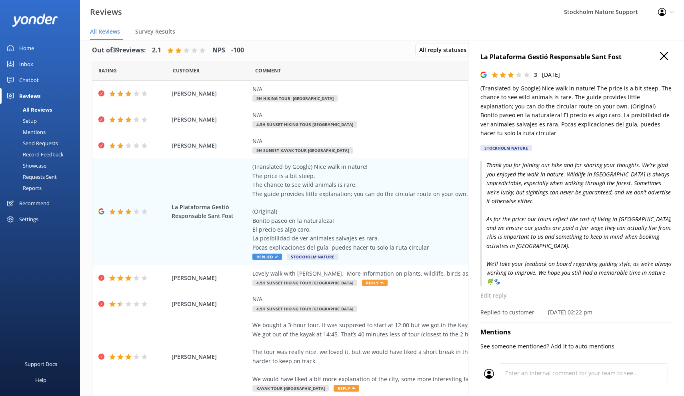
click at [665, 56] on icon "button" at bounding box center [664, 56] width 8 height 8
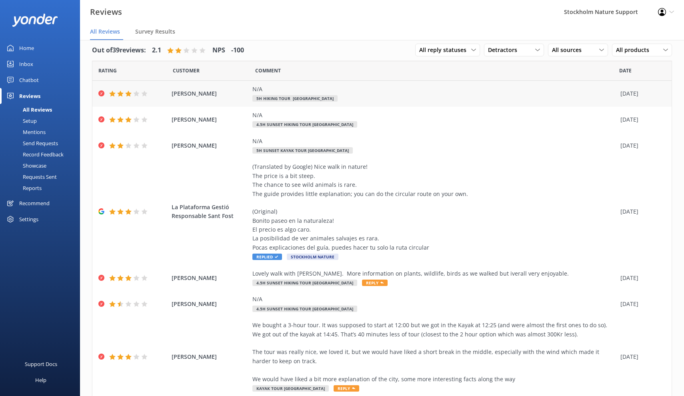
click at [400, 93] on div "N/A" at bounding box center [434, 89] width 364 height 9
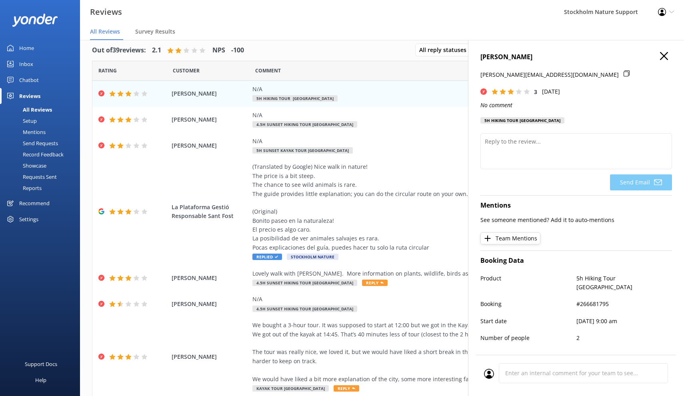
click at [661, 56] on icon "button" at bounding box center [664, 56] width 8 height 8
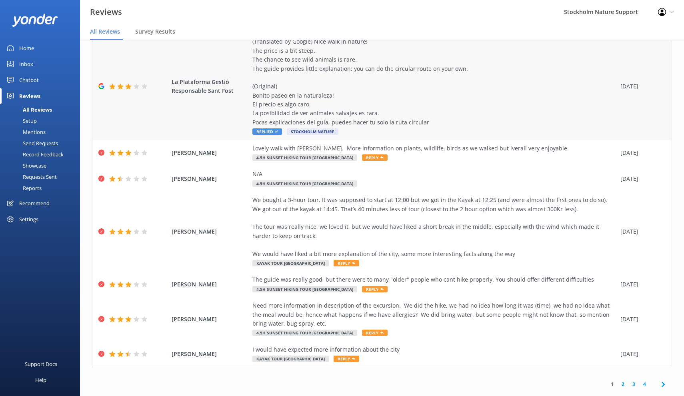
scroll to position [125, 0]
click at [646, 381] on link "4" at bounding box center [644, 385] width 11 height 8
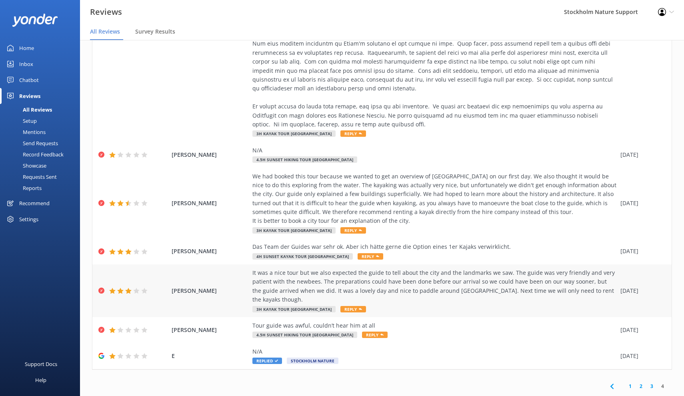
scroll to position [231, 0]
click at [630, 383] on link "1" at bounding box center [629, 387] width 11 height 8
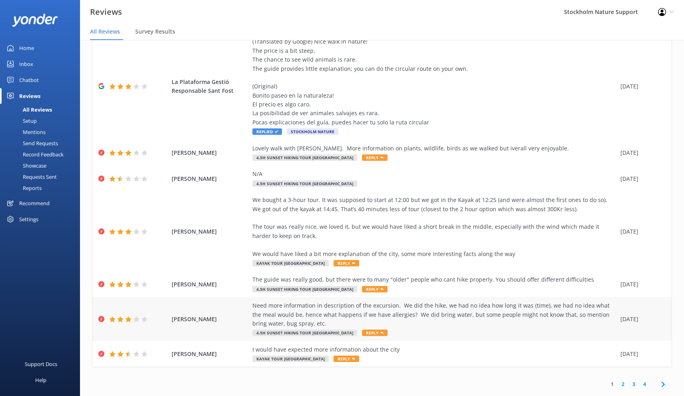
scroll to position [125, 0]
click at [624, 381] on link "2" at bounding box center [622, 385] width 11 height 8
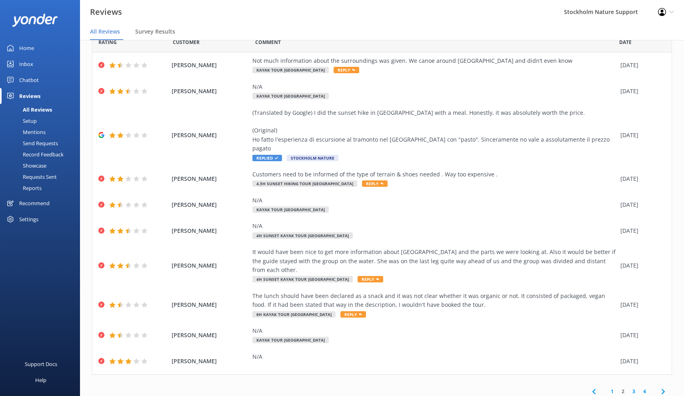
scroll to position [28, 0]
click at [644, 388] on link "4" at bounding box center [644, 392] width 11 height 8
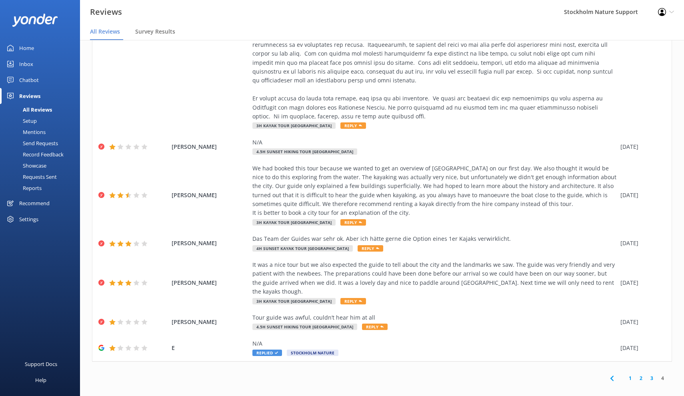
scroll to position [231, 0]
click at [628, 375] on link "1" at bounding box center [629, 379] width 11 height 8
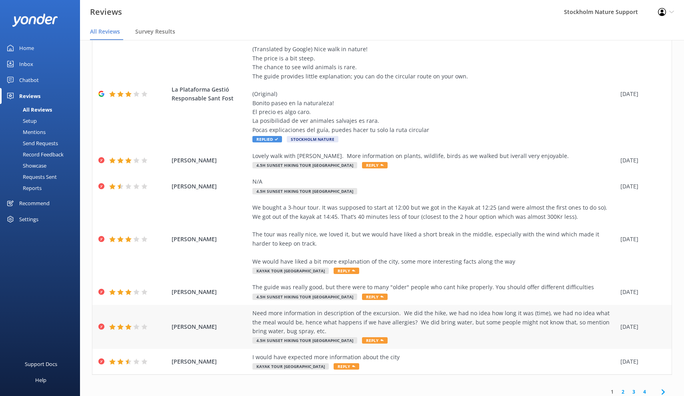
scroll to position [125, 0]
click at [624, 389] on link "2" at bounding box center [622, 393] width 11 height 8
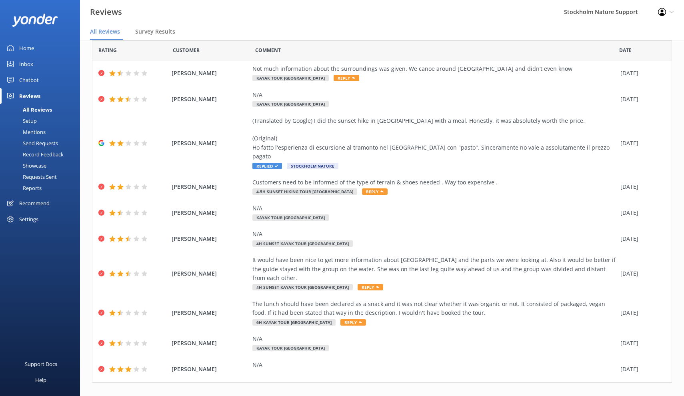
scroll to position [28, 0]
click at [635, 395] on link "3" at bounding box center [633, 400] width 11 height 8
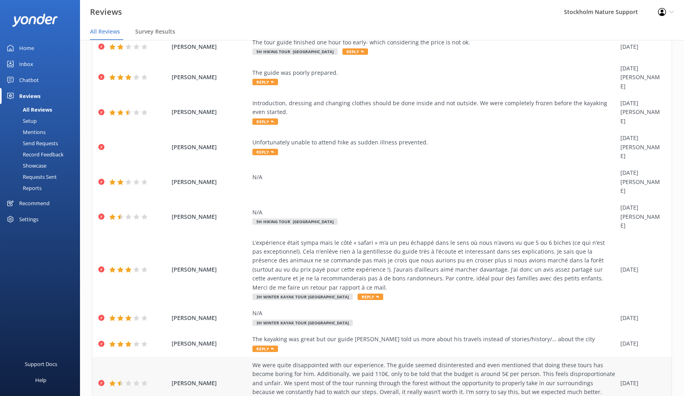
scroll to position [54, 0]
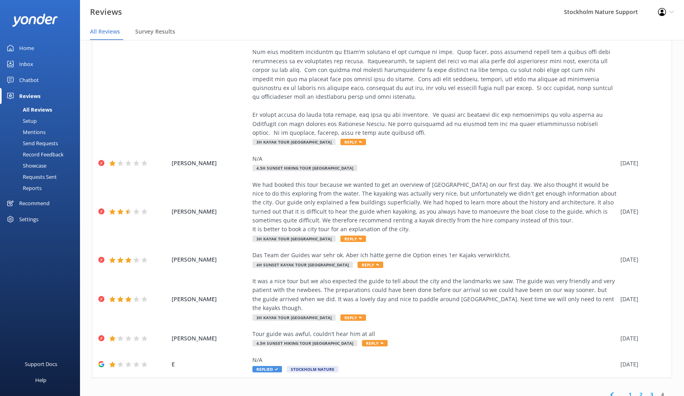
click at [629, 391] on link "1" at bounding box center [629, 395] width 11 height 8
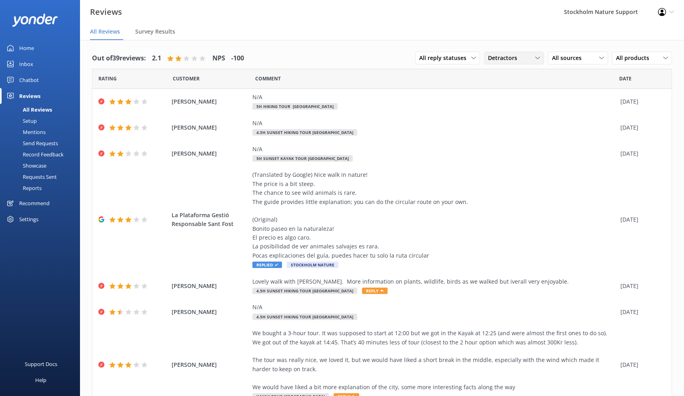
click at [528, 59] on div "Detractors" at bounding box center [514, 58] width 56 height 9
click at [506, 106] on div "Passives" at bounding box center [510, 107] width 31 height 8
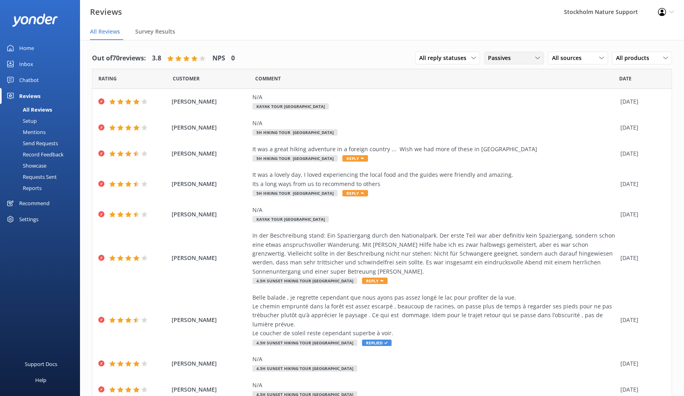
click at [512, 58] on span "Passives" at bounding box center [502, 58] width 28 height 9
click at [508, 123] on div "Detractors" at bounding box center [513, 123] width 37 height 8
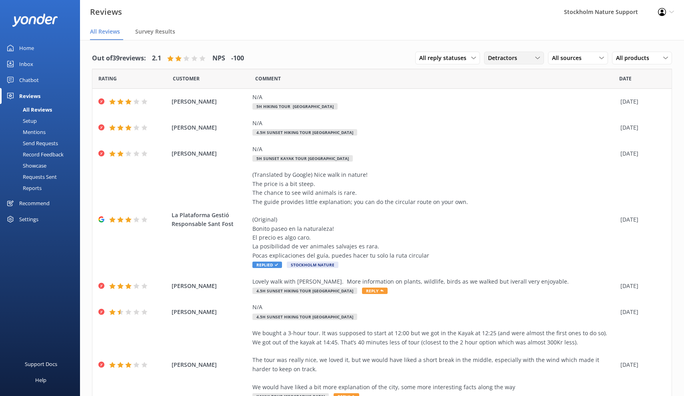
click at [514, 57] on span "Detractors" at bounding box center [505, 58] width 34 height 9
click at [506, 106] on div "Passives" at bounding box center [510, 107] width 31 height 8
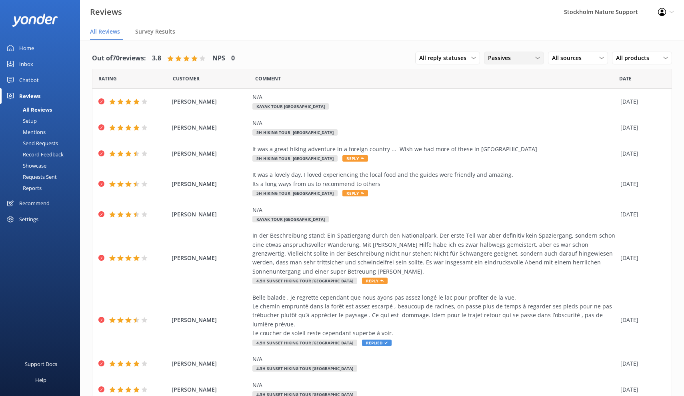
click at [508, 59] on span "Passives" at bounding box center [502, 58] width 28 height 9
click at [508, 90] on div "Promoters" at bounding box center [513, 91] width 36 height 8
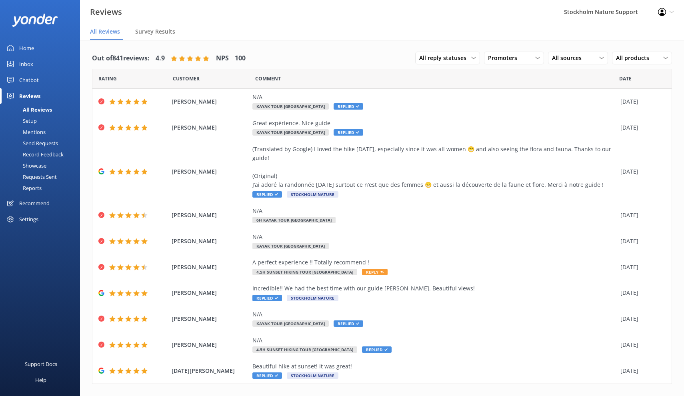
click at [28, 47] on div "Home" at bounding box center [26, 48] width 15 height 16
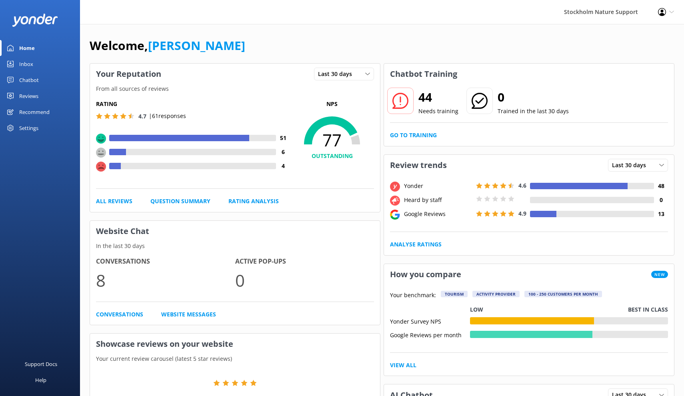
click at [30, 98] on div "Reviews" at bounding box center [28, 96] width 19 height 16
